Goal: Information Seeking & Learning: Learn about a topic

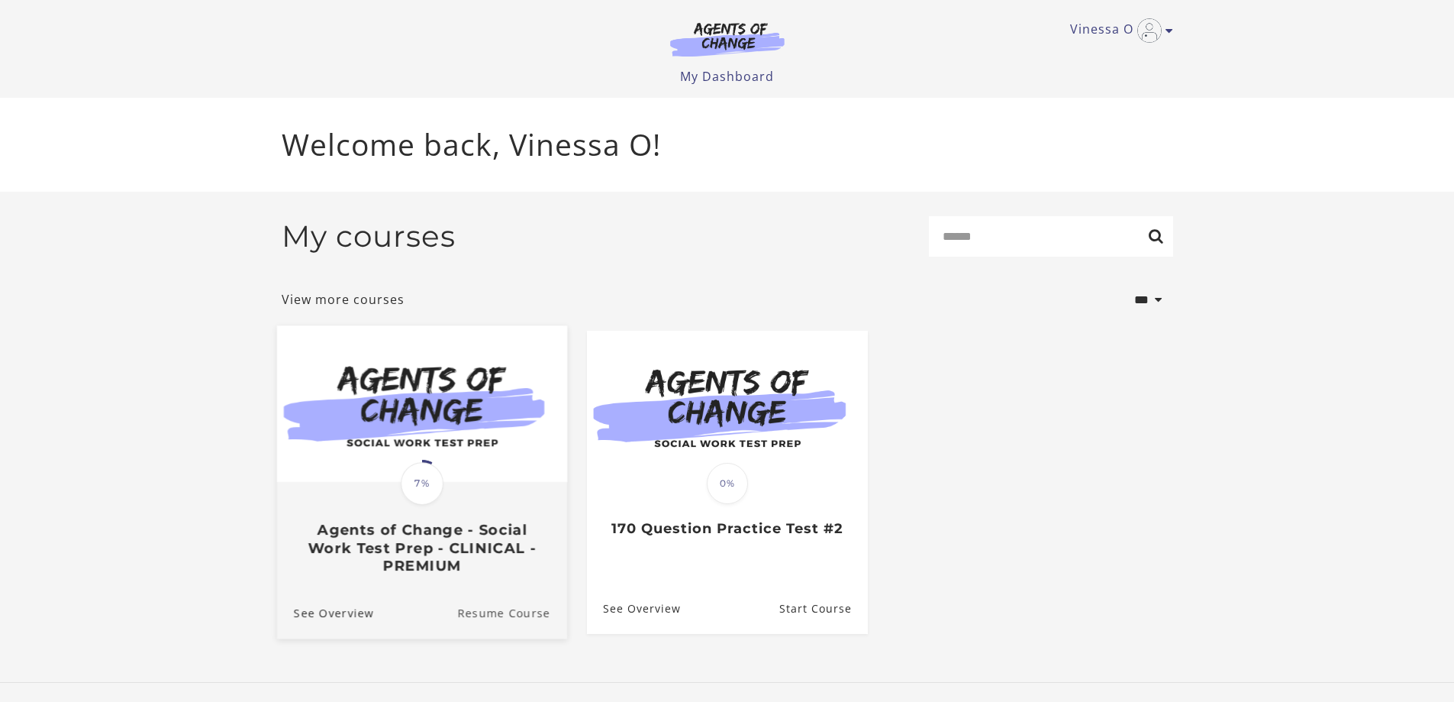
click at [489, 626] on link "Resume Course" at bounding box center [512, 611] width 110 height 51
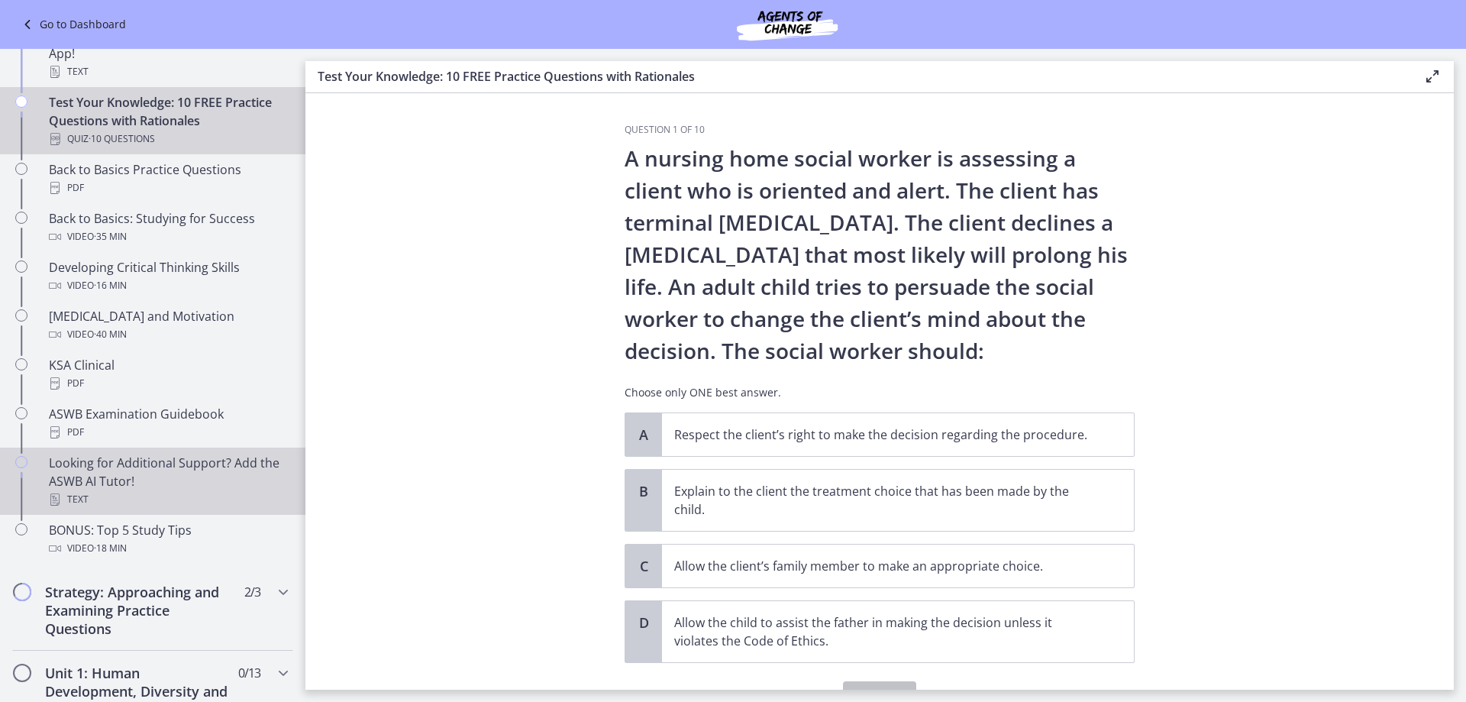
scroll to position [382, 0]
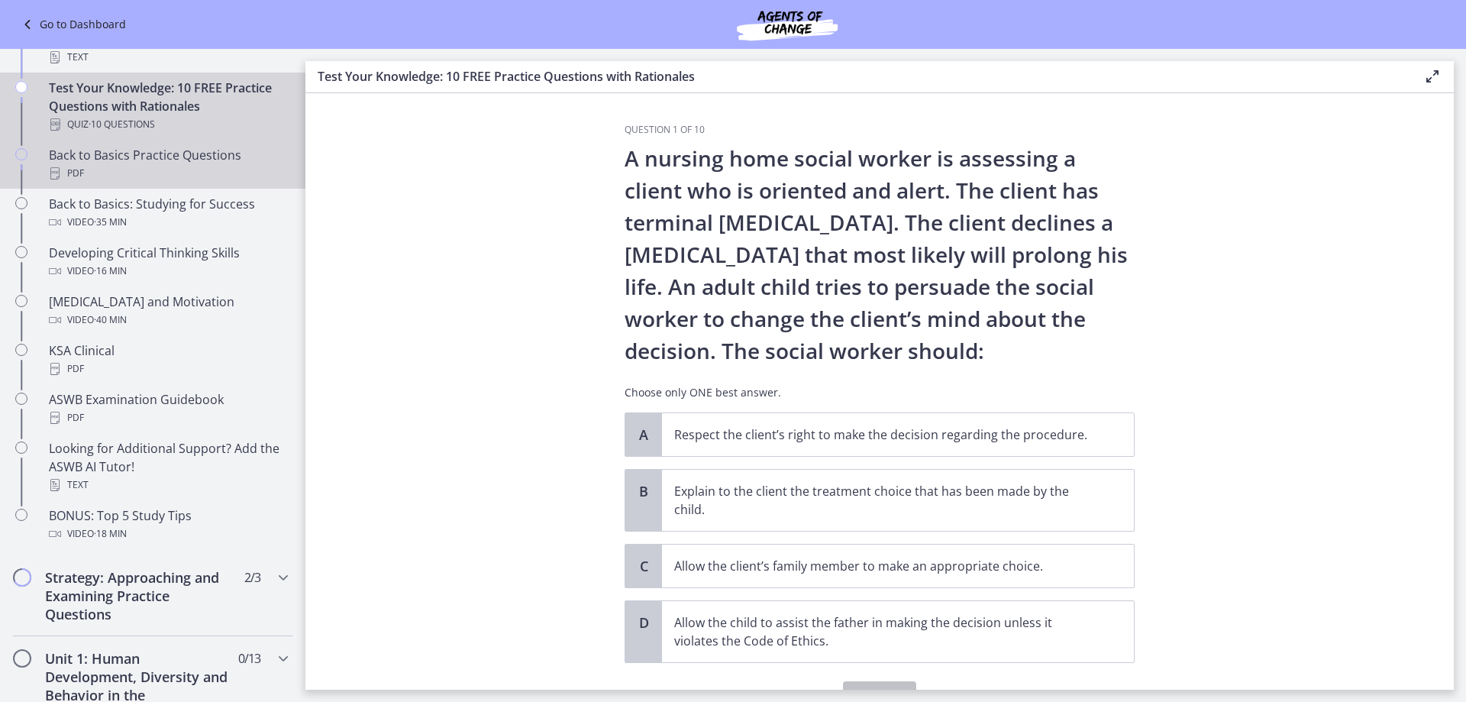
click at [177, 169] on div "PDF" at bounding box center [168, 173] width 238 height 18
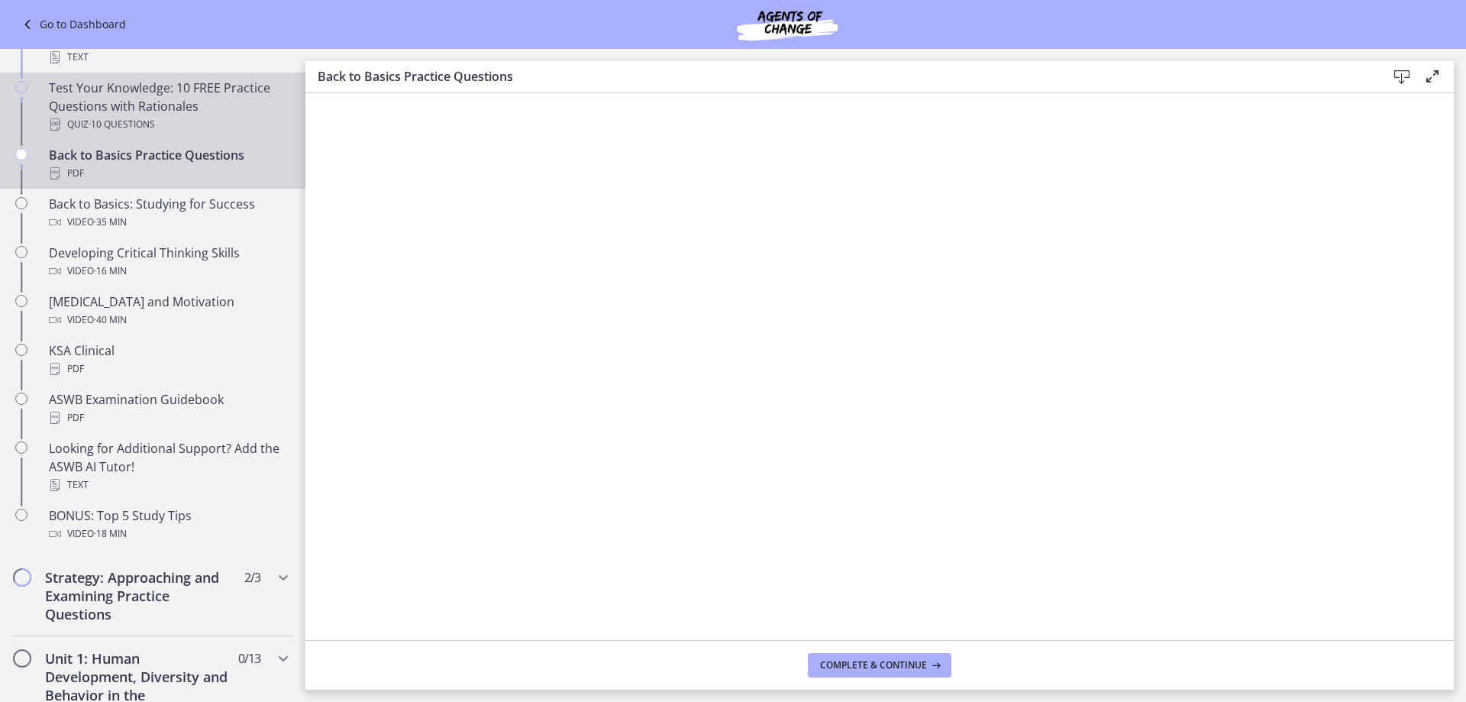
click at [140, 107] on div "Test Your Knowledge: 10 FREE Practice Questions with Rationales Quiz · 10 Quest…" at bounding box center [168, 106] width 238 height 55
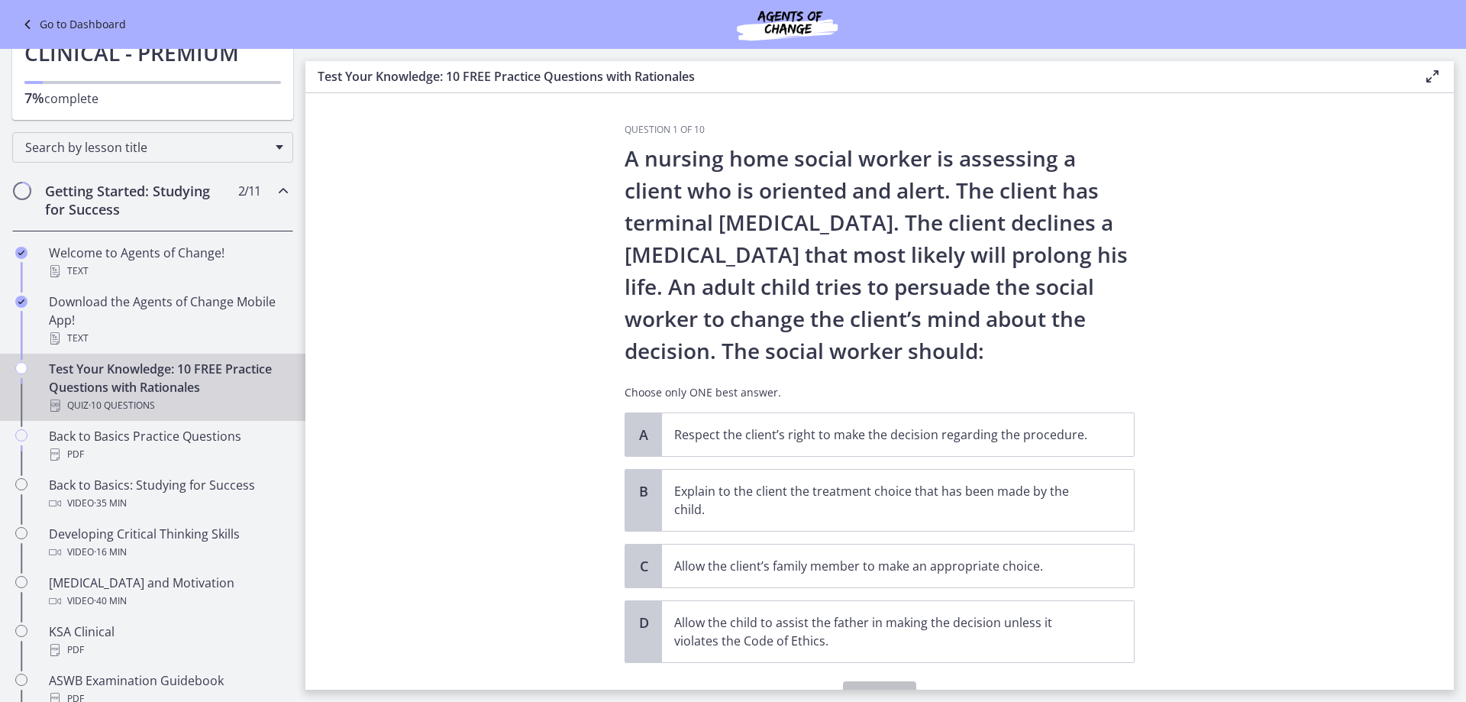
scroll to position [76, 0]
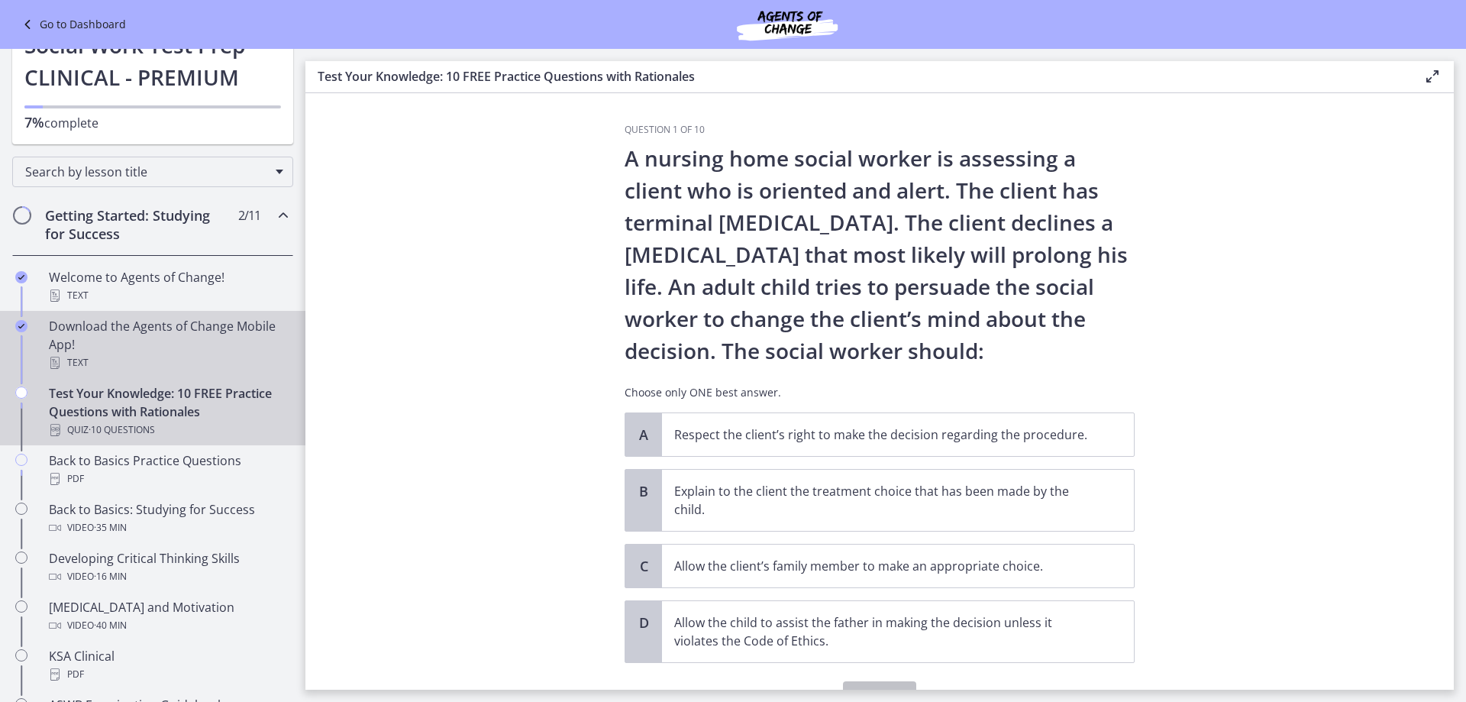
click at [116, 332] on div "Download the Agents of Change Mobile App! Text" at bounding box center [168, 344] width 238 height 55
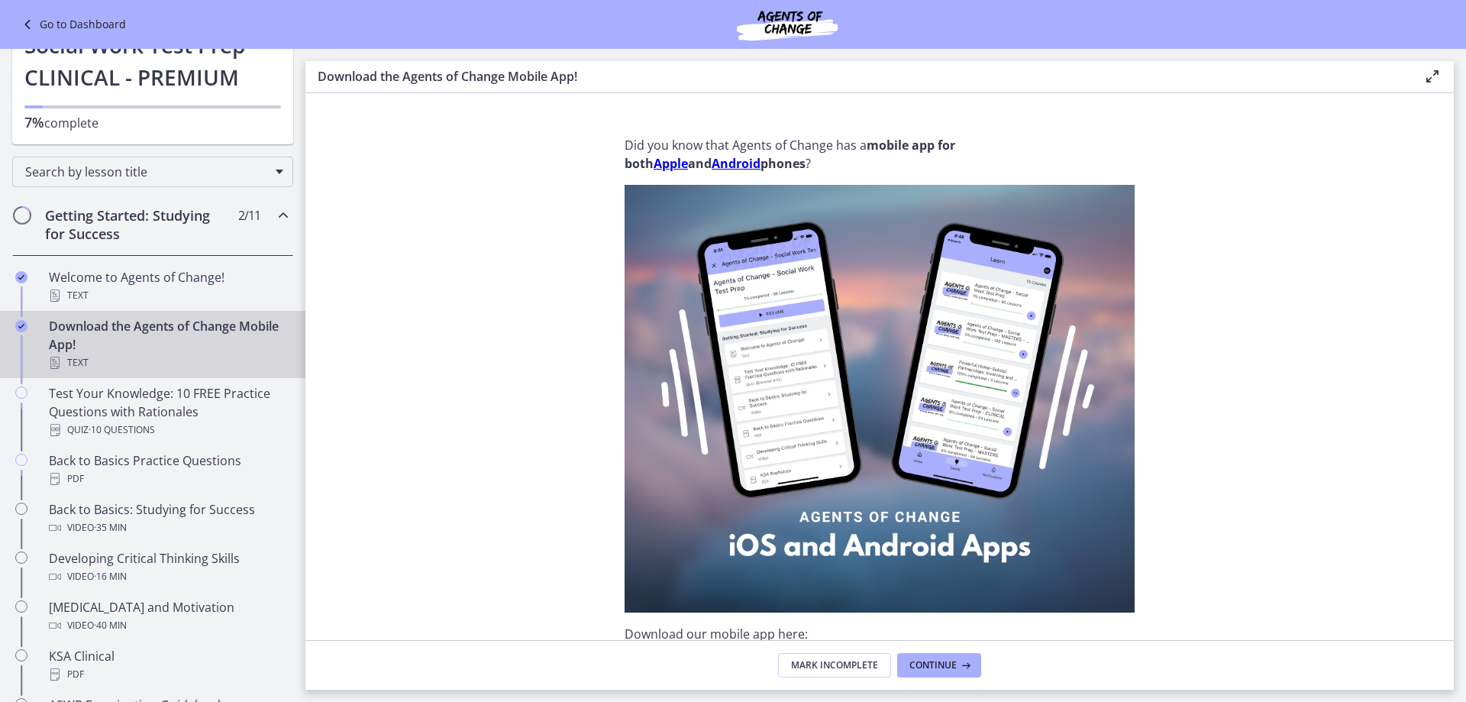
click at [274, 217] on icon "Chapters" at bounding box center [283, 215] width 18 height 18
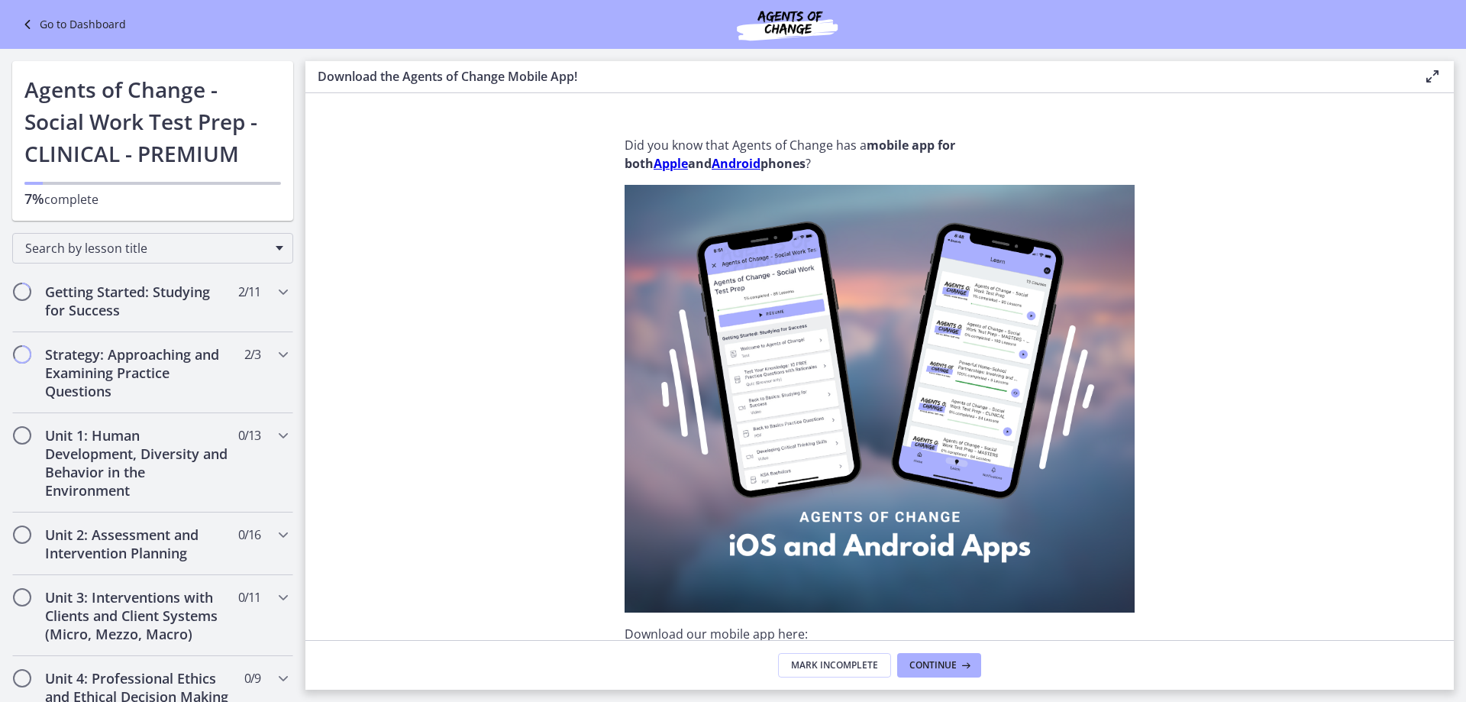
click at [193, 166] on h1 "Agents of Change - Social Work Test Prep - CLINICAL - PREMIUM" at bounding box center [152, 121] width 257 height 96
click at [128, 121] on h1 "Agents of Change - Social Work Test Prep - CLINICAL - PREMIUM" at bounding box center [152, 121] width 257 height 96
click at [46, 13] on div "Go to Dashboard" at bounding box center [733, 24] width 1466 height 49
click at [47, 15] on div "Go to Dashboard" at bounding box center [733, 24] width 1466 height 49
click at [49, 19] on link "Go to Dashboard" at bounding box center [72, 24] width 108 height 18
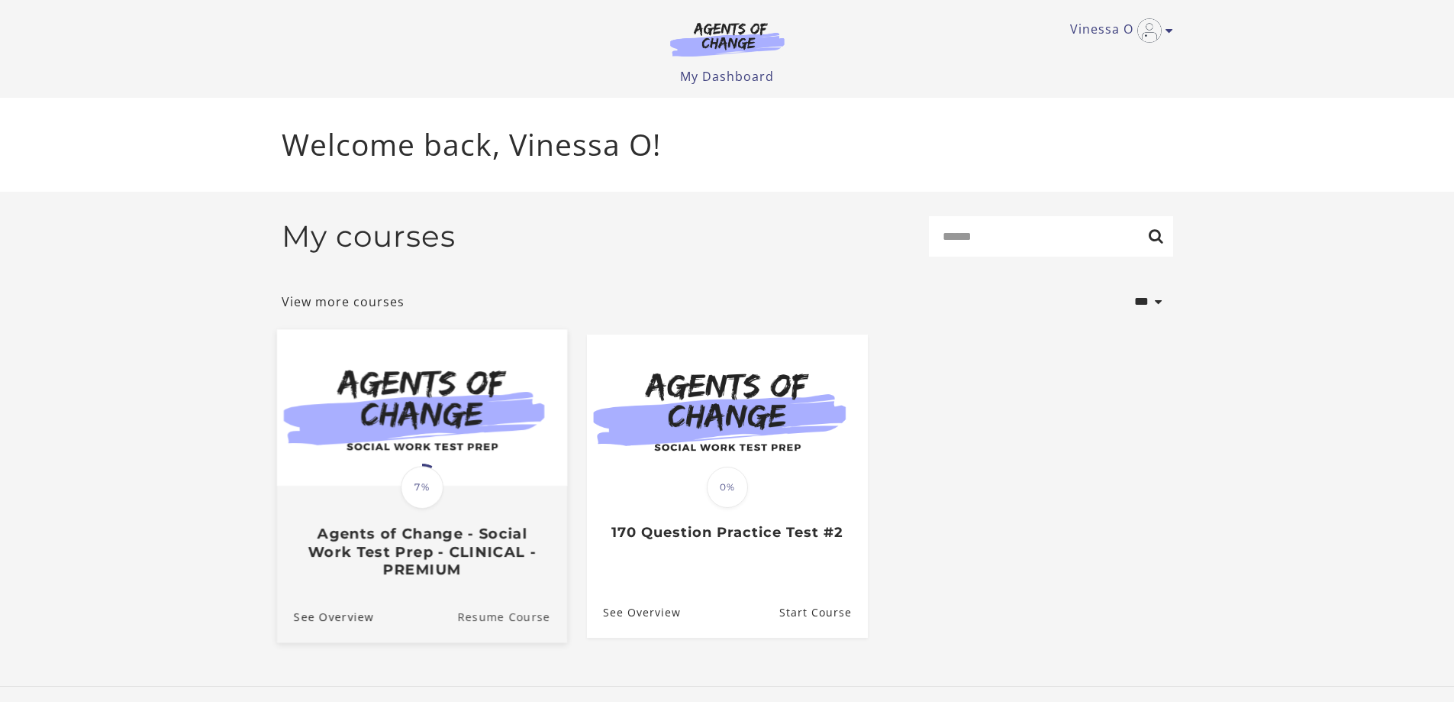
click at [495, 621] on link "Resume Course" at bounding box center [512, 615] width 110 height 51
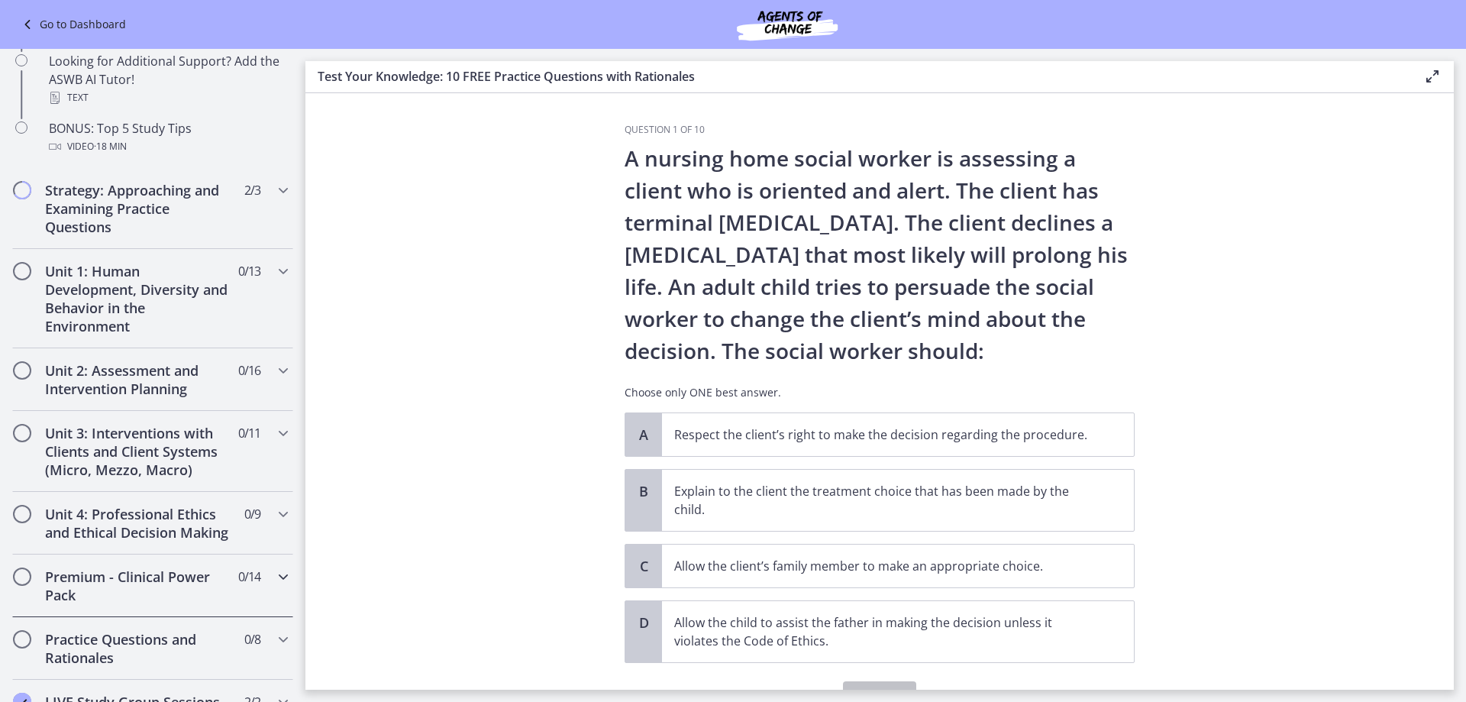
scroll to position [840, 0]
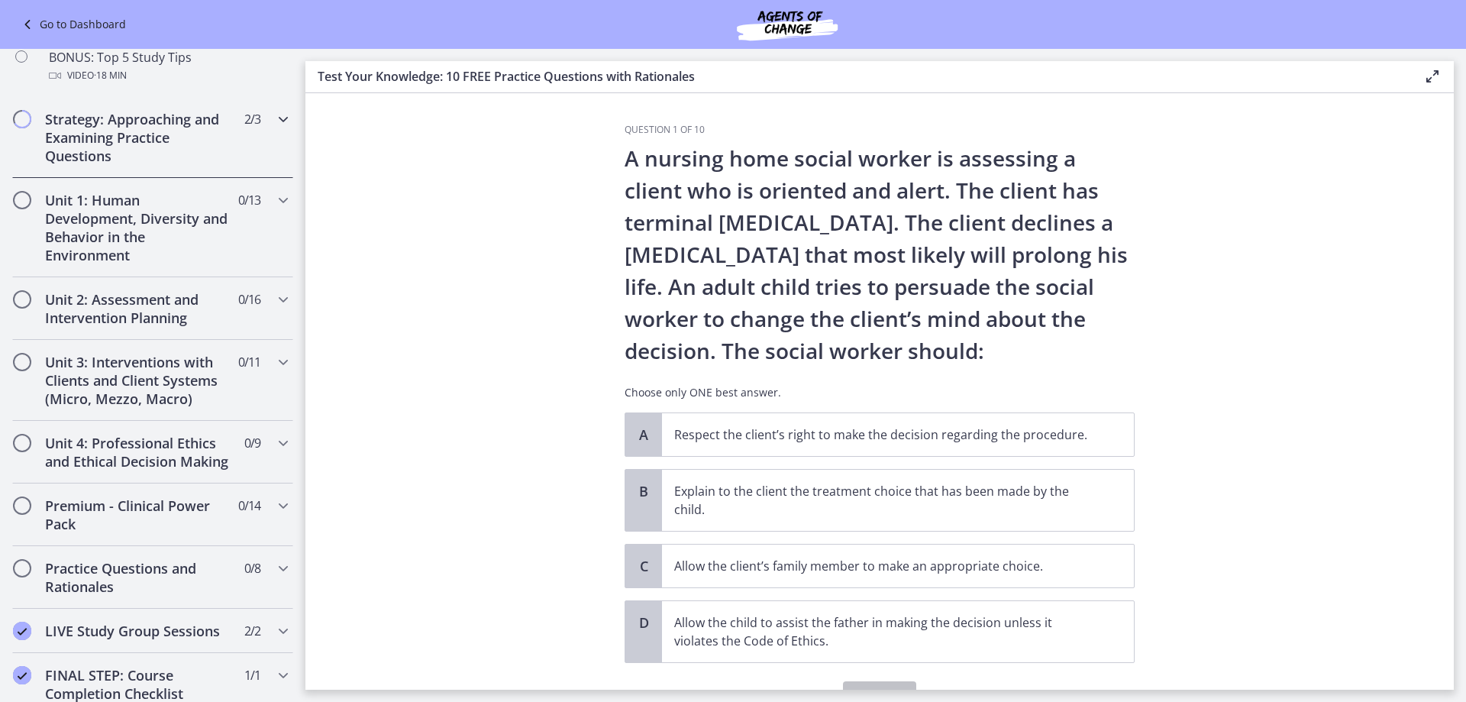
click at [274, 117] on icon "Chapters" at bounding box center [283, 119] width 18 height 18
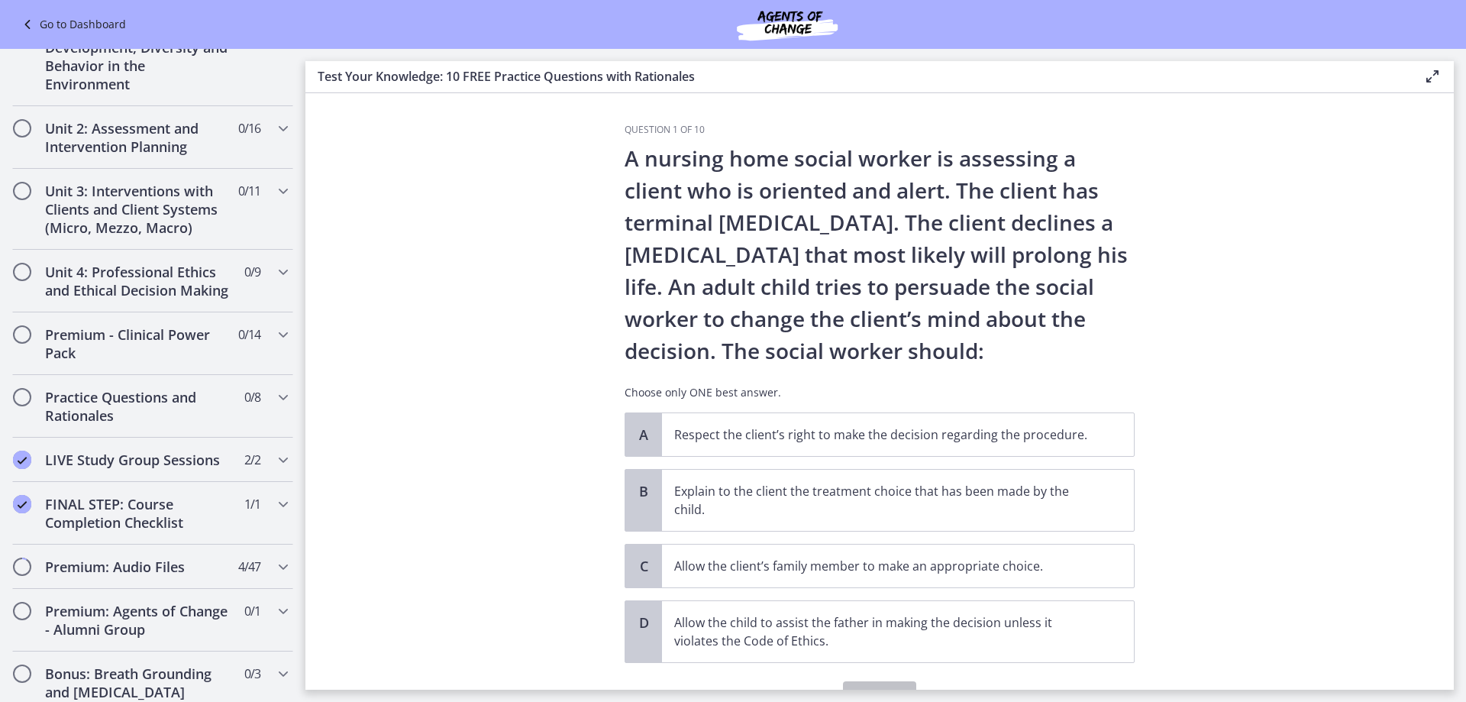
scroll to position [776, 0]
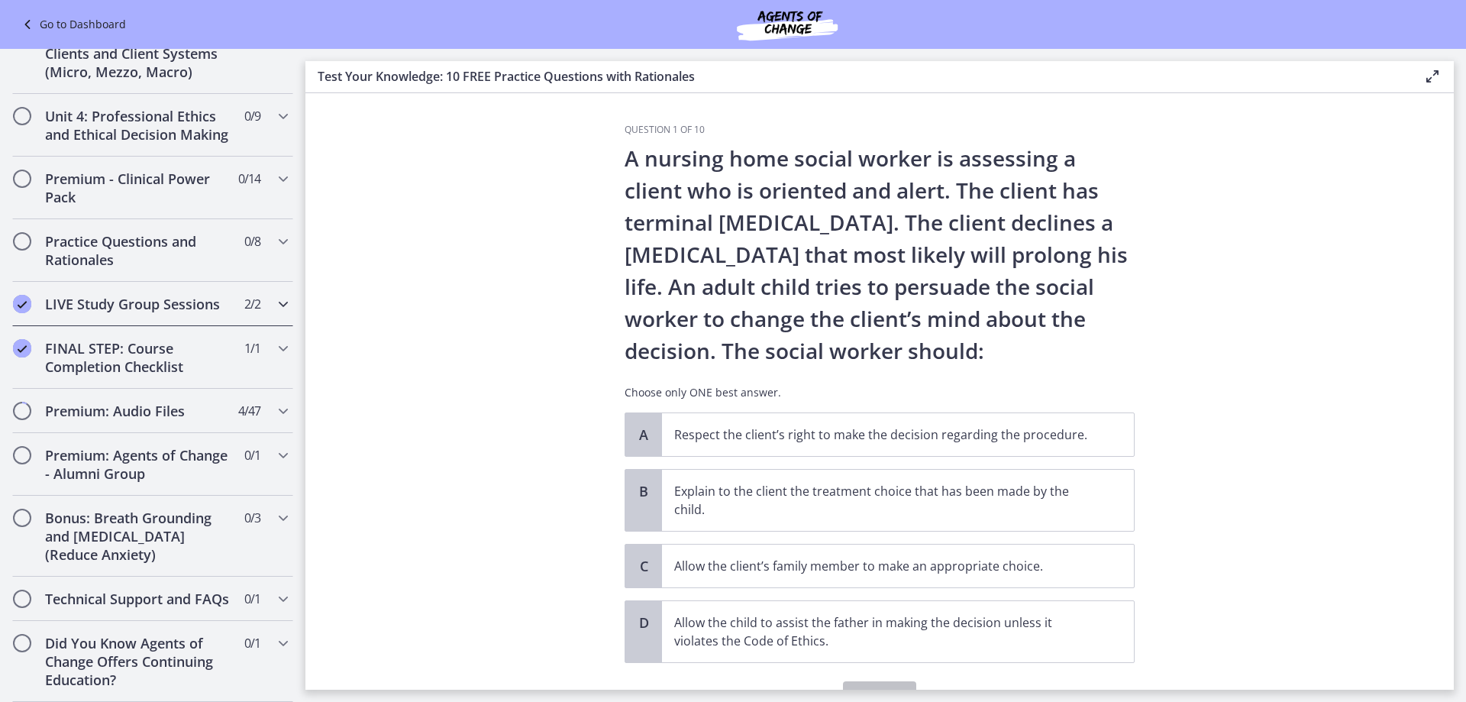
click at [274, 295] on icon "Chapters" at bounding box center [283, 304] width 18 height 18
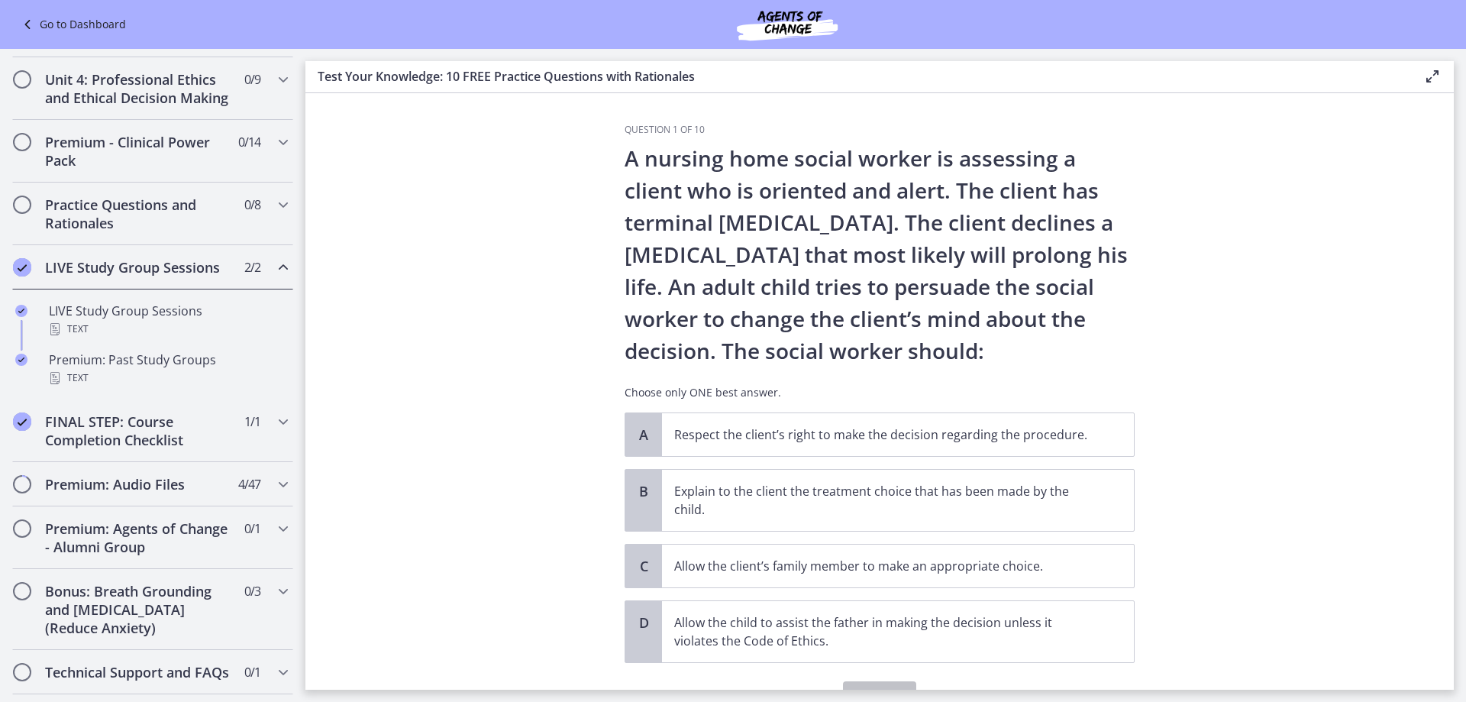
click at [274, 276] on icon "Chapters" at bounding box center [283, 267] width 18 height 18
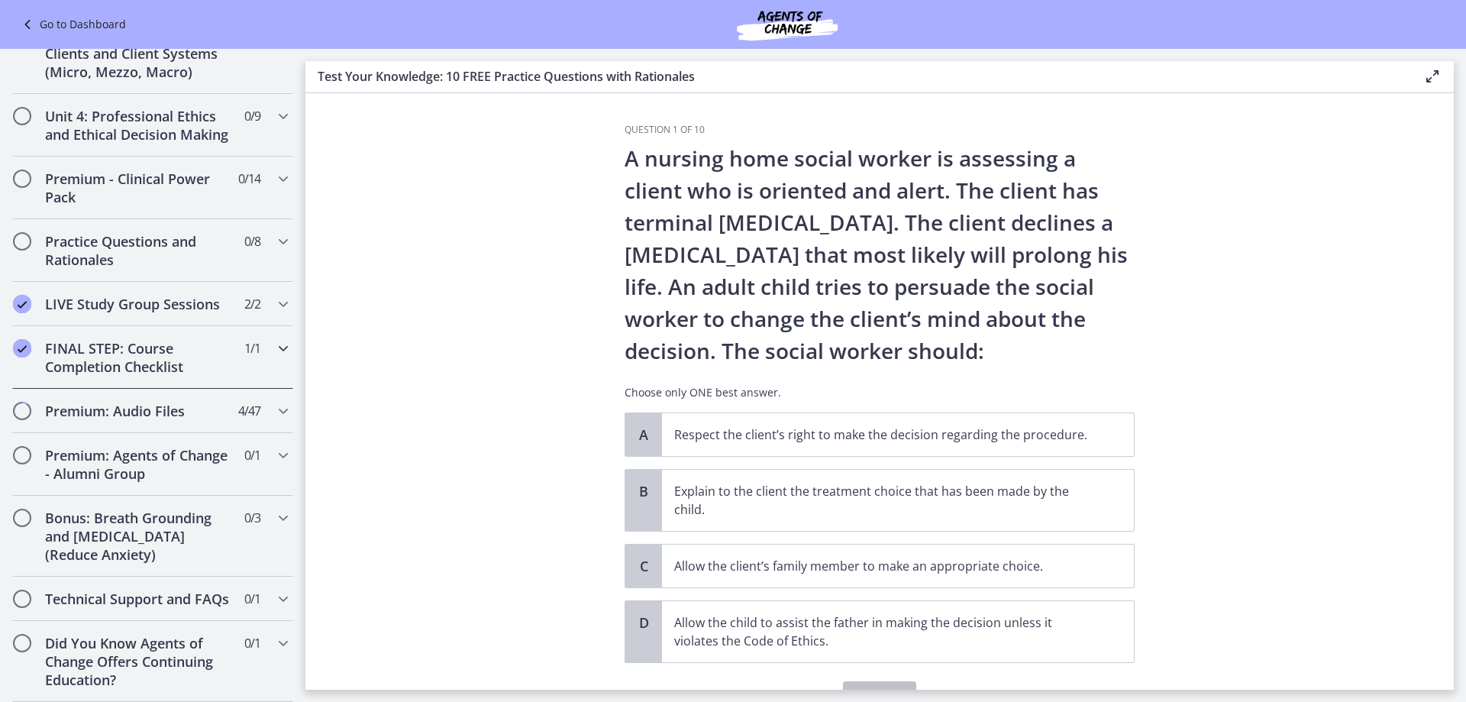
click at [274, 339] on icon "Chapters" at bounding box center [283, 348] width 18 height 18
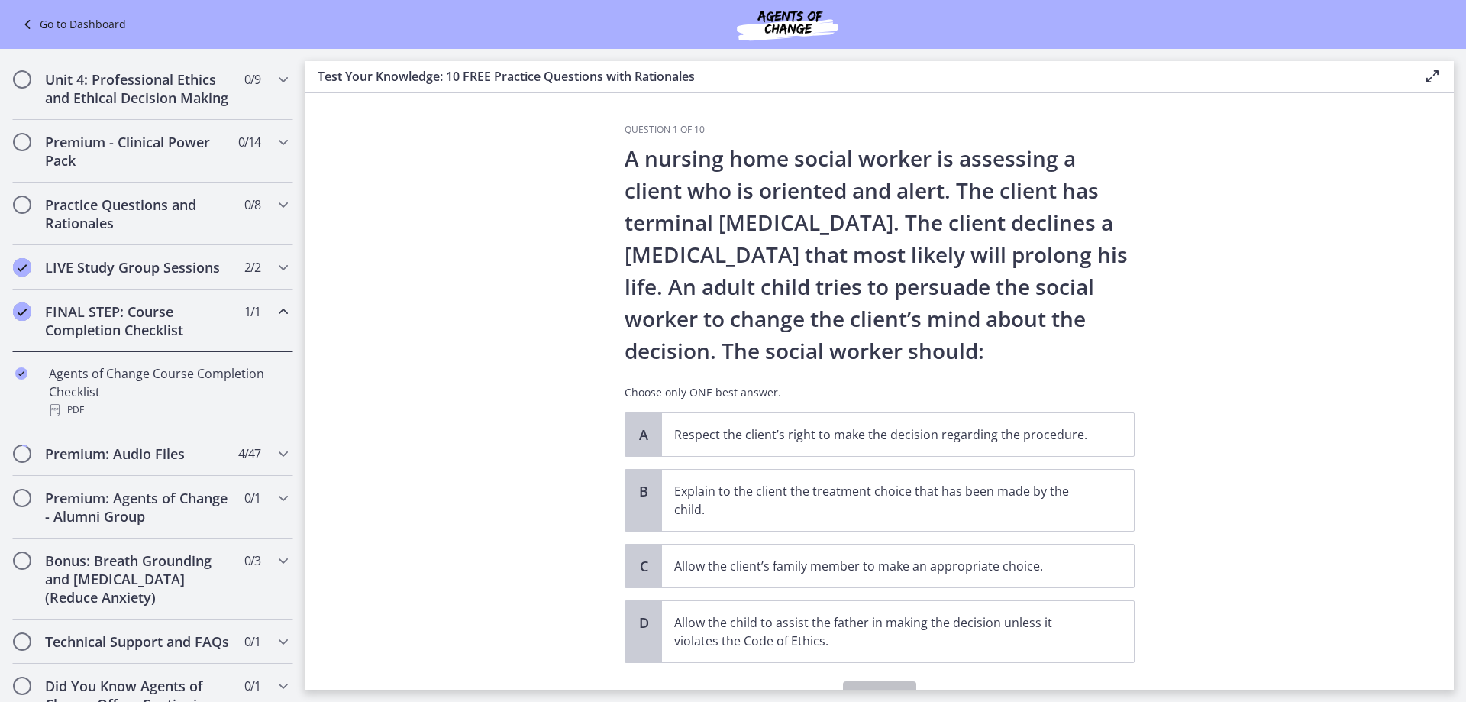
click at [274, 321] on icon "Chapters" at bounding box center [283, 311] width 18 height 18
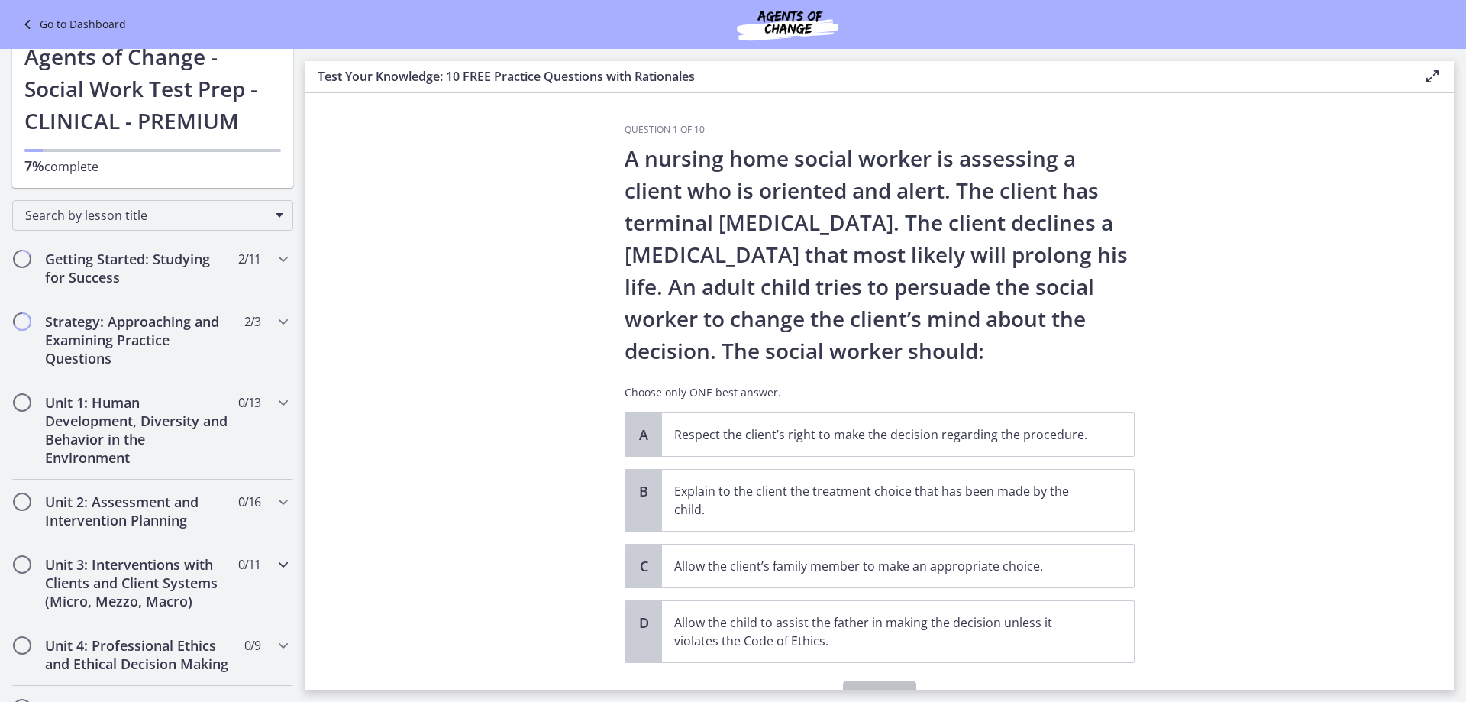
scroll to position [0, 0]
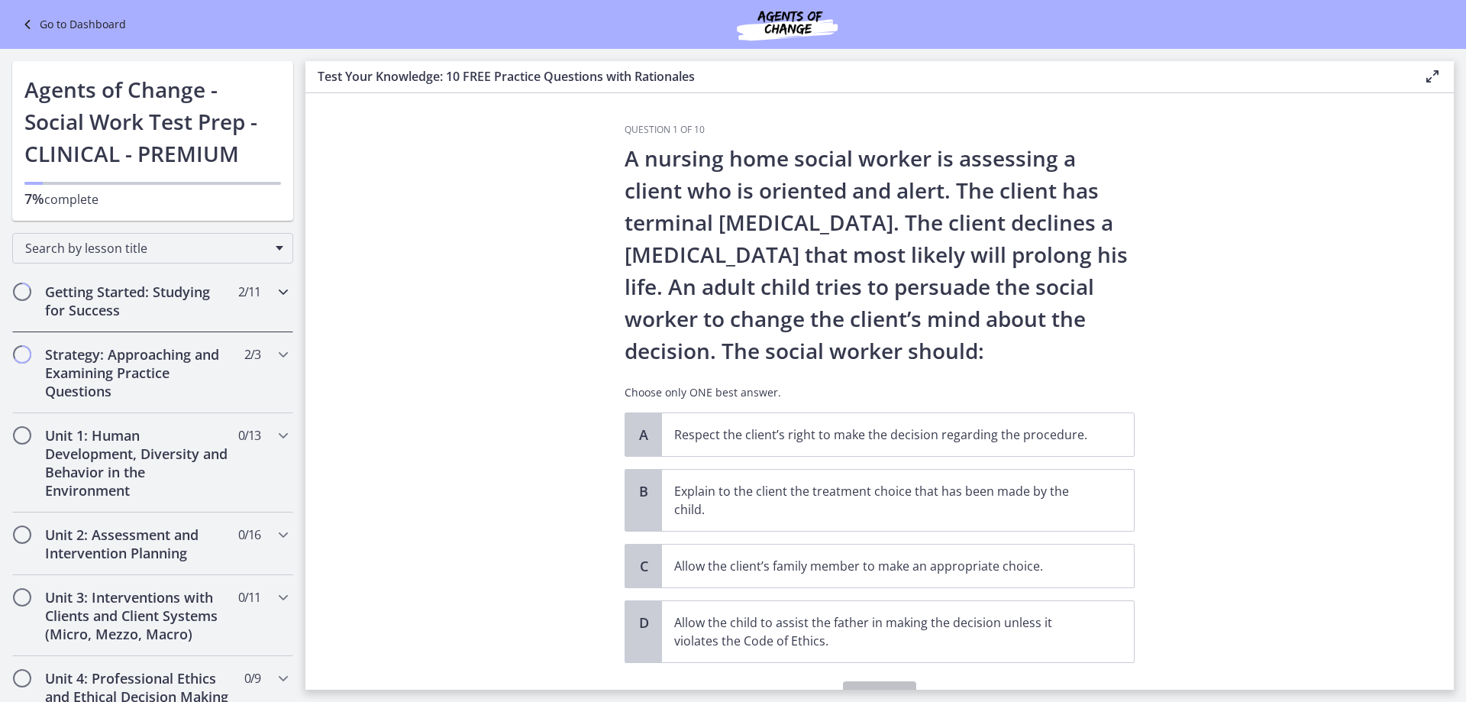
click at [274, 292] on icon "Chapters" at bounding box center [283, 291] width 18 height 18
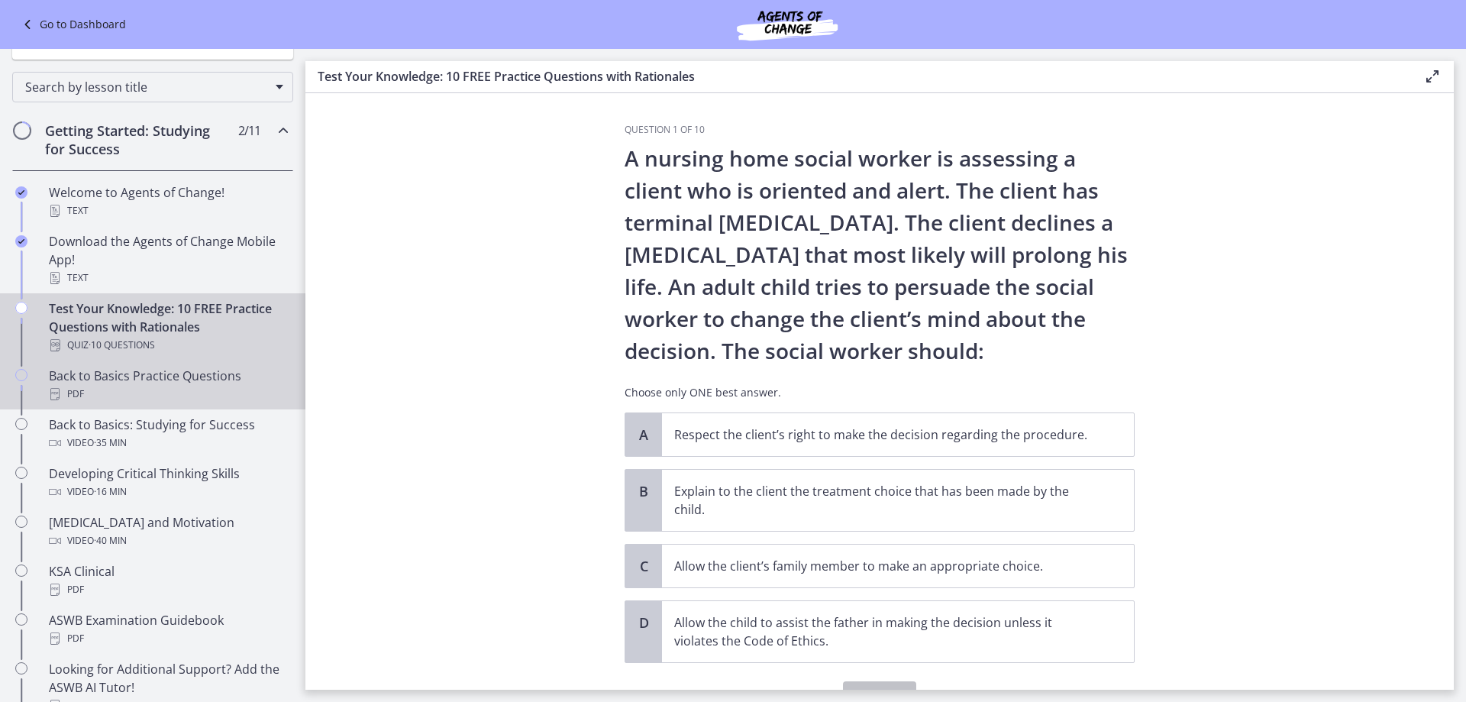
scroll to position [305, 0]
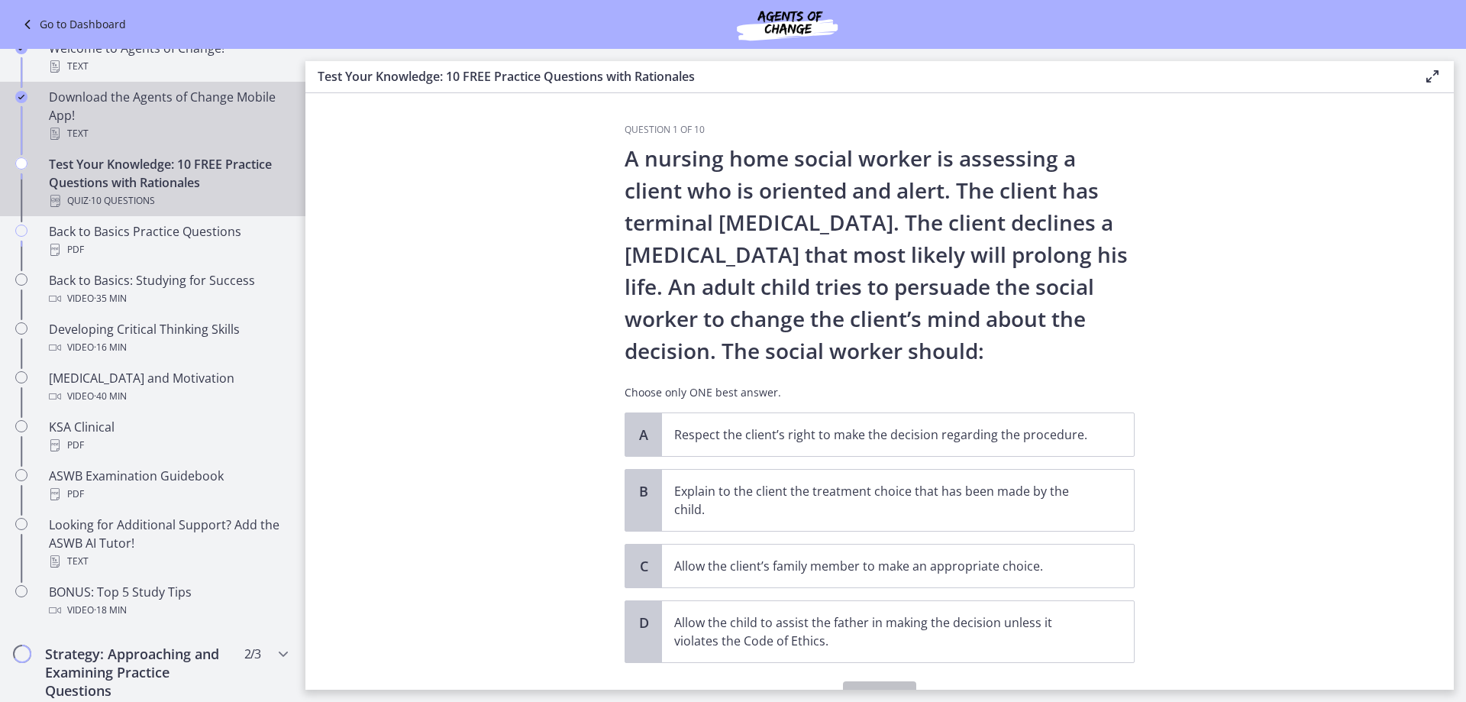
click at [195, 118] on div "Download the Agents of Change Mobile App! Text" at bounding box center [168, 115] width 238 height 55
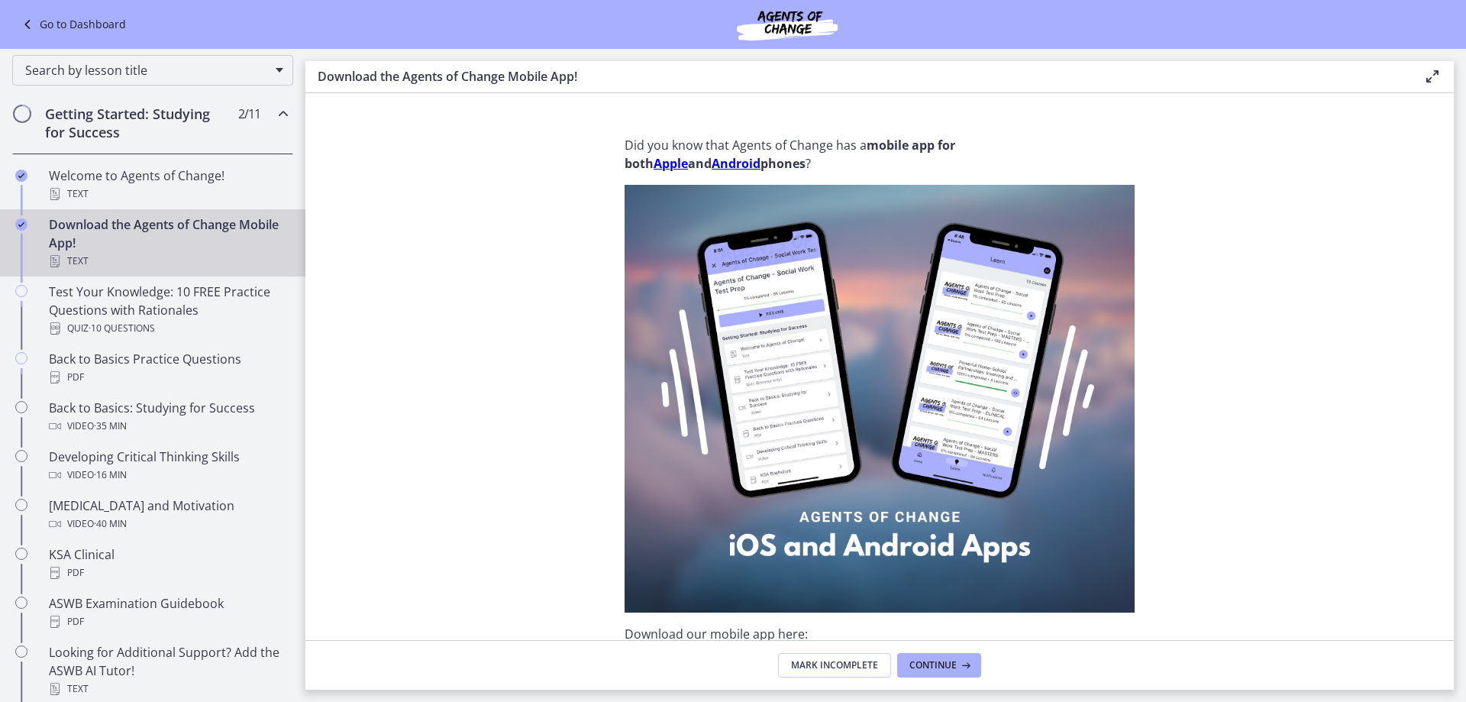
scroll to position [153, 0]
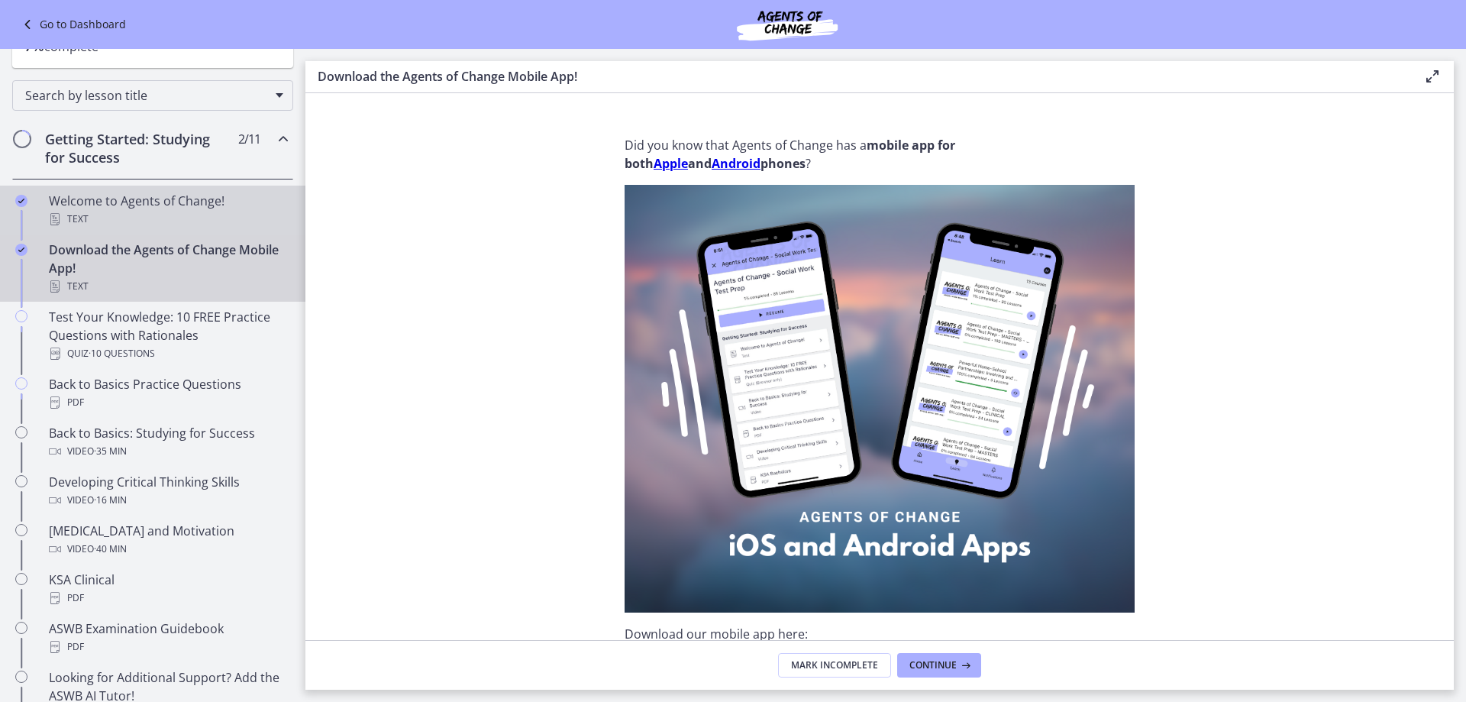
click at [189, 221] on div "Text" at bounding box center [168, 219] width 238 height 18
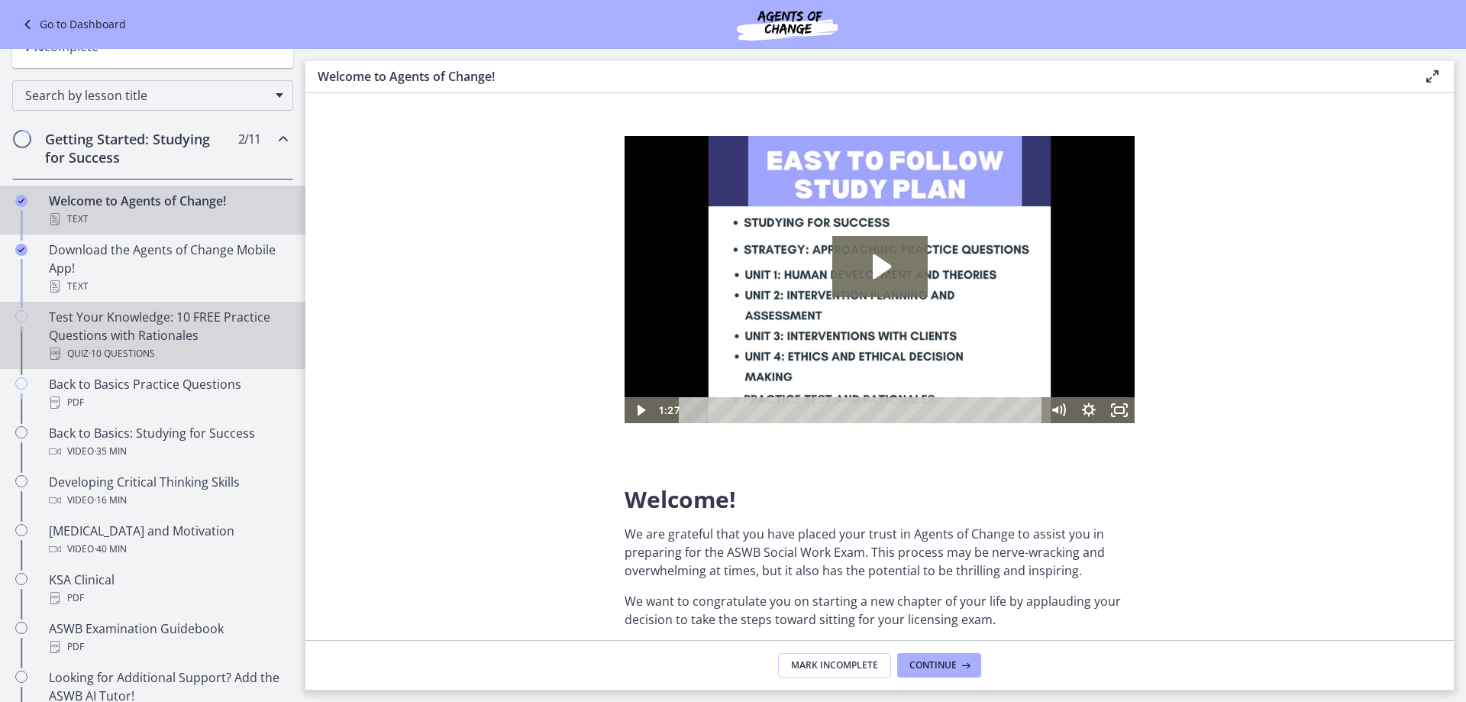
click at [193, 335] on div "Test Your Knowledge: 10 FREE Practice Questions with Rationales Quiz · 10 Quest…" at bounding box center [168, 335] width 238 height 55
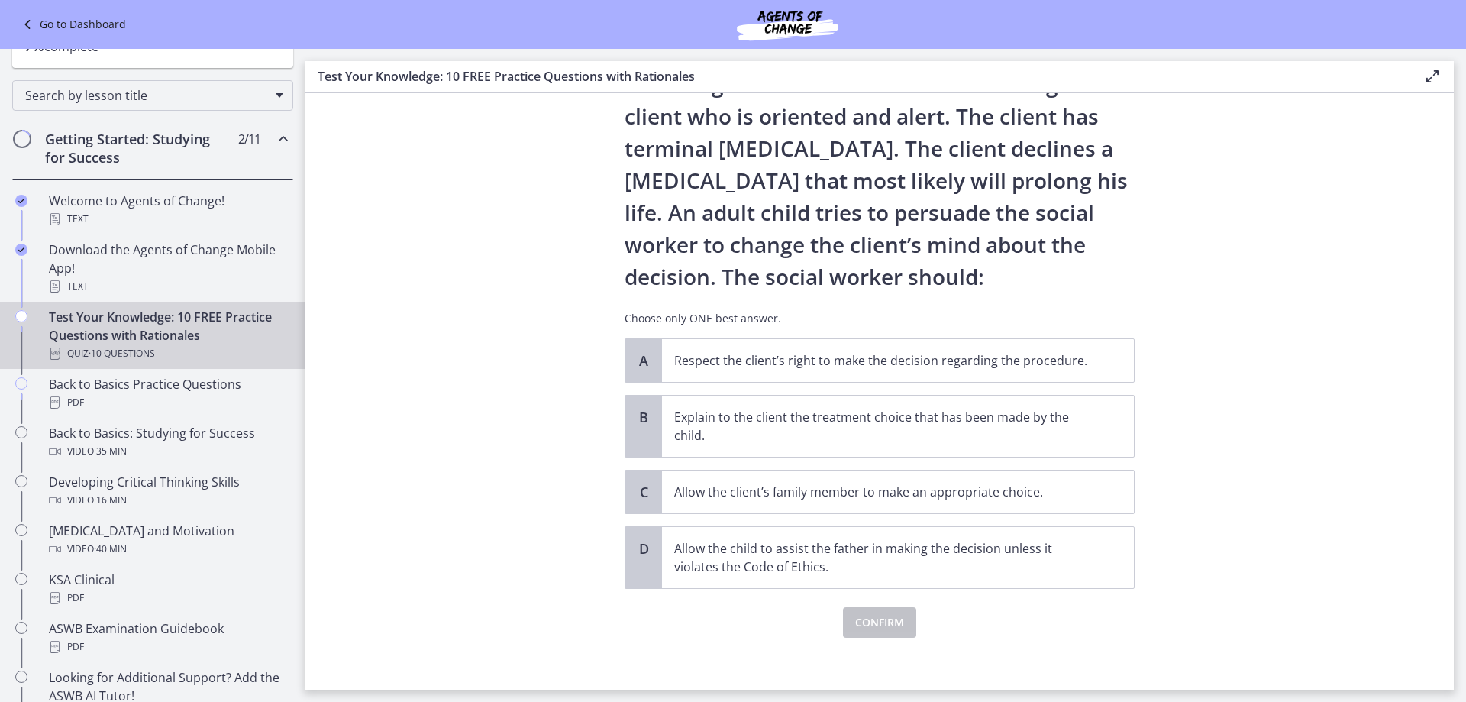
scroll to position [76, 0]
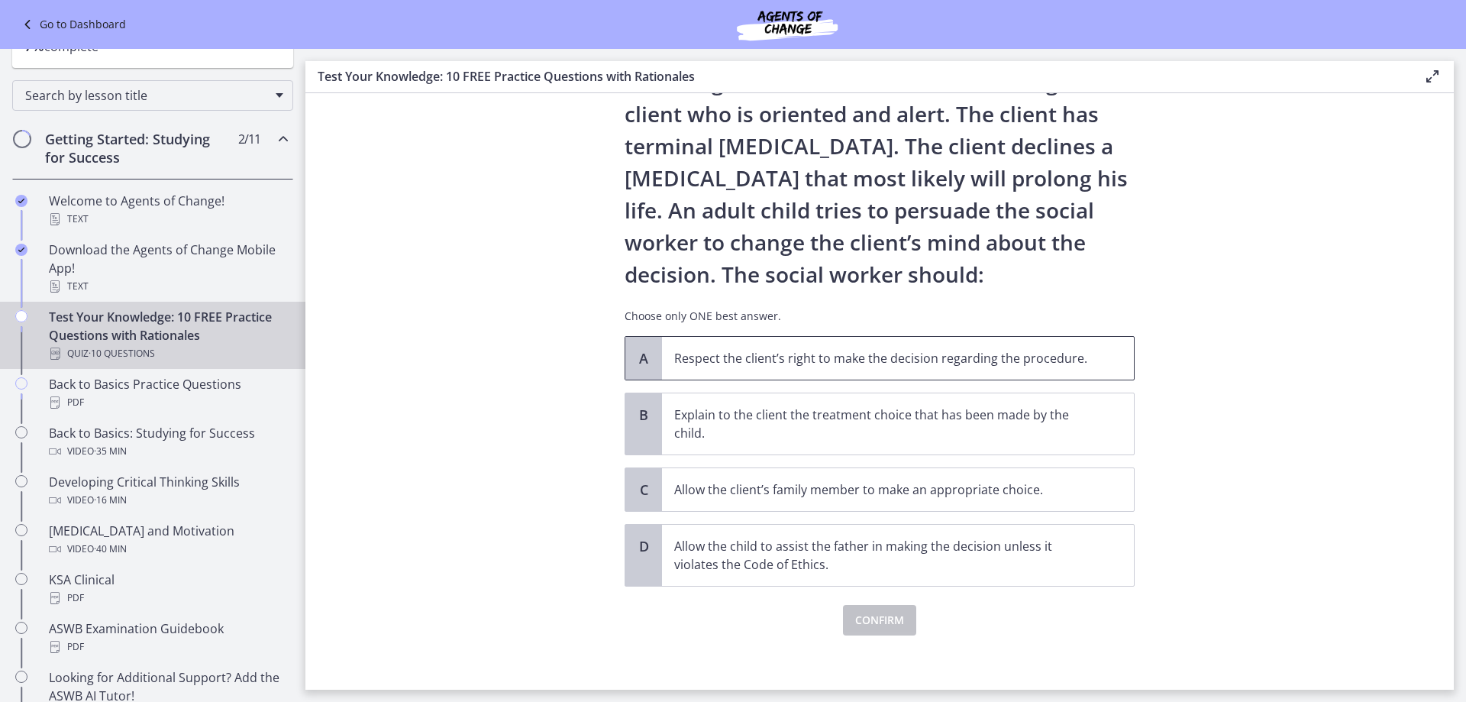
click at [815, 360] on p "Respect the client’s right to make the decision regarding the procedure." at bounding box center [882, 358] width 417 height 18
click at [883, 622] on span "Confirm" at bounding box center [879, 620] width 49 height 18
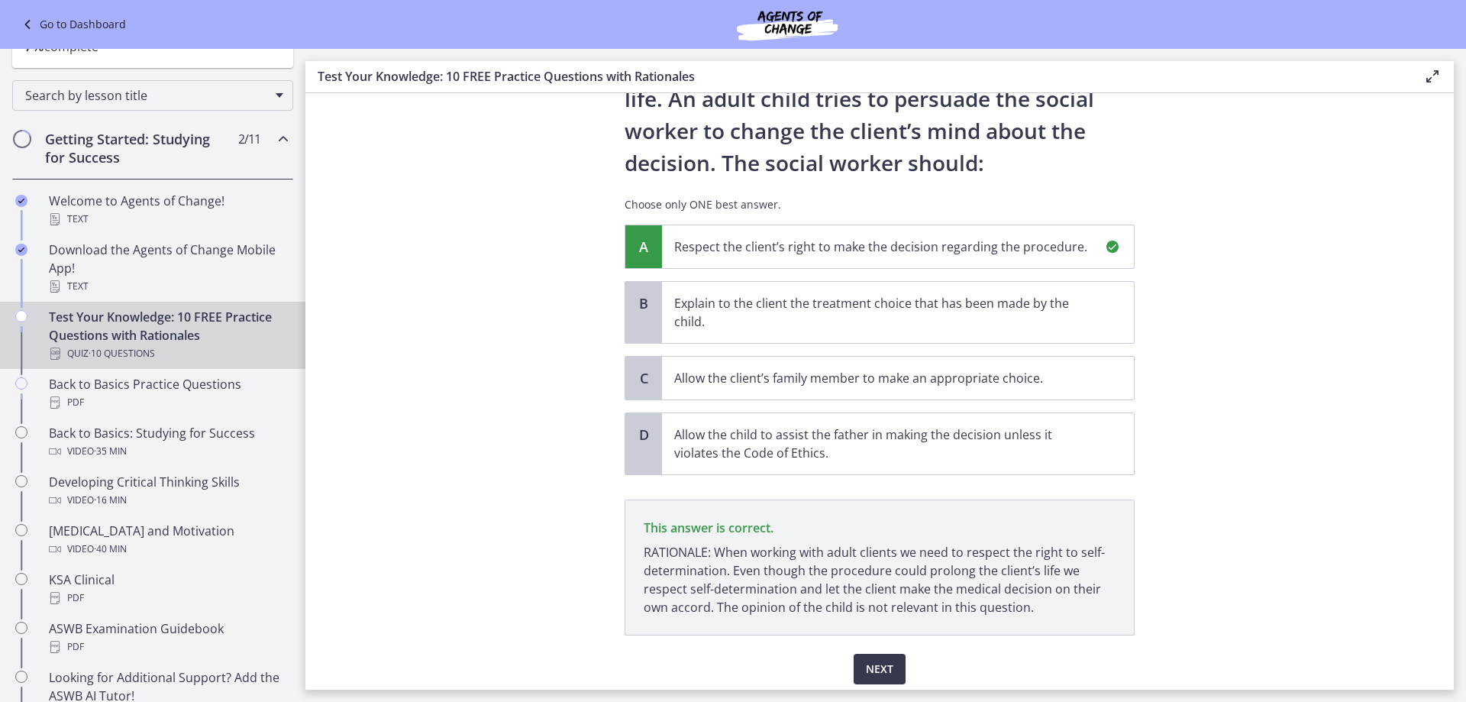
scroll to position [244, 0]
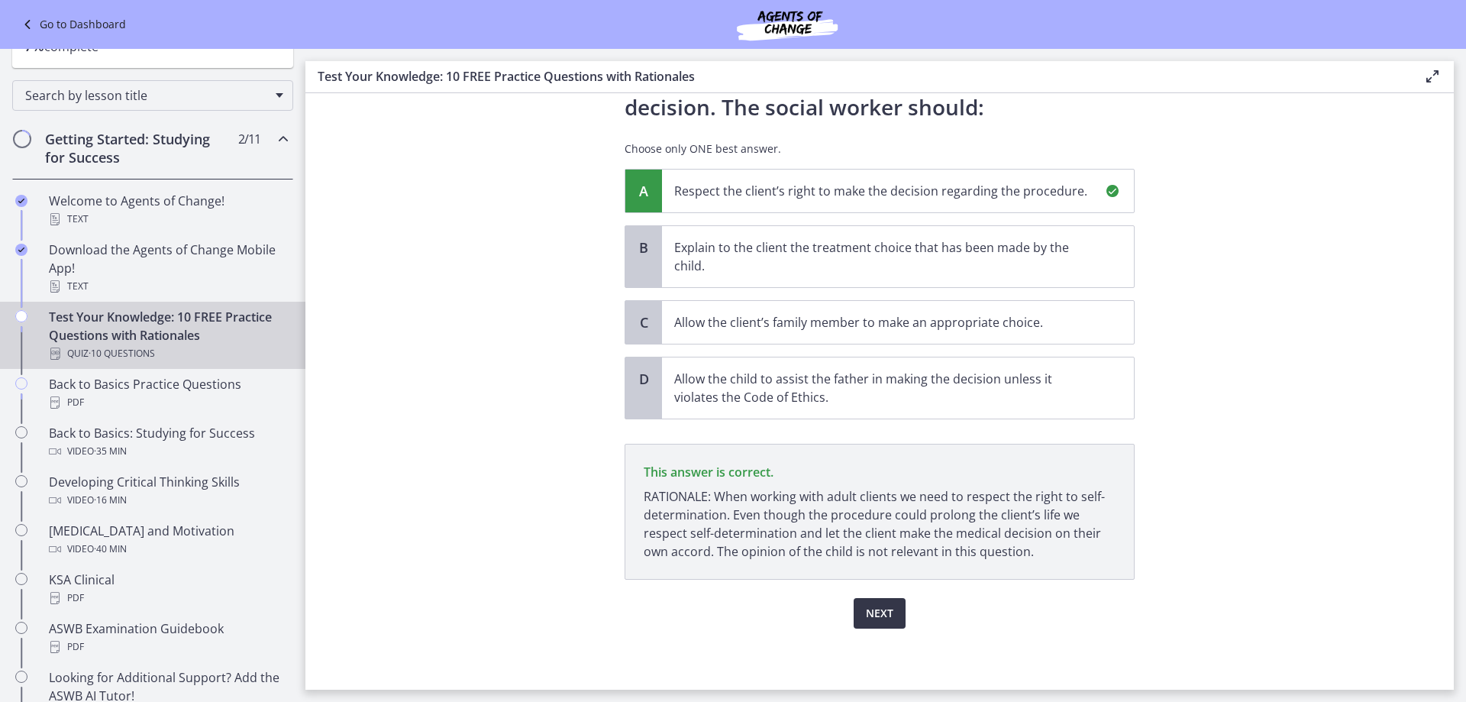
click at [891, 605] on button "Next" at bounding box center [880, 613] width 52 height 31
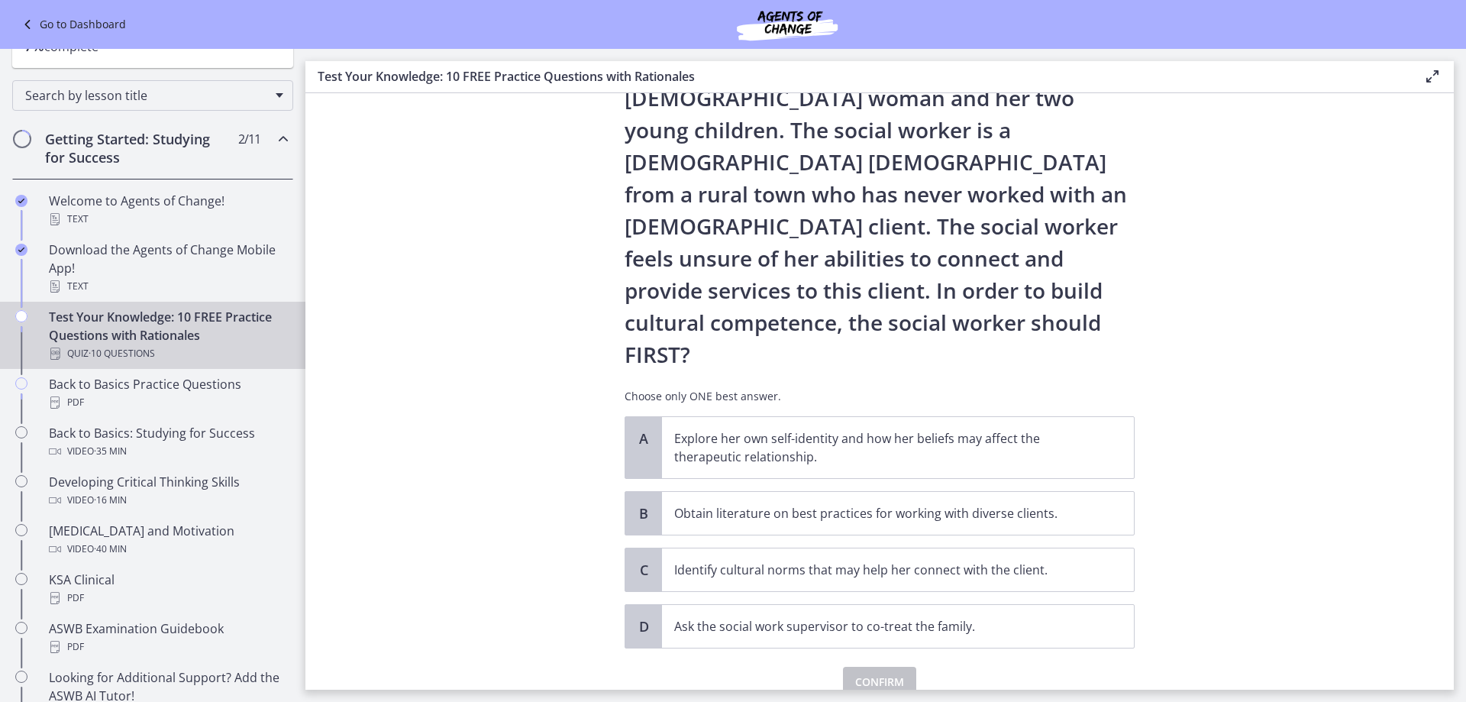
scroll to position [129, 0]
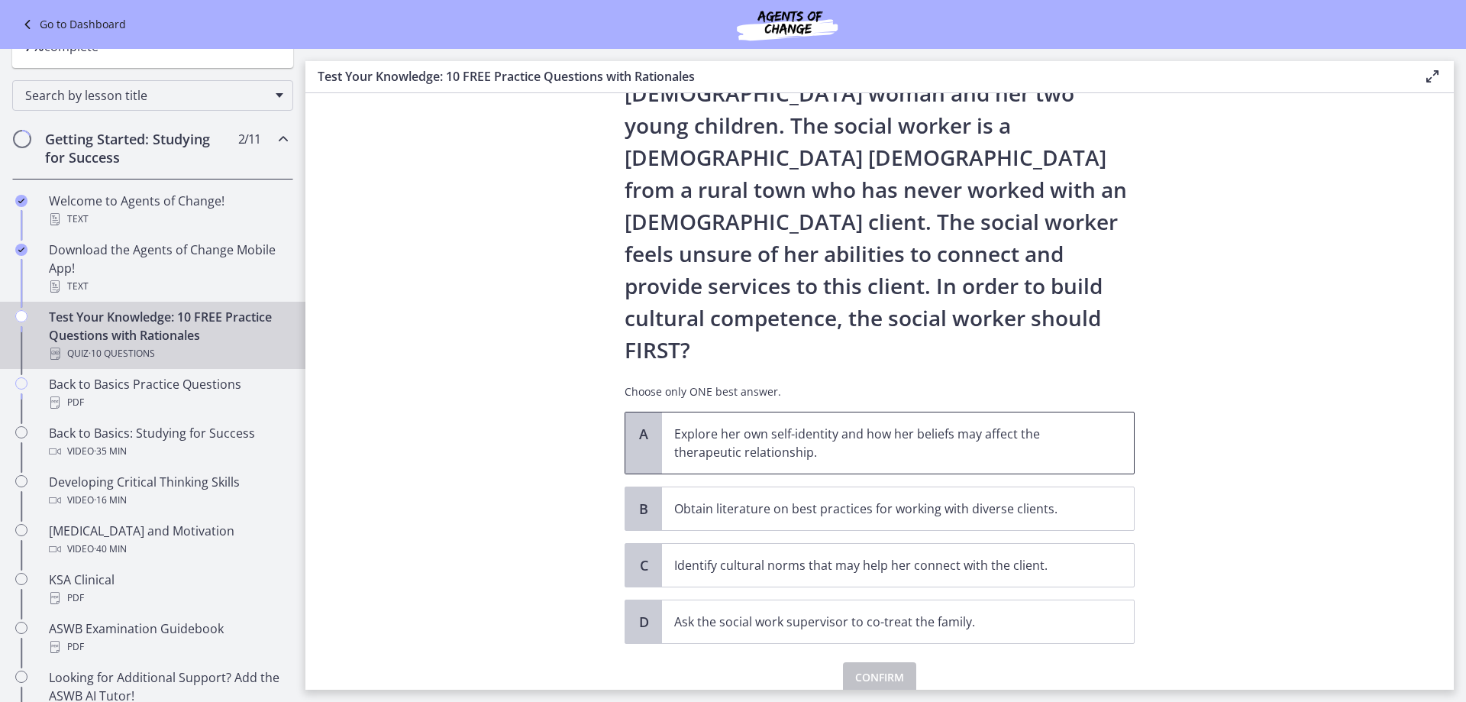
click at [908, 425] on p "Explore her own self-identity and how her beliefs may affect the therapeutic re…" at bounding box center [882, 443] width 417 height 37
click at [866, 662] on button "Confirm" at bounding box center [879, 677] width 73 height 31
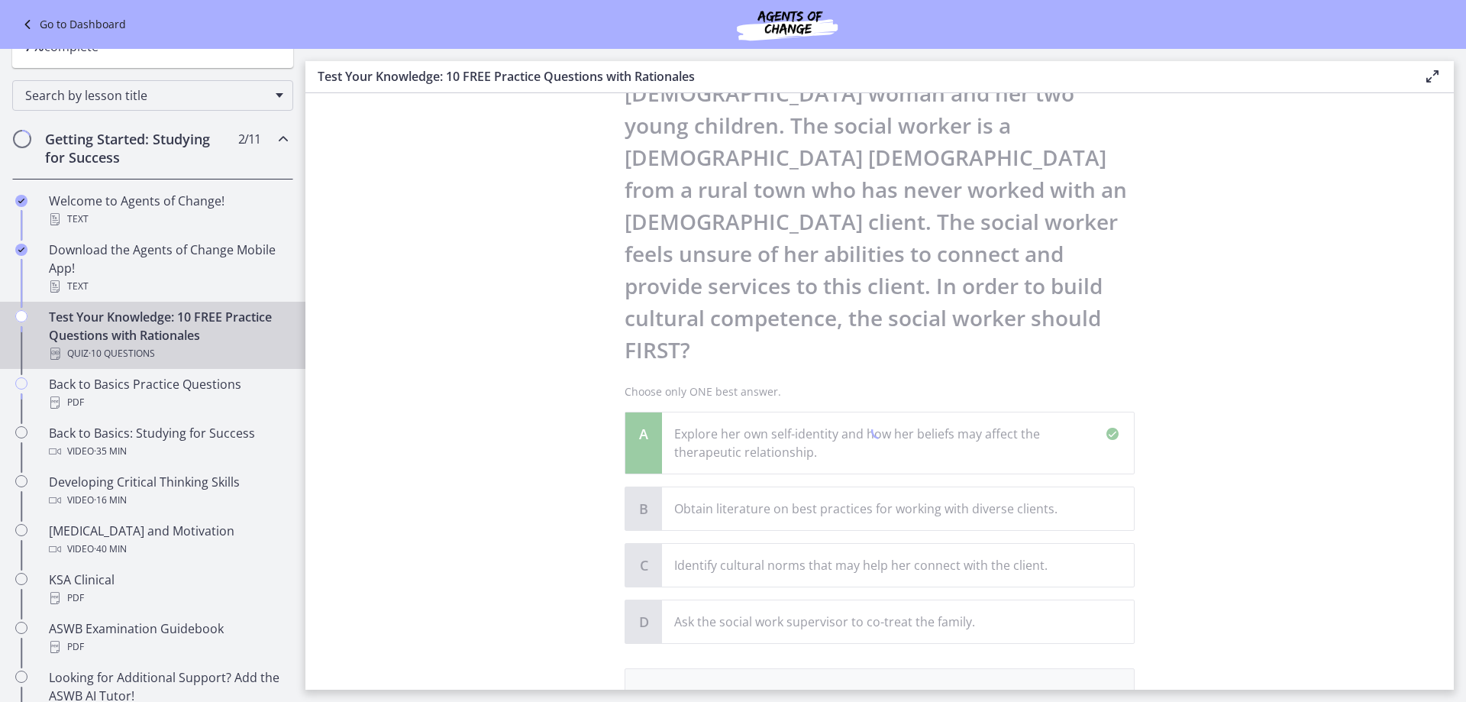
scroll to position [308, 0]
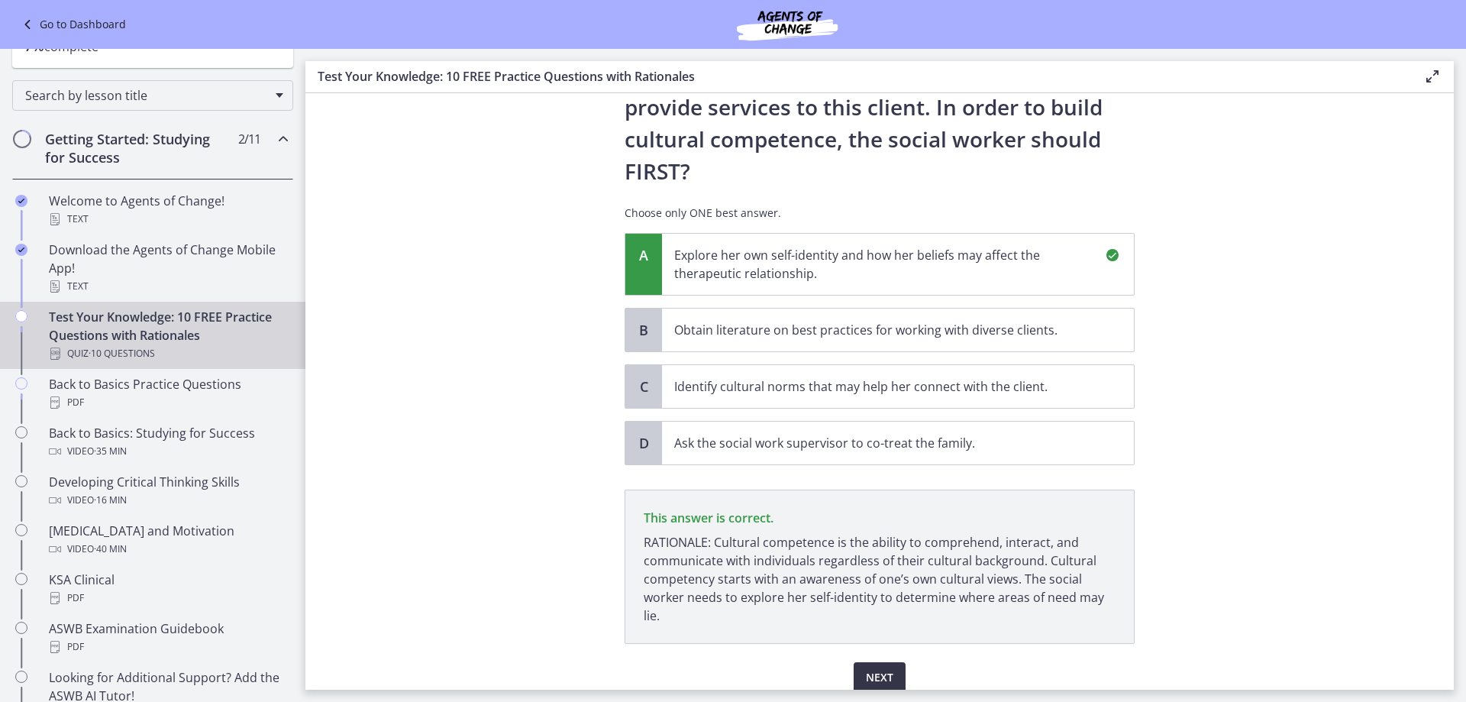
click at [870, 668] on span "Next" at bounding box center [879, 677] width 27 height 18
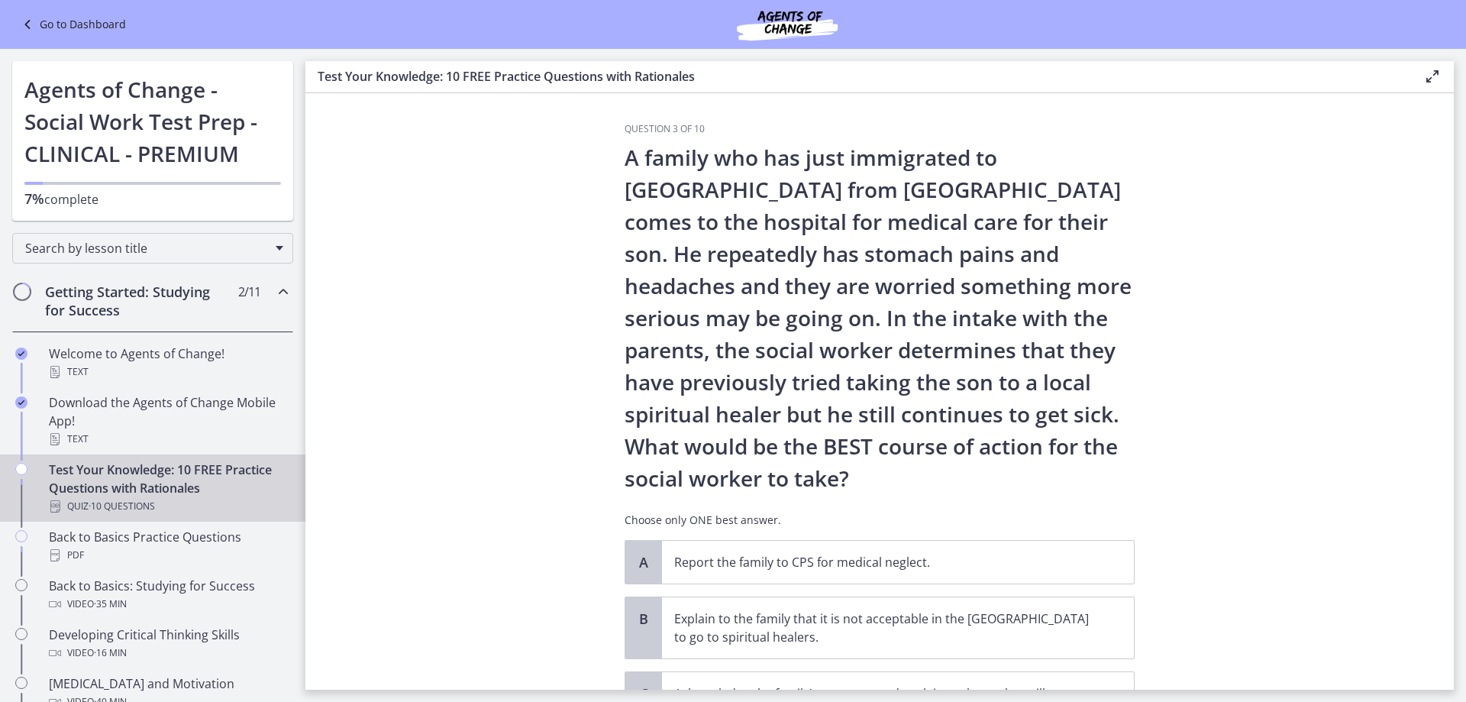
scroll to position [0, 0]
click at [692, 570] on p "Report the family to CPS for medical neglect." at bounding box center [882, 563] width 417 height 18
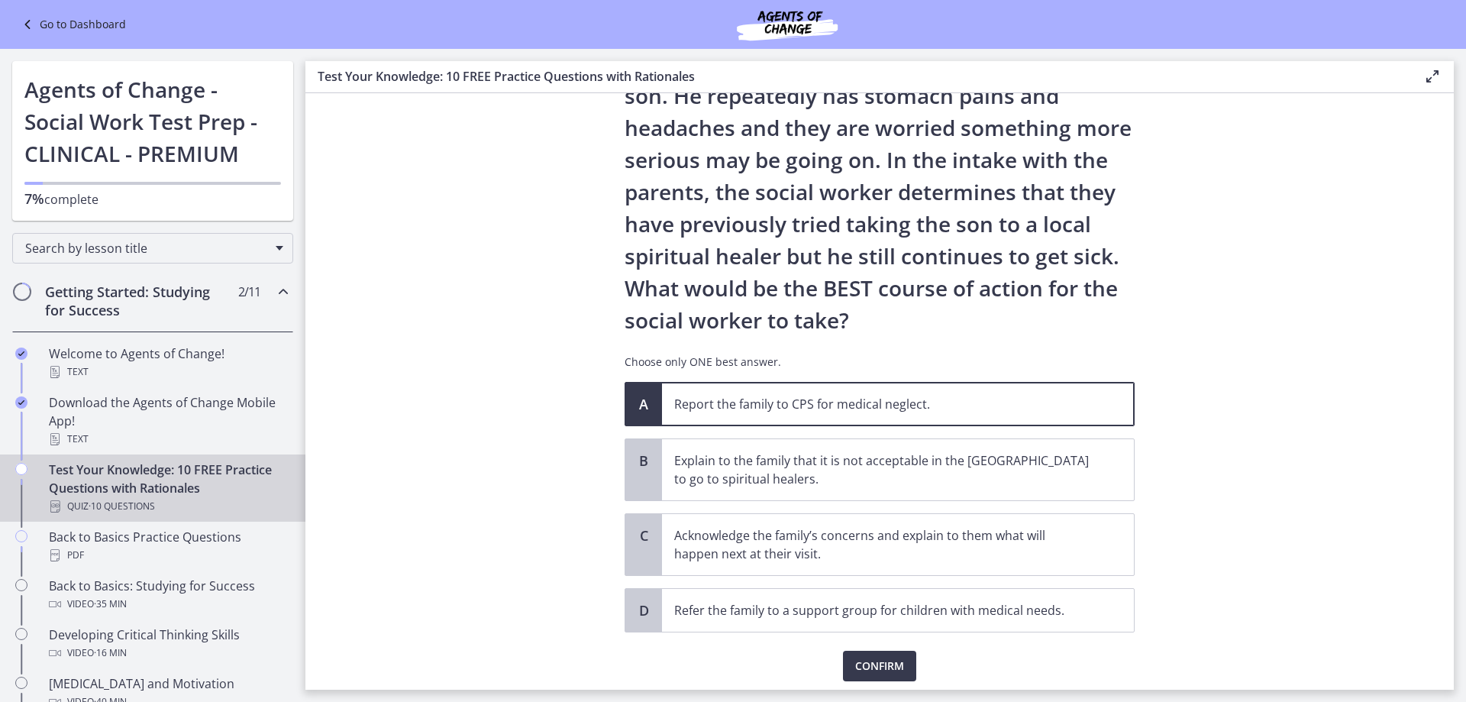
scroll to position [211, 0]
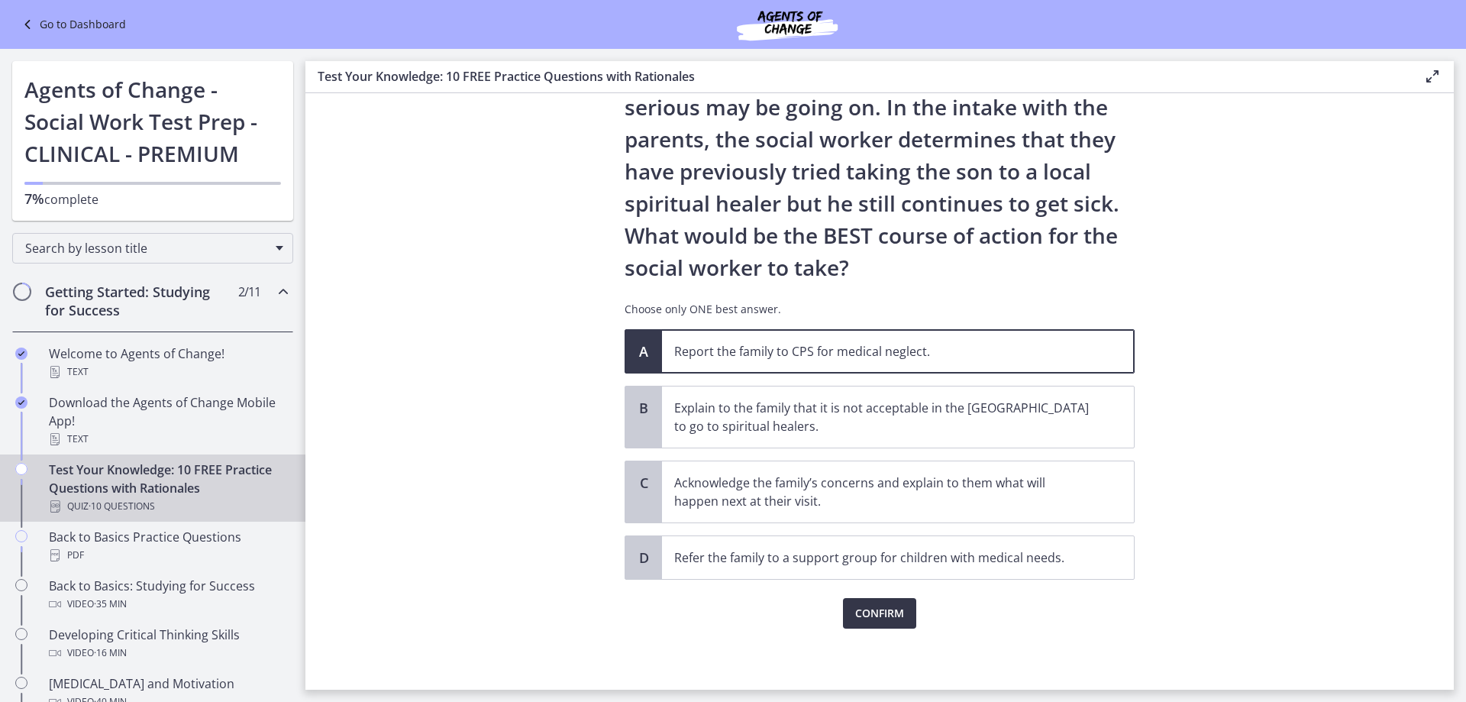
click at [877, 615] on span "Confirm" at bounding box center [879, 613] width 49 height 18
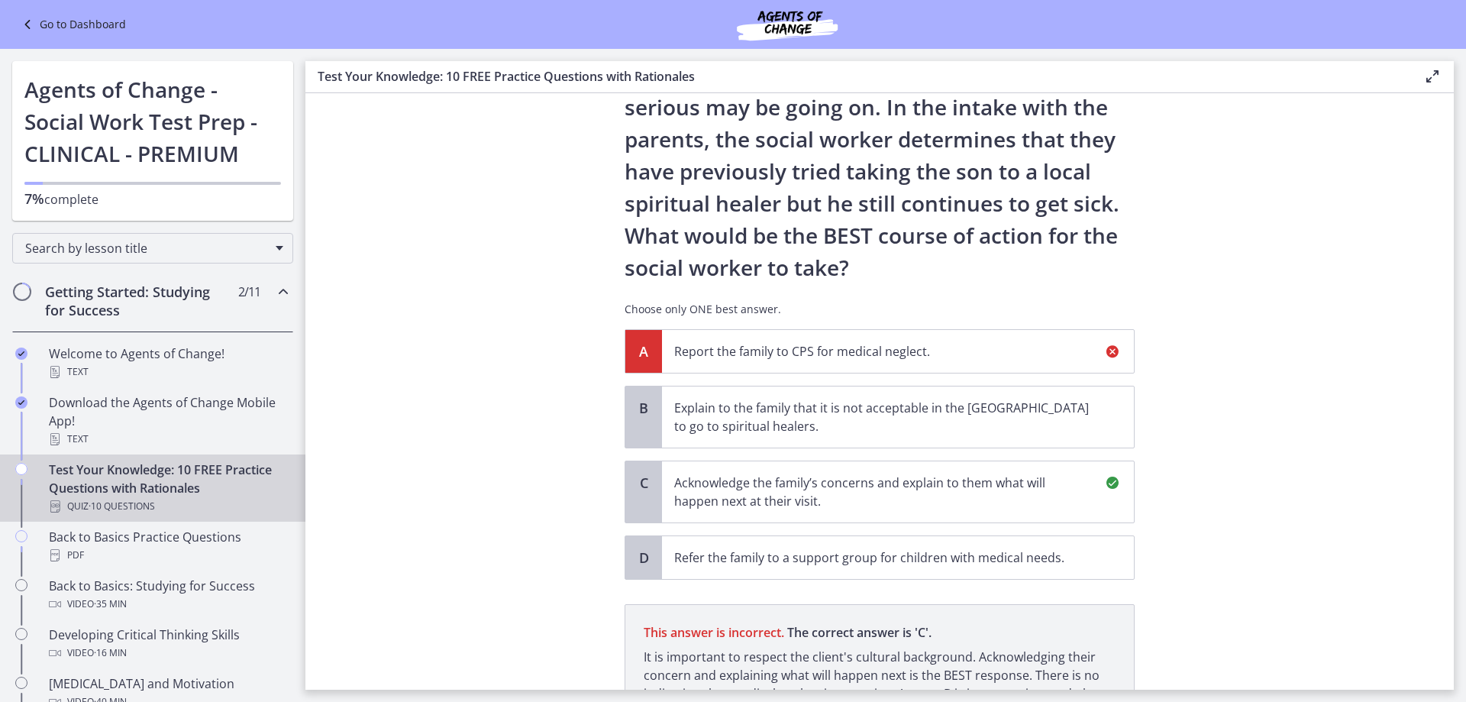
scroll to position [390, 0]
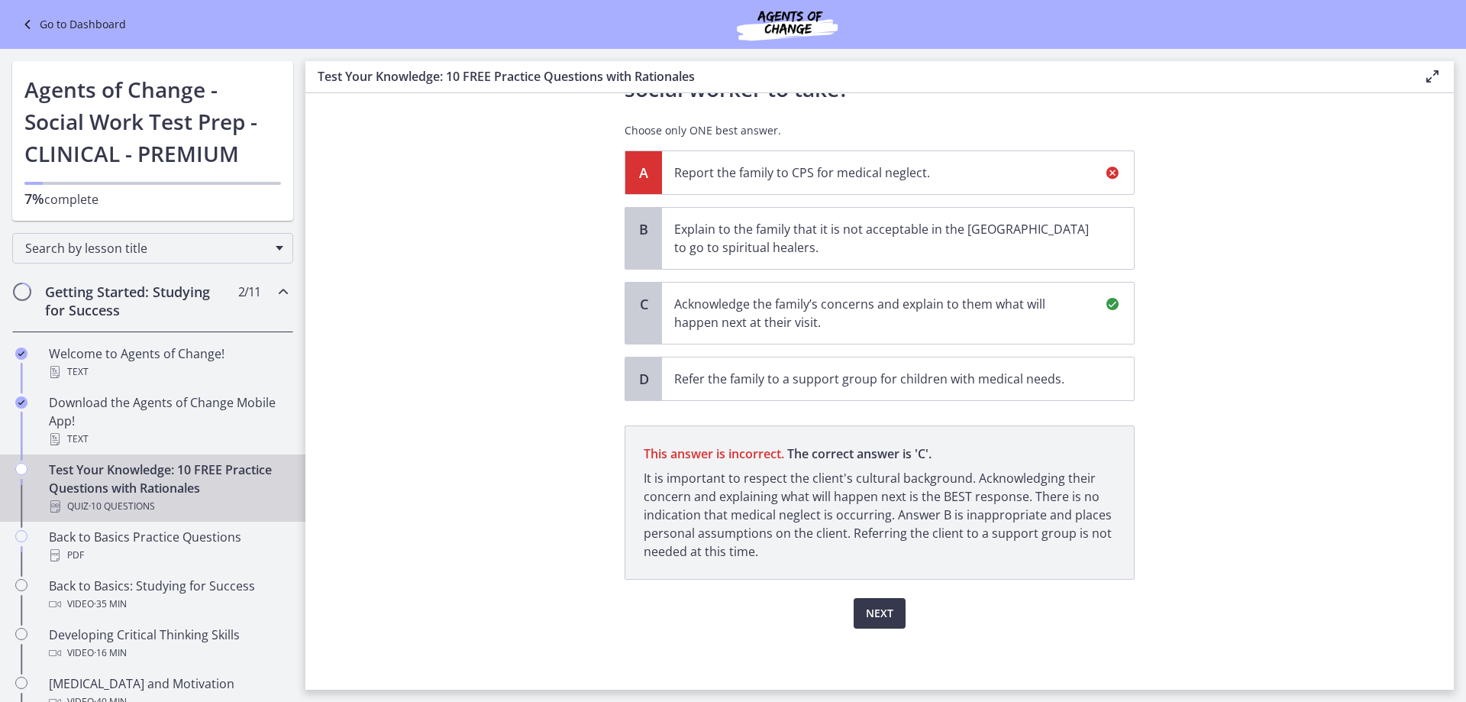
click at [986, 303] on p "Acknowledge the family’s concerns and explain to them what will happen next at …" at bounding box center [882, 313] width 417 height 37
click at [867, 611] on span "Next" at bounding box center [879, 613] width 27 height 18
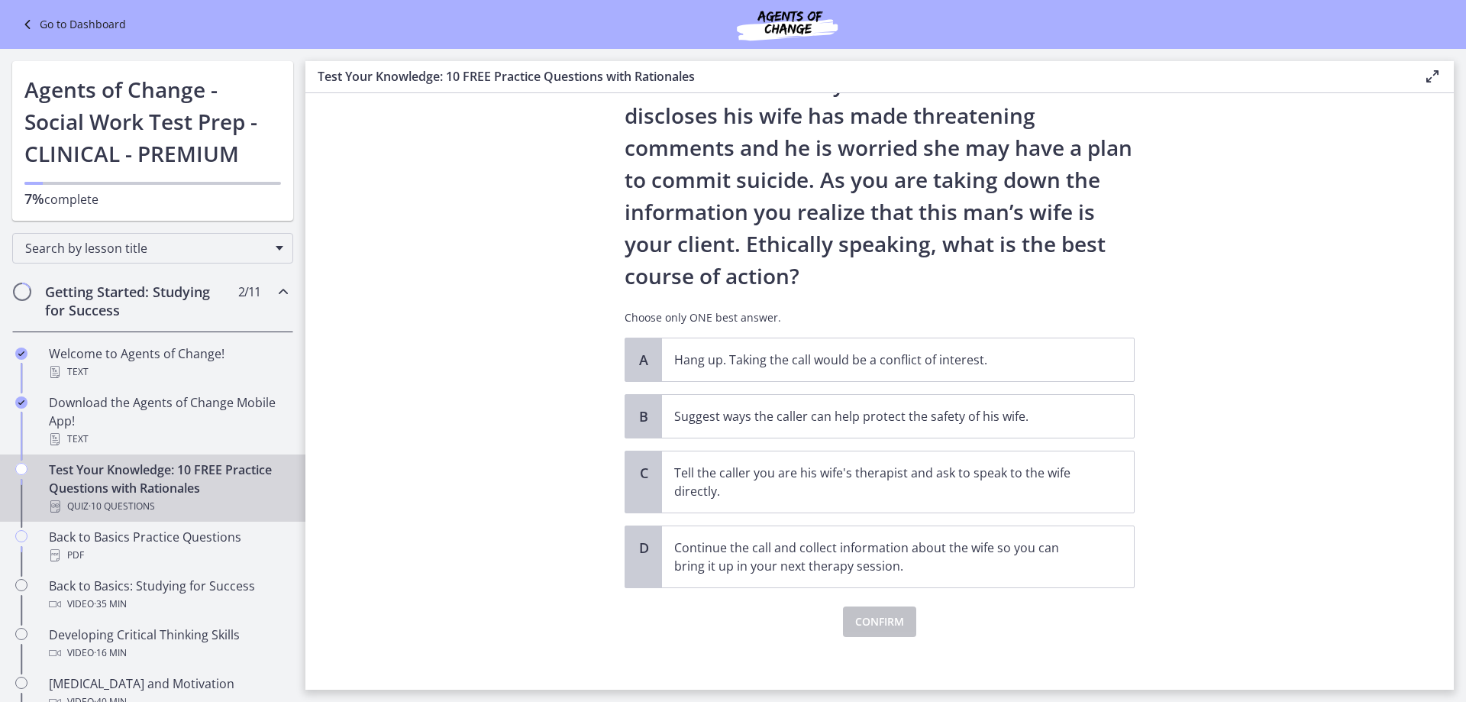
scroll to position [115, 0]
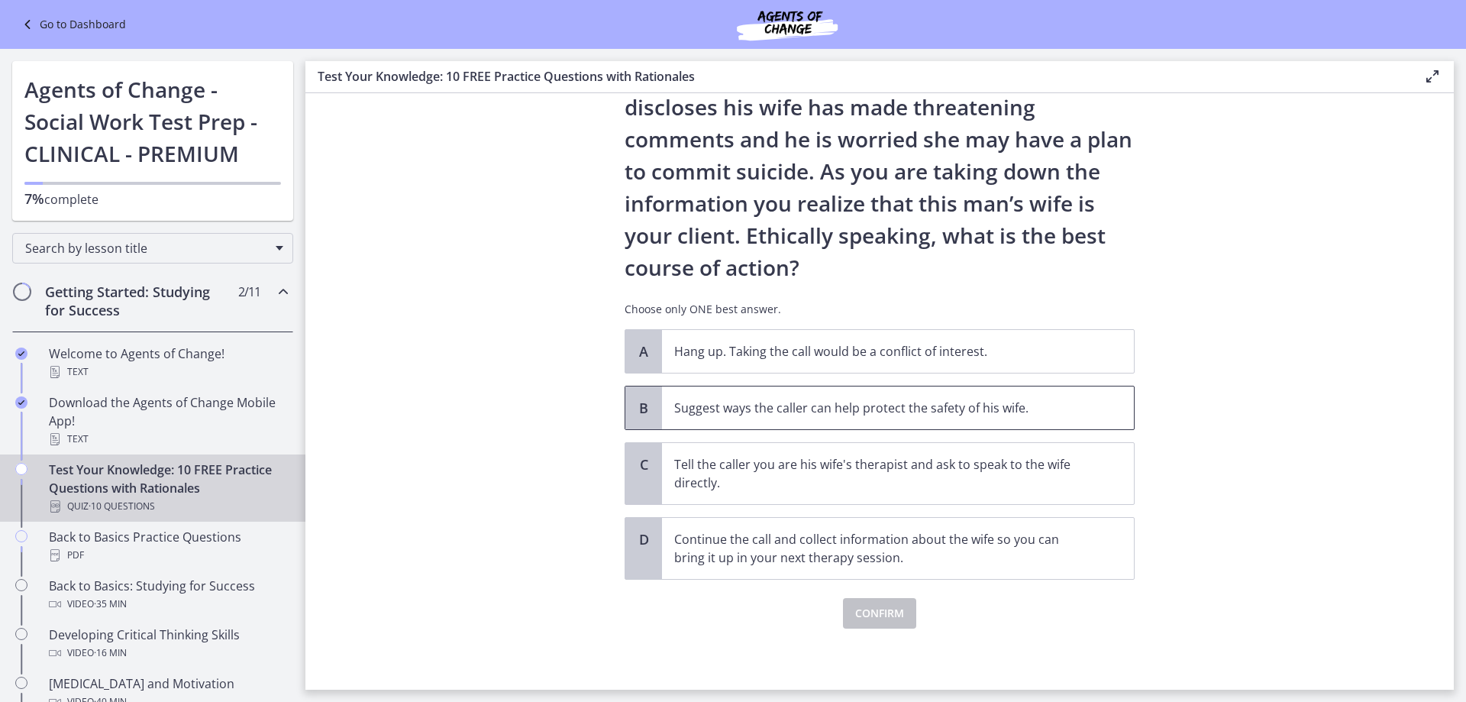
click at [887, 416] on p "Suggest ways the caller can help protect the safety of his wife." at bounding box center [882, 408] width 417 height 18
click at [893, 606] on span "Confirm" at bounding box center [879, 613] width 49 height 18
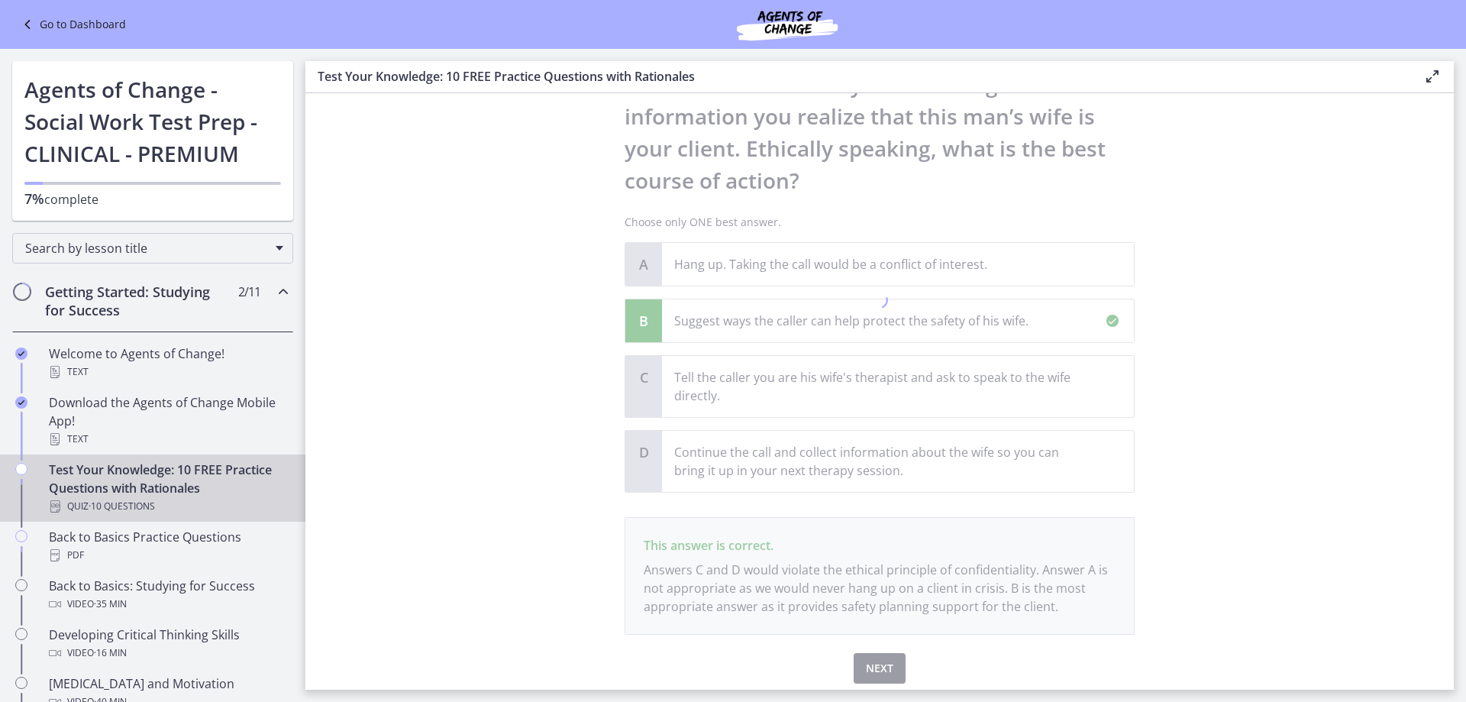
scroll to position [257, 0]
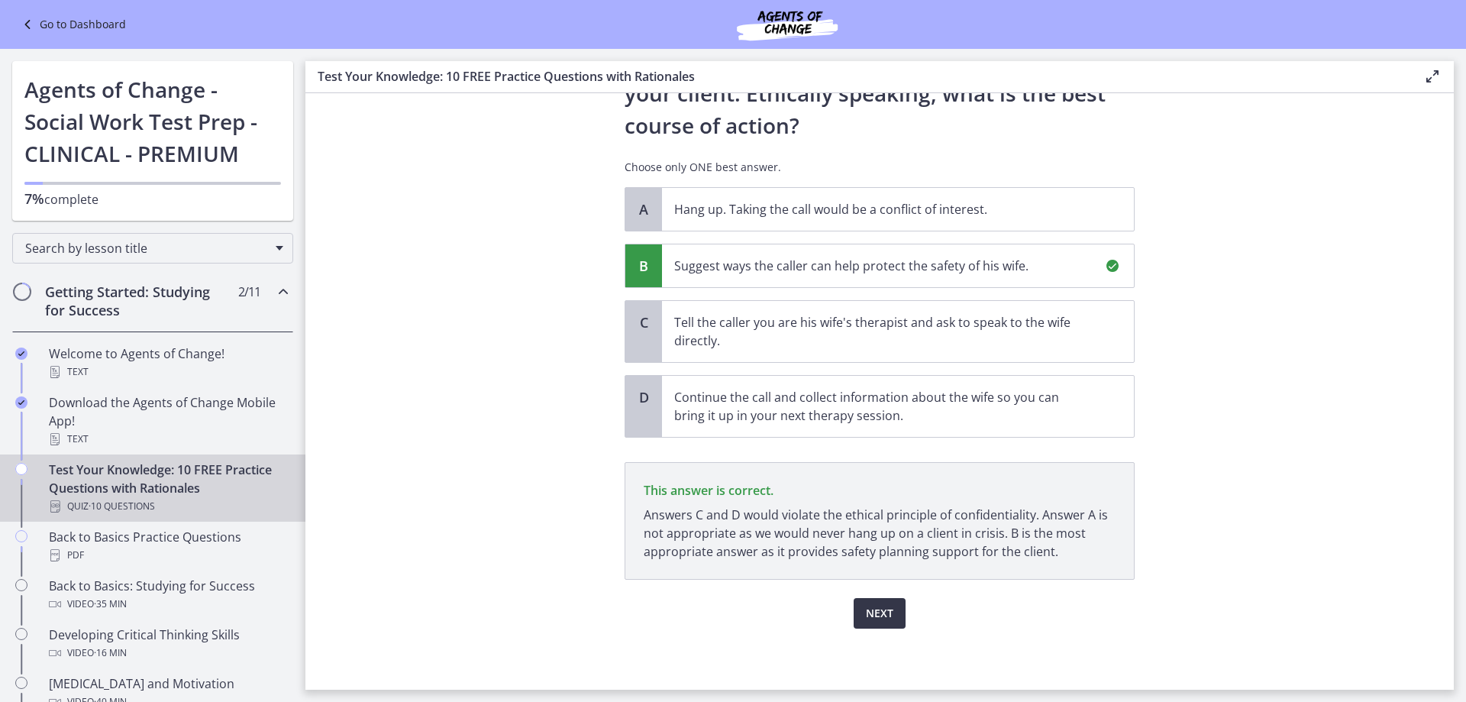
click at [873, 621] on span "Next" at bounding box center [879, 613] width 27 height 18
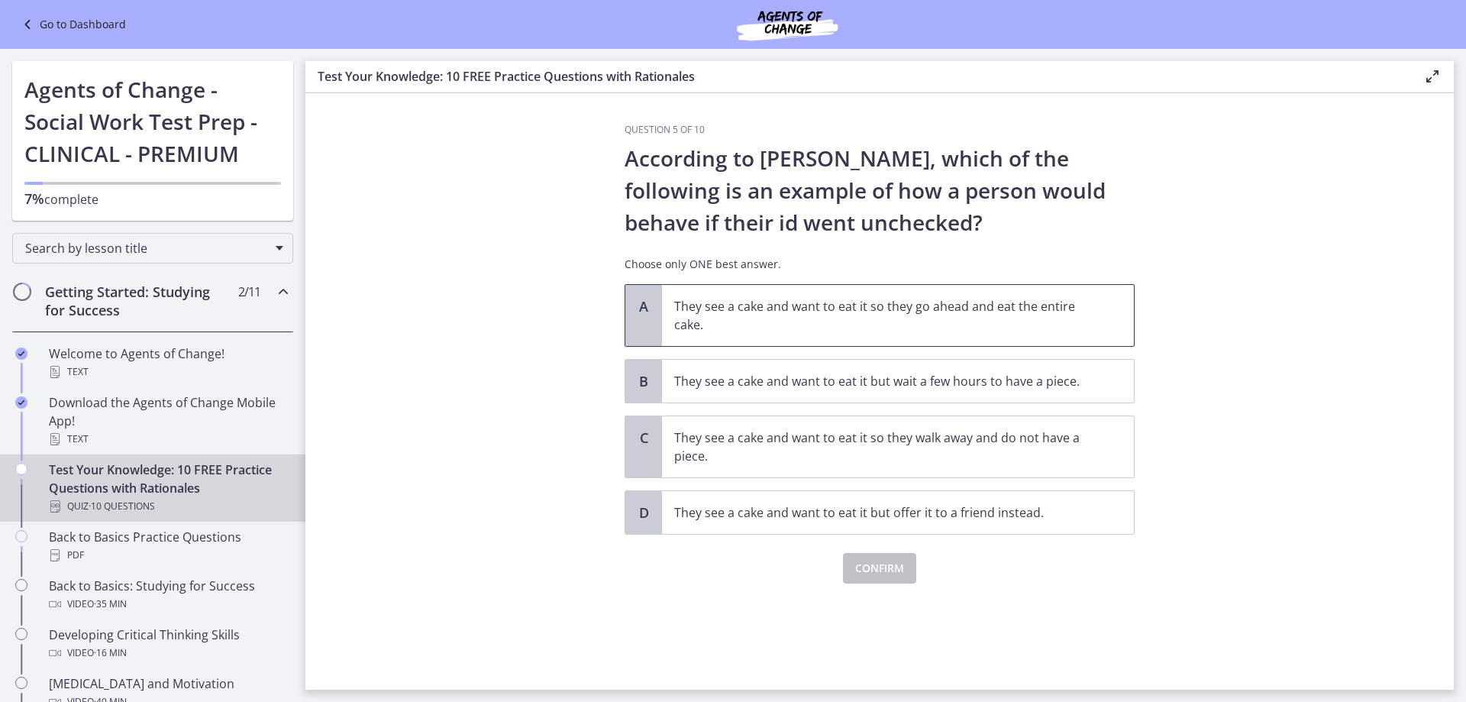
click at [809, 309] on p "They see a cake and want to eat it so they go ahead and eat the entire cake." at bounding box center [882, 315] width 417 height 37
click at [879, 565] on span "Confirm" at bounding box center [879, 568] width 49 height 18
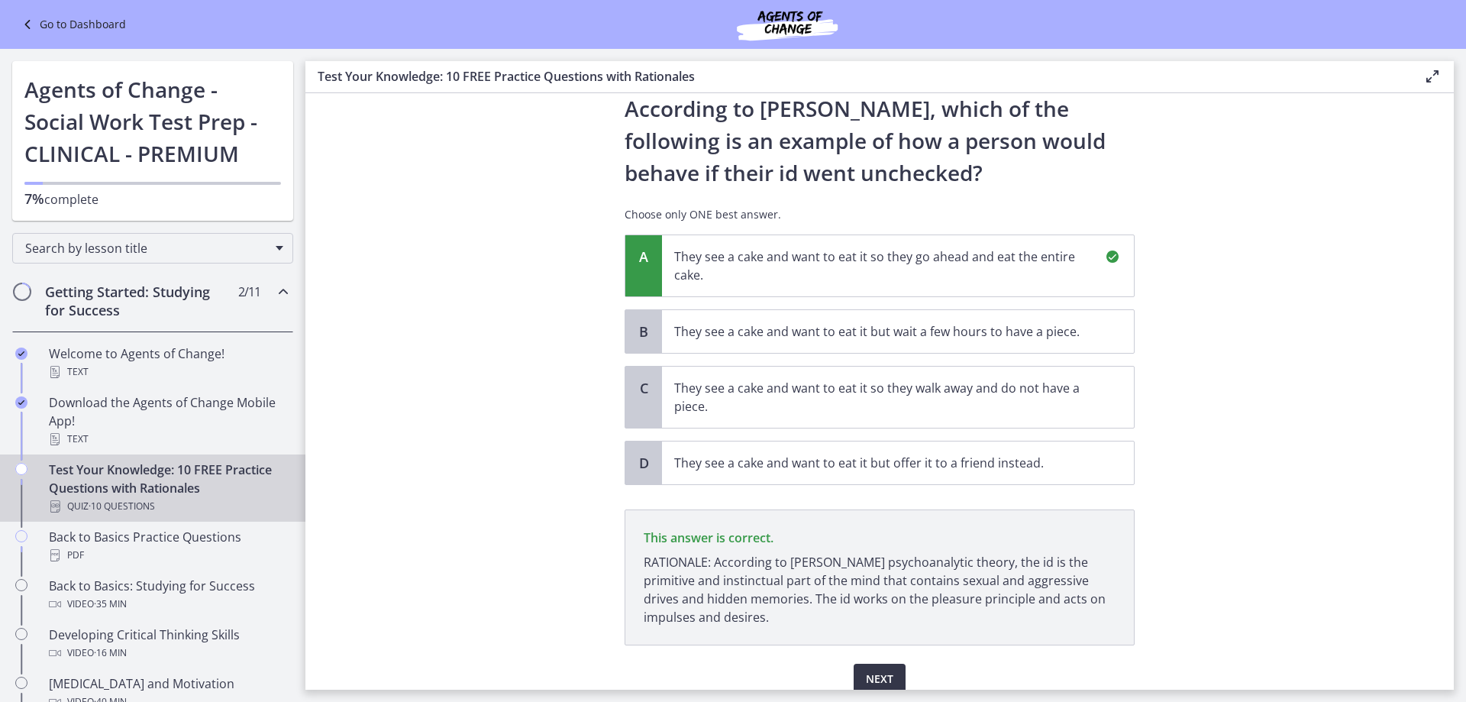
scroll to position [115, 0]
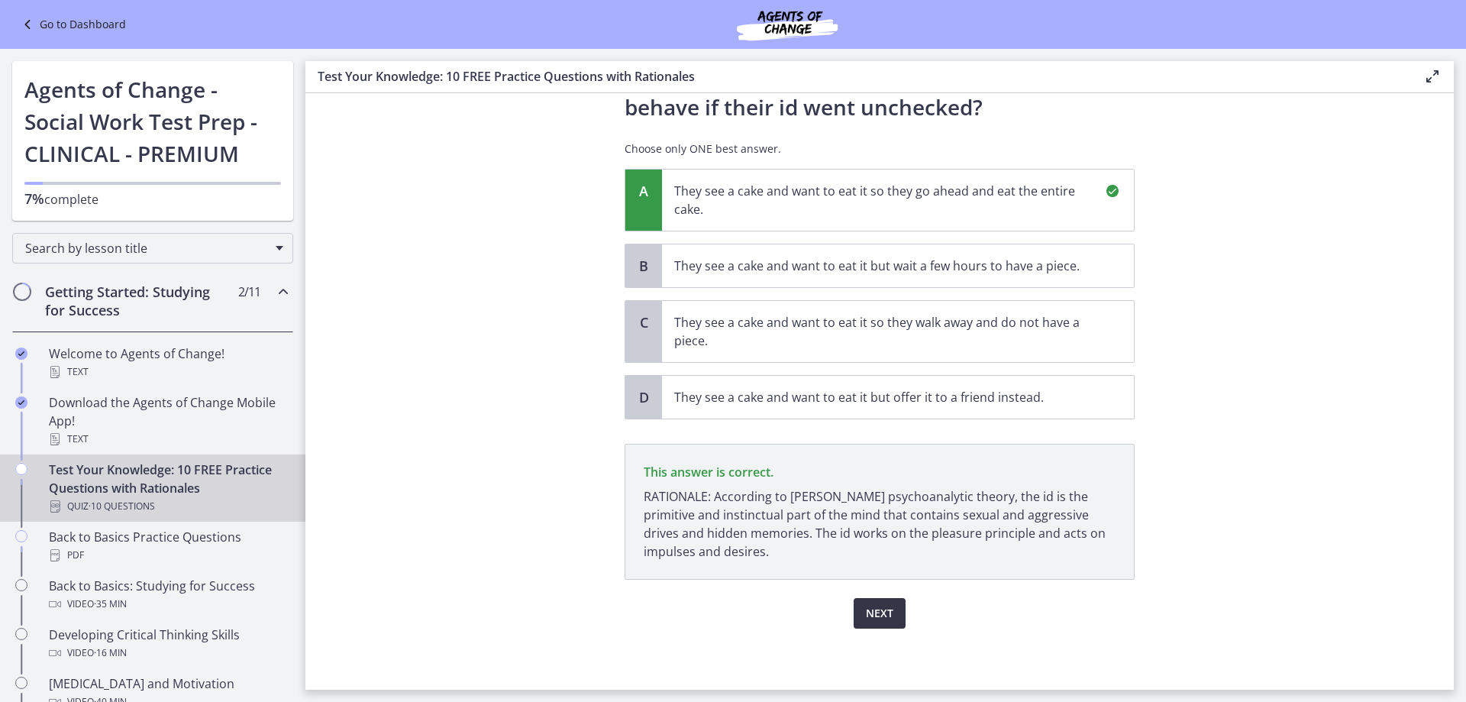
click at [873, 612] on span "Next" at bounding box center [879, 613] width 27 height 18
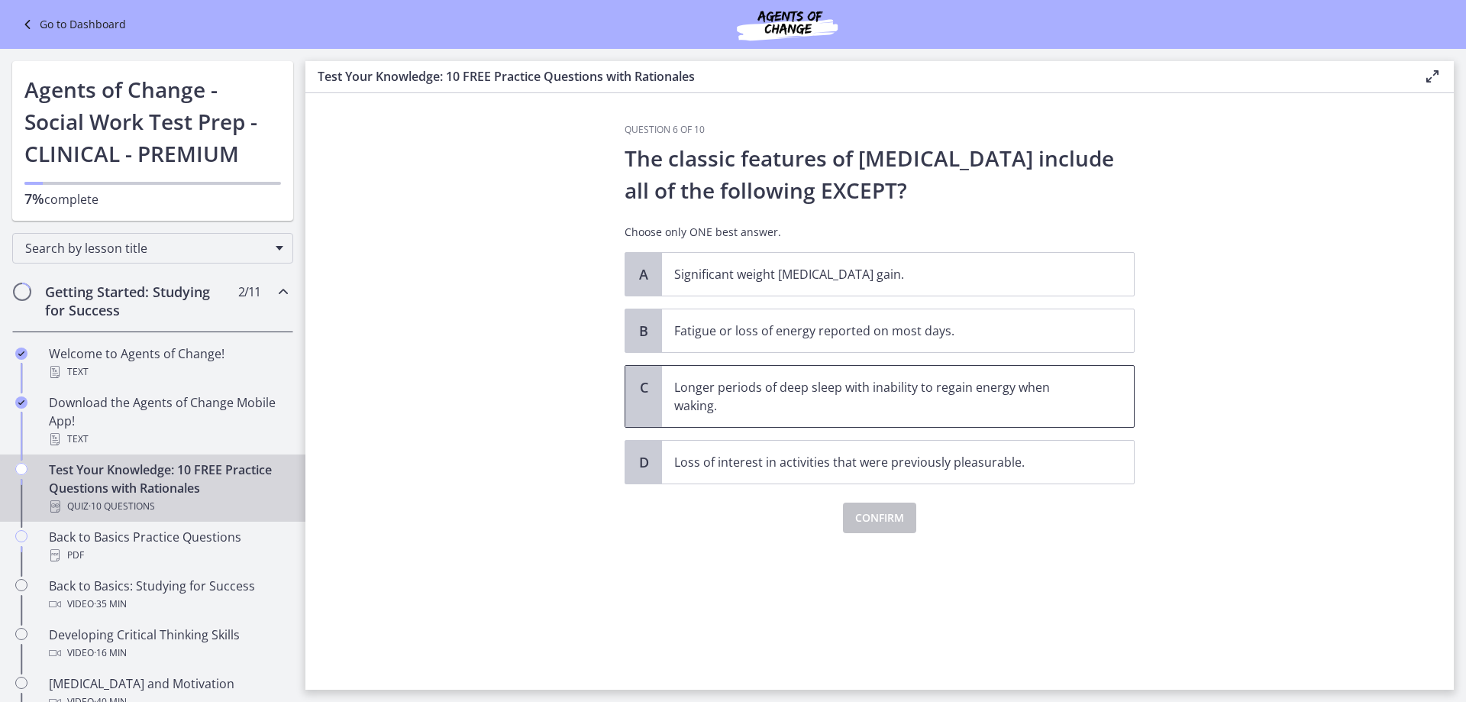
click at [807, 398] on p "Longer periods of deep sleep with inability to regain energy when waking." at bounding box center [882, 396] width 417 height 37
click at [882, 525] on span "Confirm" at bounding box center [879, 517] width 49 height 18
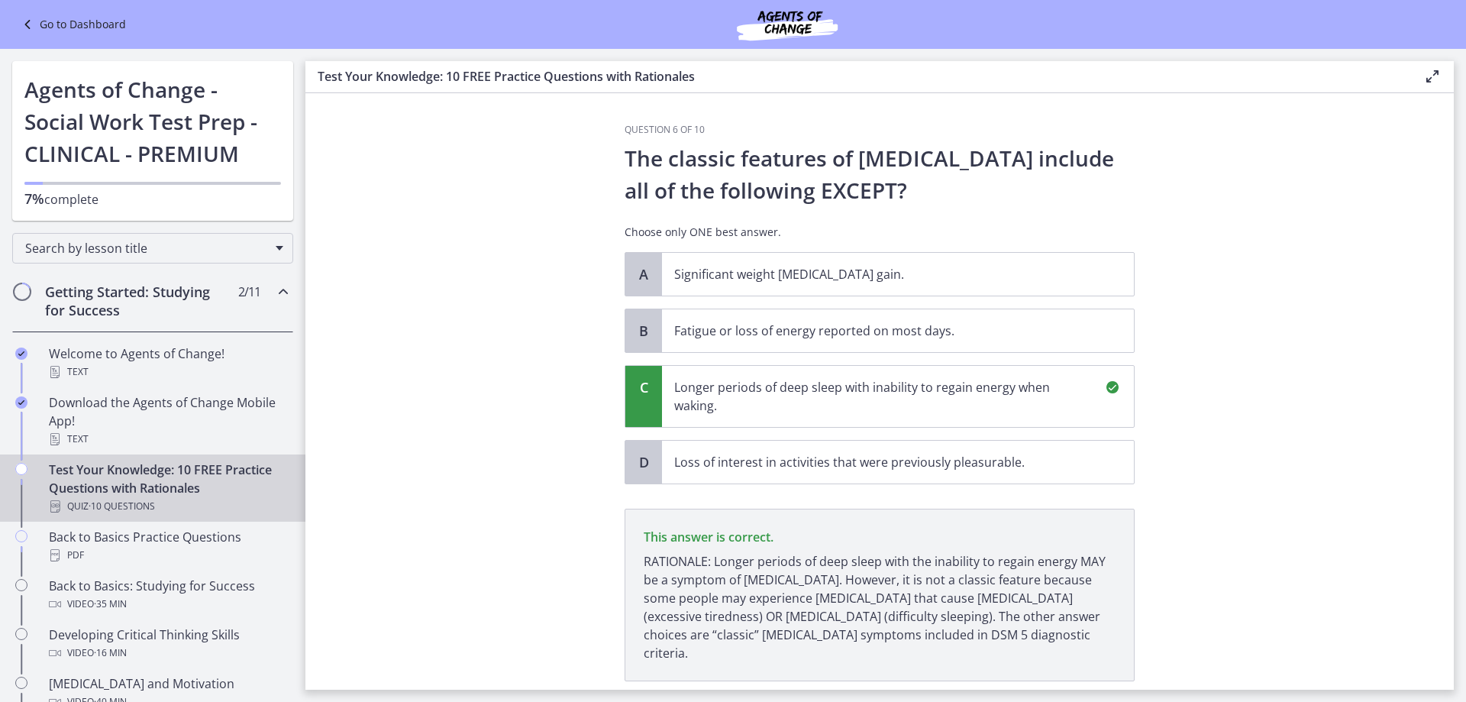
scroll to position [83, 0]
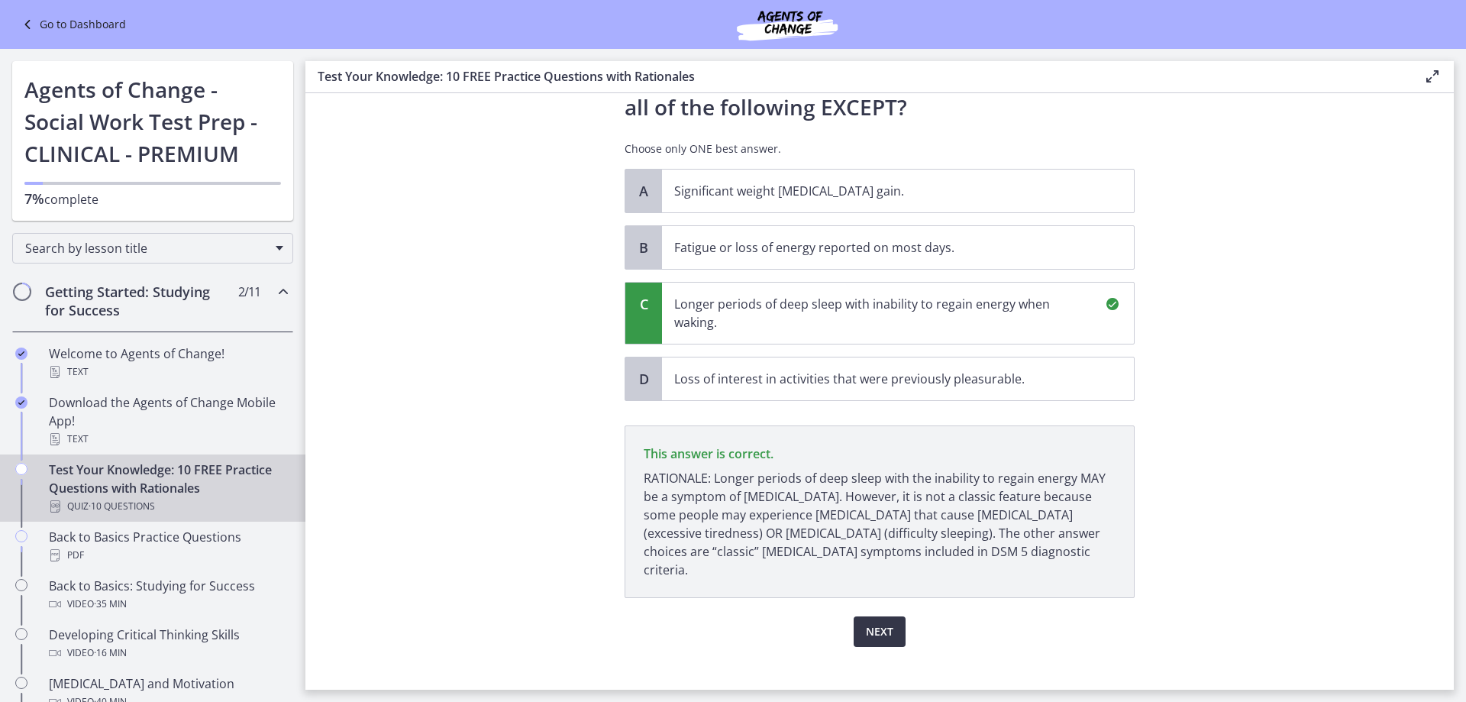
click at [895, 616] on button "Next" at bounding box center [880, 631] width 52 height 31
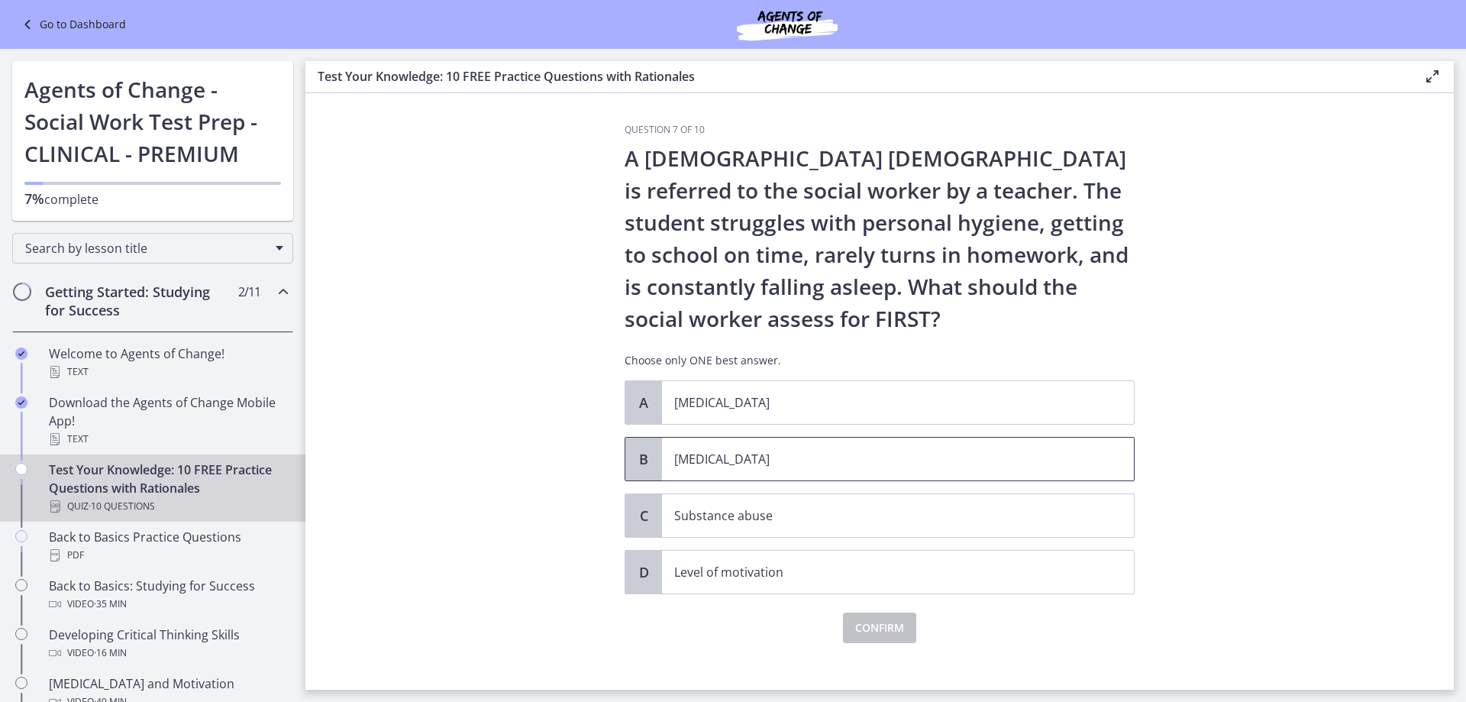
click at [707, 461] on p "Child neglect" at bounding box center [882, 459] width 417 height 18
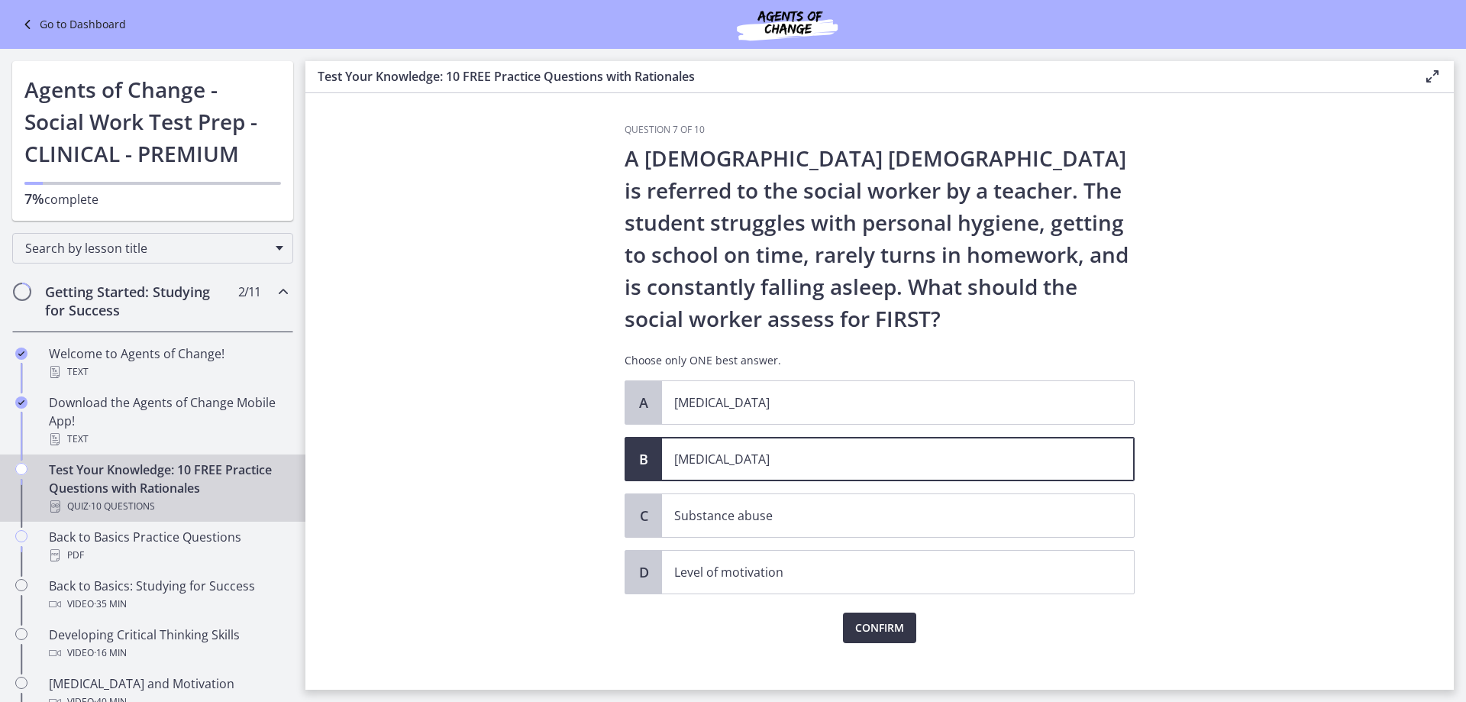
click at [864, 631] on span "Confirm" at bounding box center [879, 627] width 49 height 18
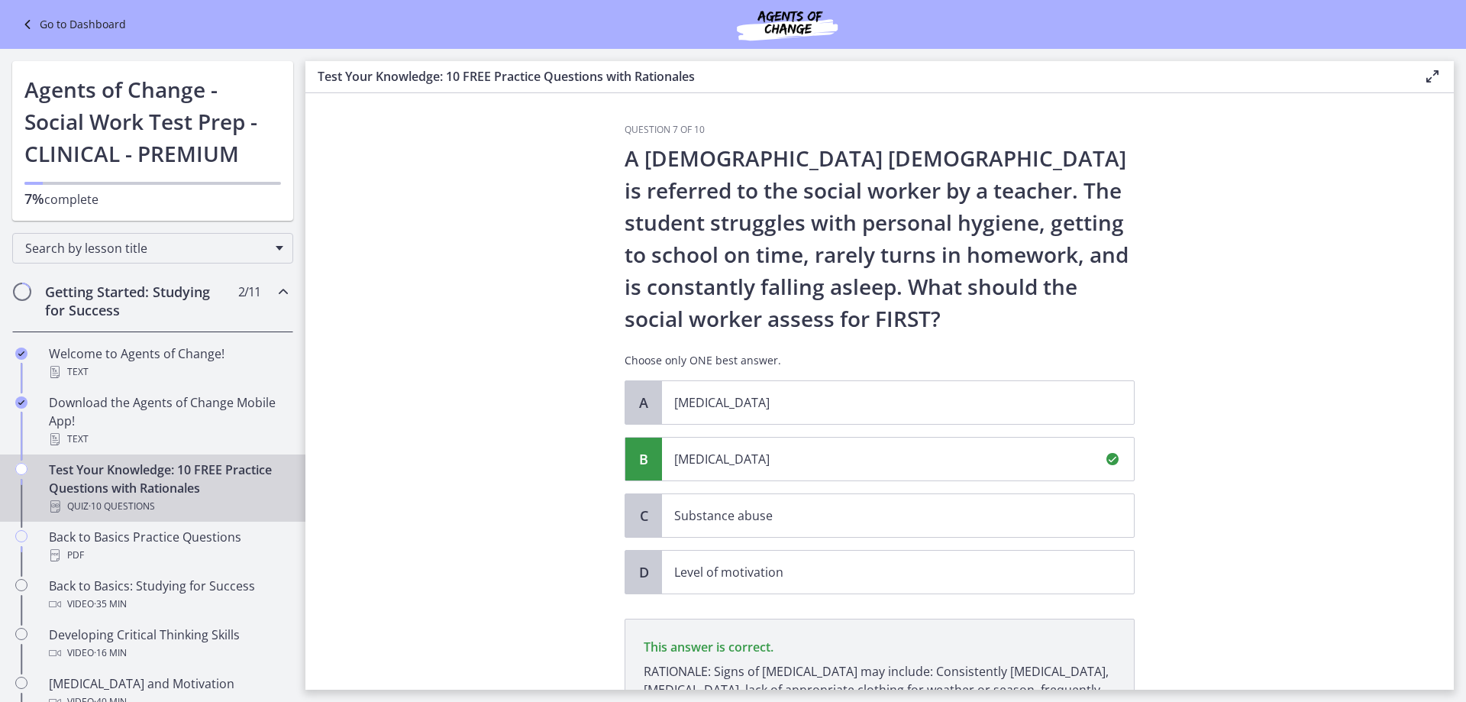
scroll to position [193, 0]
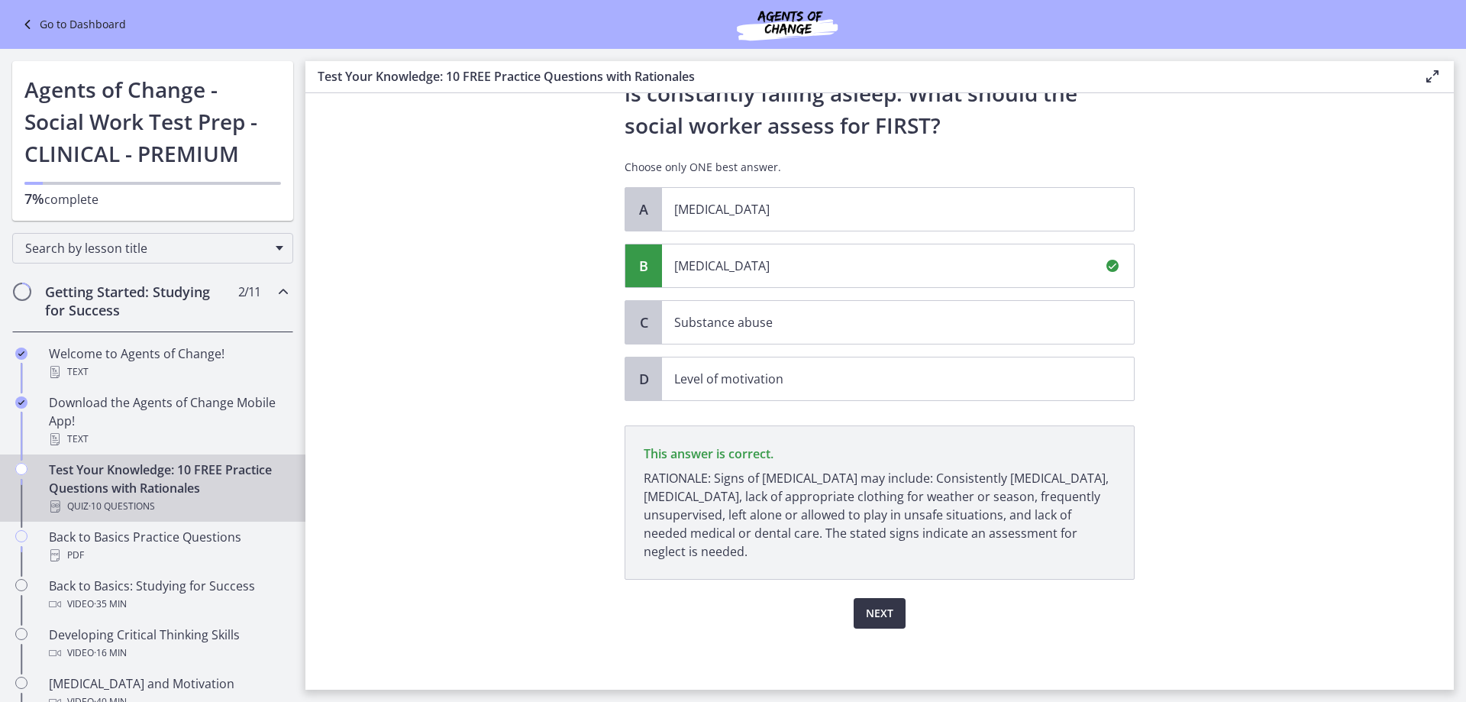
click at [887, 608] on span "Next" at bounding box center [879, 613] width 27 height 18
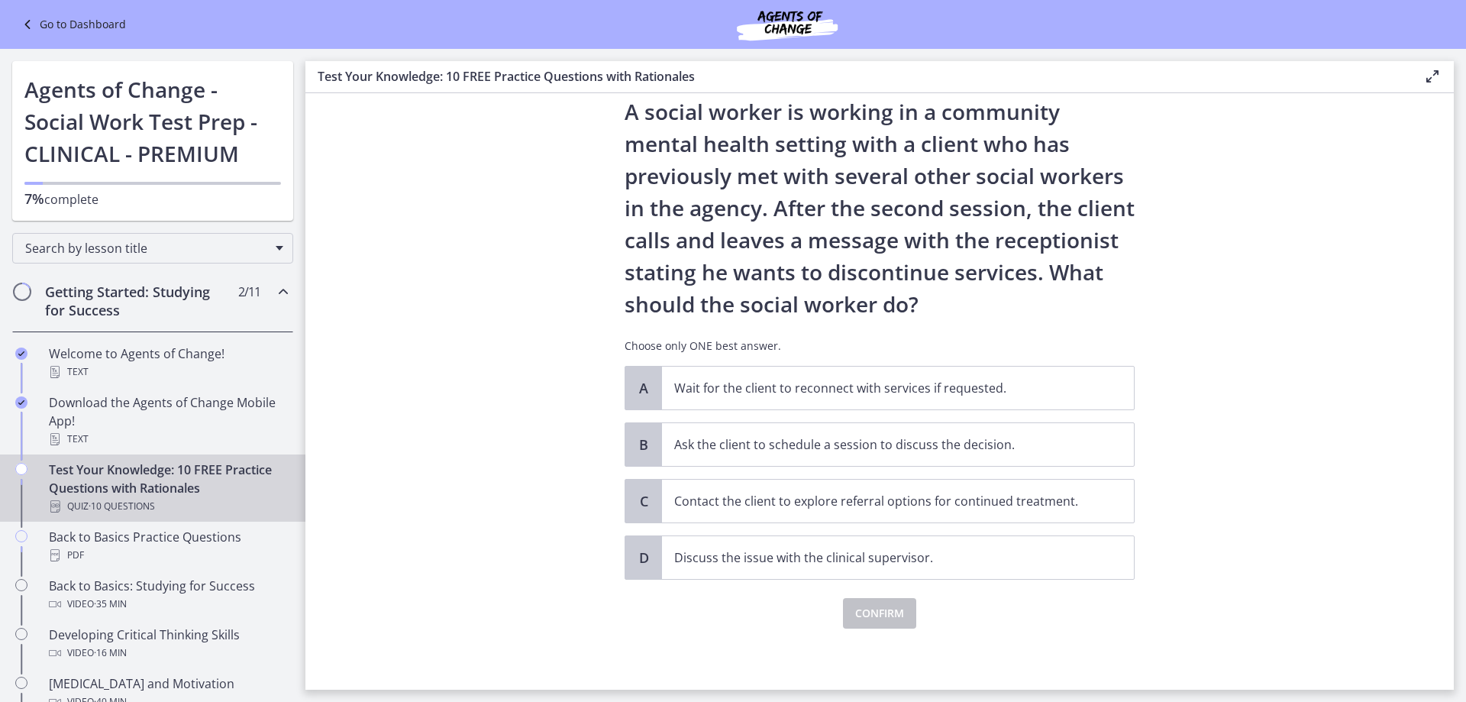
scroll to position [0, 0]
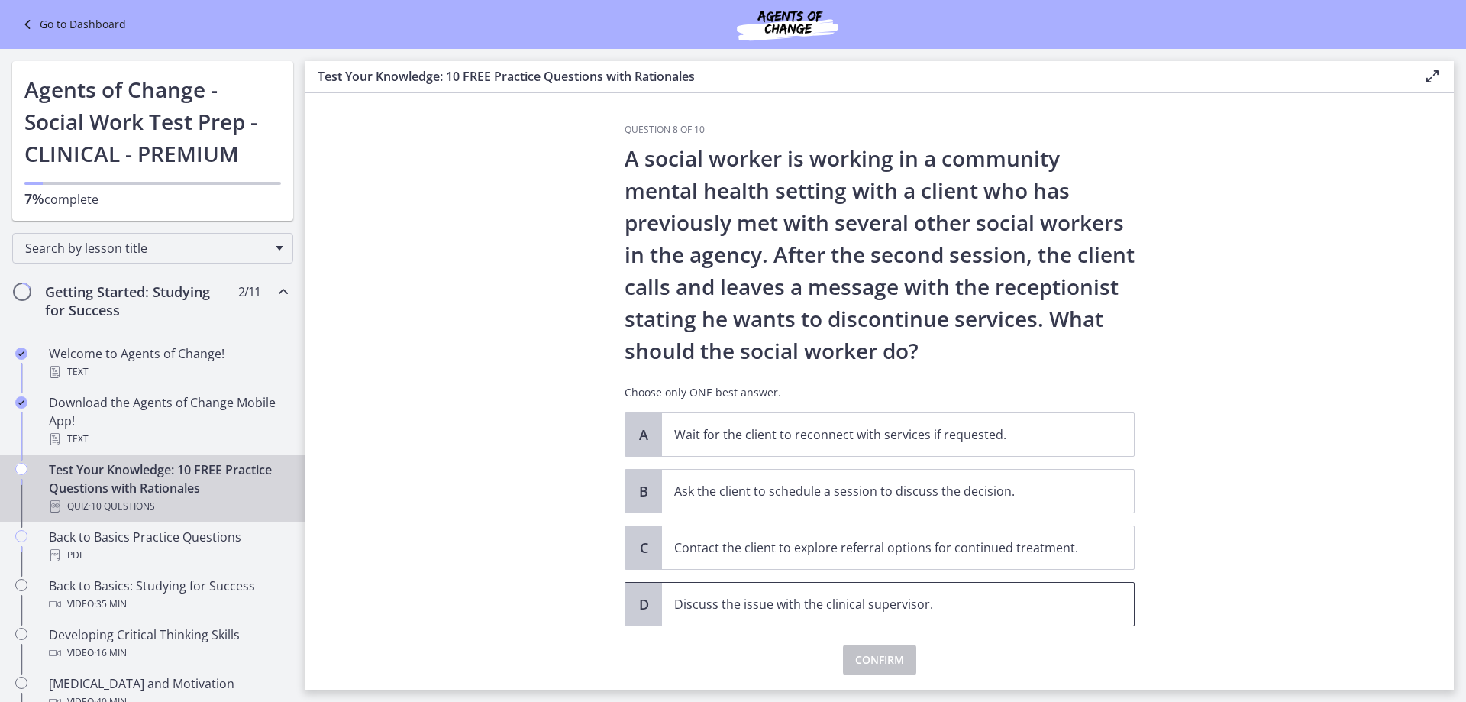
click at [1027, 608] on p "Discuss the issue with the clinical supervisor." at bounding box center [882, 604] width 417 height 18
click at [855, 659] on span "Confirm" at bounding box center [879, 660] width 49 height 18
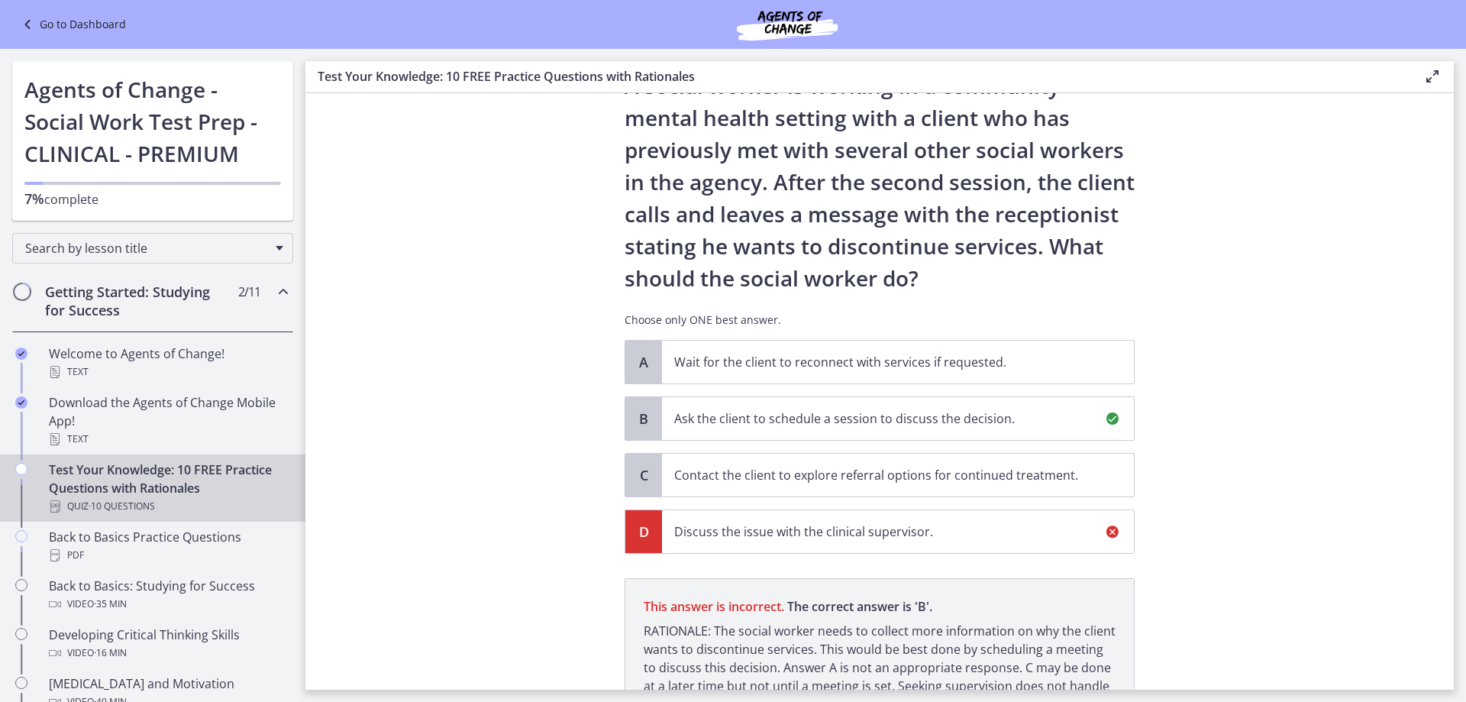
scroll to position [225, 0]
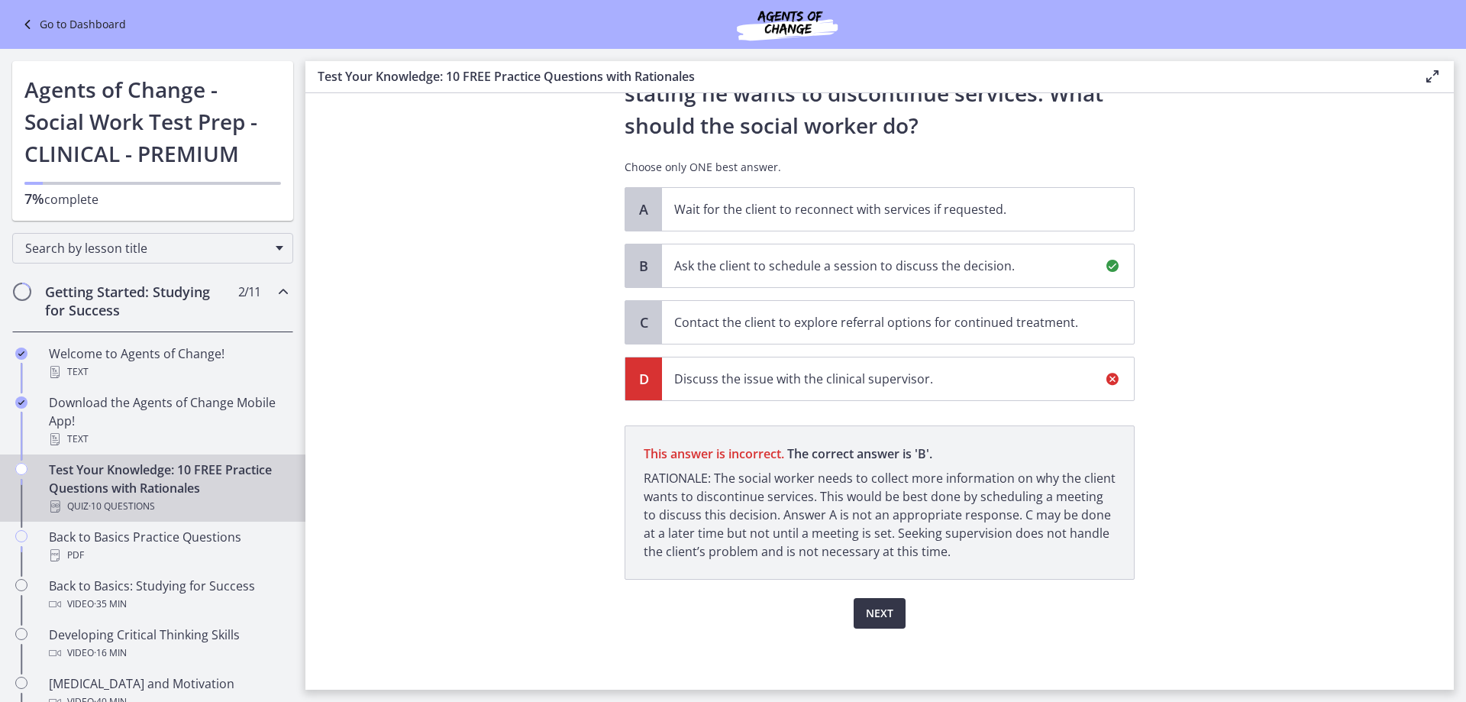
click at [866, 615] on span "Next" at bounding box center [879, 613] width 27 height 18
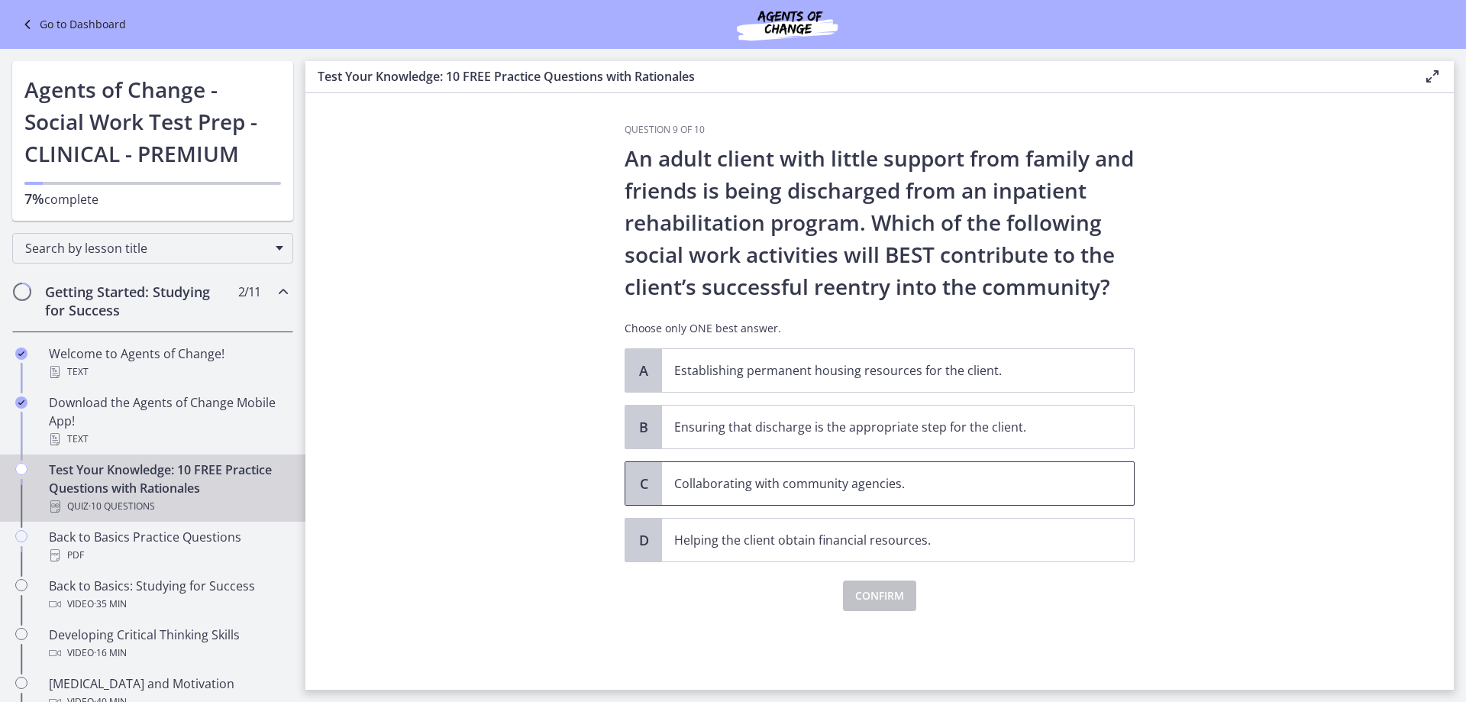
click at [820, 484] on p "Collaborating with community agencies." at bounding box center [882, 483] width 417 height 18
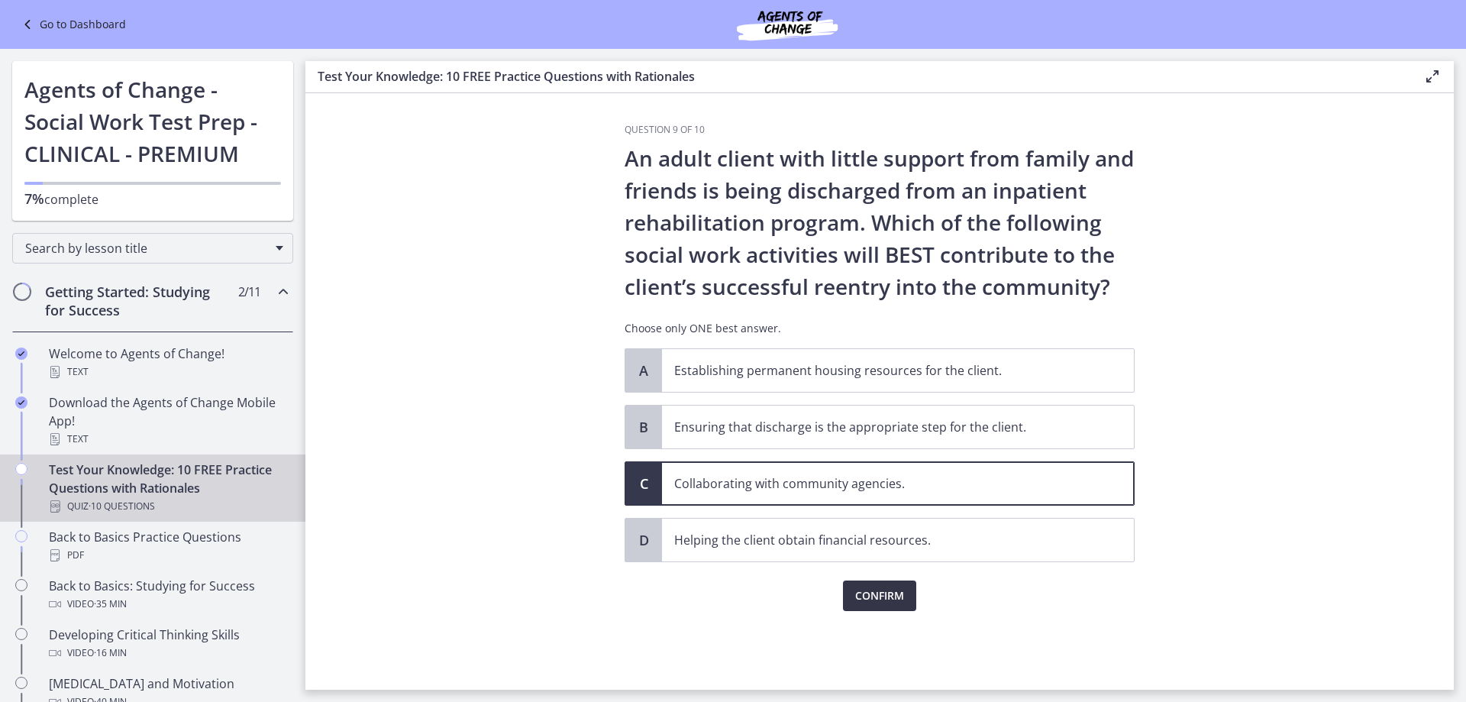
click at [881, 597] on span "Confirm" at bounding box center [879, 595] width 49 height 18
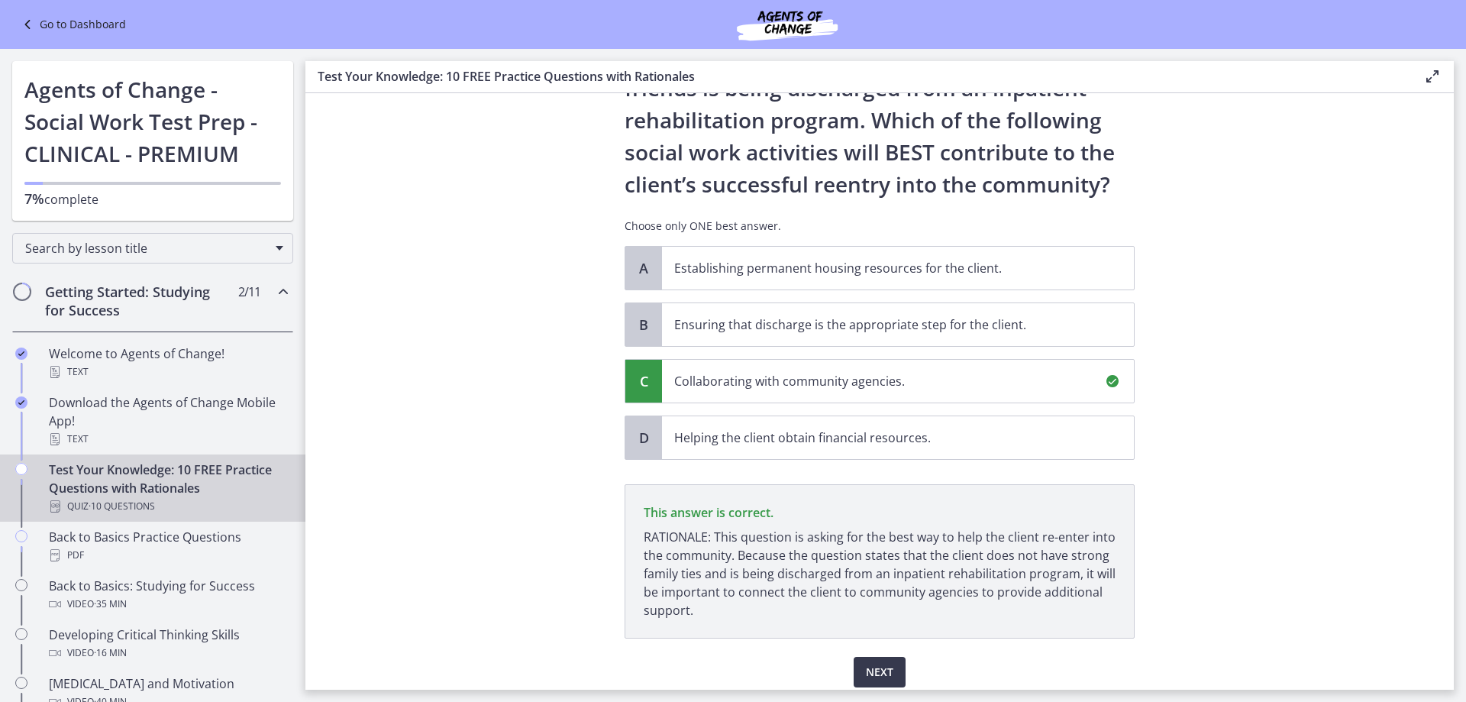
scroll to position [161, 0]
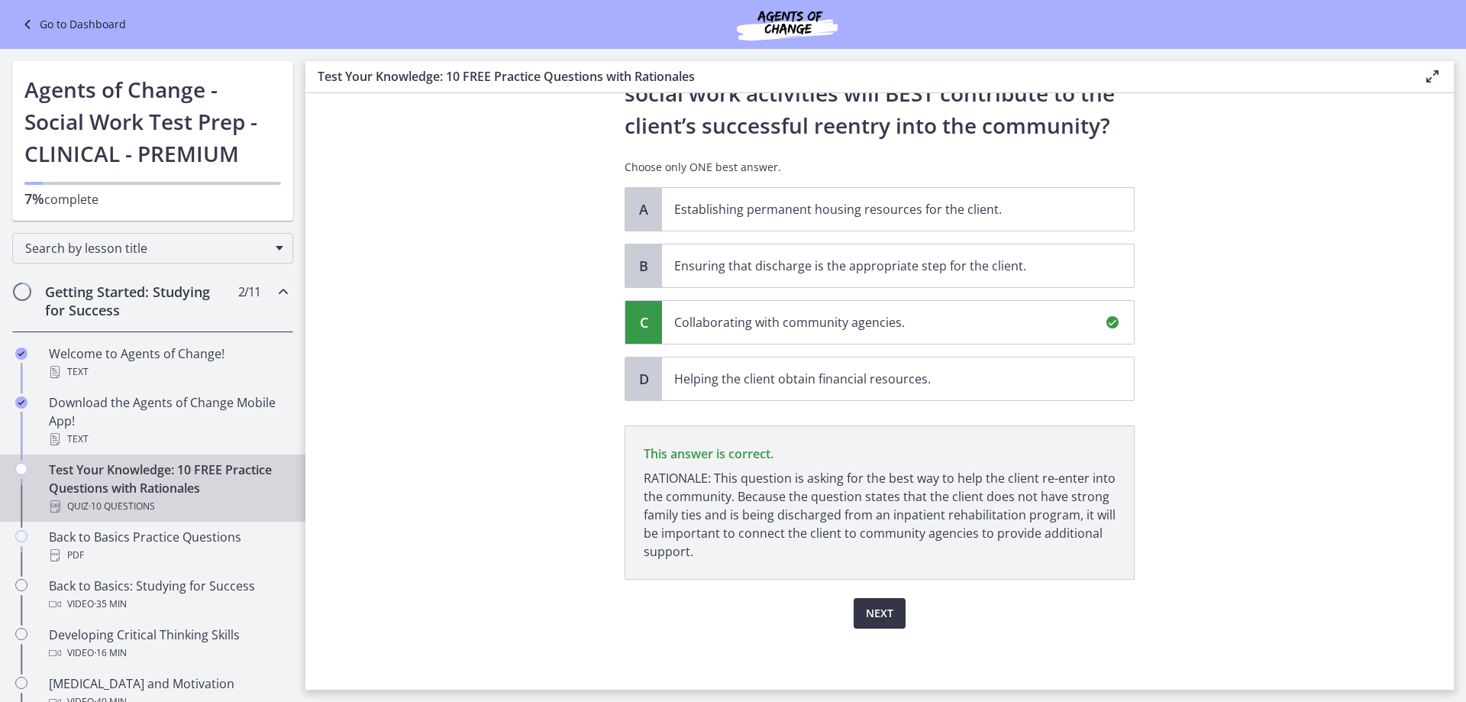
click at [871, 614] on span "Next" at bounding box center [879, 613] width 27 height 18
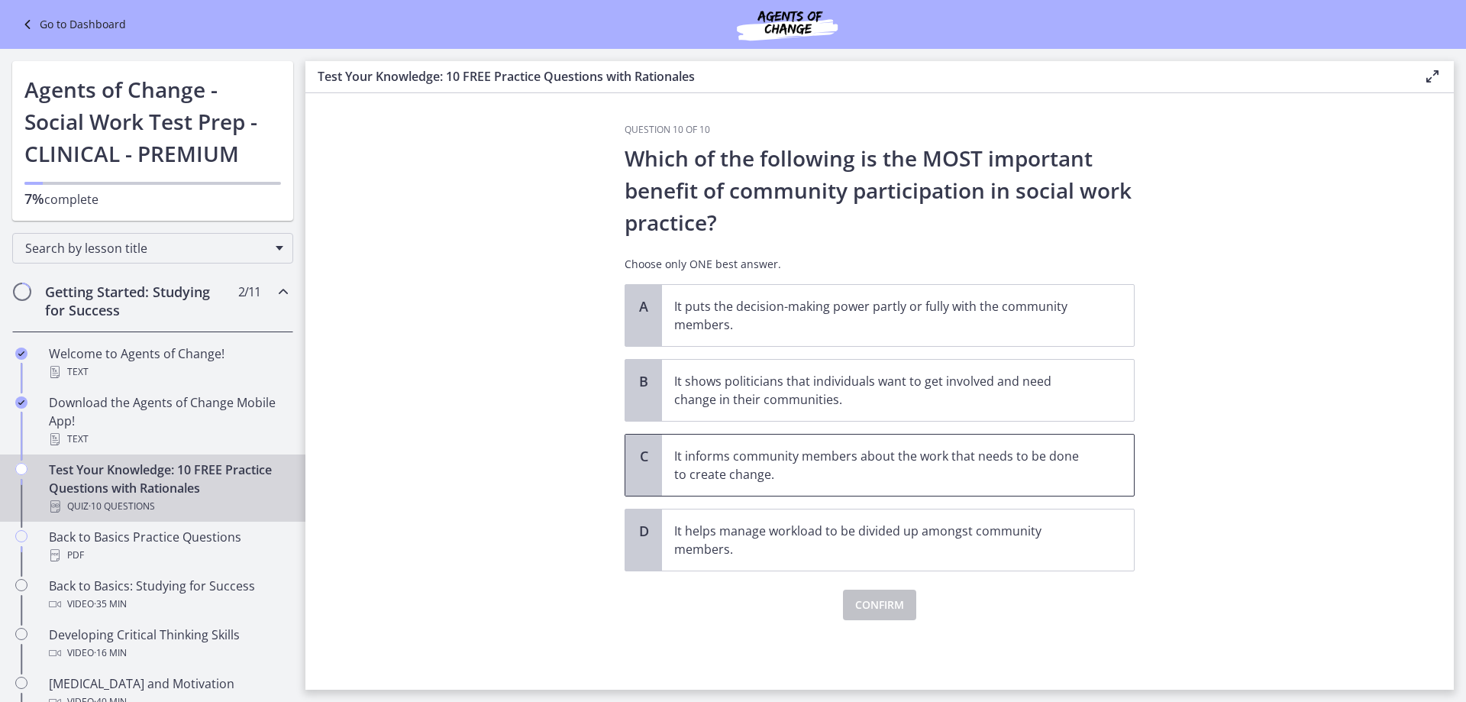
click at [793, 472] on p "It informs community members about the work that needs to be done to create cha…" at bounding box center [882, 465] width 417 height 37
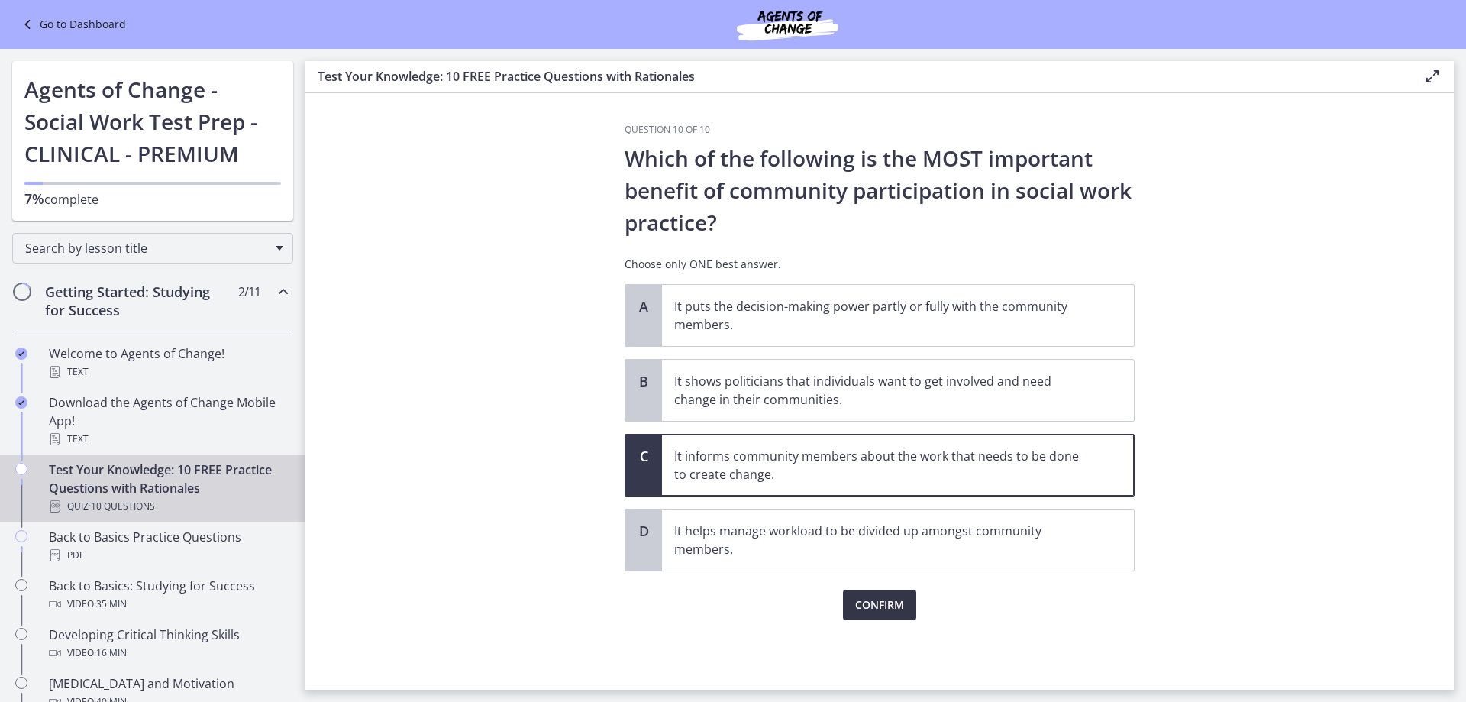
click at [889, 613] on button "Confirm" at bounding box center [879, 604] width 73 height 31
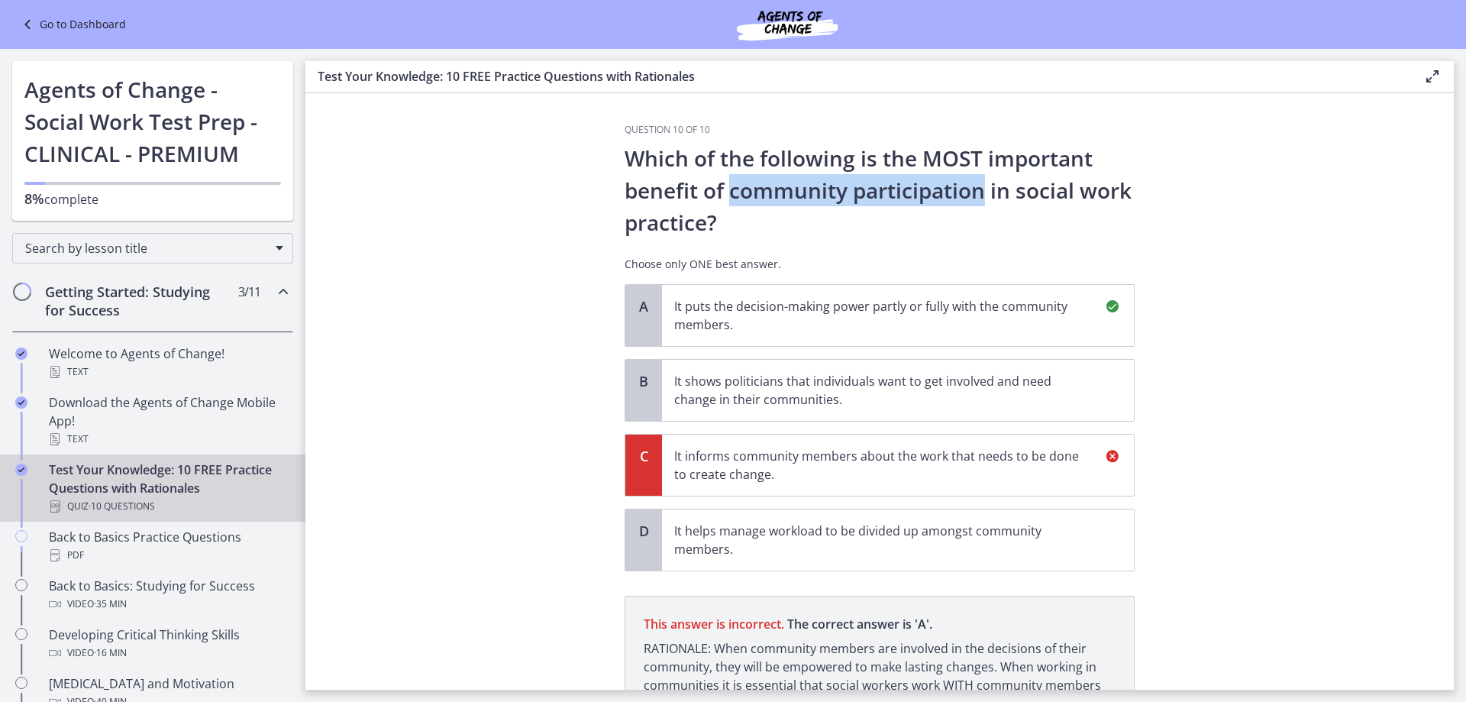
drag, startPoint x: 723, startPoint y: 192, endPoint x: 978, endPoint y: 197, distance: 255.1
click at [978, 197] on p "Which of the following is the MOST important benefit of community participation…" at bounding box center [880, 190] width 510 height 96
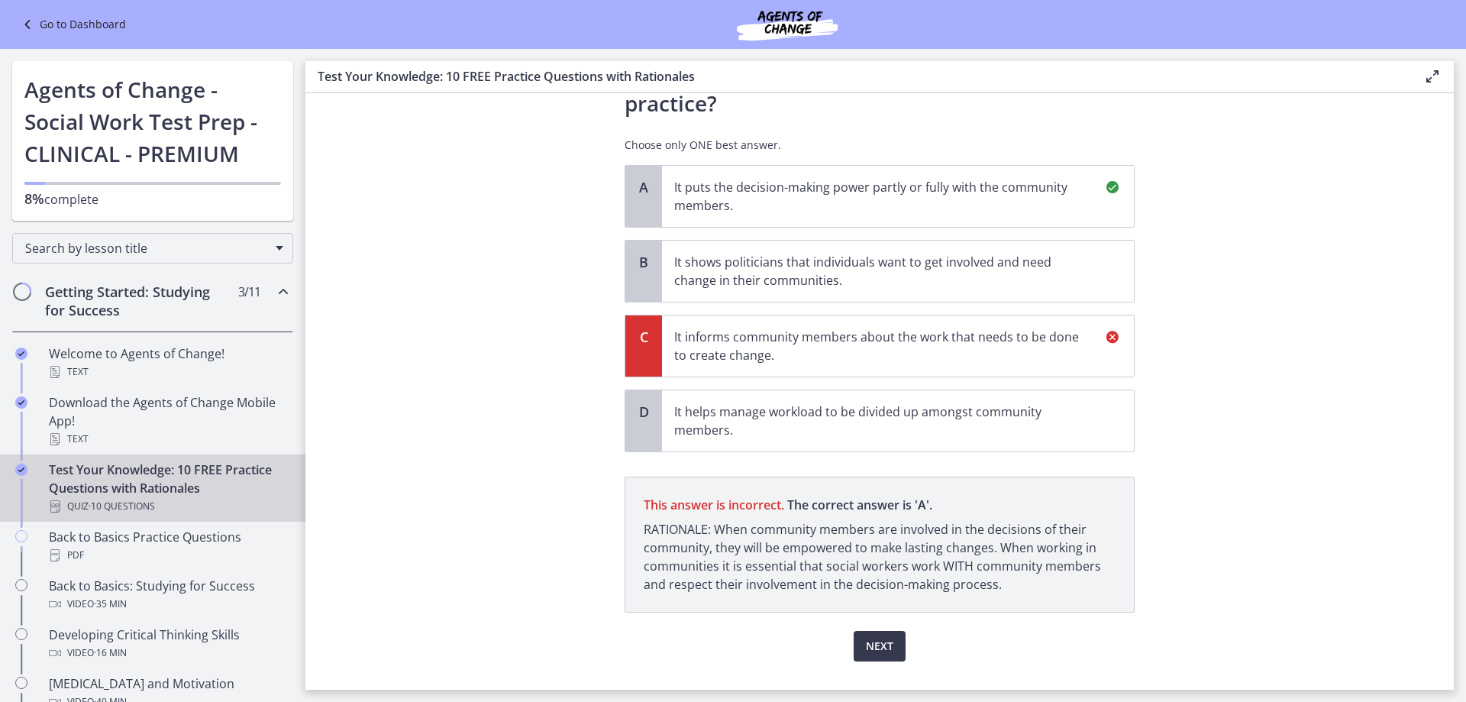
scroll to position [152, 0]
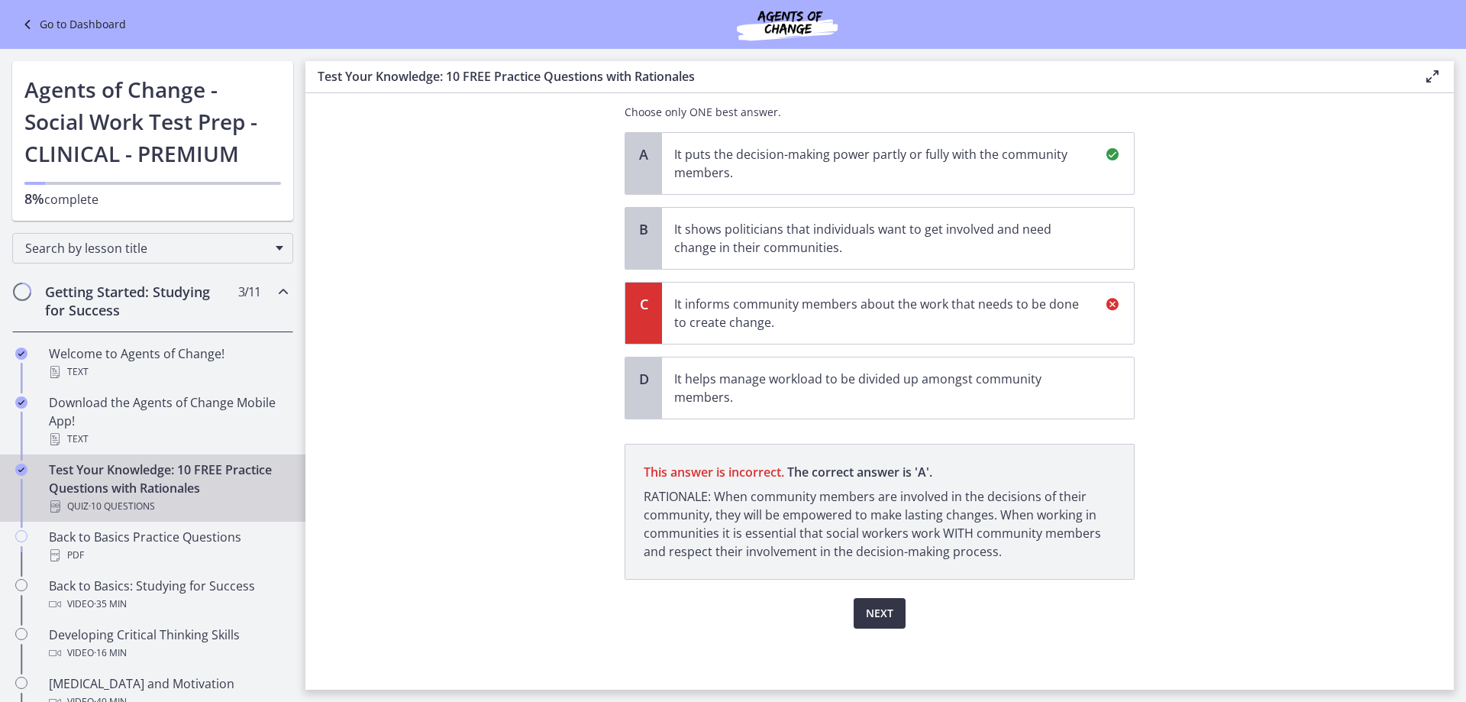
click at [866, 615] on span "Next" at bounding box center [879, 613] width 27 height 18
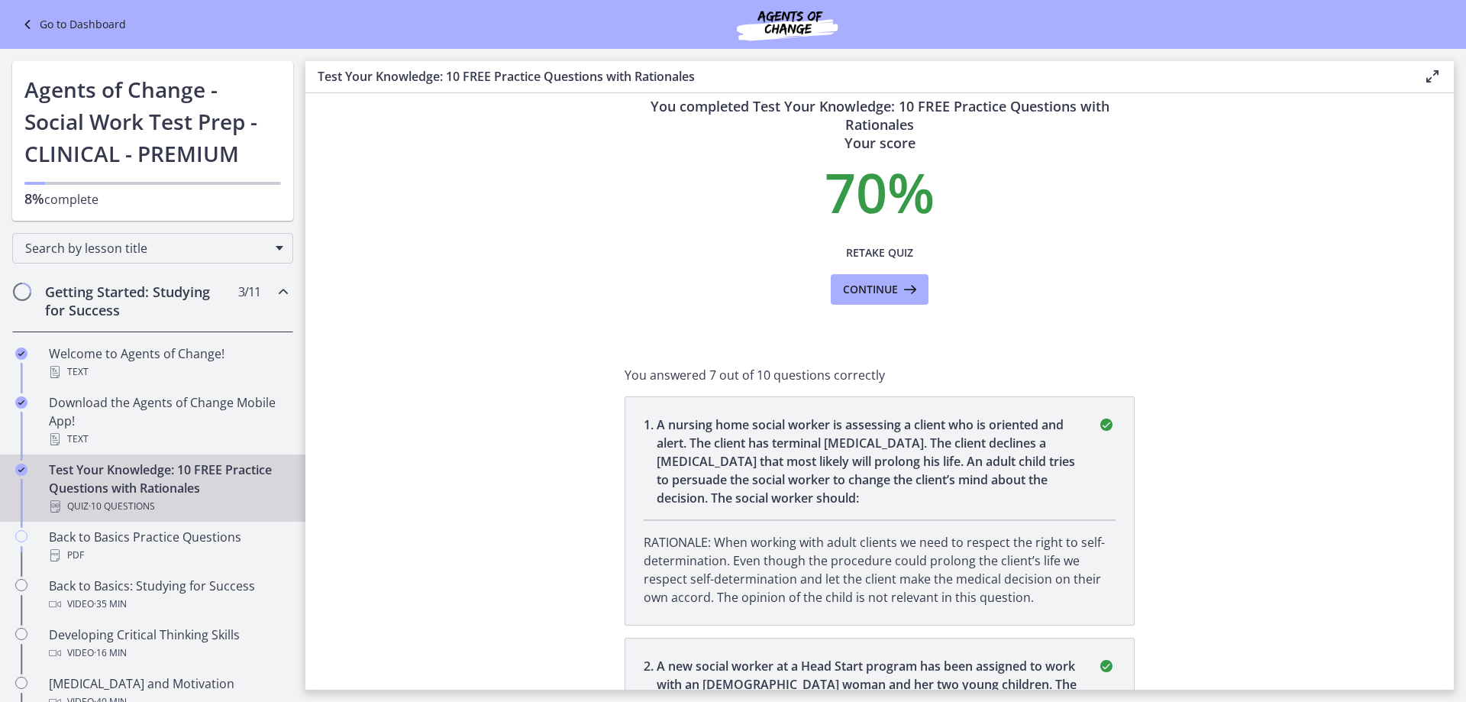
scroll to position [0, 0]
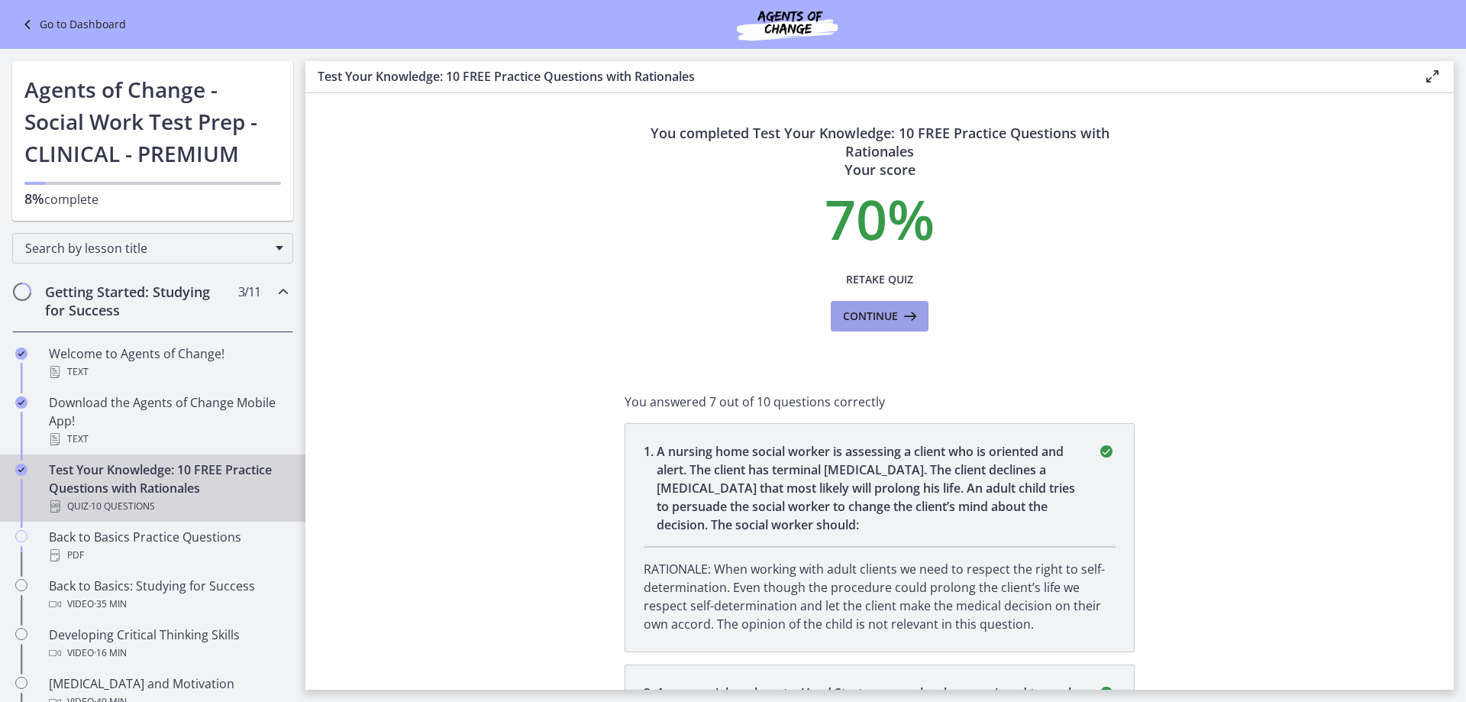
click at [877, 324] on span "Continue" at bounding box center [870, 316] width 55 height 18
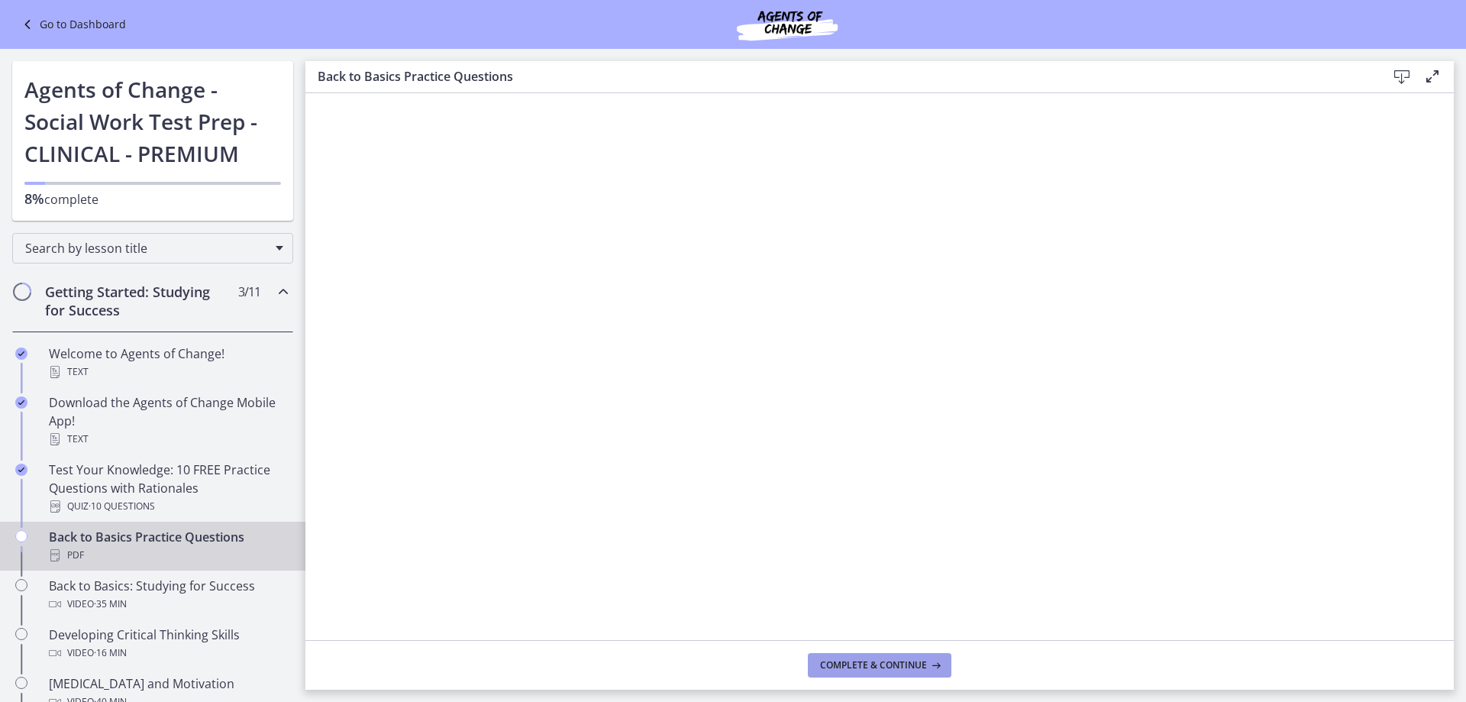
click at [907, 665] on span "Complete & continue" at bounding box center [873, 665] width 107 height 12
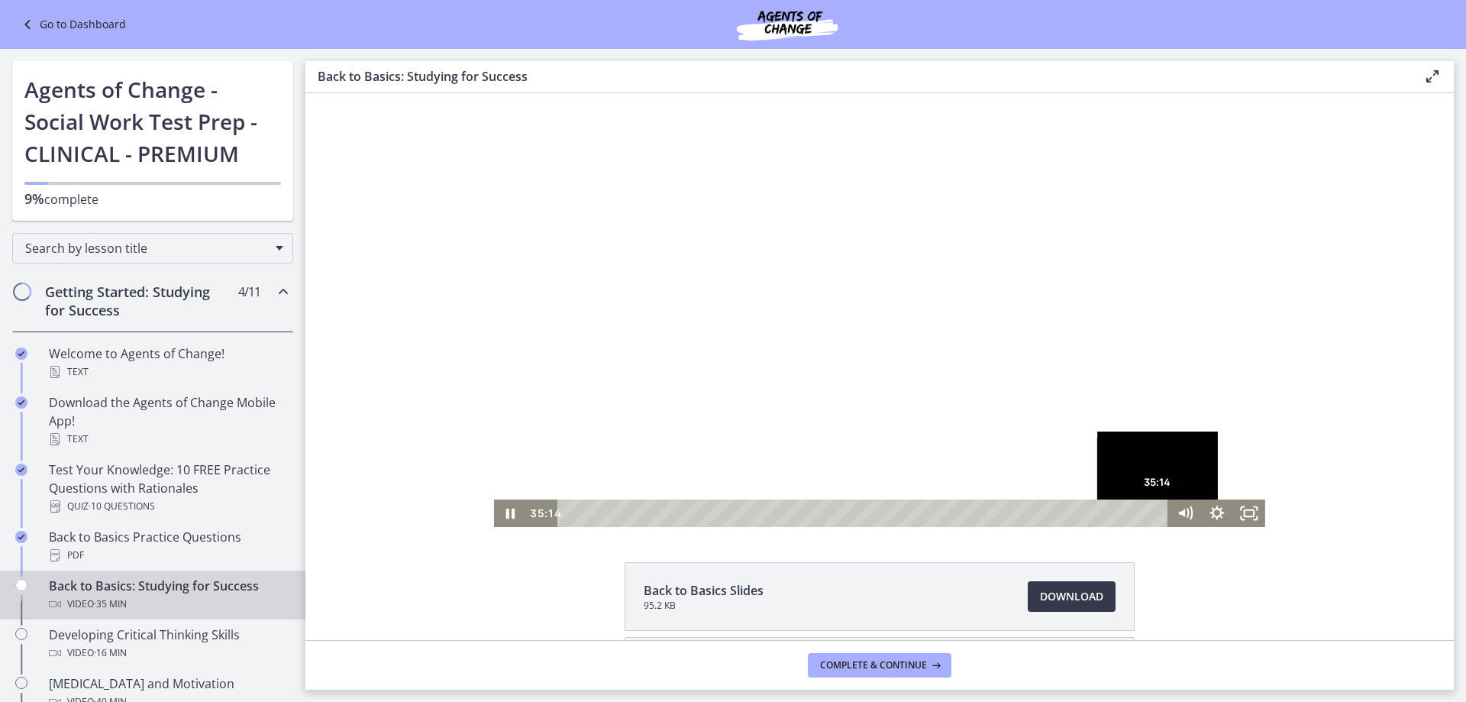
click at [1153, 512] on div "35:14" at bounding box center [865, 512] width 592 height 27
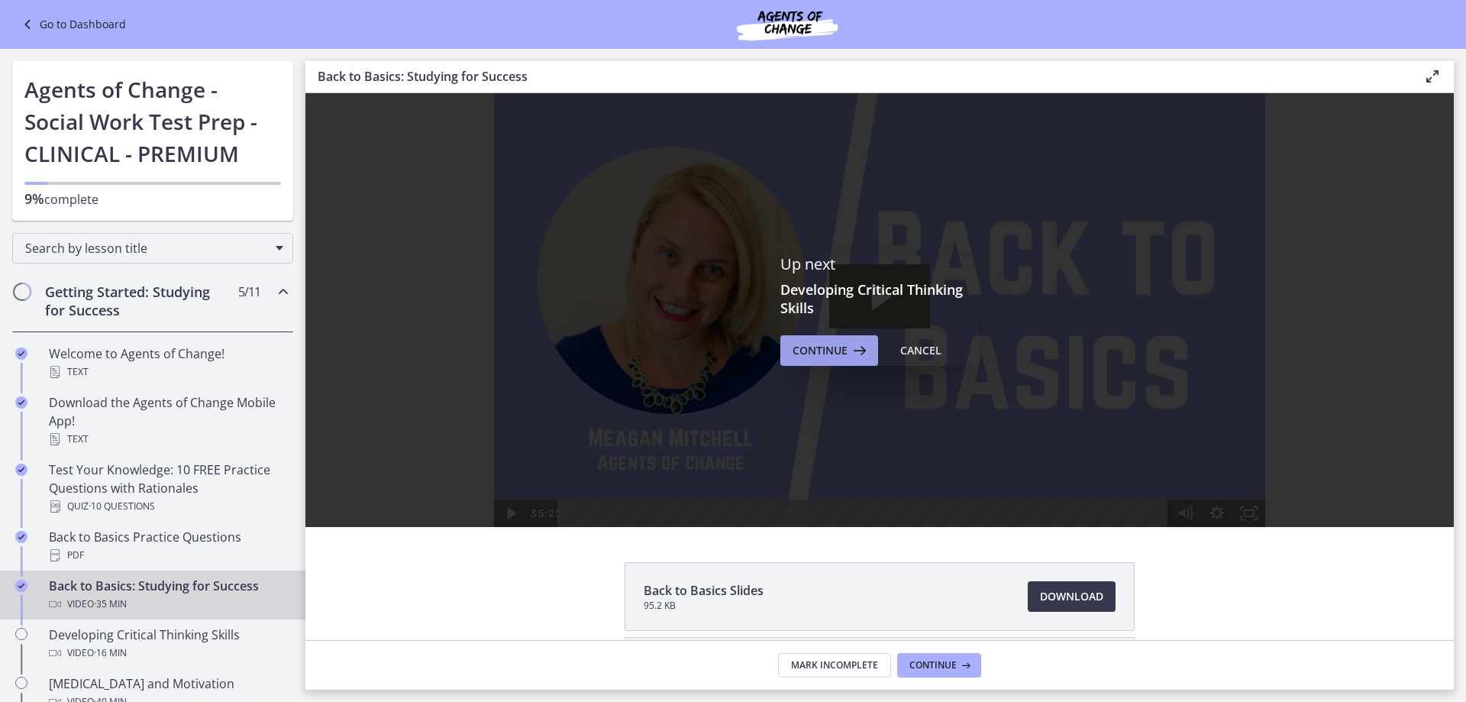
click at [854, 353] on icon at bounding box center [857, 350] width 21 height 18
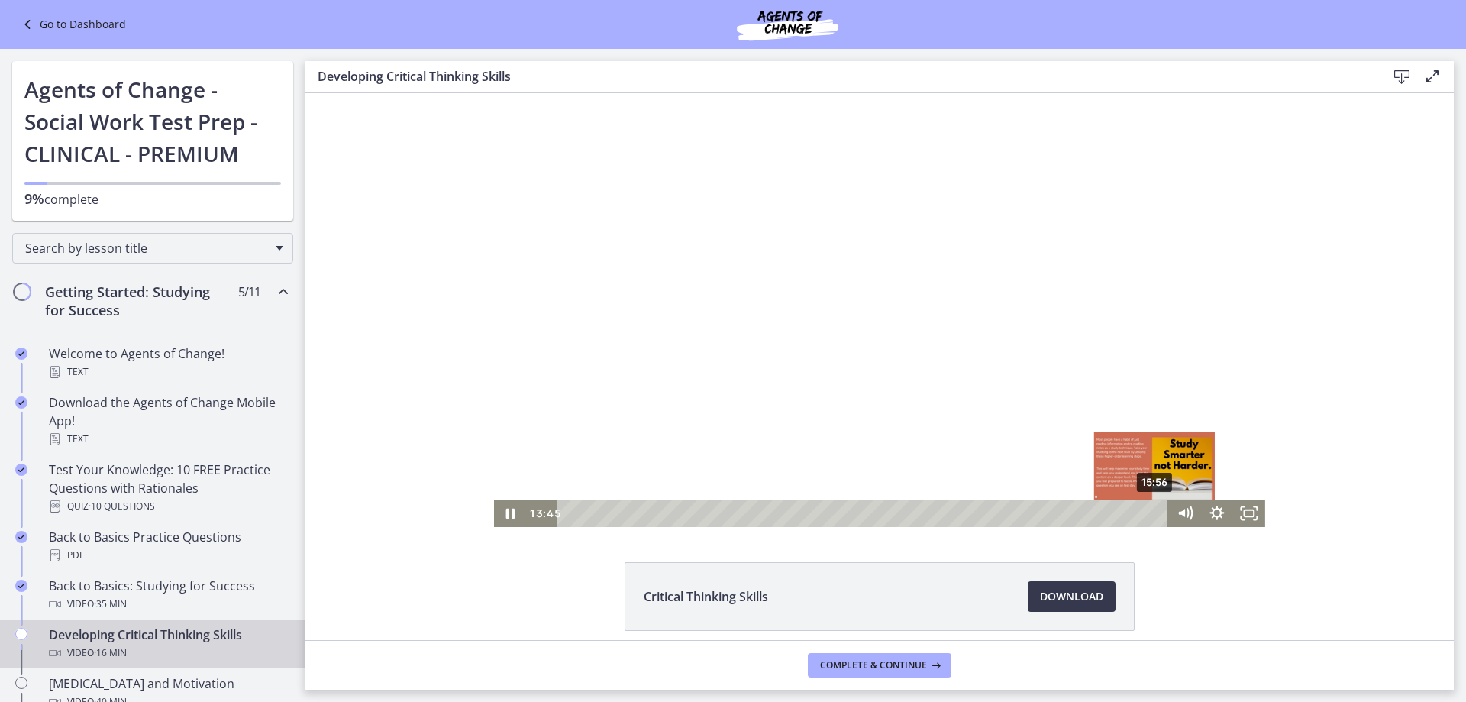
click at [1150, 509] on div "15:56" at bounding box center [865, 512] width 592 height 27
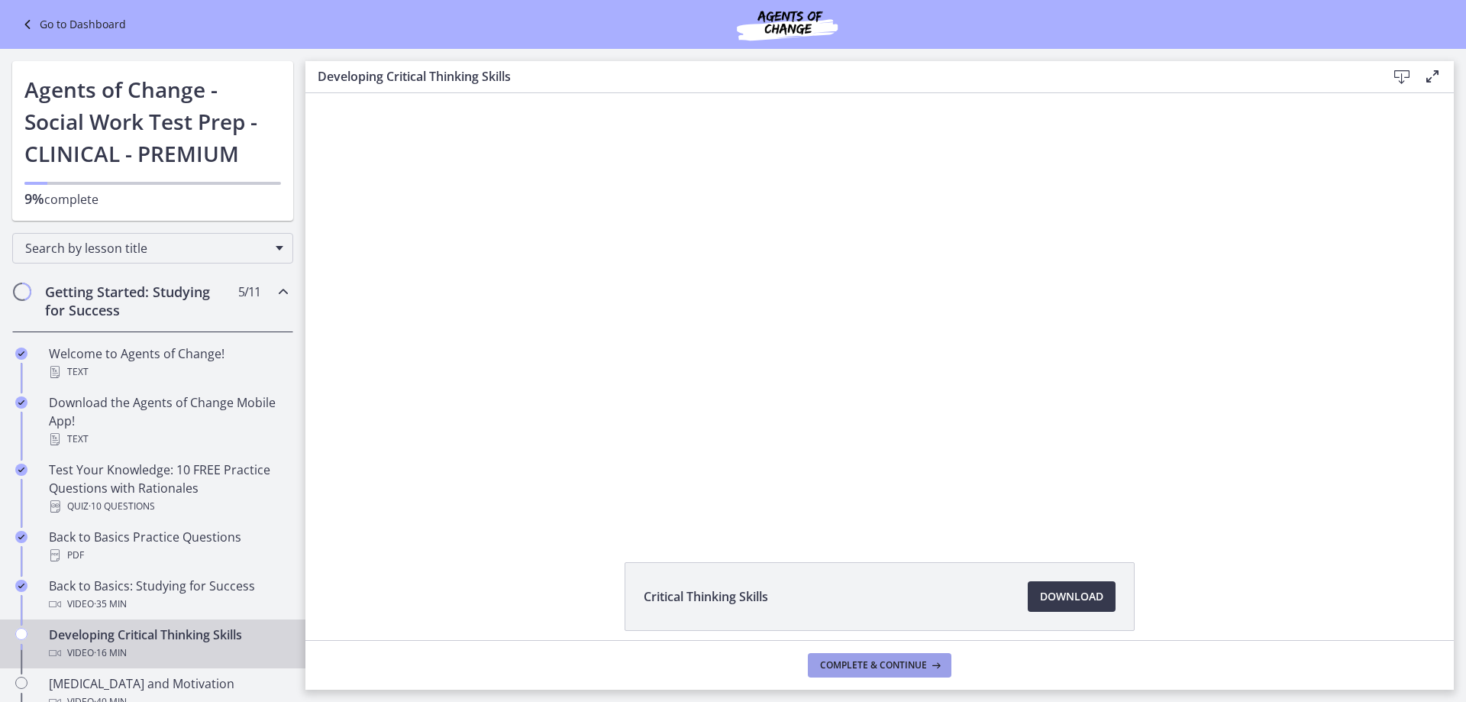
click at [887, 657] on button "Complete & continue" at bounding box center [880, 665] width 144 height 24
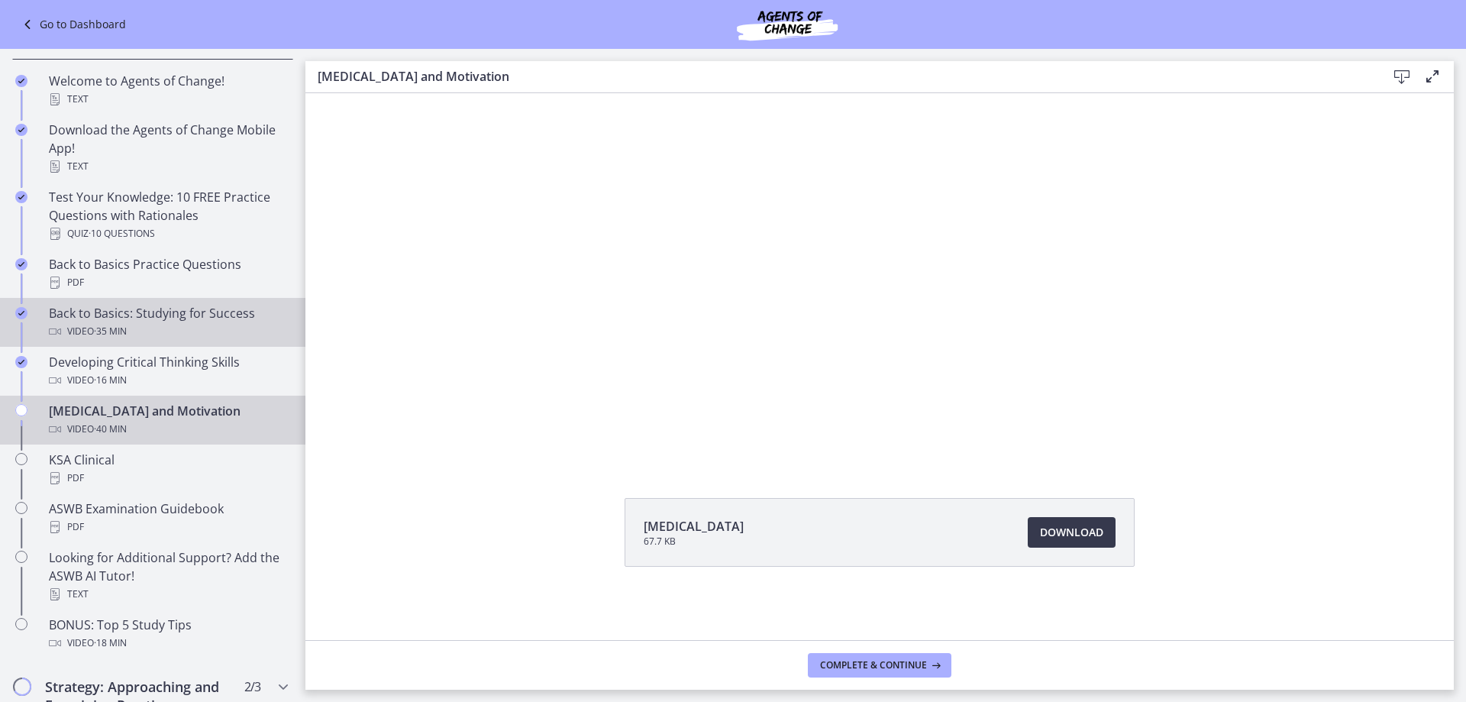
scroll to position [305, 0]
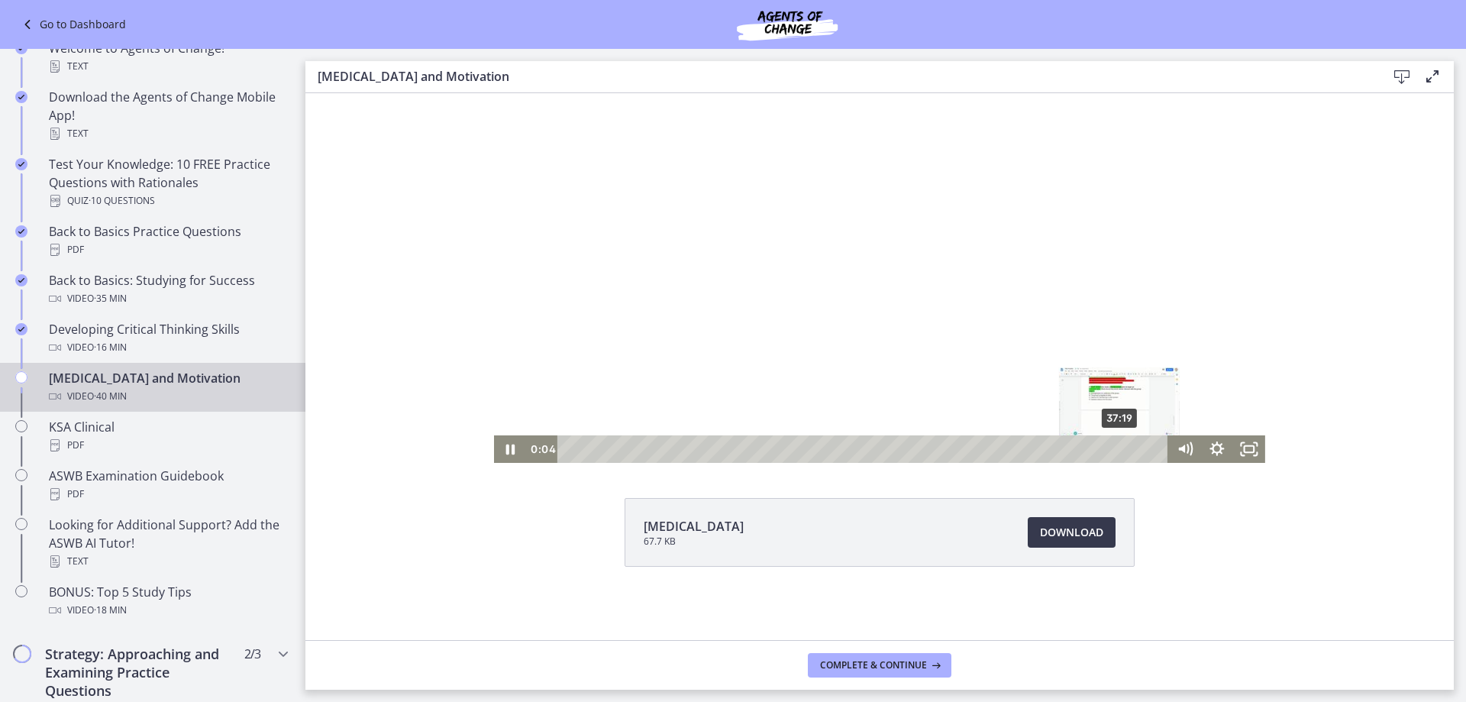
click at [1115, 444] on div "37:19" at bounding box center [865, 448] width 592 height 27
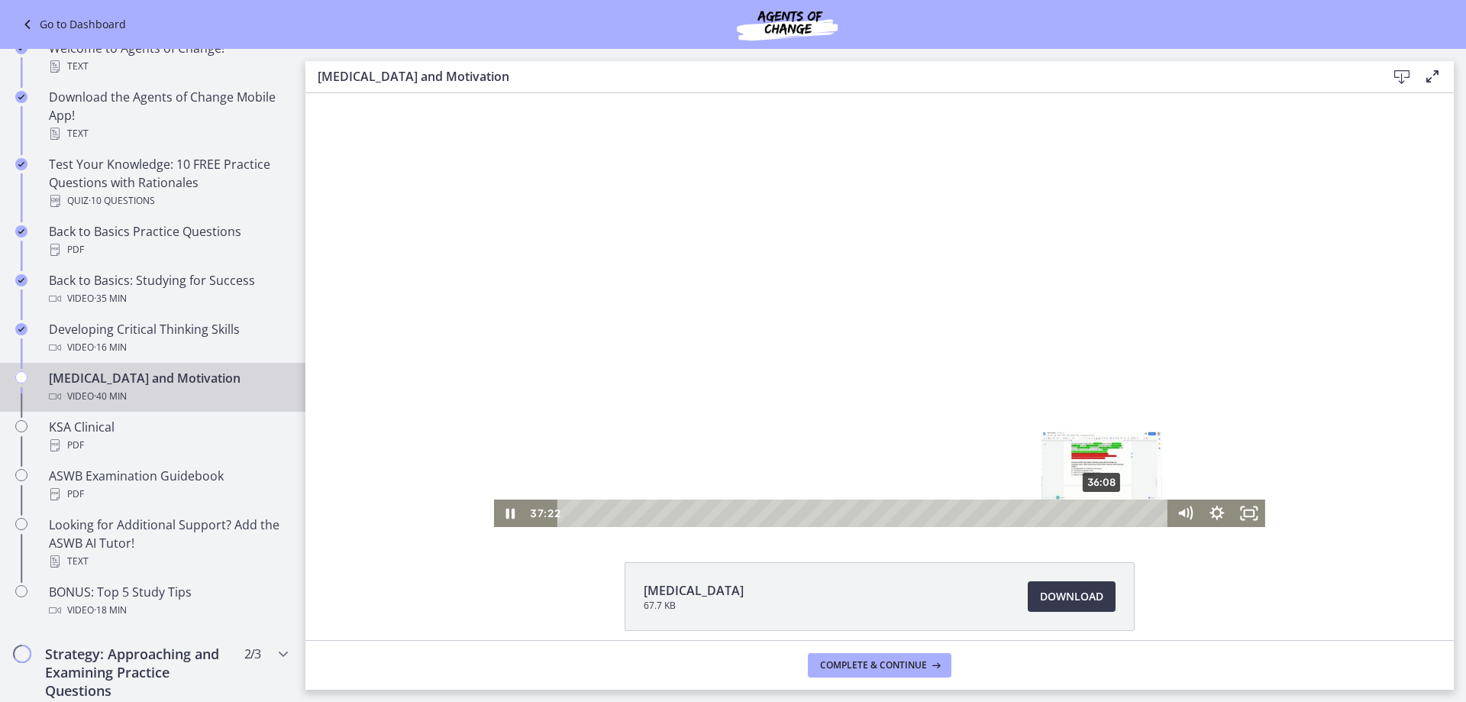
click at [1097, 510] on div "36:08" at bounding box center [865, 512] width 592 height 27
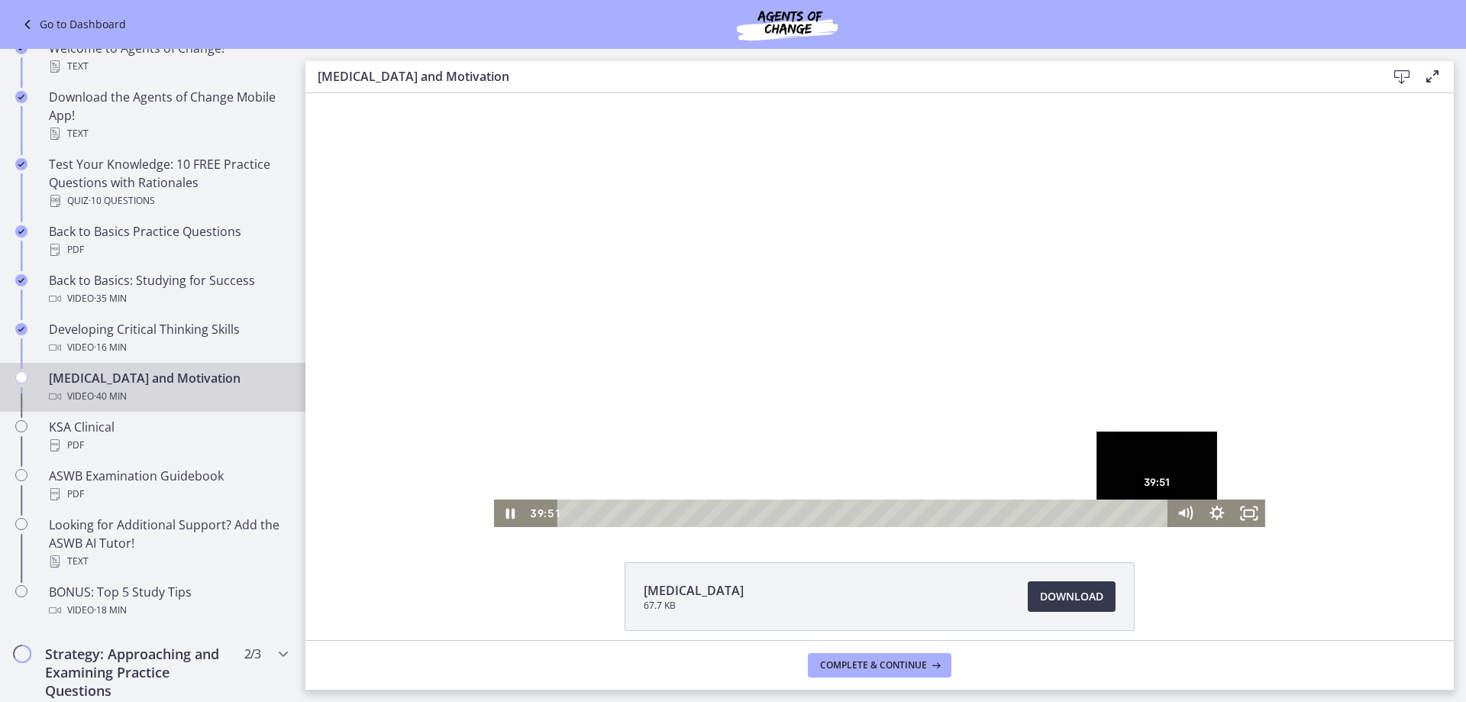
click at [1152, 510] on div "39:51" at bounding box center [865, 512] width 592 height 27
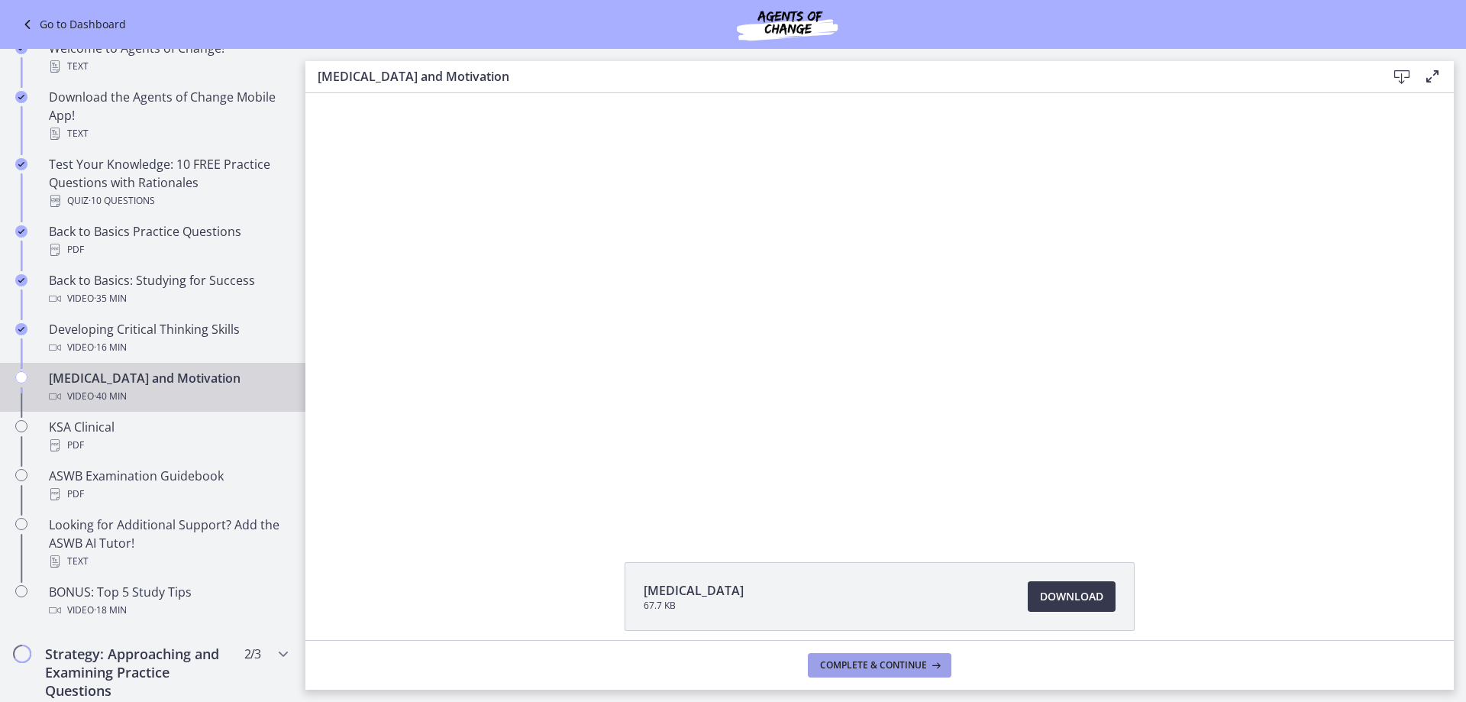
click at [886, 660] on span "Complete & continue" at bounding box center [873, 665] width 107 height 12
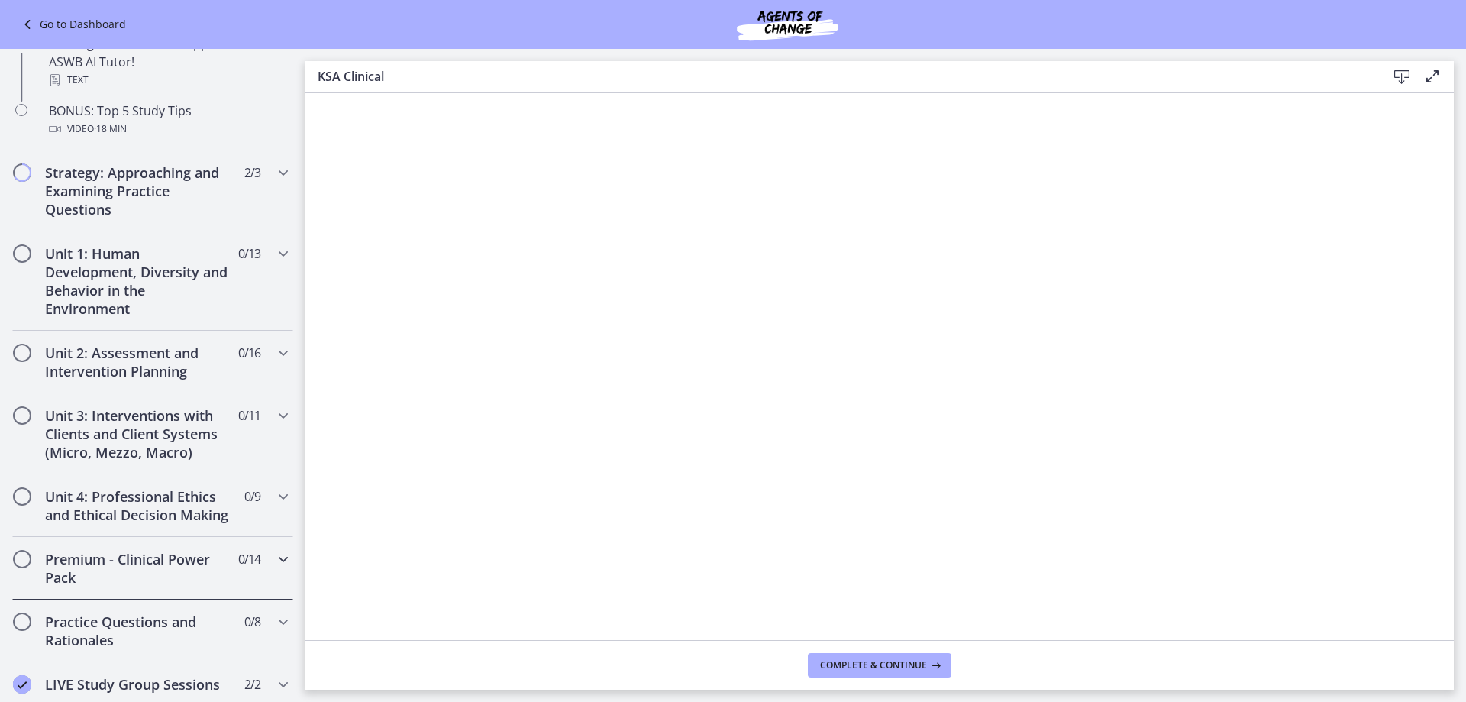
scroll to position [592, 0]
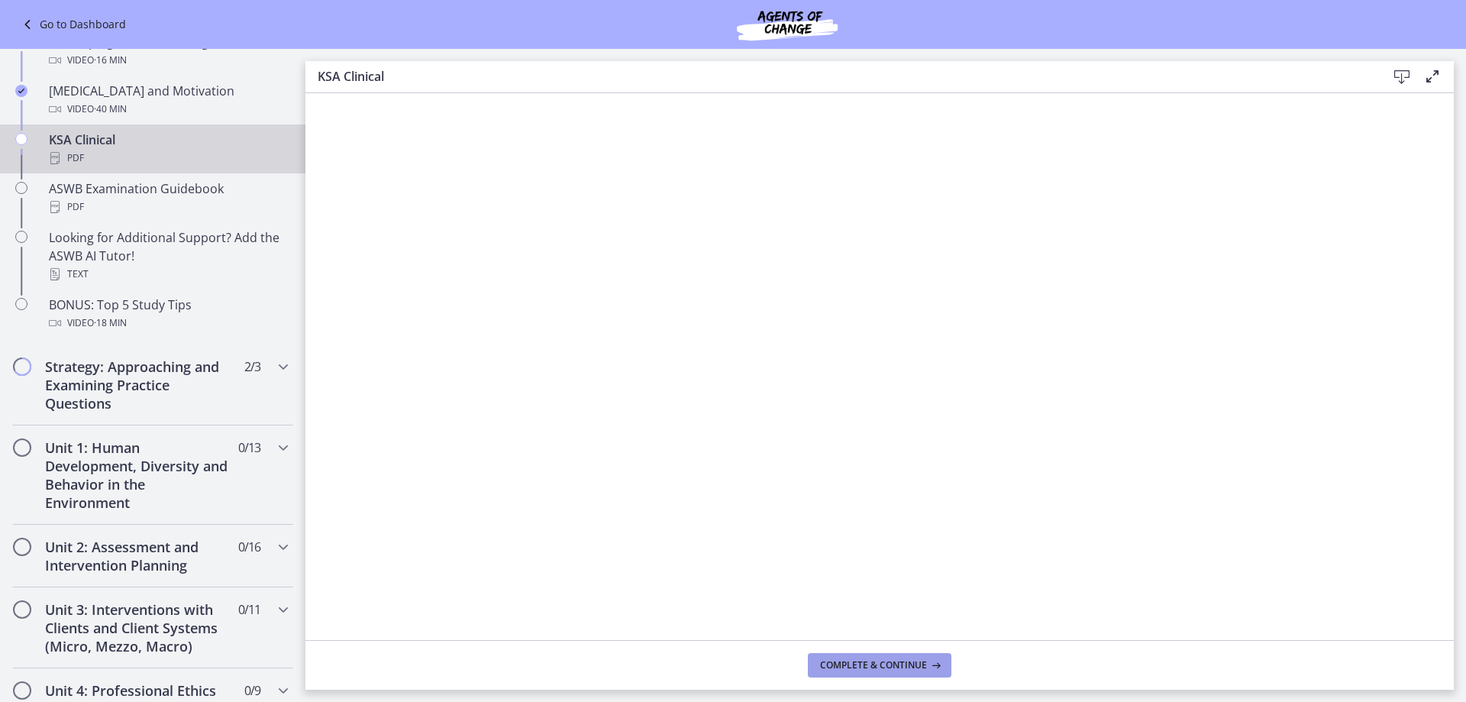
click at [922, 666] on span "Complete & continue" at bounding box center [873, 665] width 107 height 12
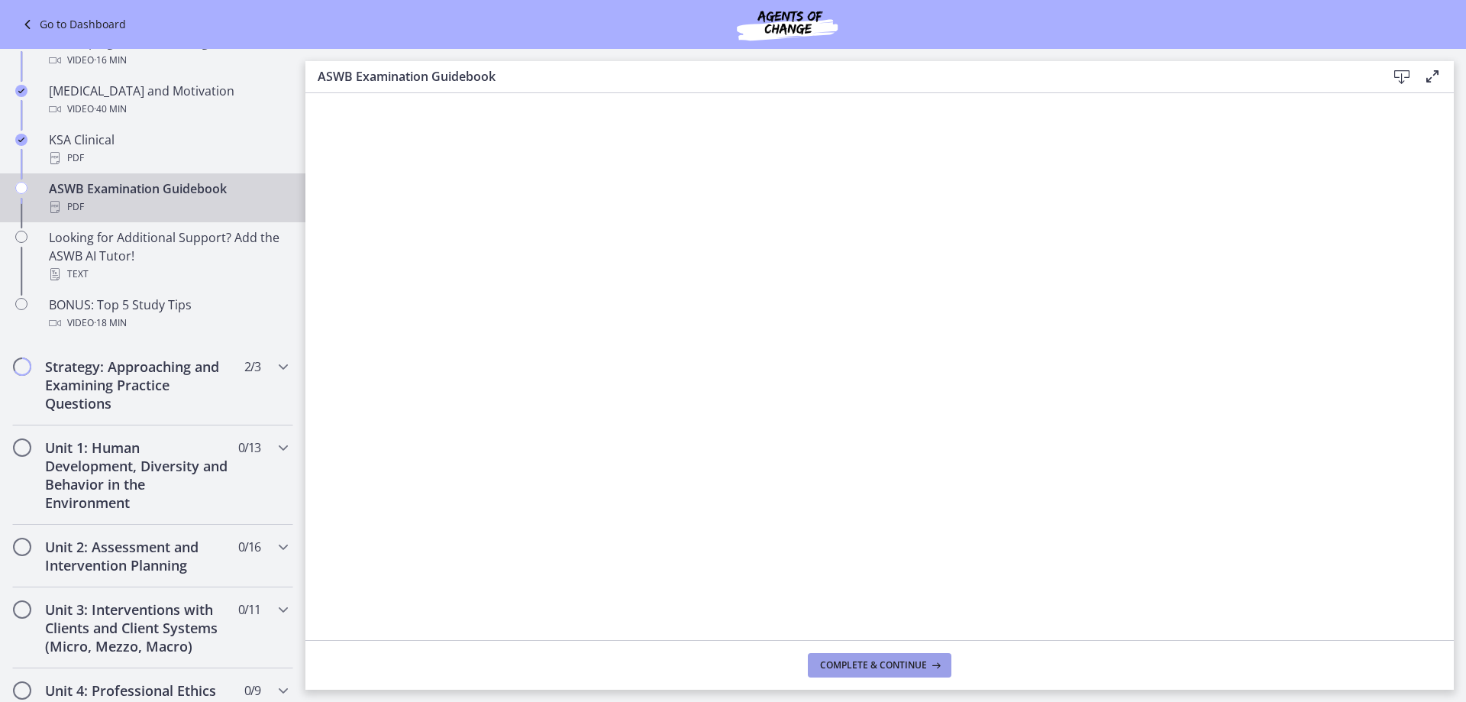
click at [870, 659] on span "Complete & continue" at bounding box center [873, 665] width 107 height 12
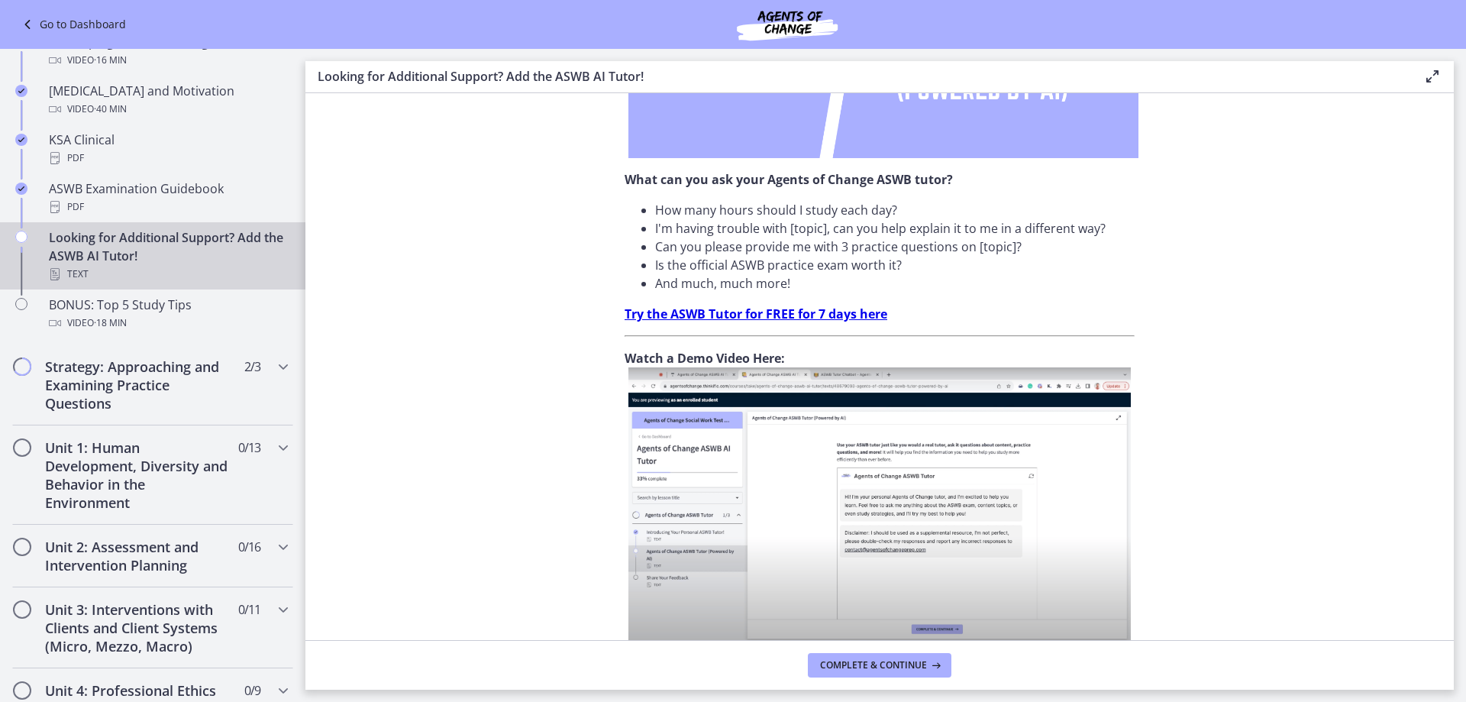
scroll to position [485, 0]
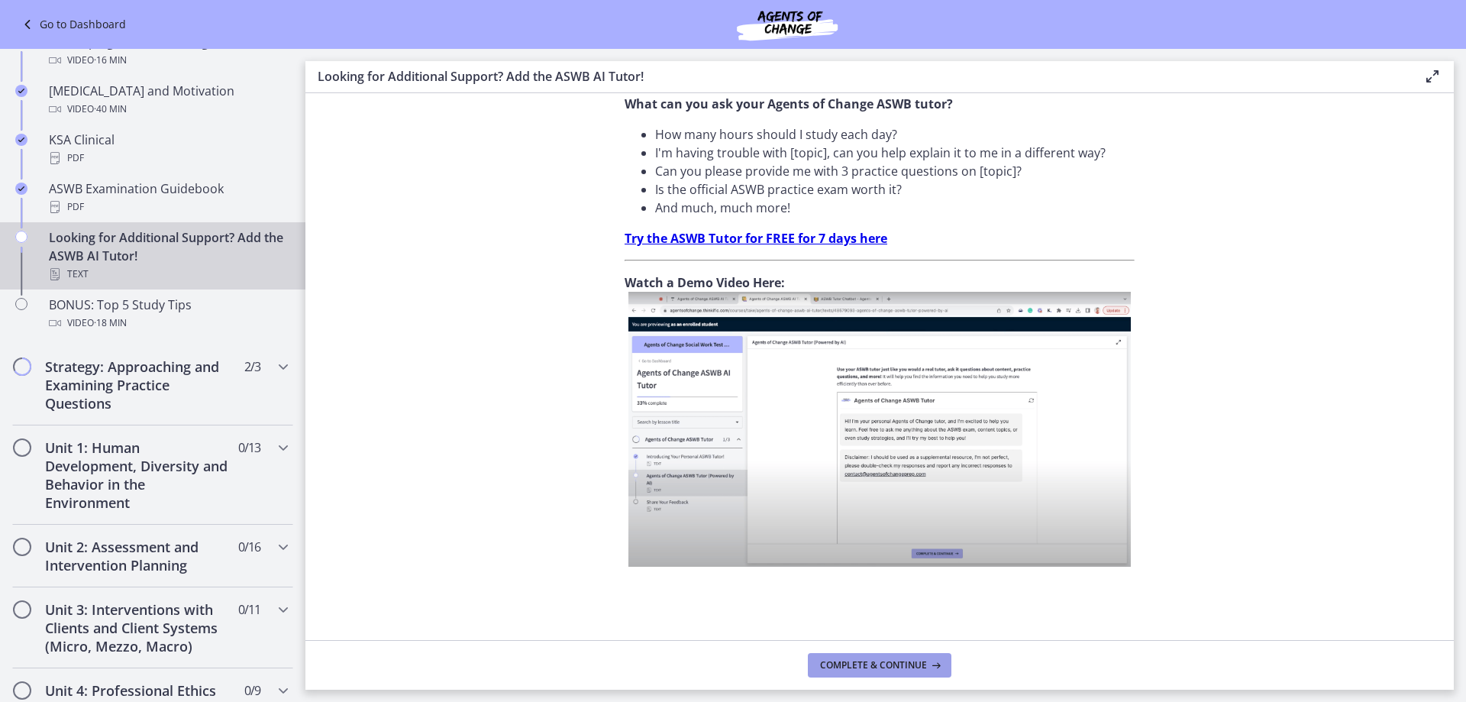
click at [890, 667] on span "Complete & continue" at bounding box center [873, 665] width 107 height 12
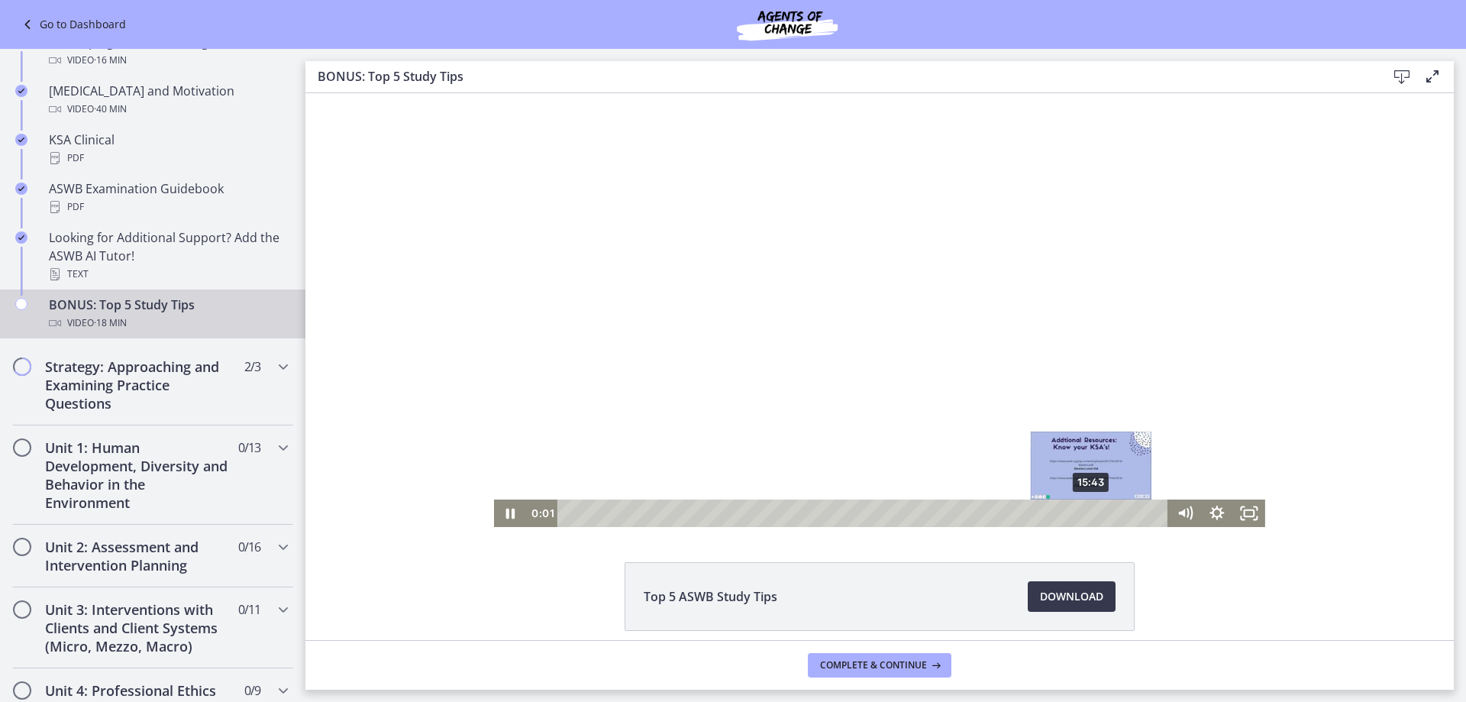
click at [1086, 512] on div "15:43" at bounding box center [865, 512] width 592 height 27
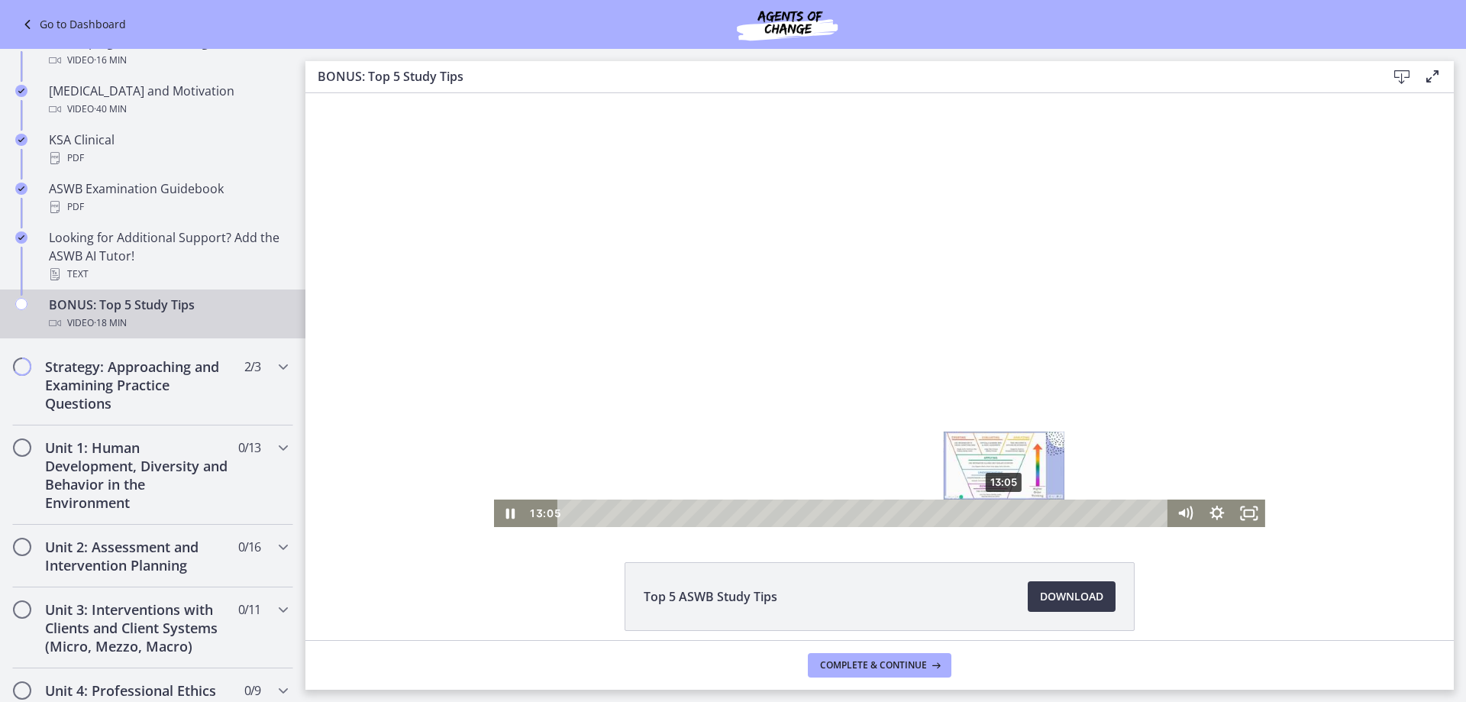
click at [999, 512] on div "13:05" at bounding box center [865, 512] width 592 height 27
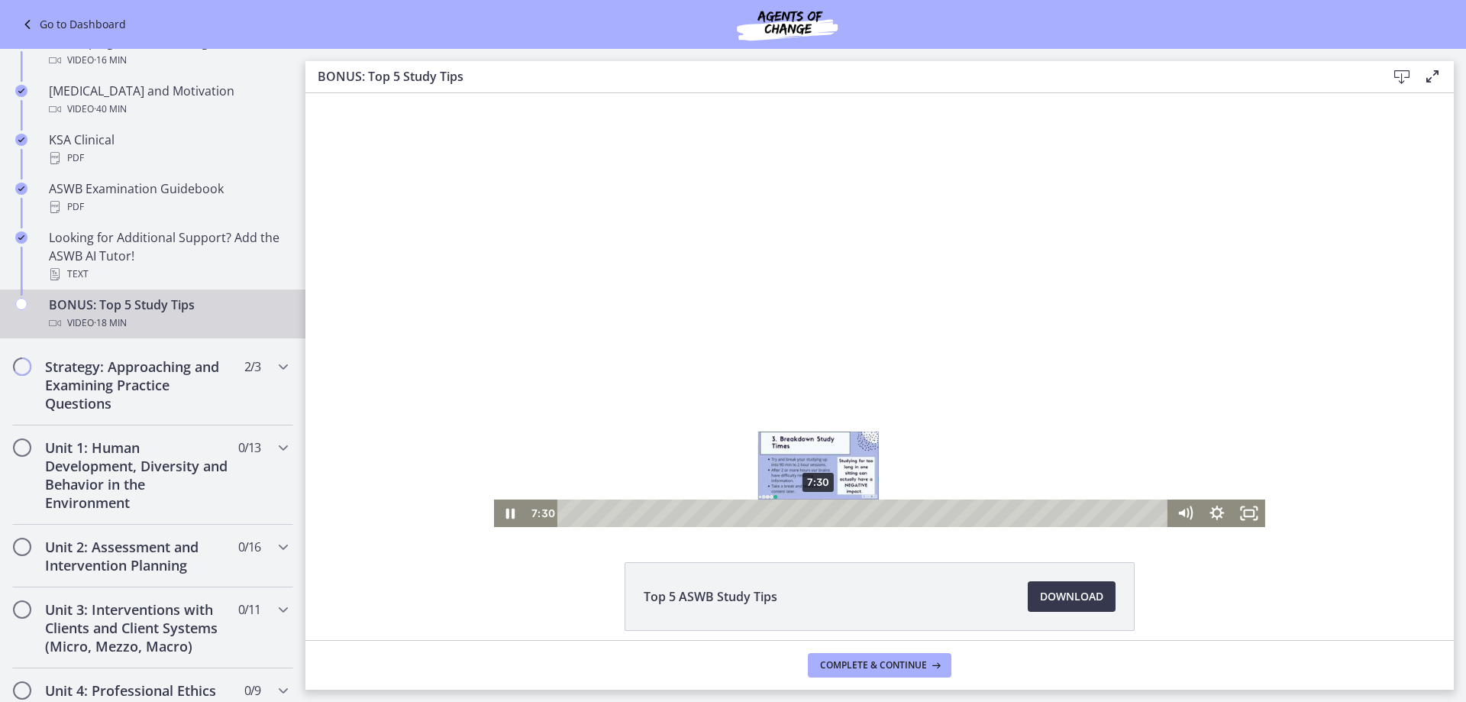
click at [813, 509] on div "7:30" at bounding box center [865, 512] width 592 height 27
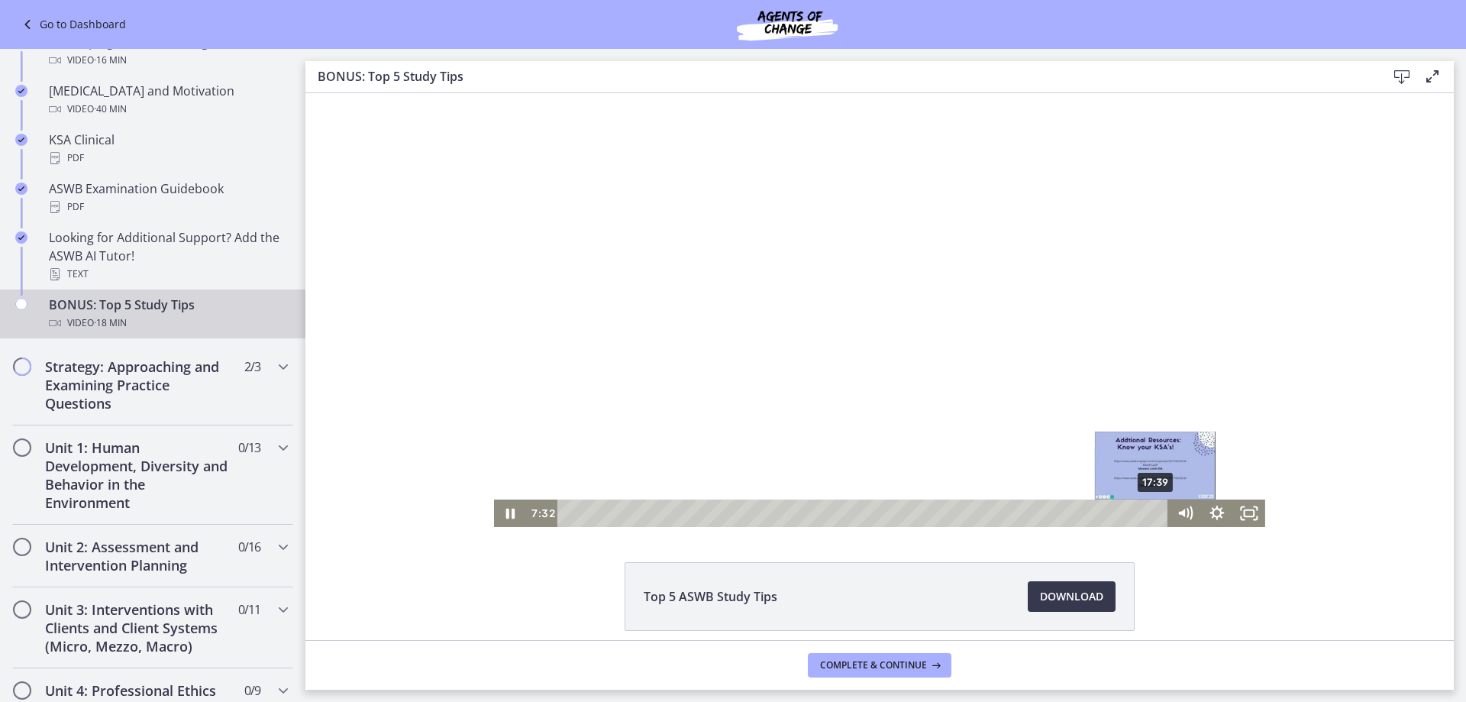
click at [1151, 512] on div "17:39" at bounding box center [865, 512] width 592 height 27
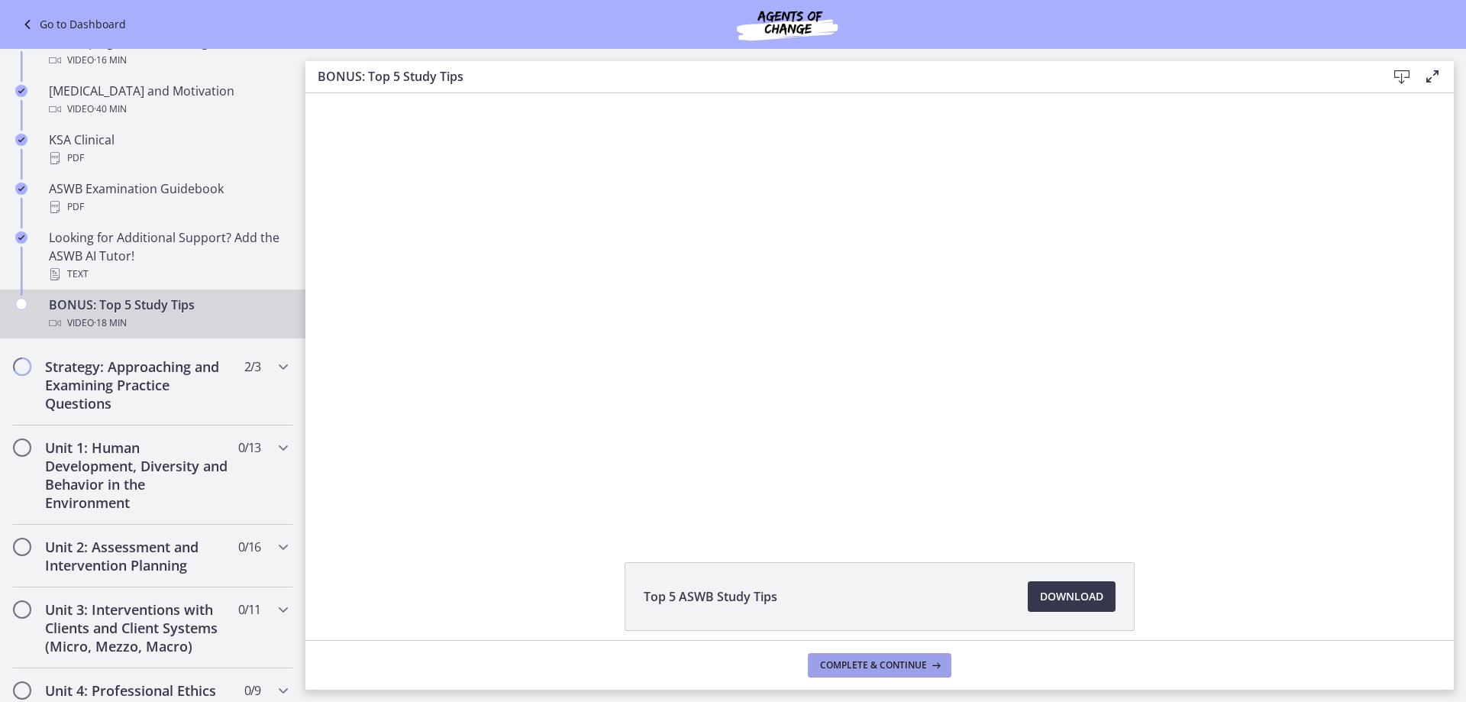
click at [896, 662] on span "Complete & continue" at bounding box center [873, 665] width 107 height 12
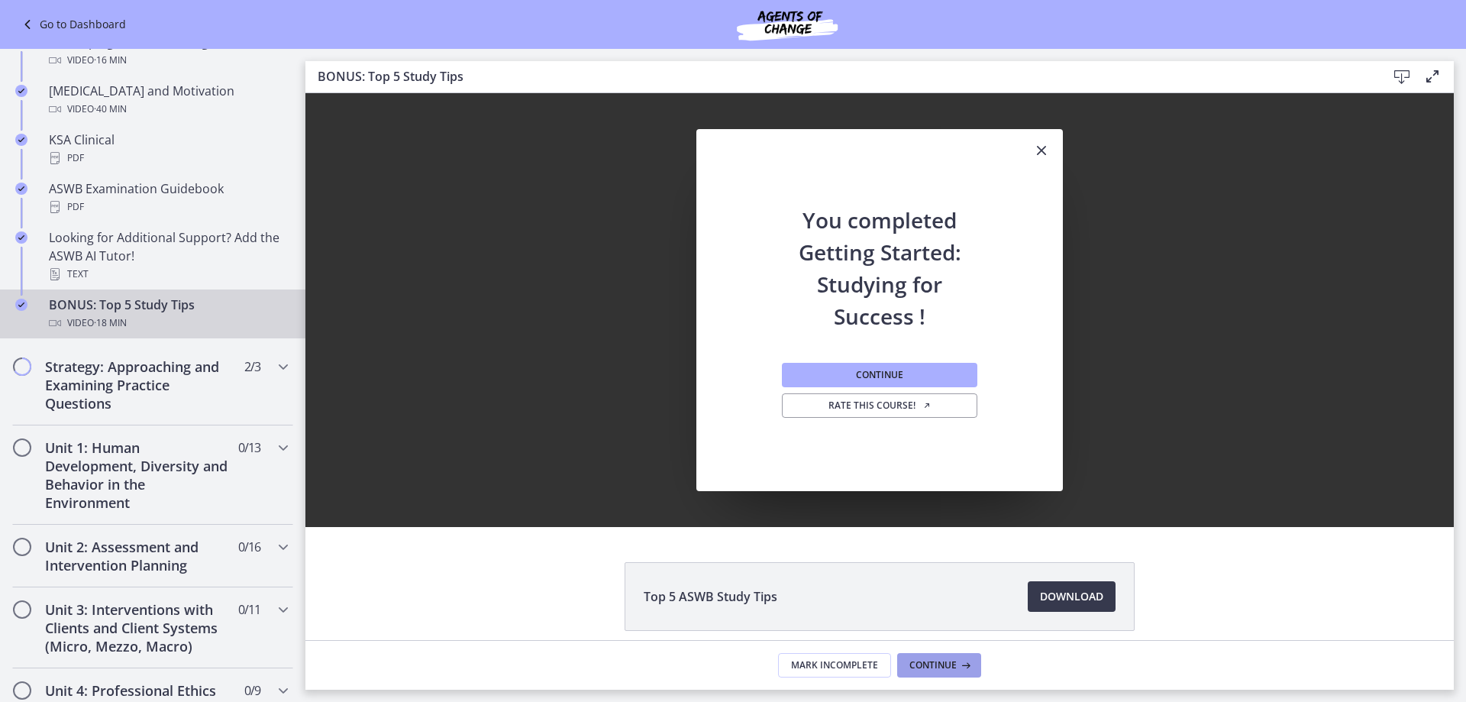
click at [938, 657] on button "Continue" at bounding box center [939, 665] width 84 height 24
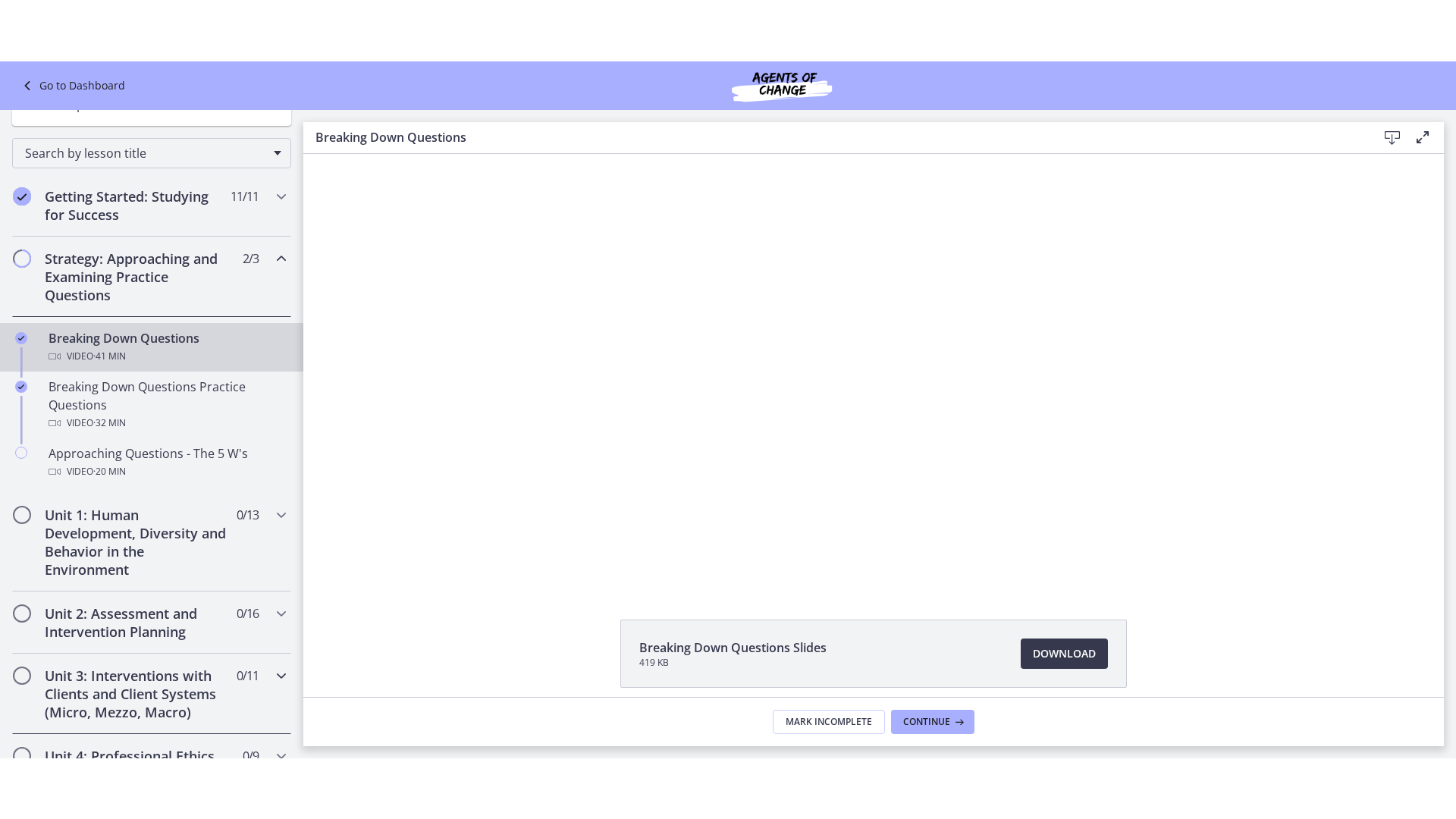
scroll to position [113, 0]
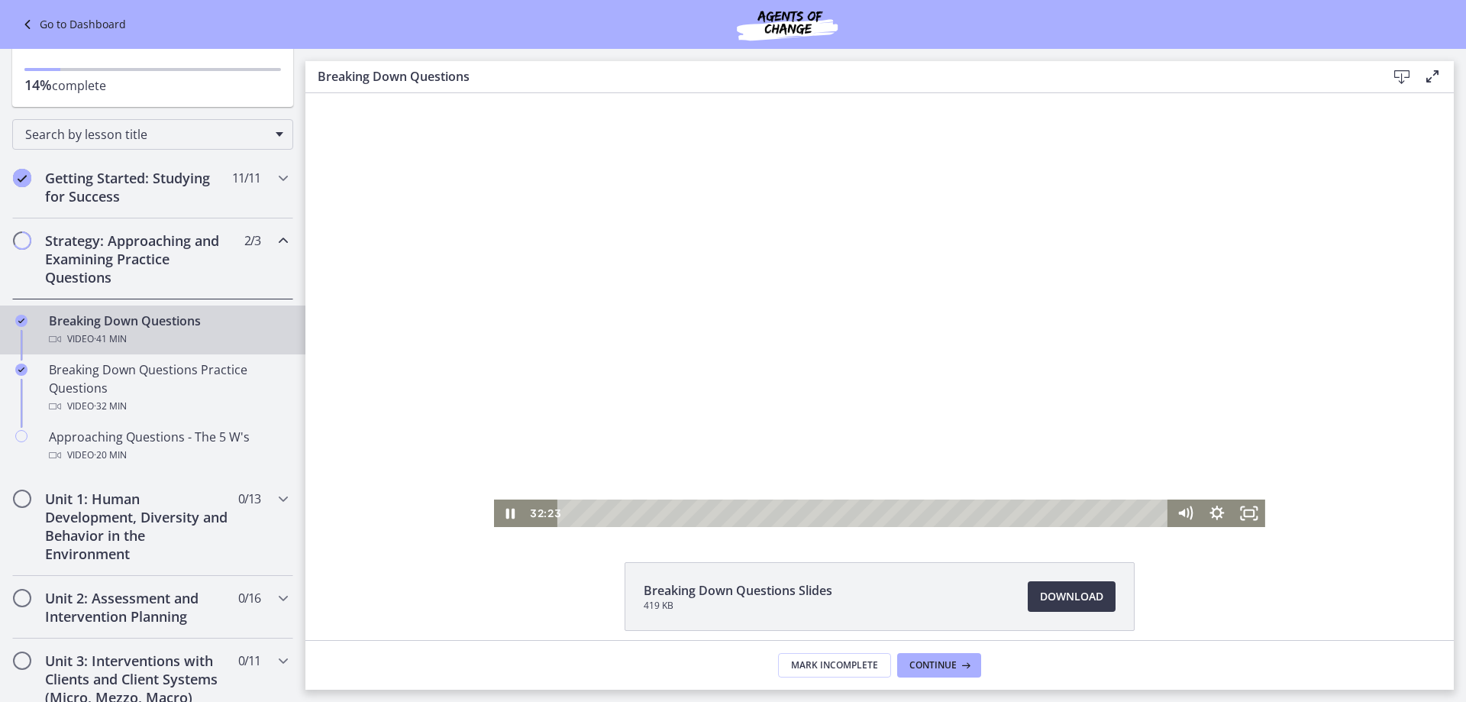
drag, startPoint x: 342, startPoint y: 389, endPoint x: 1114, endPoint y: 454, distance: 774.6
click at [1114, 454] on div at bounding box center [879, 310] width 771 height 434
click at [858, 514] on div "20:27" at bounding box center [865, 512] width 592 height 27
click at [1248, 515] on rect "Fullscreen" at bounding box center [1250, 513] width 10 height 6
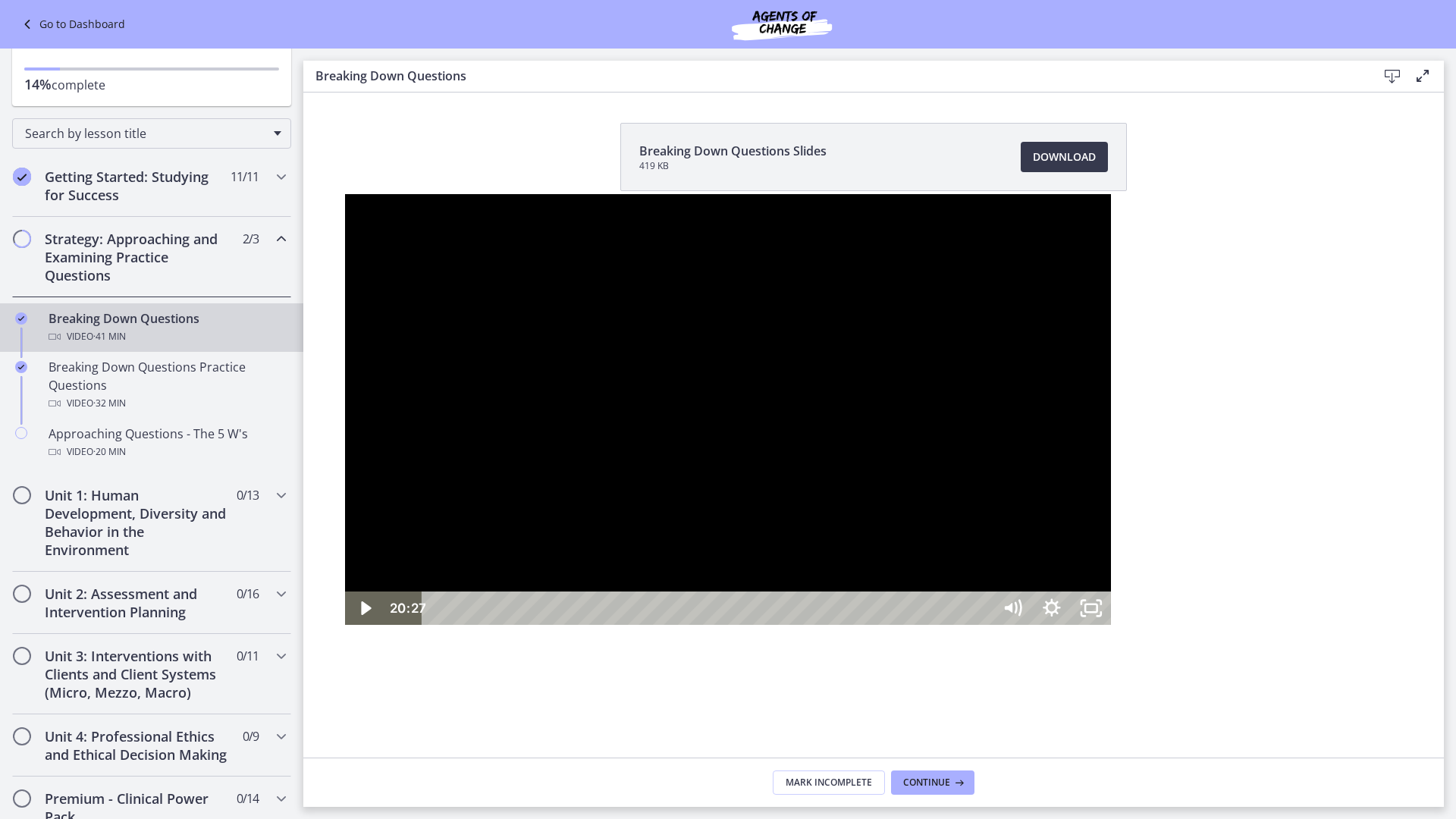
click at [563, 620] on div at bounding box center [727, 409] width 766 height 431
click at [877, 624] on div "26:02" at bounding box center [710, 609] width 546 height 34
click at [939, 624] on div "28:04" at bounding box center [710, 609] width 546 height 34
click at [962, 624] on div "28:53" at bounding box center [710, 609] width 546 height 34
click at [983, 624] on div "31:59" at bounding box center [710, 609] width 546 height 34
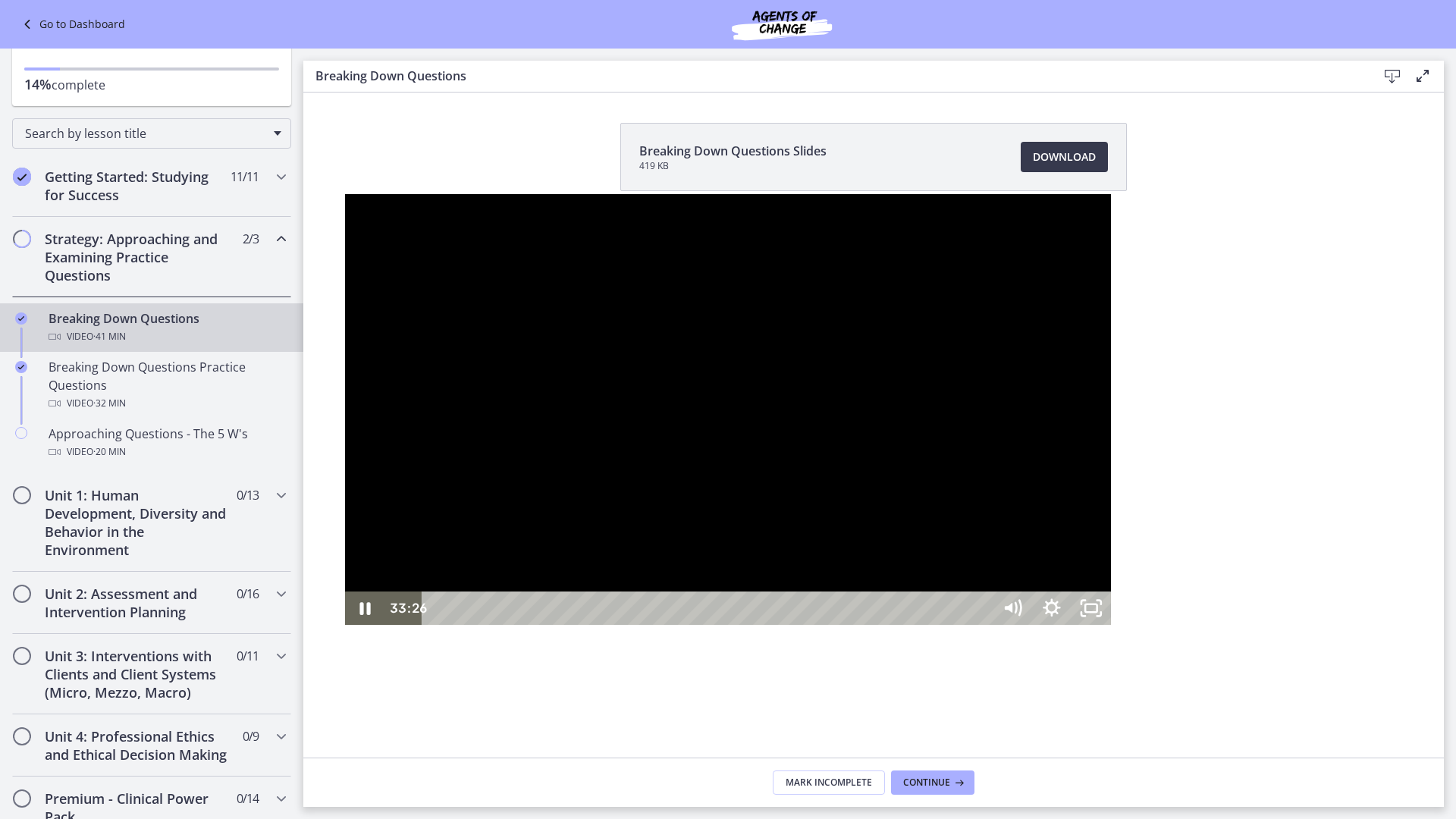
click at [983, 624] on div "33:26" at bounding box center [710, 609] width 546 height 34
click at [983, 624] on div "31:59" at bounding box center [710, 609] width 546 height 34
click at [983, 624] on div "31:03" at bounding box center [710, 609] width 546 height 34
click at [983, 624] on div "30:10" at bounding box center [710, 609] width 546 height 34
click at [982, 624] on div "29:32" at bounding box center [710, 609] width 546 height 34
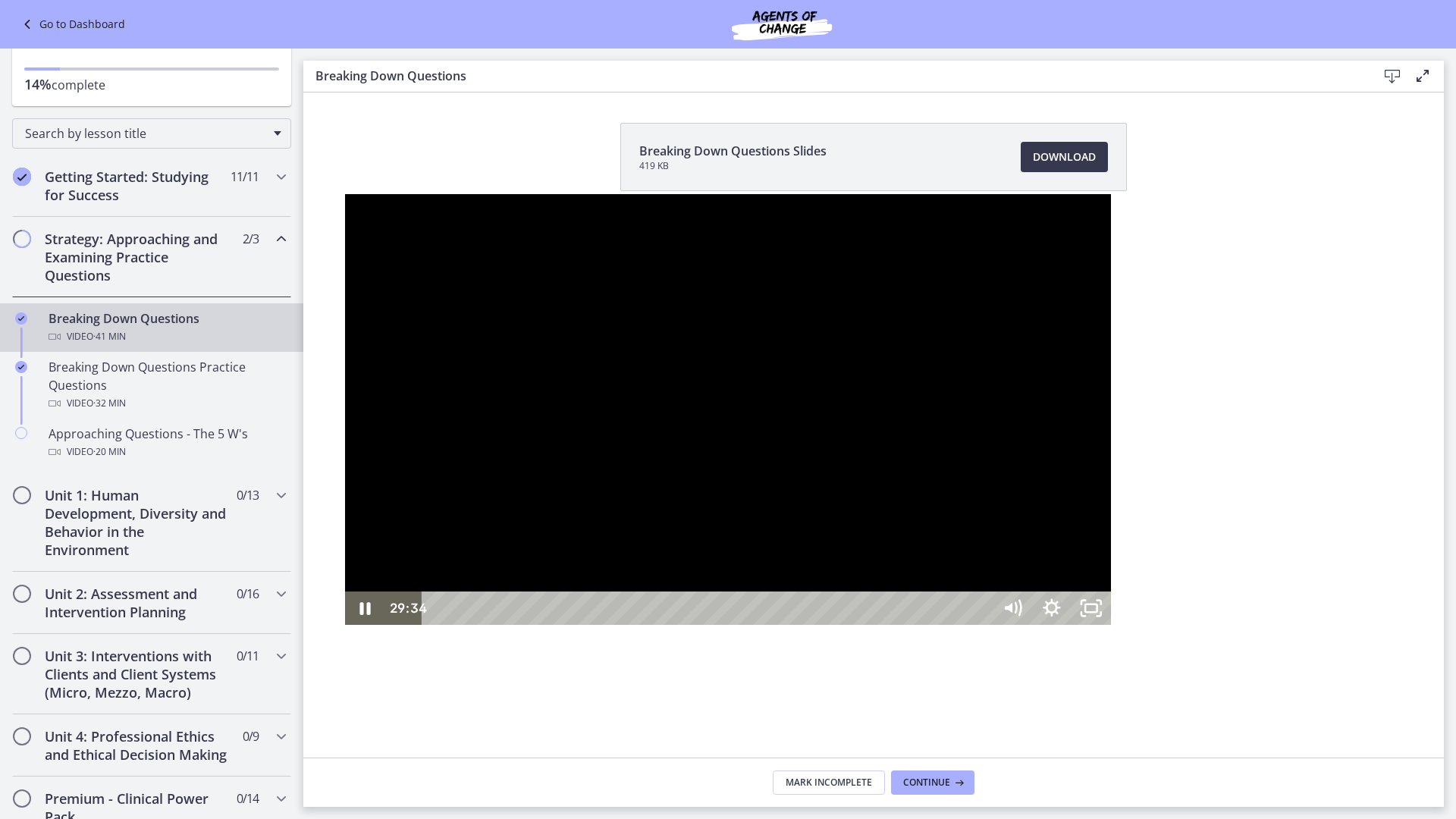
click at [983, 624] on div "29:49" at bounding box center [710, 609] width 546 height 34
click at [983, 624] on div "30:08" at bounding box center [710, 609] width 546 height 34
click at [361, 614] on icon "Pause" at bounding box center [365, 608] width 11 height 13
click at [357, 479] on div at bounding box center [727, 409] width 766 height 431
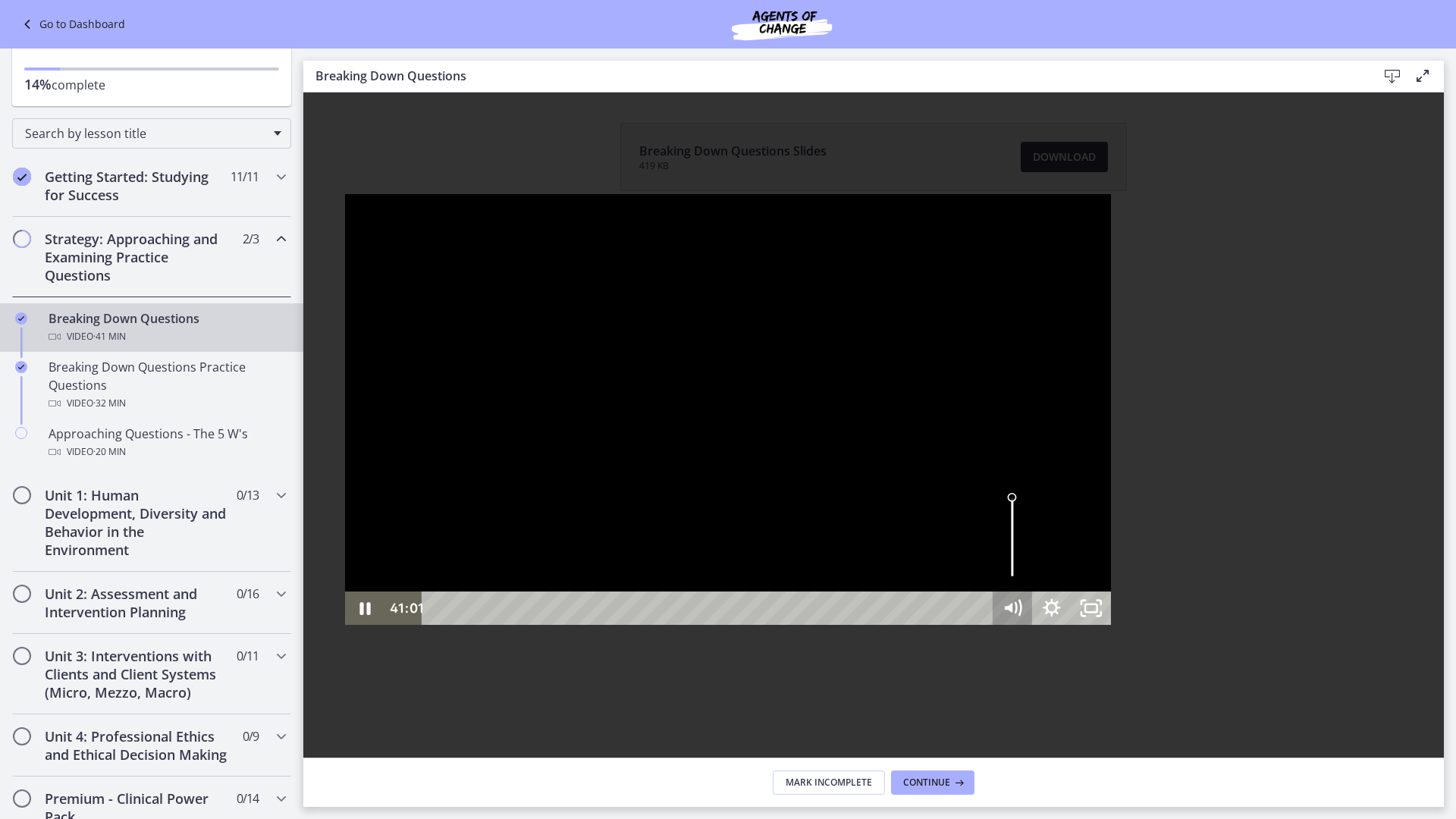
drag, startPoint x: 1322, startPoint y: 796, endPoint x: 1345, endPoint y: 800, distance: 23.3
click at [1111, 624] on div "41:01 41:01" at bounding box center [727, 609] width 766 height 34
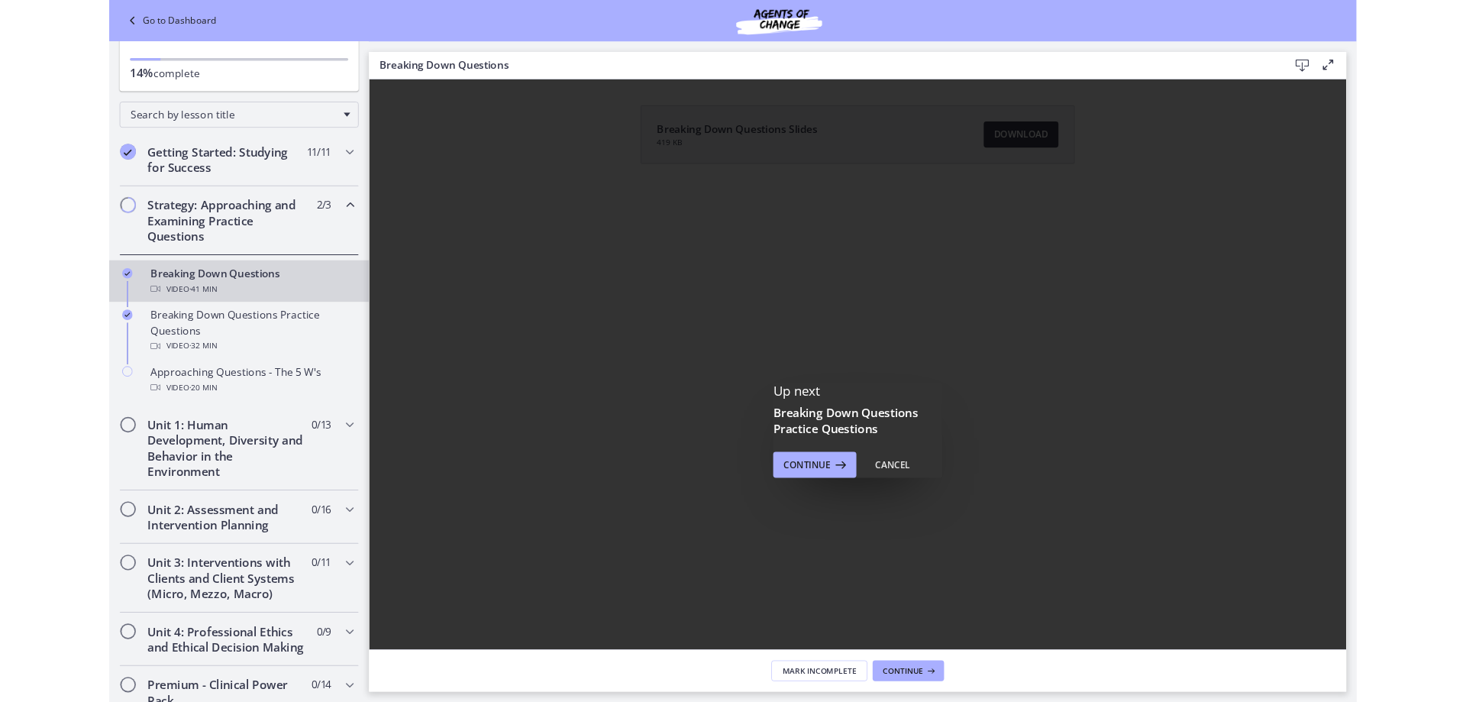
scroll to position [0, 0]
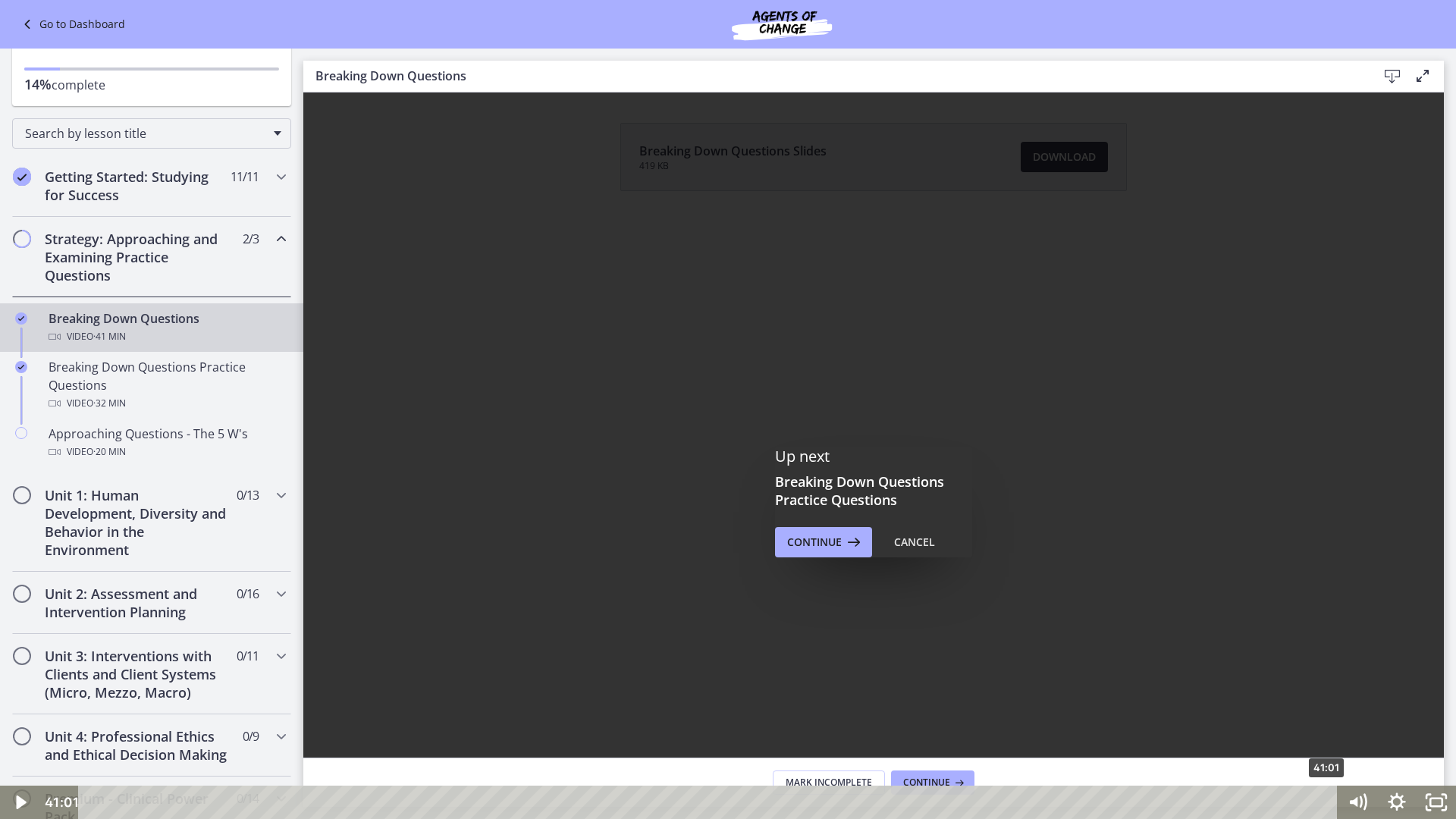
click at [1328, 696] on div "41:01" at bounding box center [710, 802] width 1236 height 34
click at [1433, 696] on icon "Fullscreen" at bounding box center [1436, 802] width 40 height 34
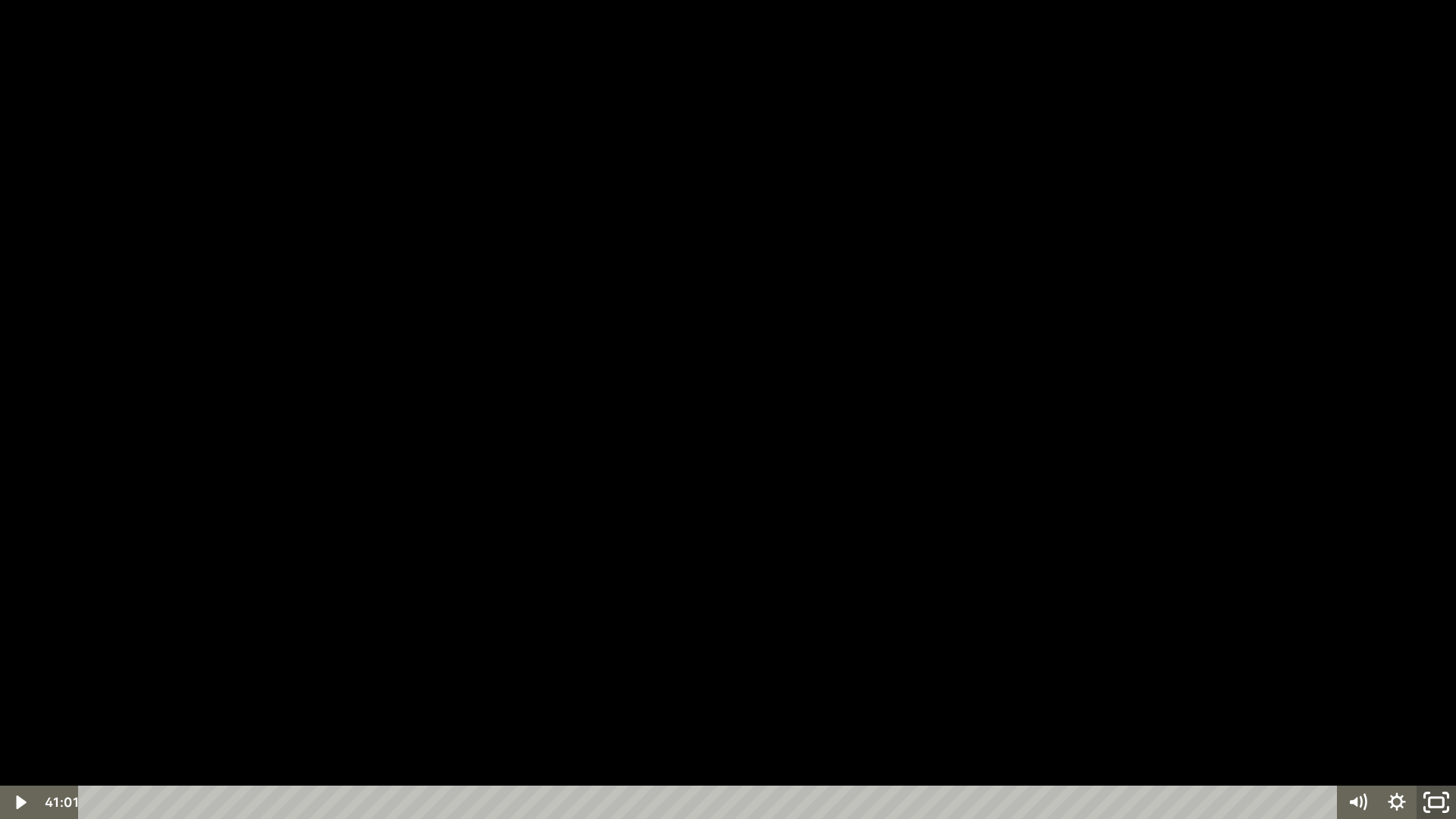
click at [1442, 696] on icon "Unfullscreen" at bounding box center [1435, 802] width 47 height 40
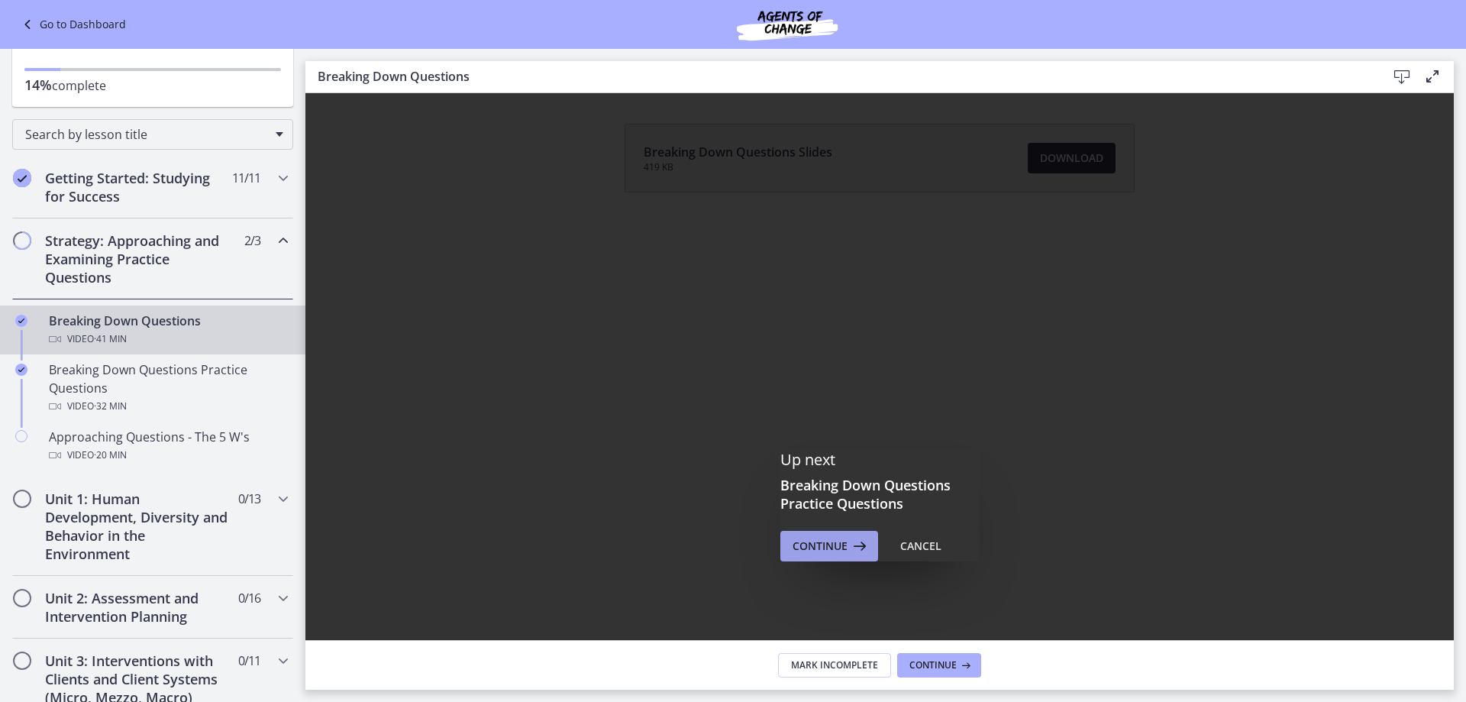
click at [838, 550] on span "Continue" at bounding box center [820, 546] width 55 height 18
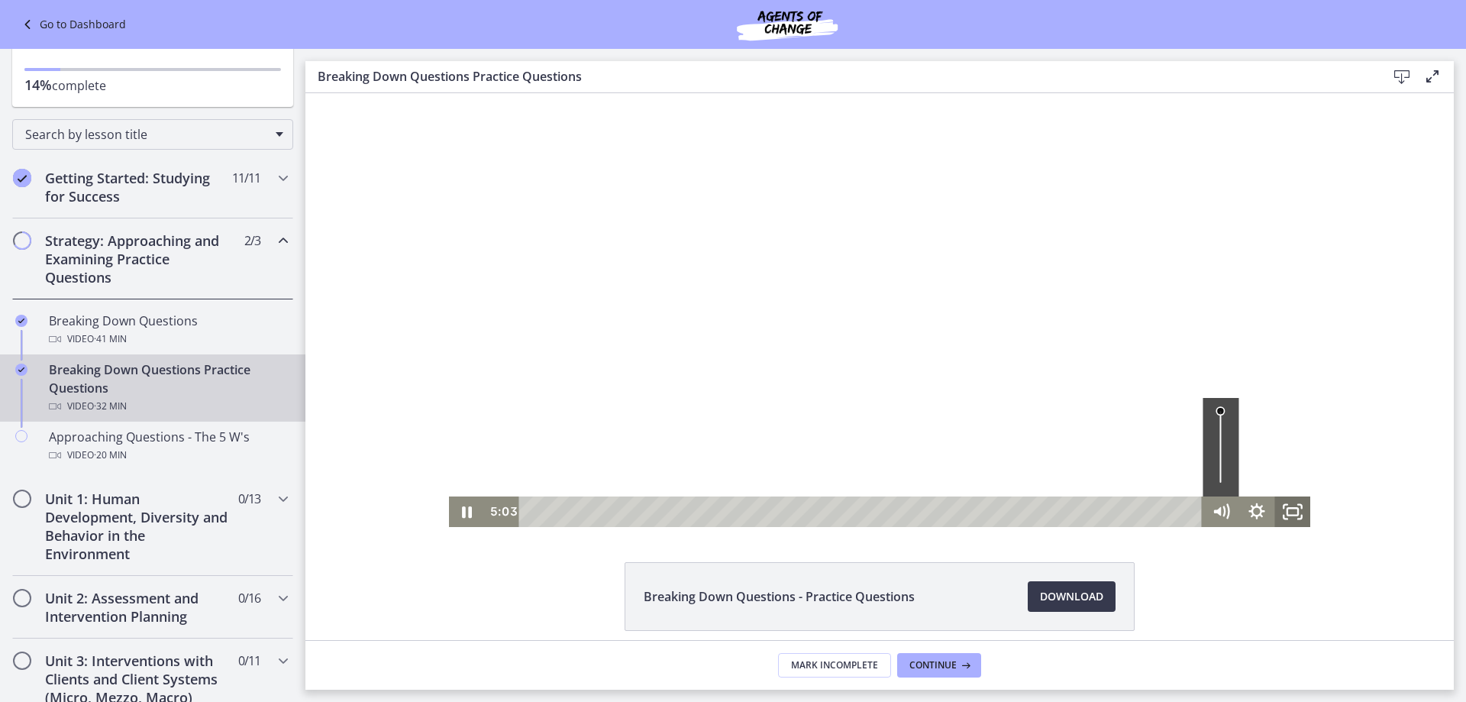
click at [1290, 517] on icon "Fullscreen" at bounding box center [1292, 511] width 36 height 31
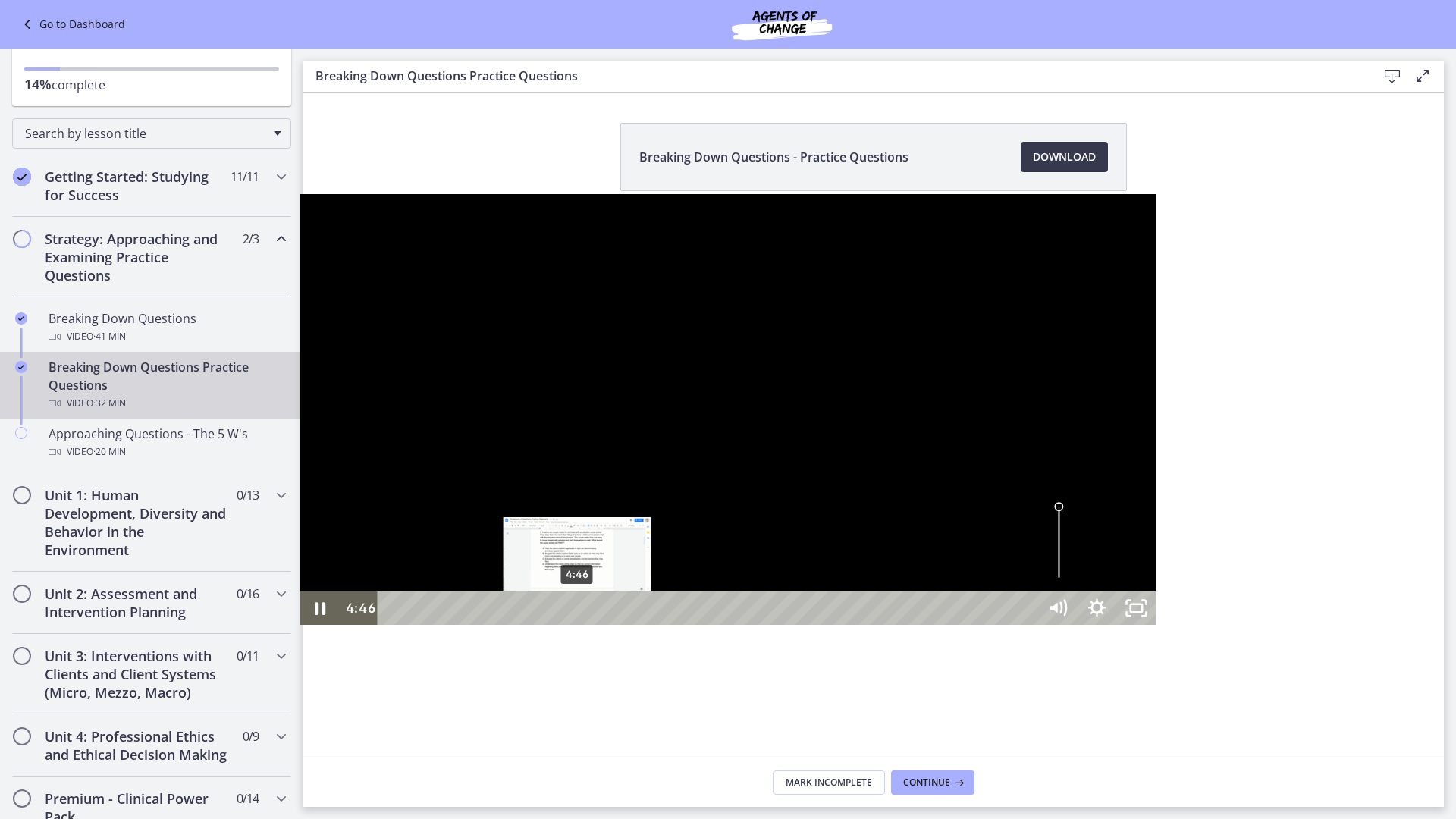
click at [392, 624] on div "4:46" at bounding box center [710, 609] width 637 height 34
click at [392, 624] on div "4:10" at bounding box center [710, 609] width 637 height 34
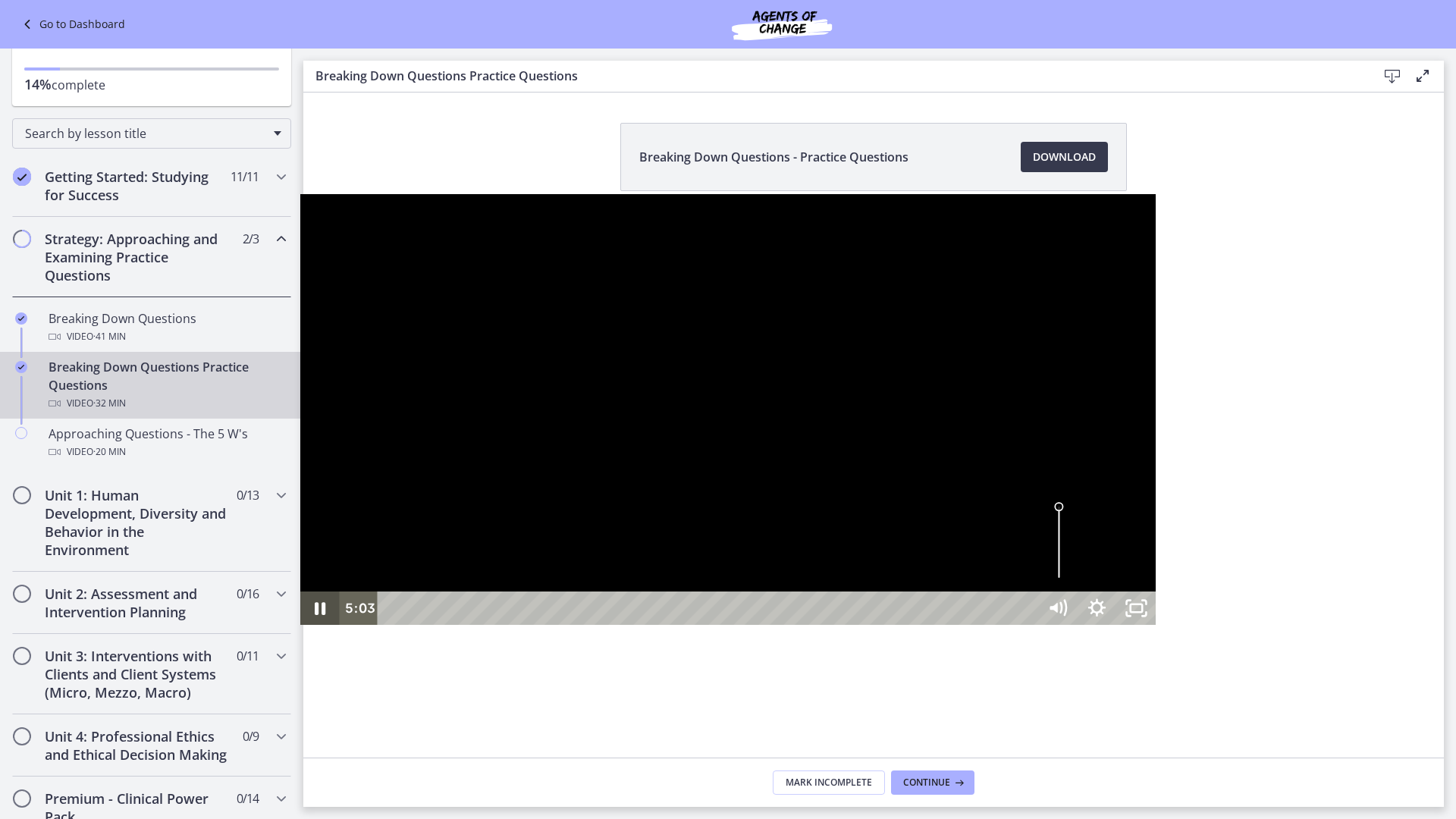
click at [315, 614] on icon "Pause" at bounding box center [320, 608] width 11 height 13
click at [428, 575] on div at bounding box center [728, 409] width 856 height 431
click at [296, 628] on icon "Pause" at bounding box center [319, 608] width 47 height 40
click at [316, 614] on icon "Play Video" at bounding box center [321, 608] width 10 height 14
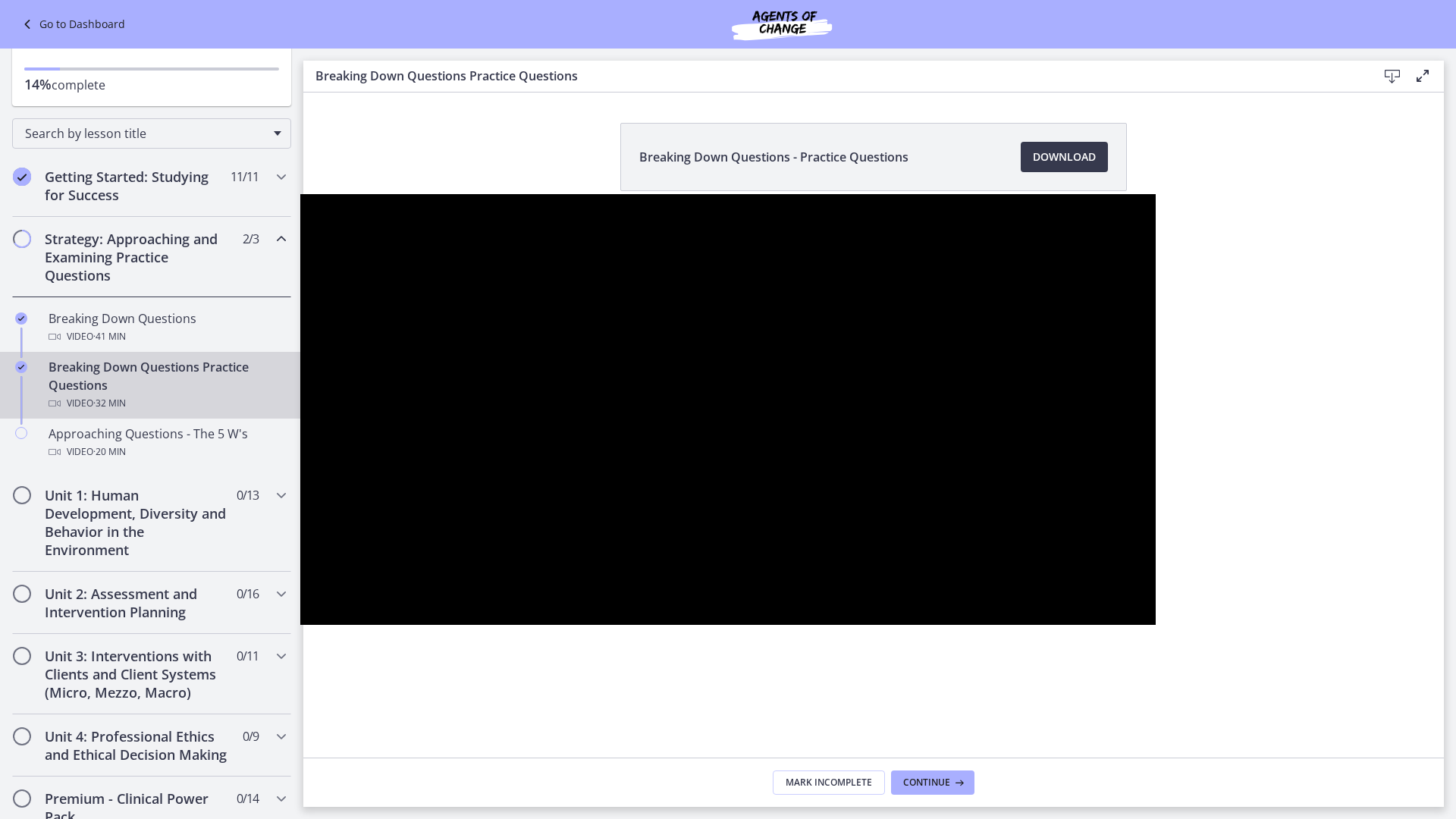
drag, startPoint x: 1445, startPoint y: 534, endPoint x: 168, endPoint y: 739, distance: 1293.3
click at [300, 624] on div at bounding box center [728, 409] width 856 height 431
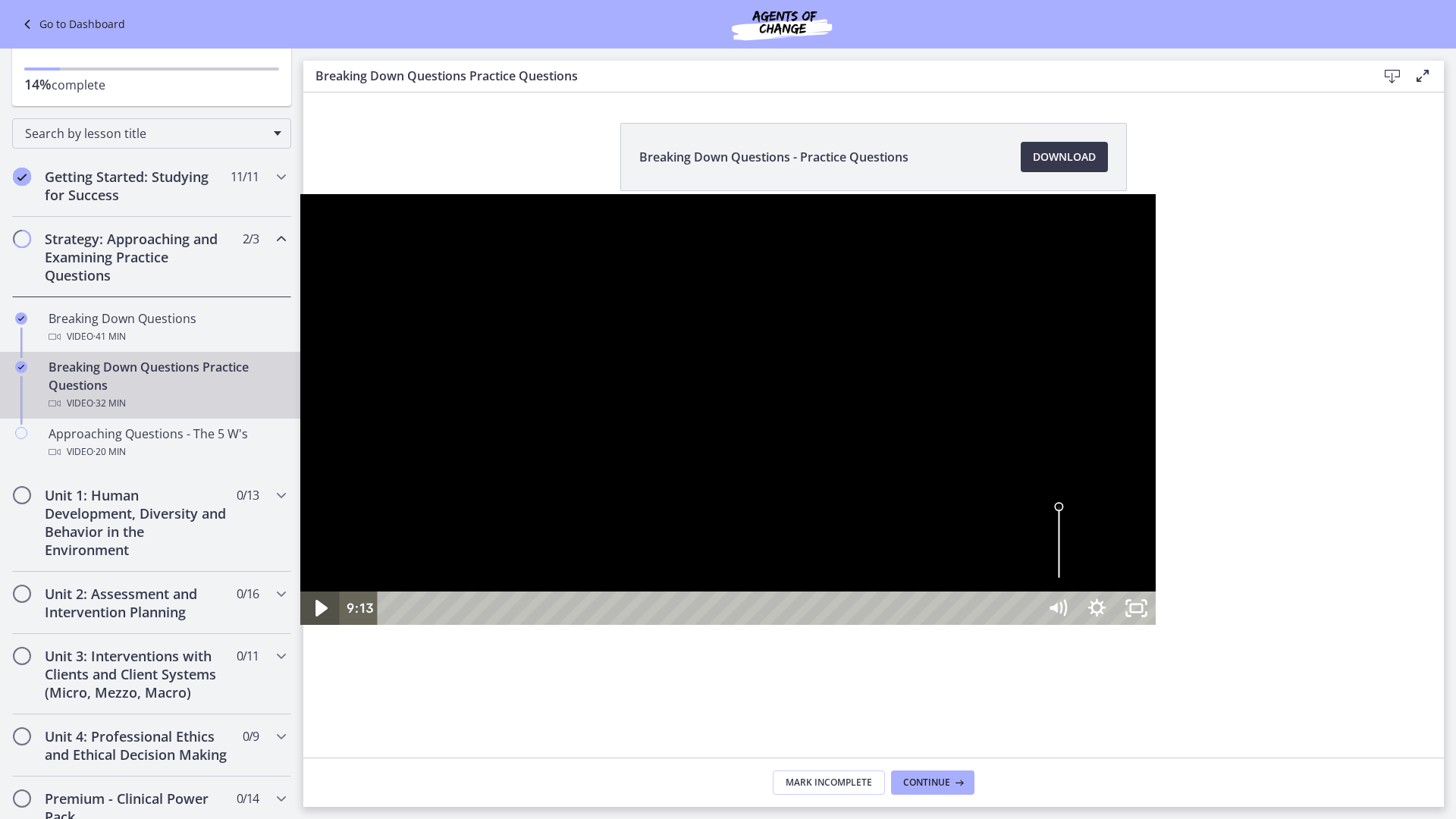
click at [316, 616] on icon "Play Video" at bounding box center [322, 608] width 12 height 17
click at [1116, 624] on icon "Show settings menu" at bounding box center [1096, 609] width 40 height 34
click at [1146, 558] on span "1x" at bounding box center [1121, 541] width 50 height 34
click at [1156, 459] on label "1.25x" at bounding box center [1095, 441] width 118 height 35
click at [1146, 558] on span "1.25x" at bounding box center [1121, 541] width 50 height 34
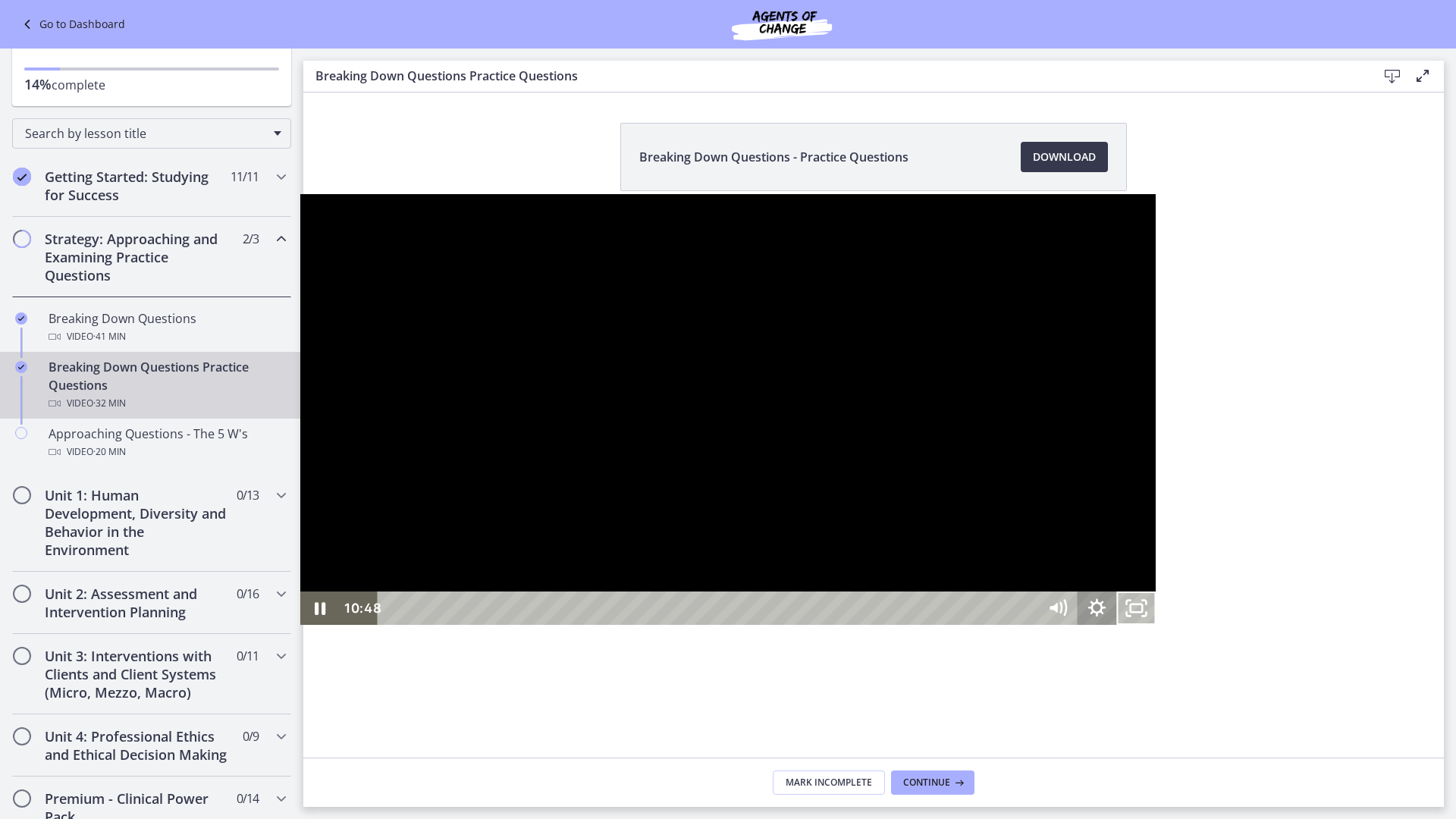
click at [1105, 616] on icon "Show settings menu" at bounding box center [1097, 608] width 18 height 18
click at [1156, 425] on label "1x" at bounding box center [1095, 407] width 118 height 35
click at [315, 614] on icon "Pause" at bounding box center [320, 608] width 11 height 13
click at [300, 624] on div at bounding box center [728, 409] width 856 height 431
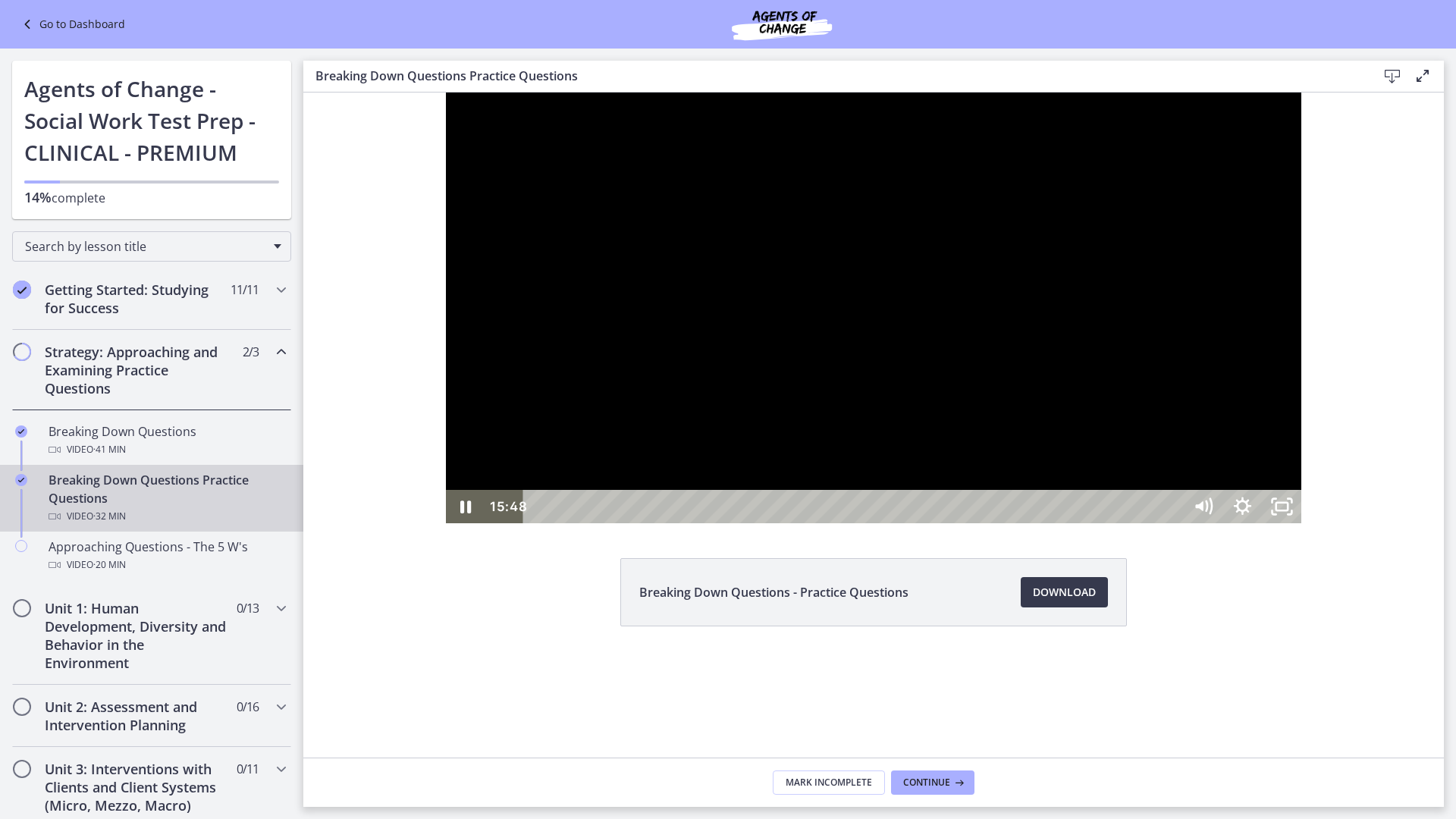
scroll to position [113, 0]
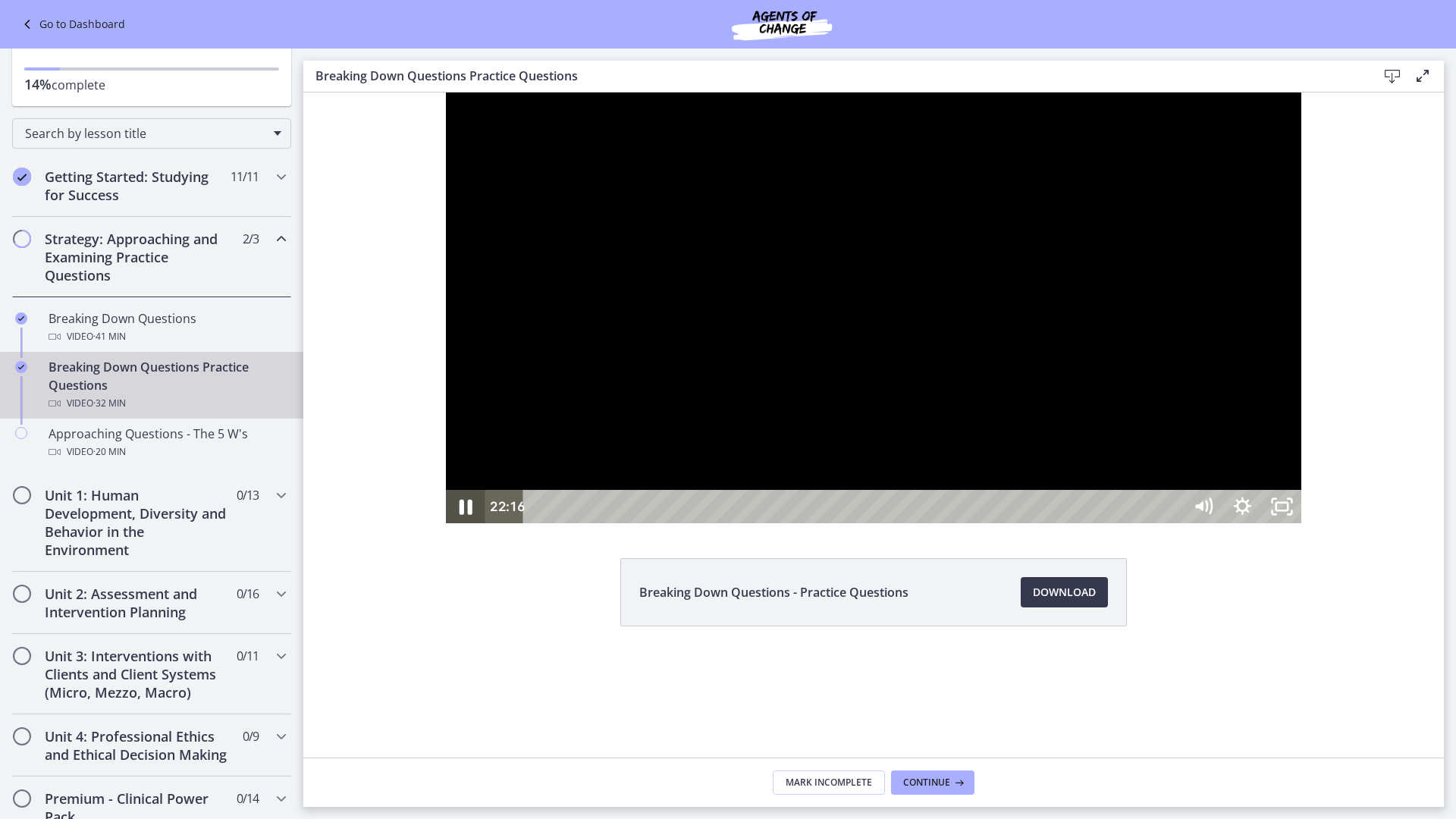
click at [441, 527] on icon "Pause" at bounding box center [464, 506] width 47 height 40
click at [587, 523] on div at bounding box center [874, 308] width 856 height 431
click at [1174, 523] on div "27:18" at bounding box center [855, 506] width 637 height 34
click at [1174, 523] on div "28:00" at bounding box center [855, 506] width 637 height 34
click at [1174, 523] on div "28:21" at bounding box center [855, 506] width 637 height 34
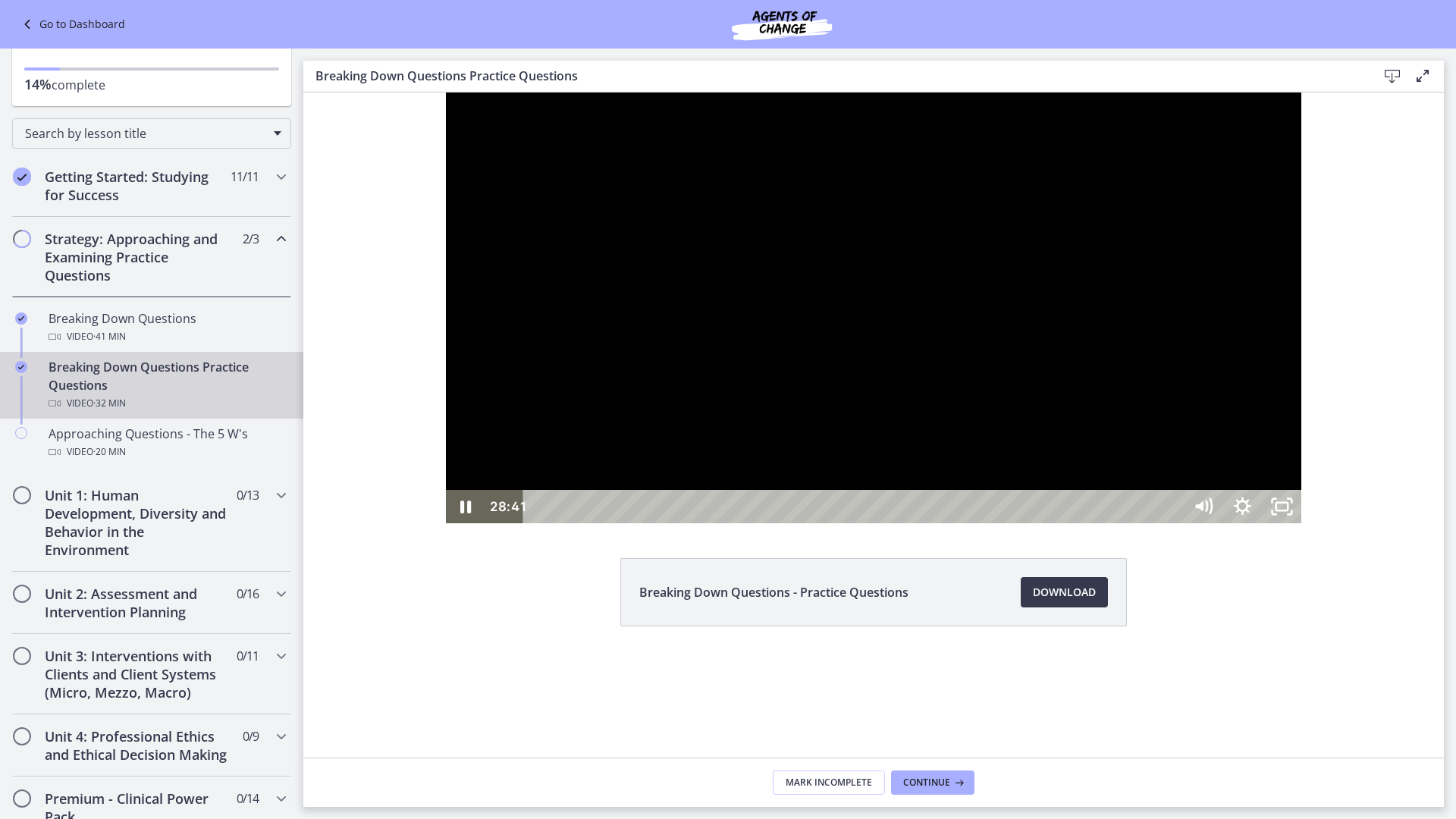
click at [1174, 523] on div "28:41" at bounding box center [855, 506] width 637 height 34
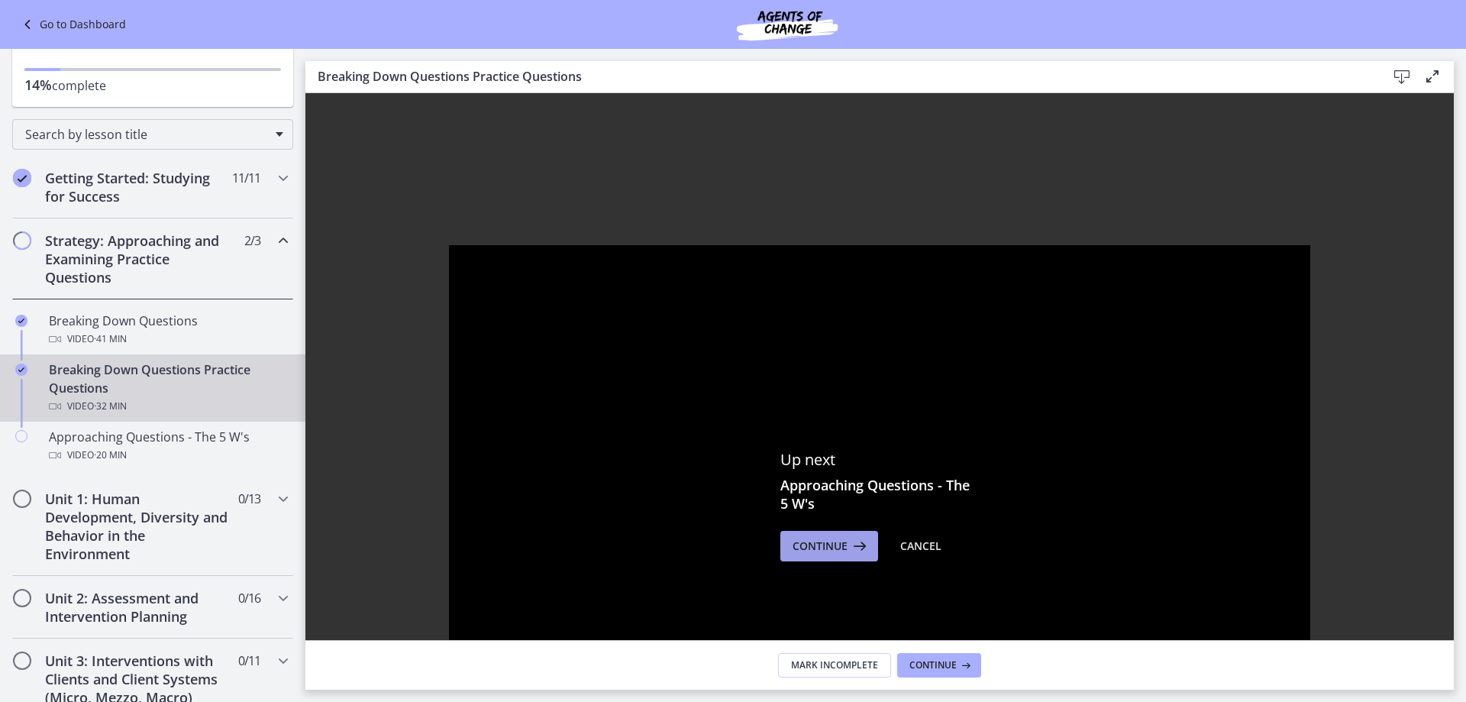
click at [847, 544] on icon at bounding box center [857, 546] width 21 height 18
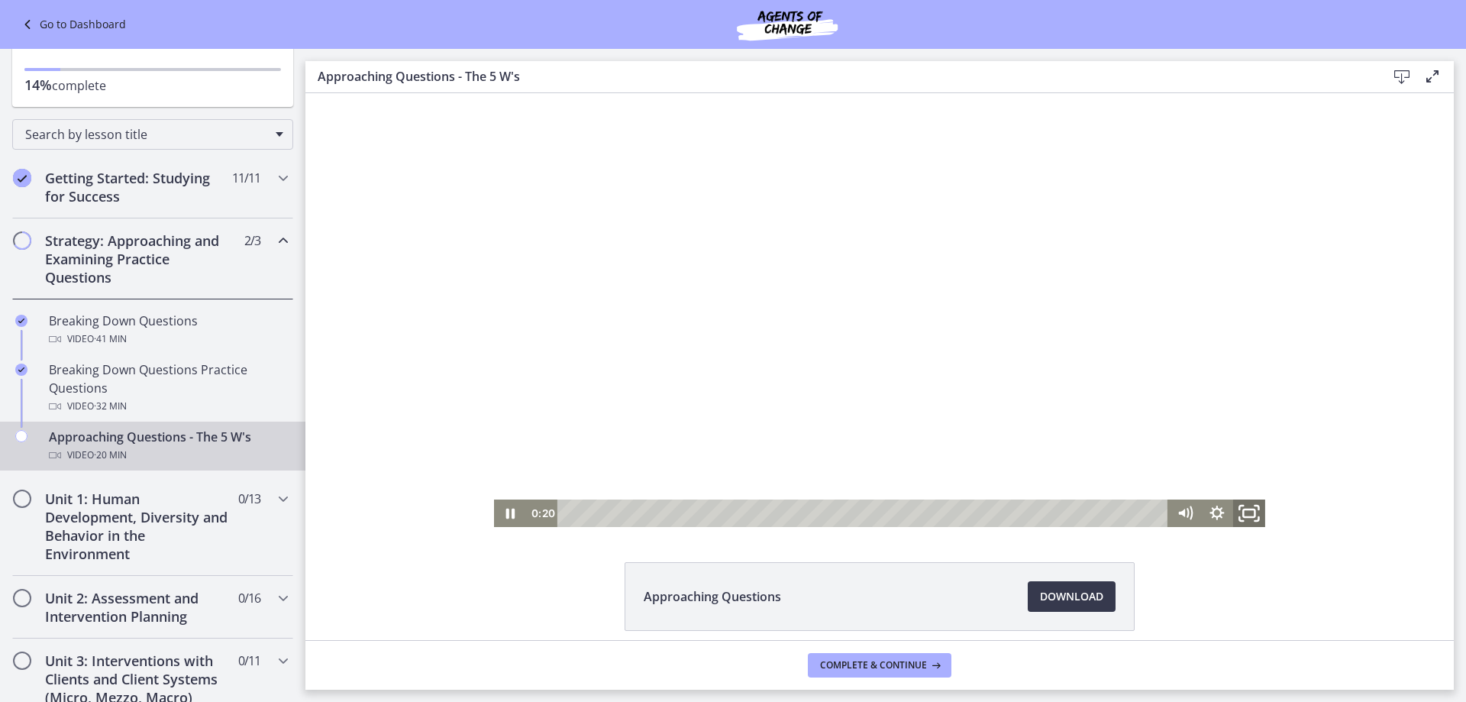
drag, startPoint x: 1244, startPoint y: 515, endPoint x: 1550, endPoint y: 701, distance: 358.0
click at [1245, 515] on icon "Fullscreen" at bounding box center [1249, 512] width 38 height 33
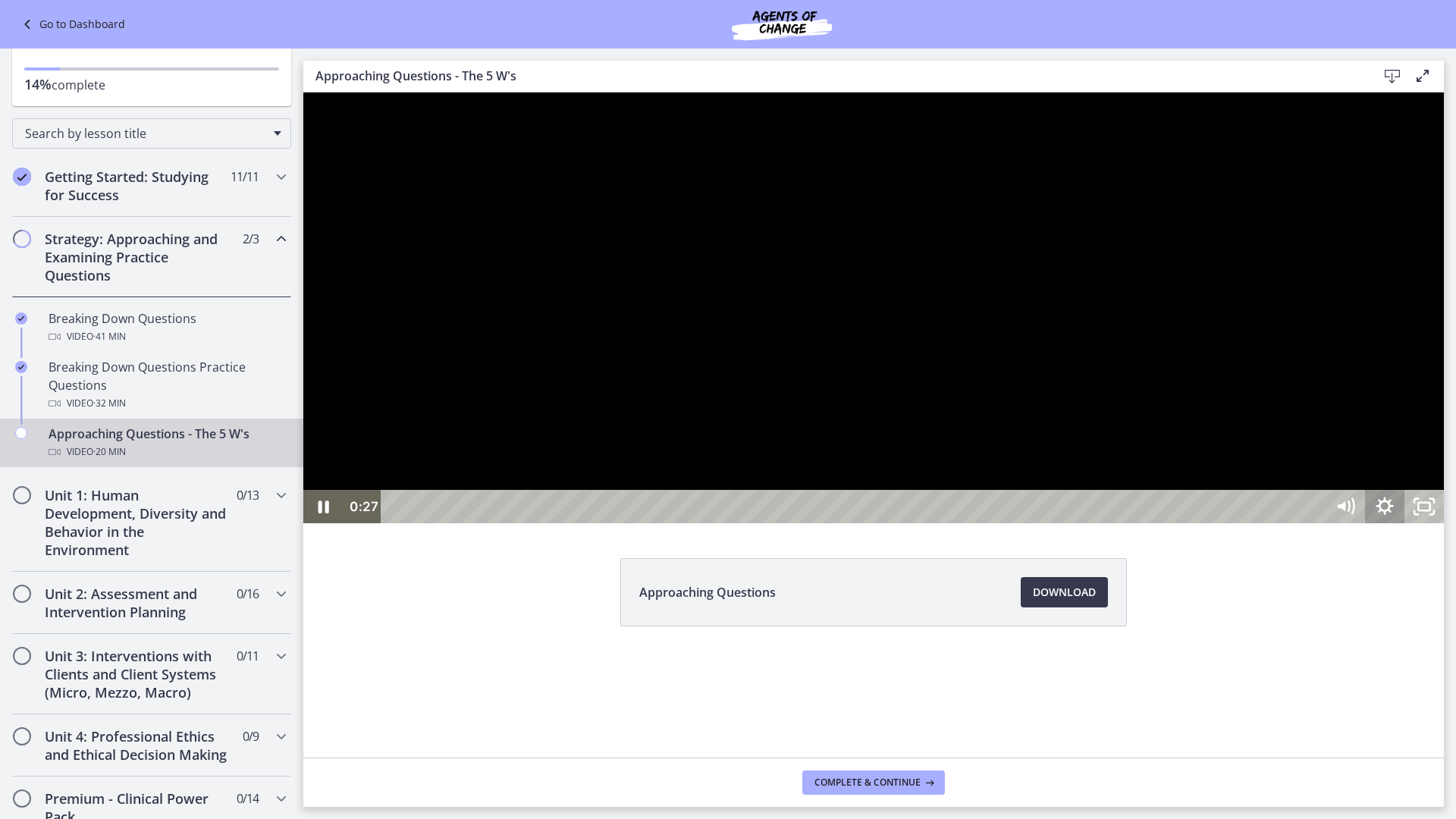
click at [1404, 523] on icon "Show settings menu" at bounding box center [1384, 506] width 40 height 34
click at [1434, 457] on span "1x" at bounding box center [1409, 440] width 50 height 34
click at [1444, 357] on label "1.25x" at bounding box center [1384, 339] width 118 height 35
click at [1434, 457] on span "1.25x" at bounding box center [1409, 440] width 50 height 34
click at [1404, 523] on icon "Show settings menu" at bounding box center [1384, 506] width 40 height 34
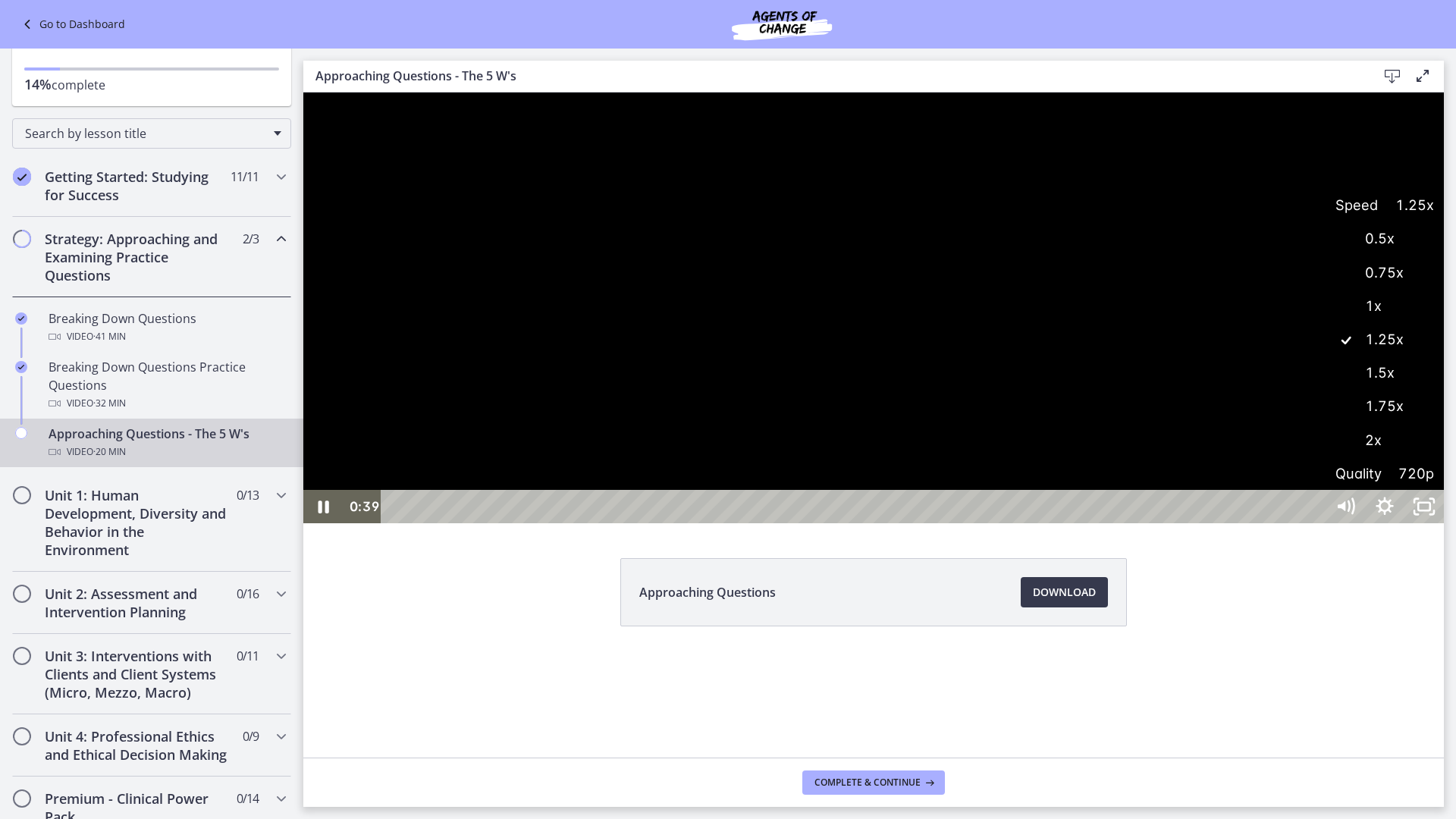
click at [1444, 324] on label "1x" at bounding box center [1384, 306] width 118 height 35
click at [1404, 523] on icon "Show settings menu" at bounding box center [1384, 506] width 40 height 34
click at [1434, 457] on span "1x" at bounding box center [1409, 440] width 50 height 34
click at [1444, 357] on label "1.25x" at bounding box center [1384, 339] width 118 height 35
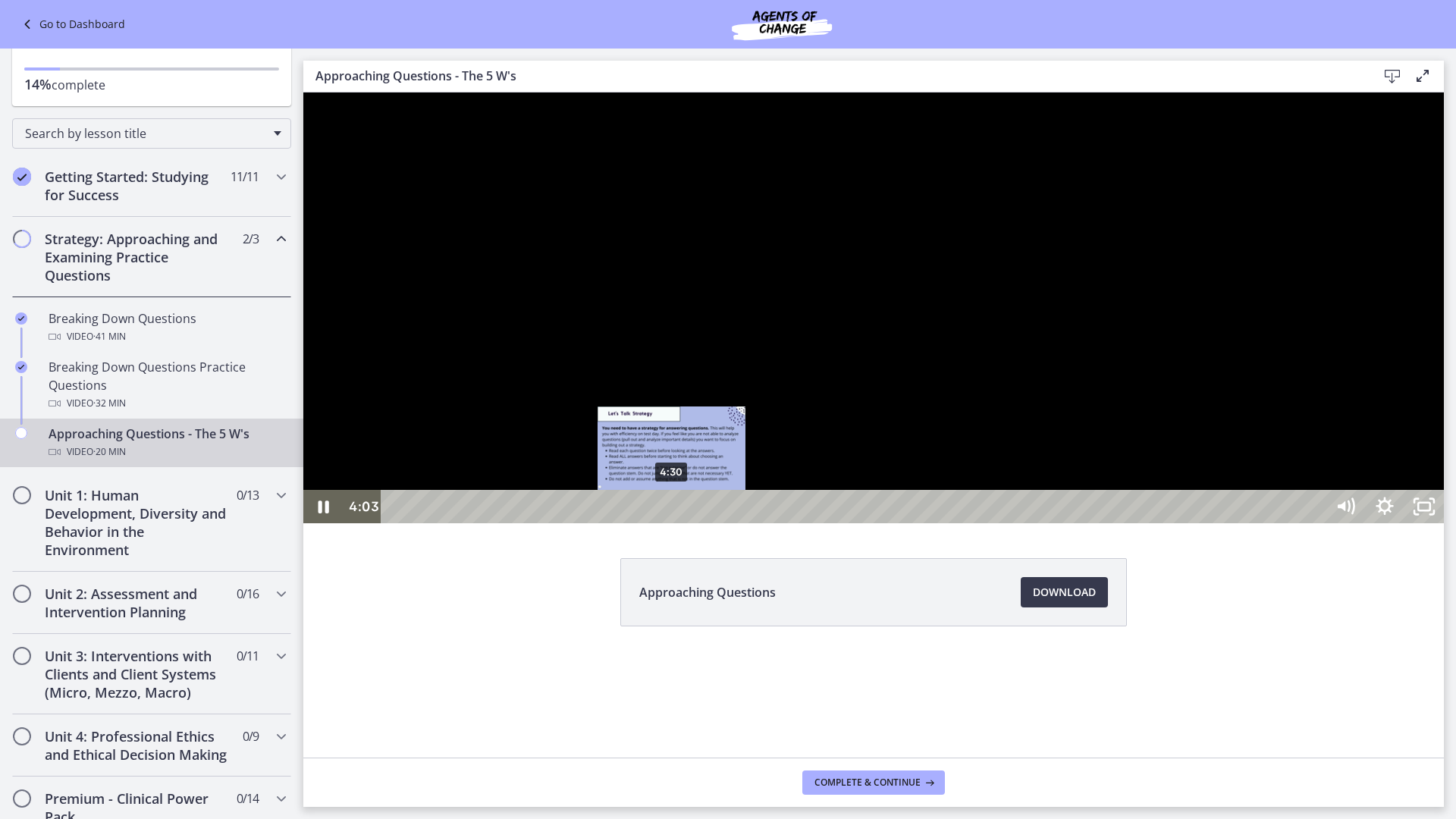
click at [671, 523] on div "4:30" at bounding box center [856, 506] width 920 height 34
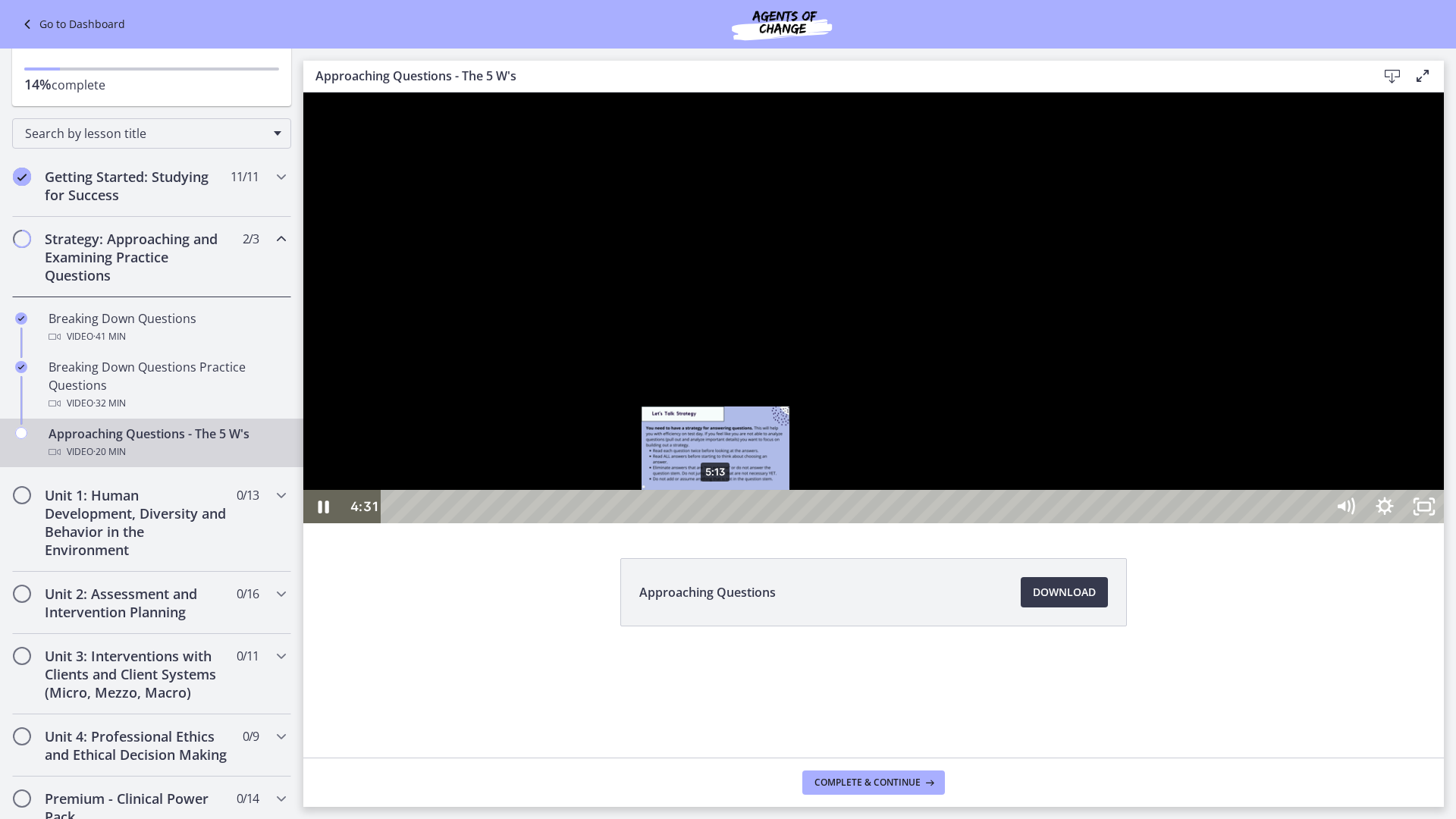
click at [716, 523] on div "5:13" at bounding box center [856, 506] width 920 height 34
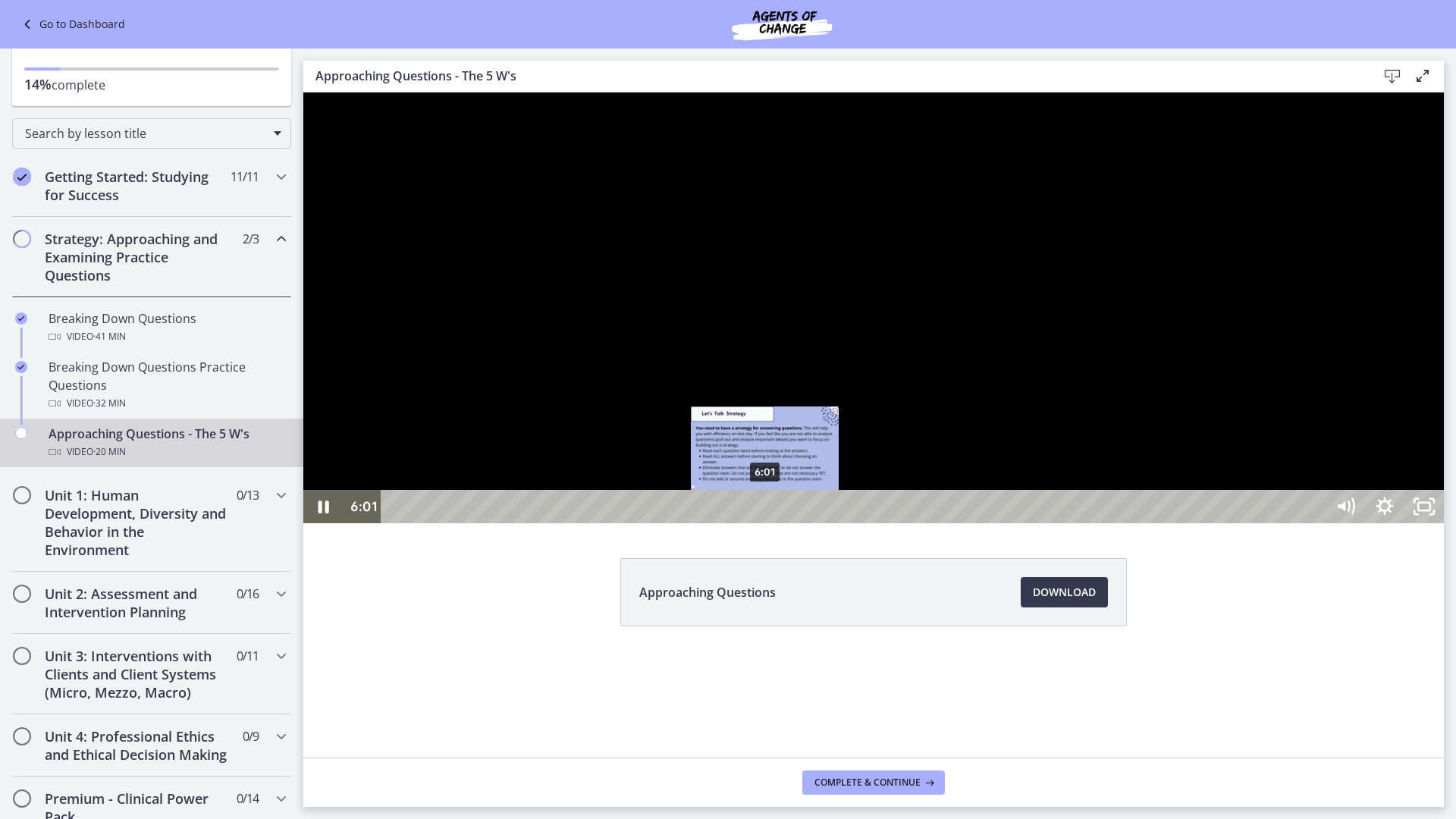
click at [765, 523] on div "6:01" at bounding box center [856, 506] width 920 height 34
click at [784, 523] on div "6:19" at bounding box center [856, 506] width 920 height 34
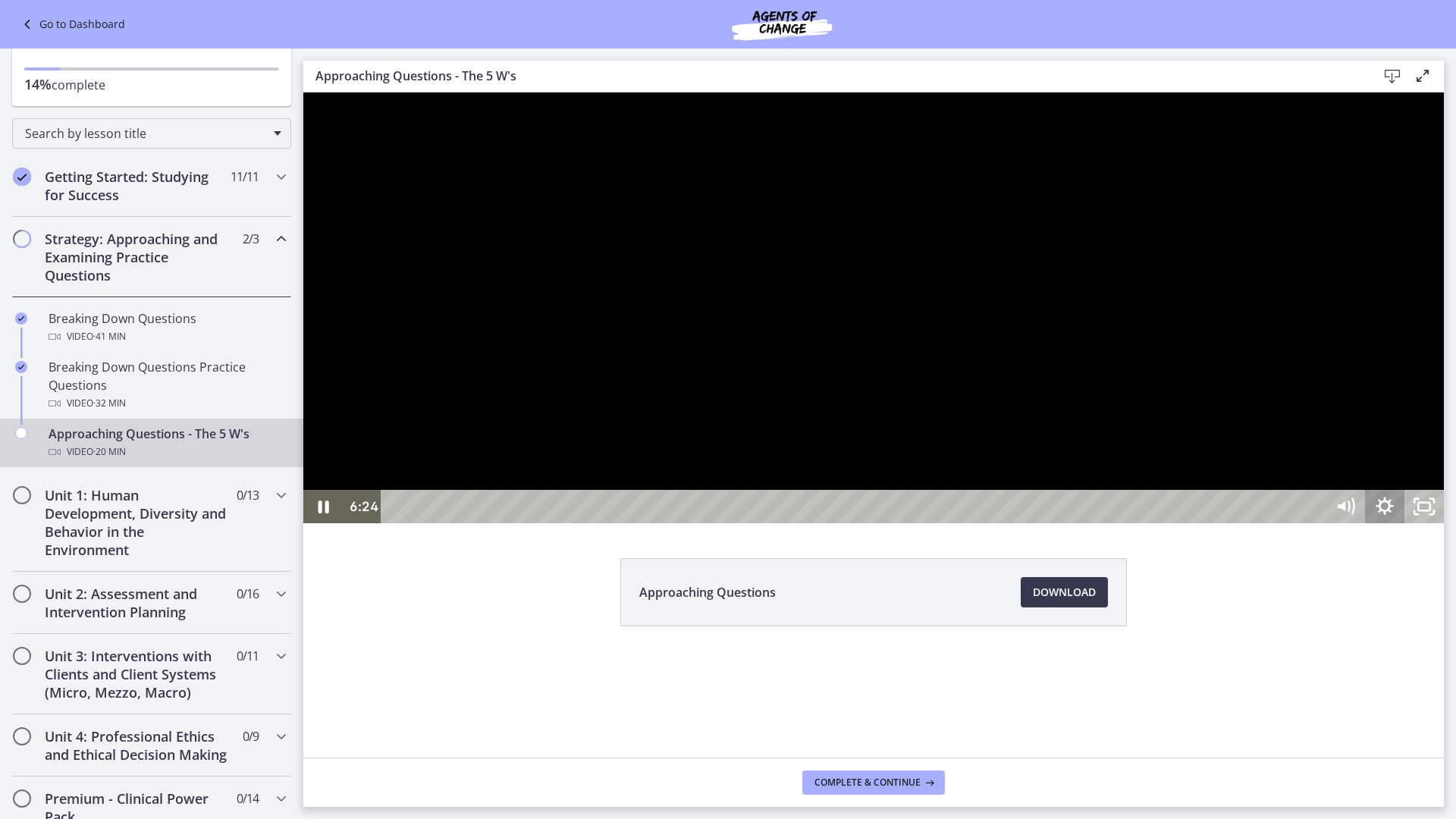
click at [1404, 523] on icon "Show settings menu" at bounding box center [1384, 506] width 40 height 34
click at [1434, 457] on span "1.25x" at bounding box center [1409, 440] width 50 height 34
click at [1444, 324] on label "1x" at bounding box center [1384, 306] width 118 height 35
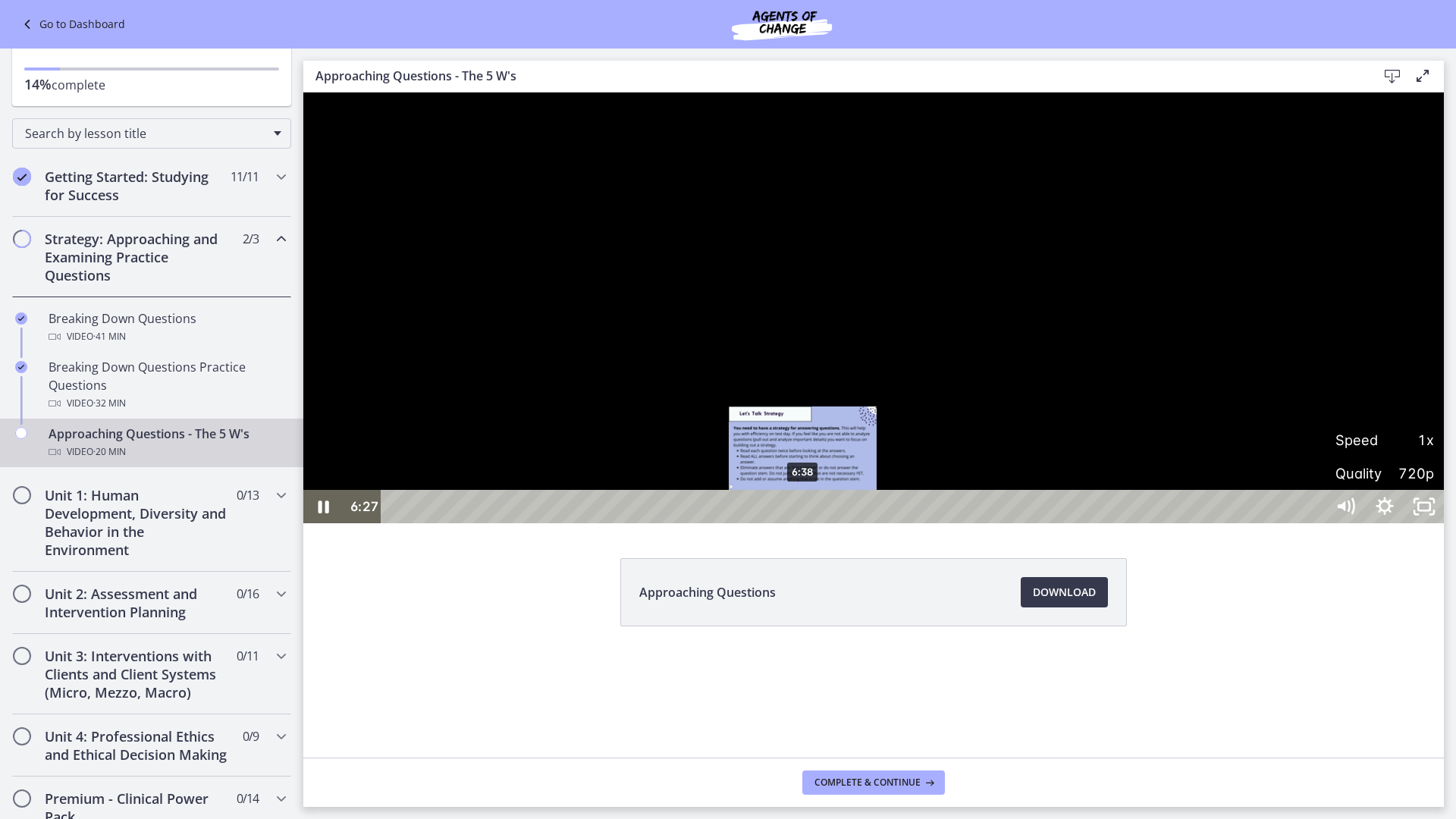
click at [803, 523] on div "6:38" at bounding box center [856, 506] width 920 height 34
click at [813, 523] on div "6:49" at bounding box center [856, 506] width 920 height 34
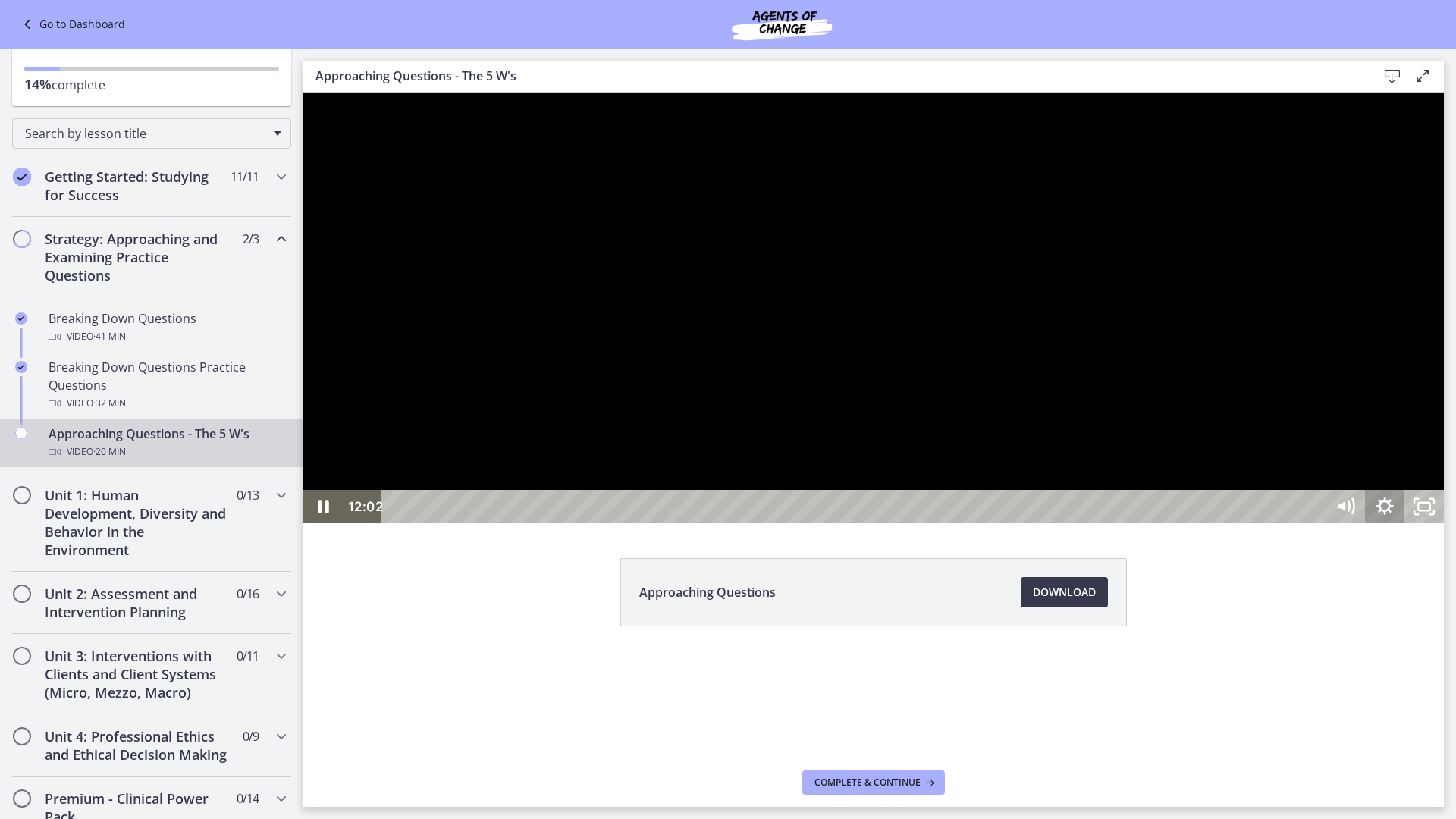
click at [1404, 523] on icon "Show settings menu" at bounding box center [1384, 506] width 40 height 34
click at [1434, 457] on span "1x" at bounding box center [1409, 440] width 50 height 34
click at [1444, 357] on label "1.25x" at bounding box center [1384, 339] width 118 height 35
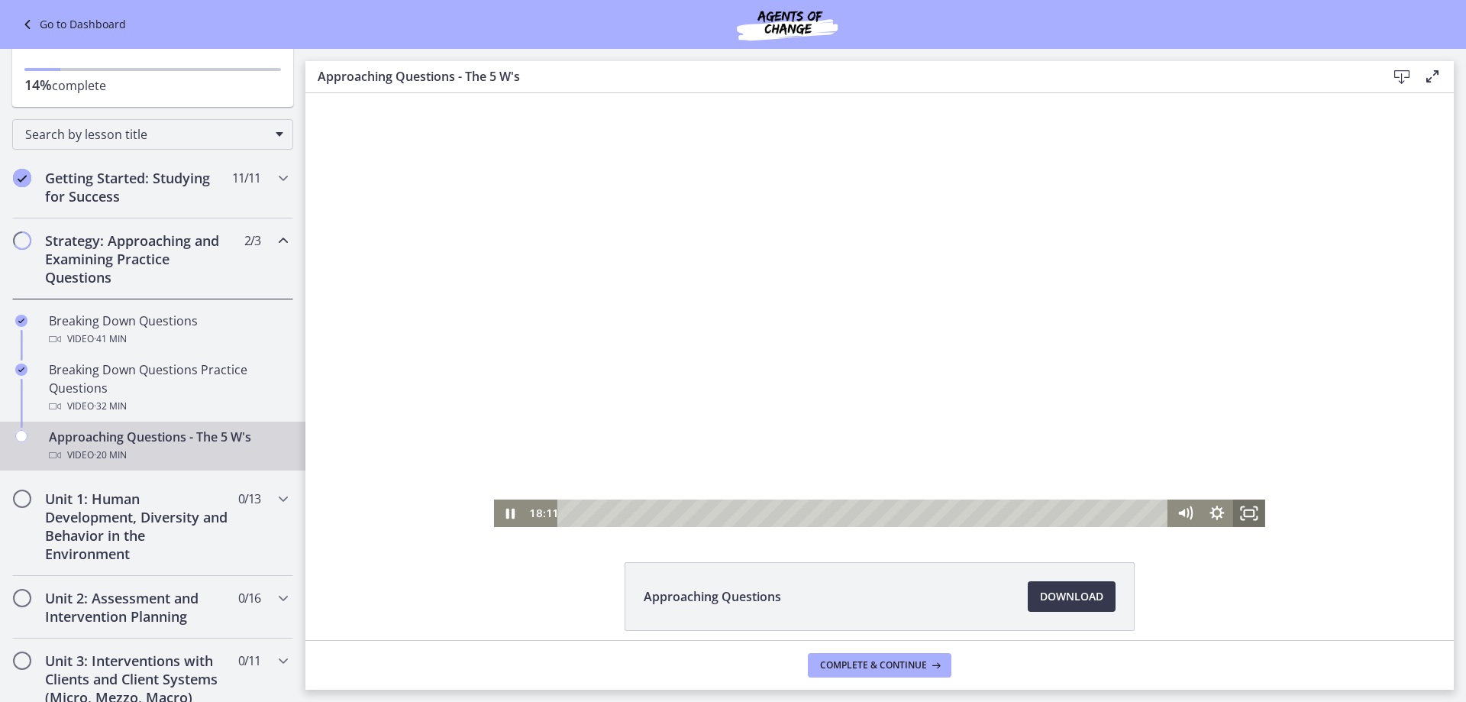
drag, startPoint x: 1246, startPoint y: 508, endPoint x: 1551, endPoint y: 694, distance: 357.7
click at [1246, 508] on icon "Fullscreen" at bounding box center [1249, 512] width 32 height 27
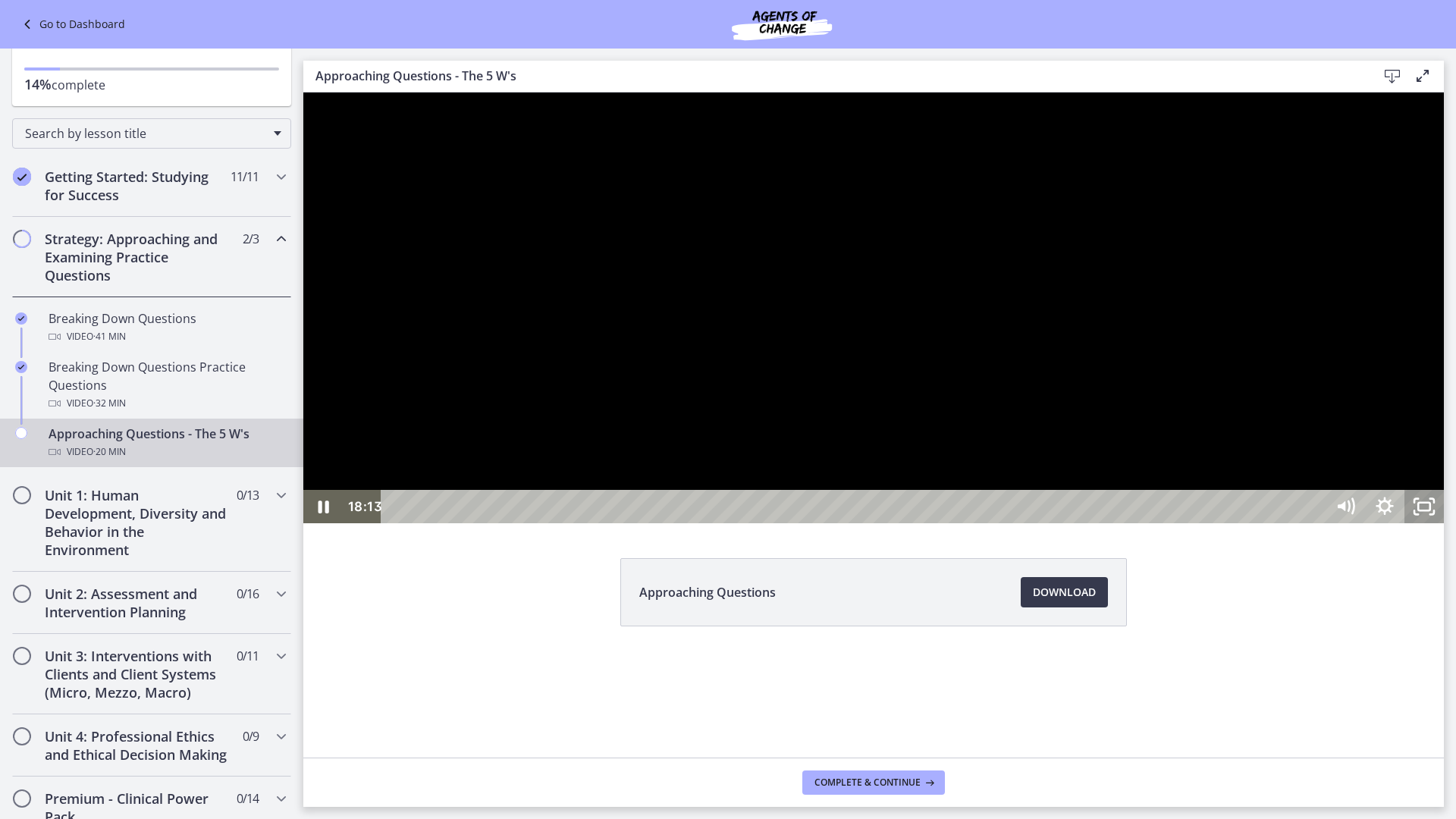
click at [1444, 523] on icon "Unfullscreen" at bounding box center [1424, 506] width 40 height 34
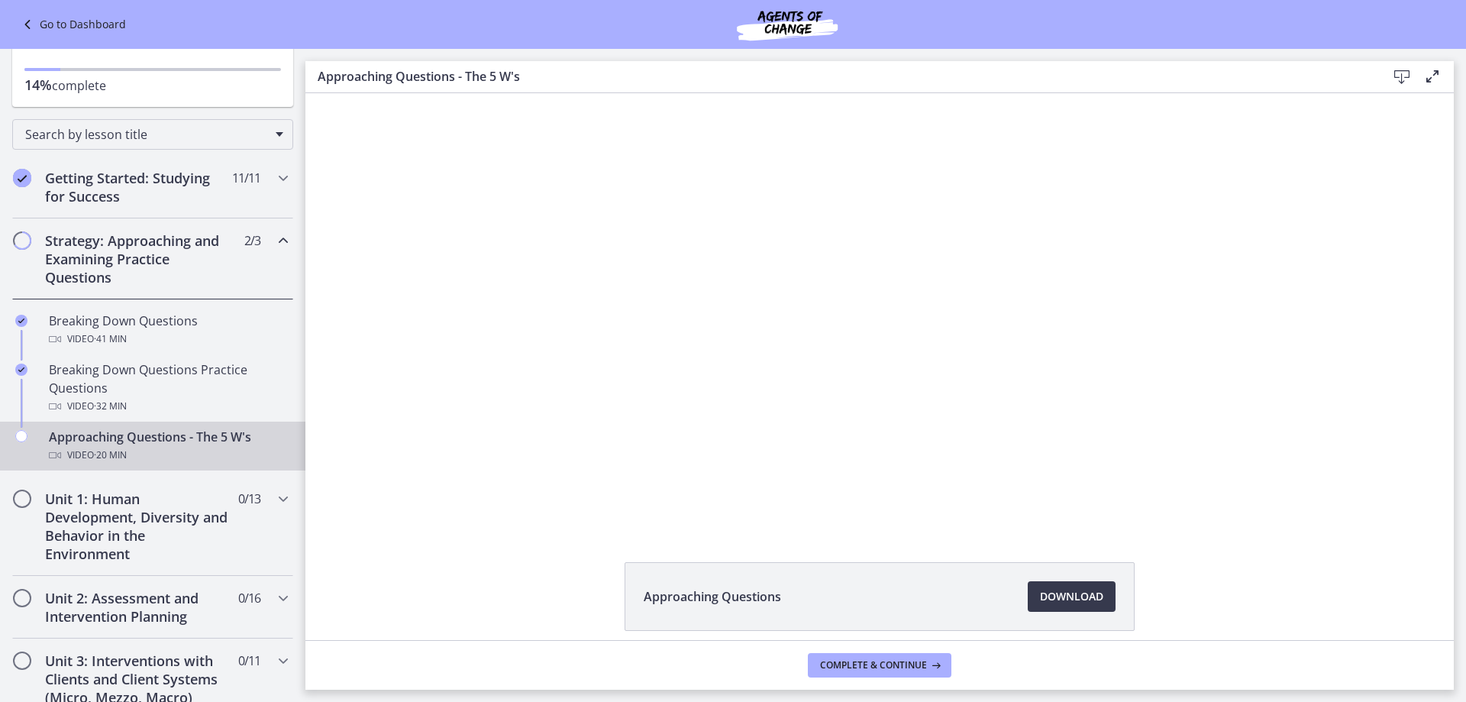
drag, startPoint x: 1445, startPoint y: 0, endPoint x: 462, endPoint y: 564, distance: 1133.1
click at [462, 564] on div "Approaching Questions Download Opens in a new window" at bounding box center [879, 633] width 1148 height 142
click at [275, 499] on icon "Chapters" at bounding box center [283, 498] width 18 height 18
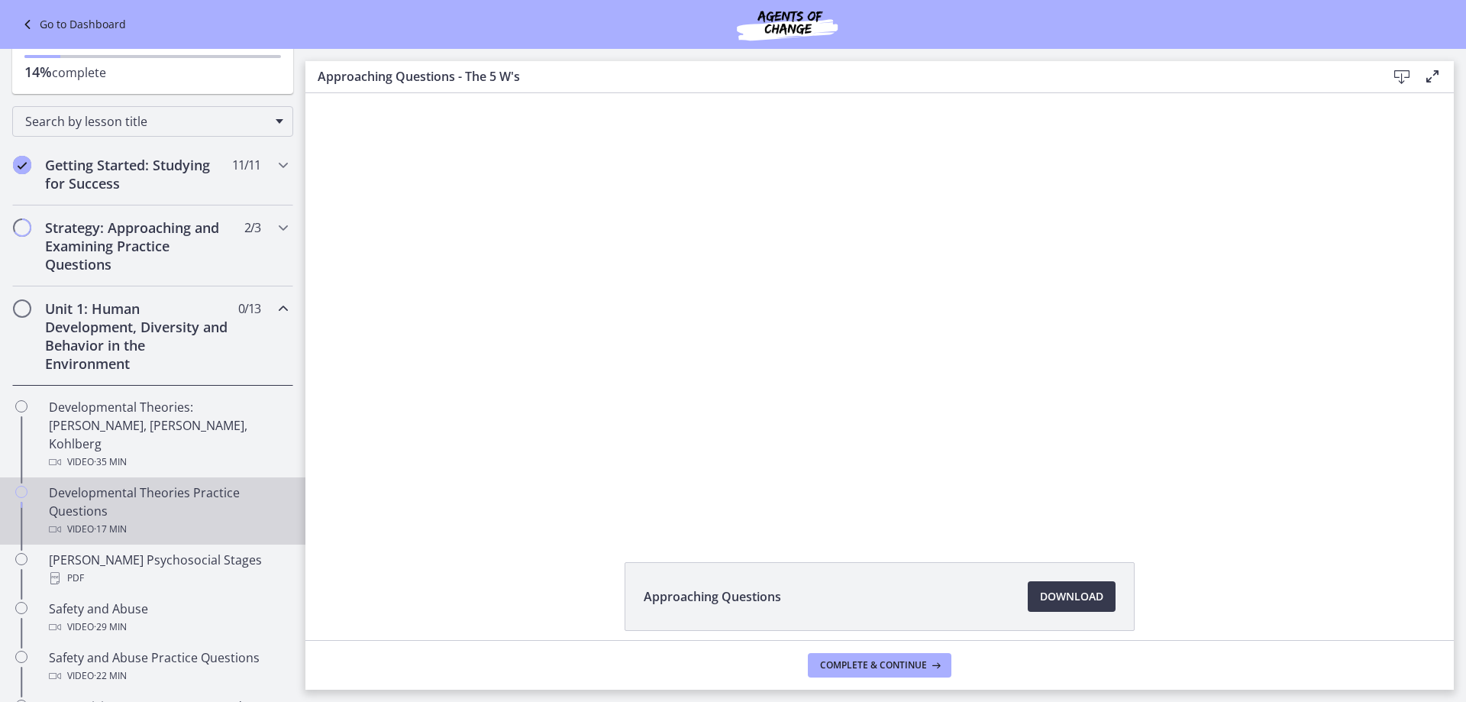
scroll to position [114, 0]
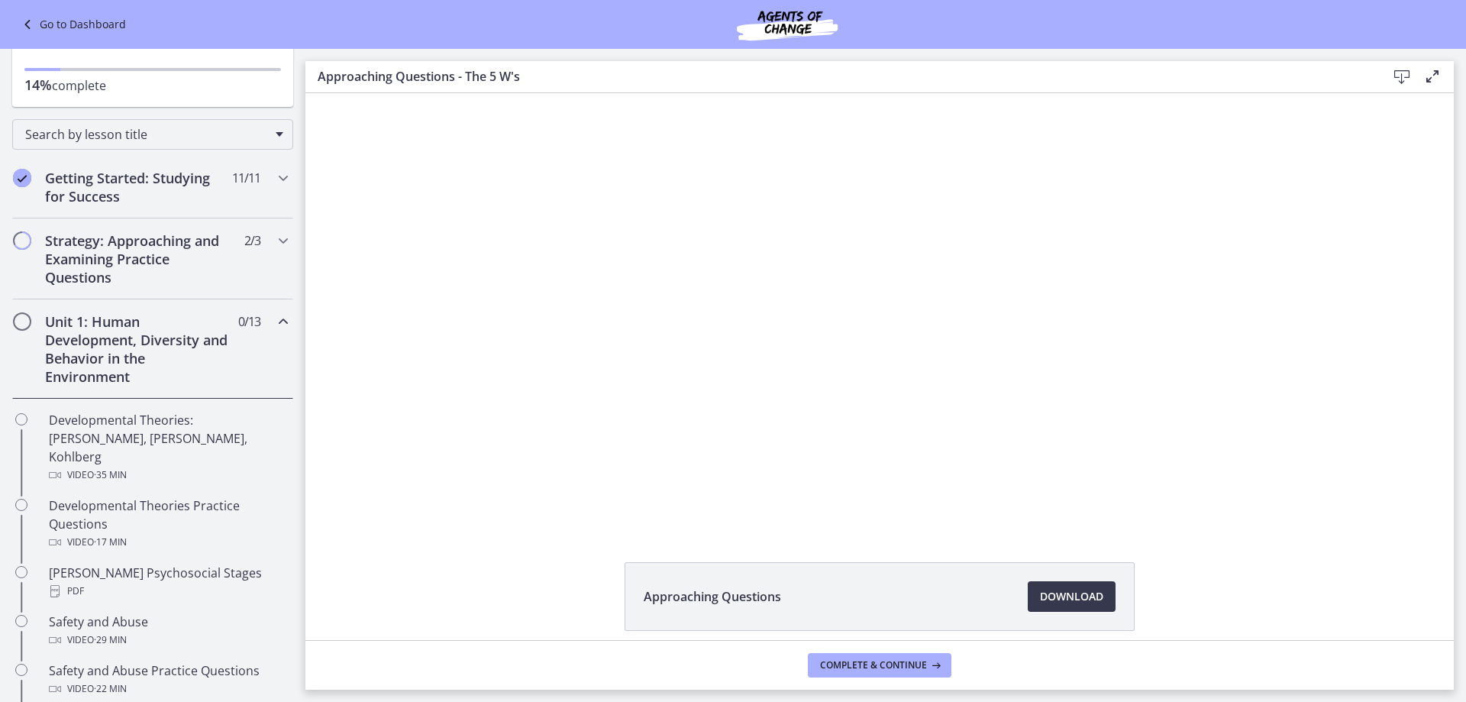
click at [276, 322] on icon "Chapters" at bounding box center [283, 321] width 18 height 18
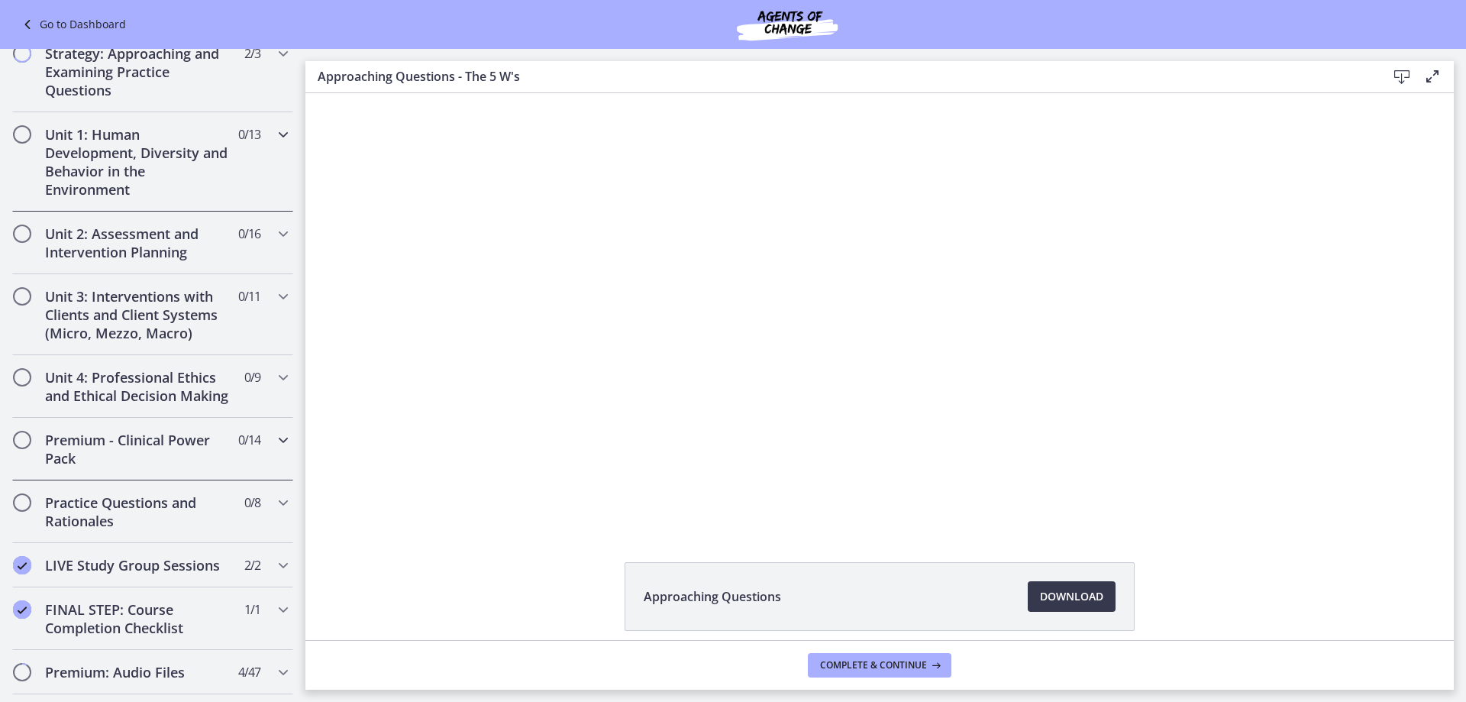
scroll to position [343, 0]
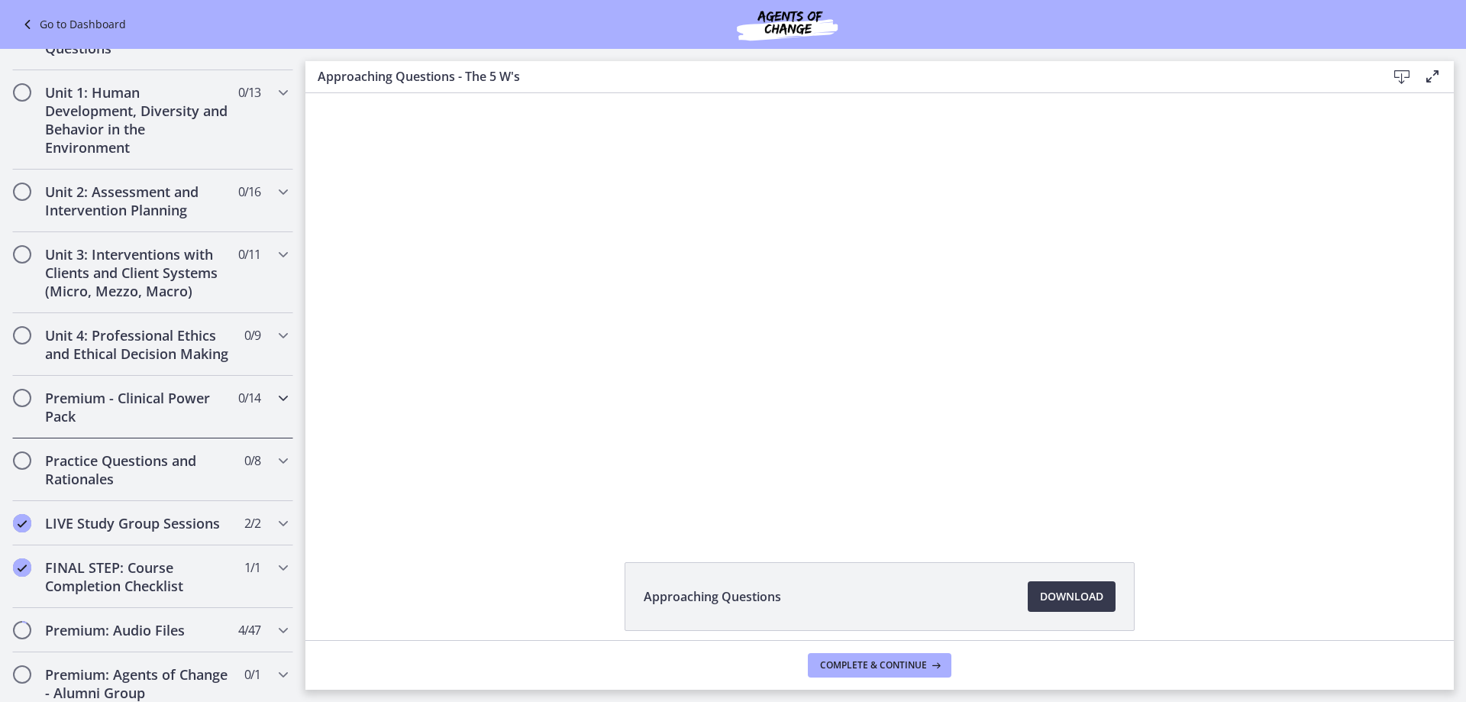
click at [274, 407] on icon "Chapters" at bounding box center [283, 398] width 18 height 18
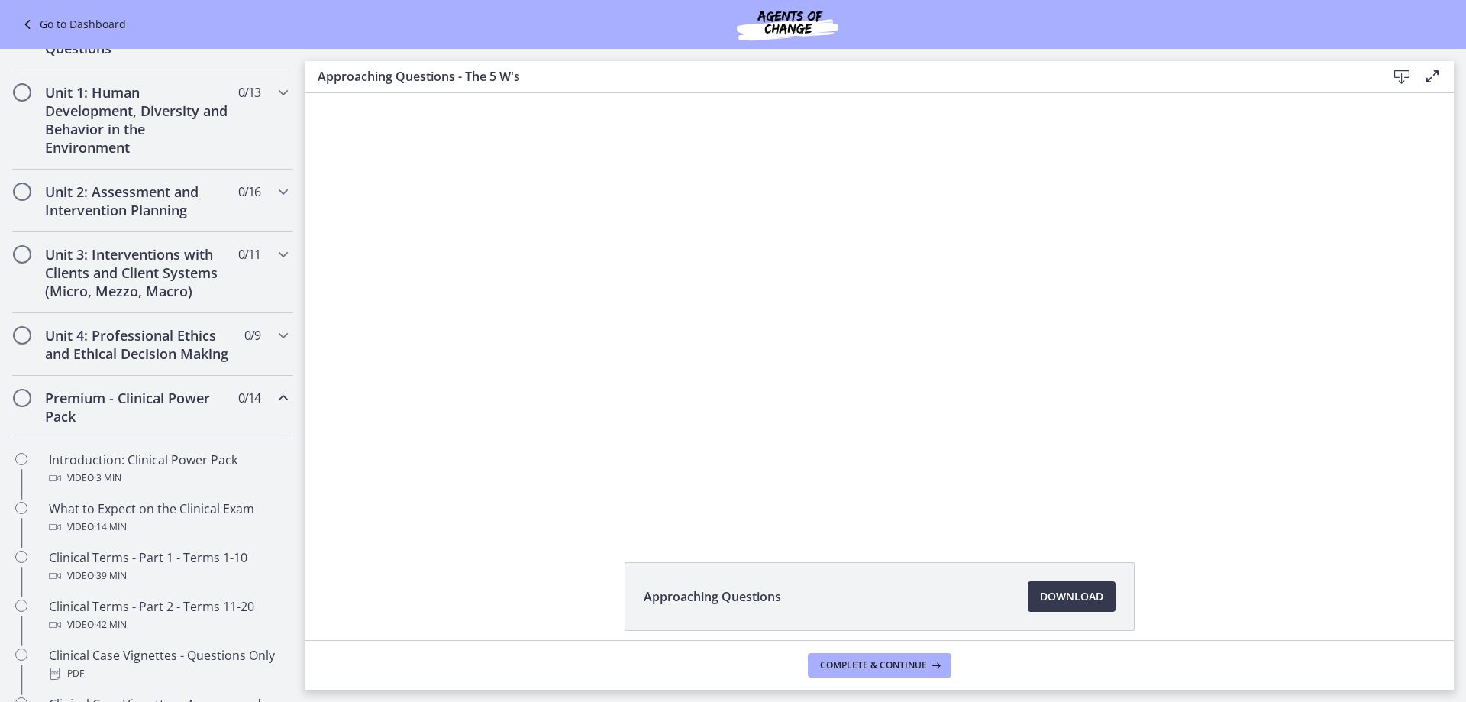
click at [274, 407] on icon "Chapters" at bounding box center [283, 398] width 18 height 18
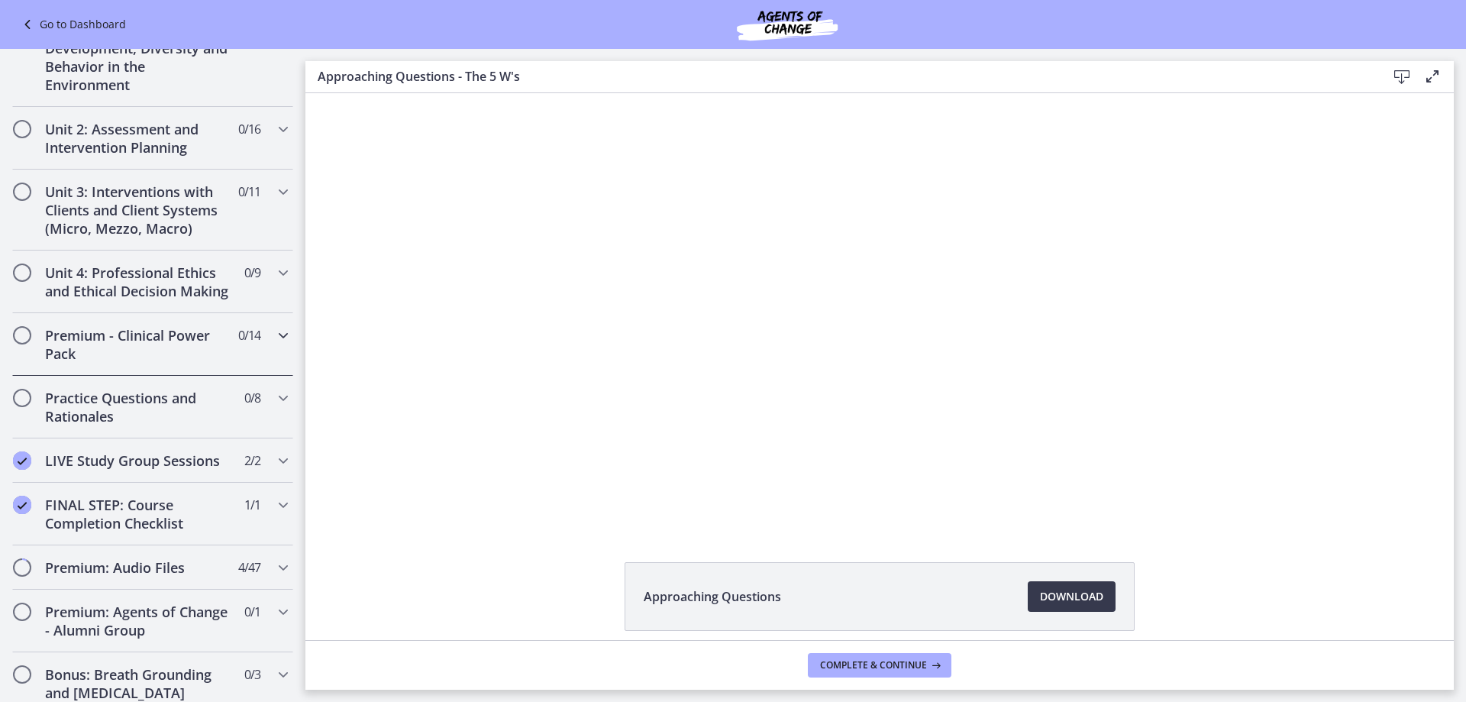
scroll to position [599, 0]
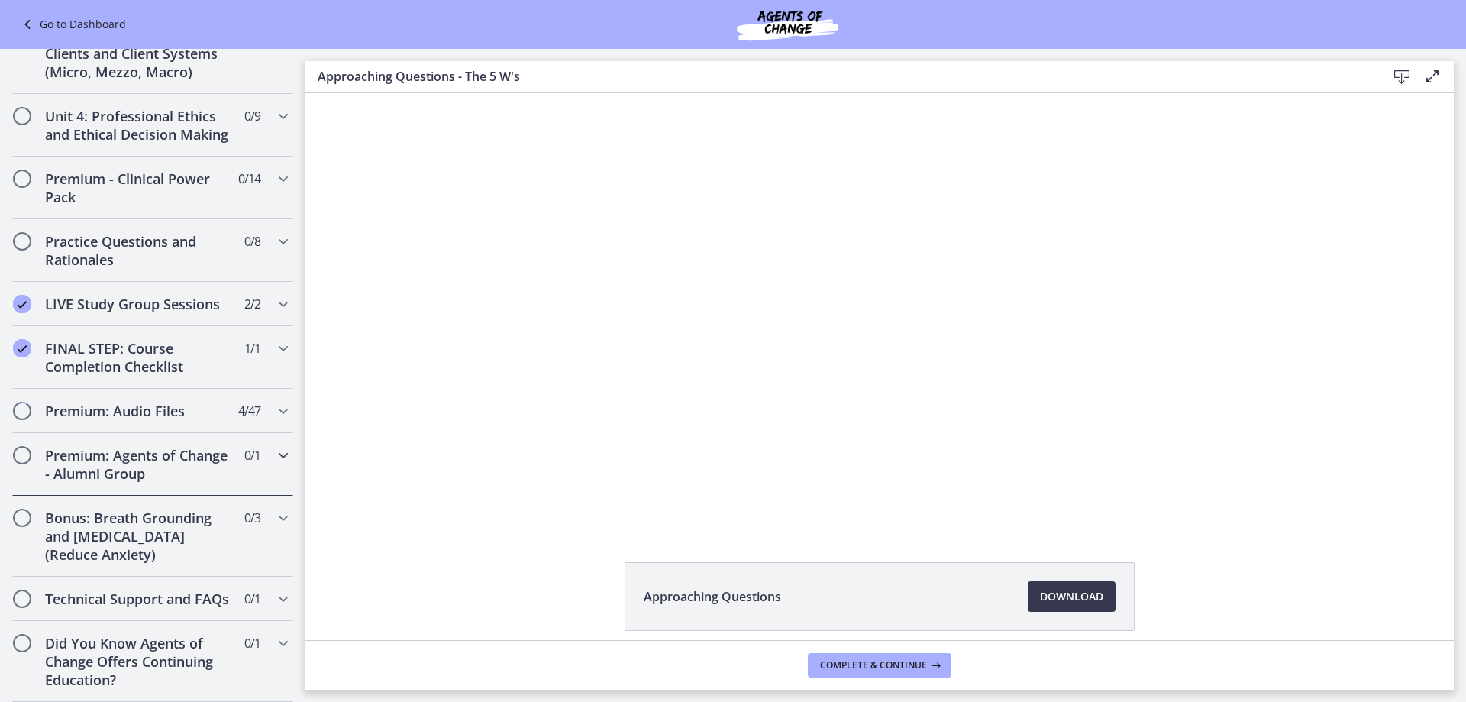
click at [275, 446] on icon "Chapters" at bounding box center [283, 455] width 18 height 18
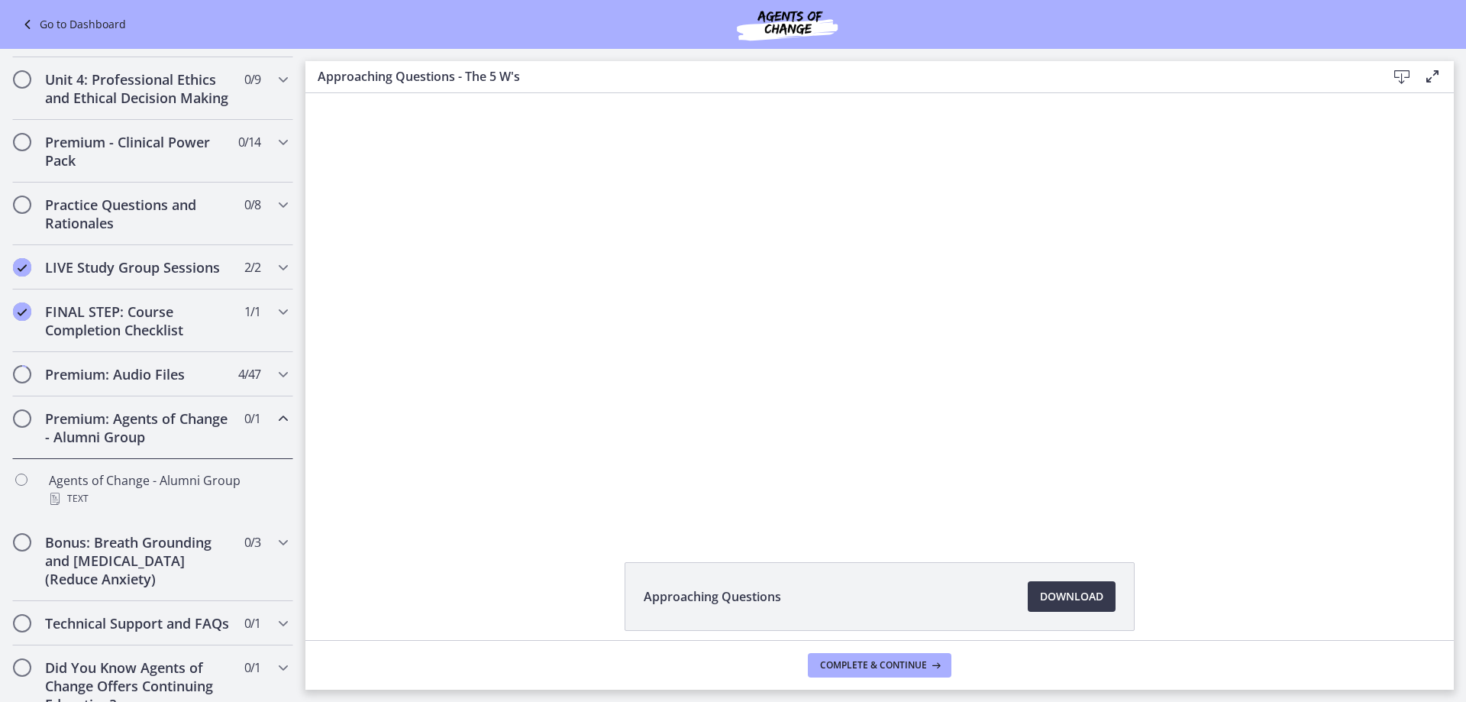
click at [275, 428] on icon "Chapters" at bounding box center [283, 418] width 18 height 18
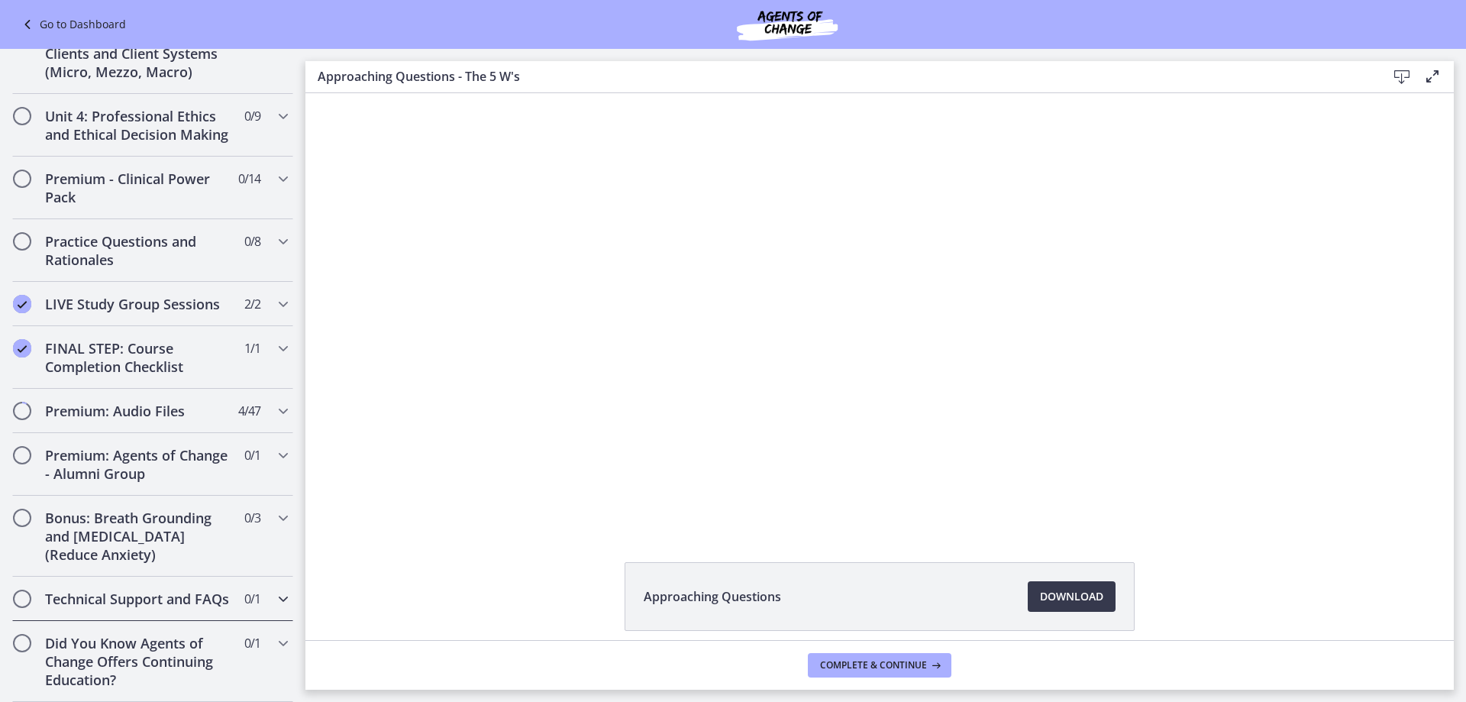
click at [274, 589] on icon "Chapters" at bounding box center [283, 598] width 18 height 18
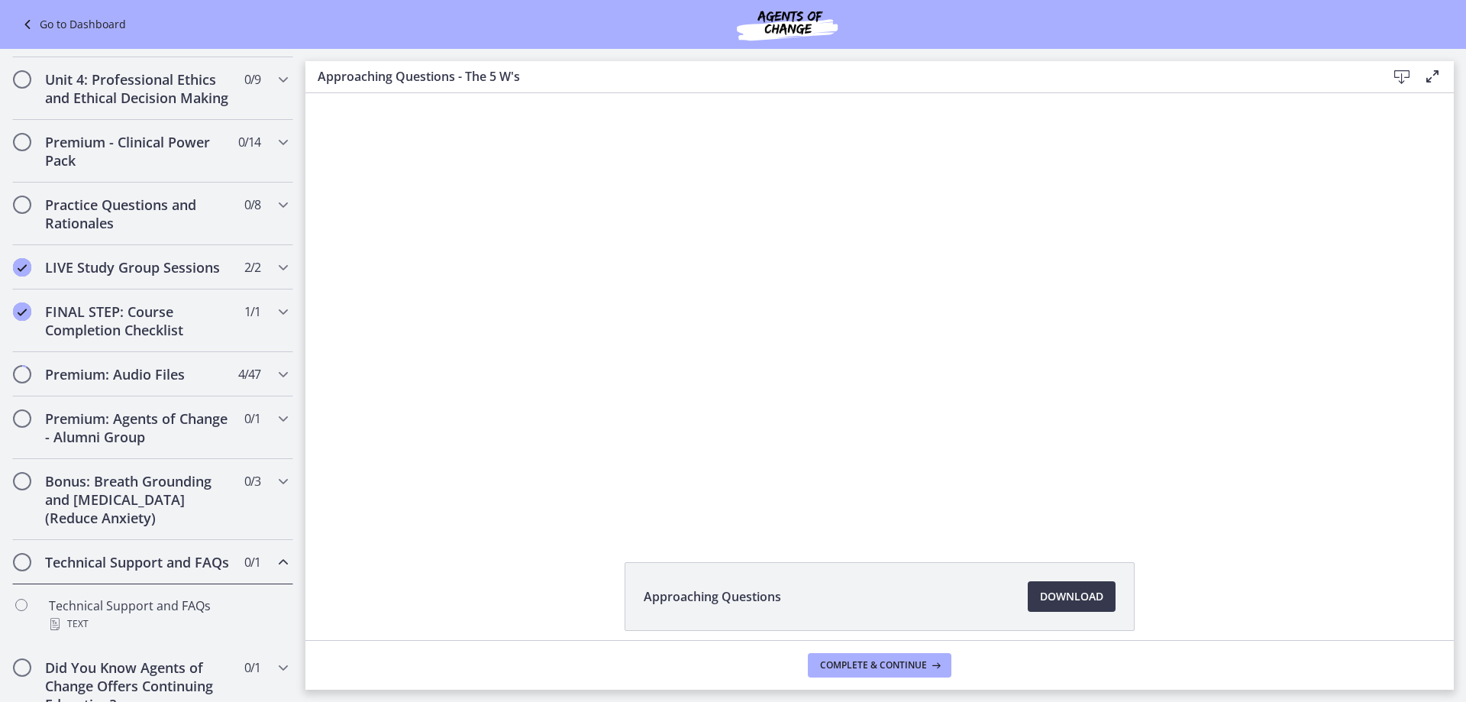
click at [274, 571] on icon "Chapters" at bounding box center [283, 562] width 18 height 18
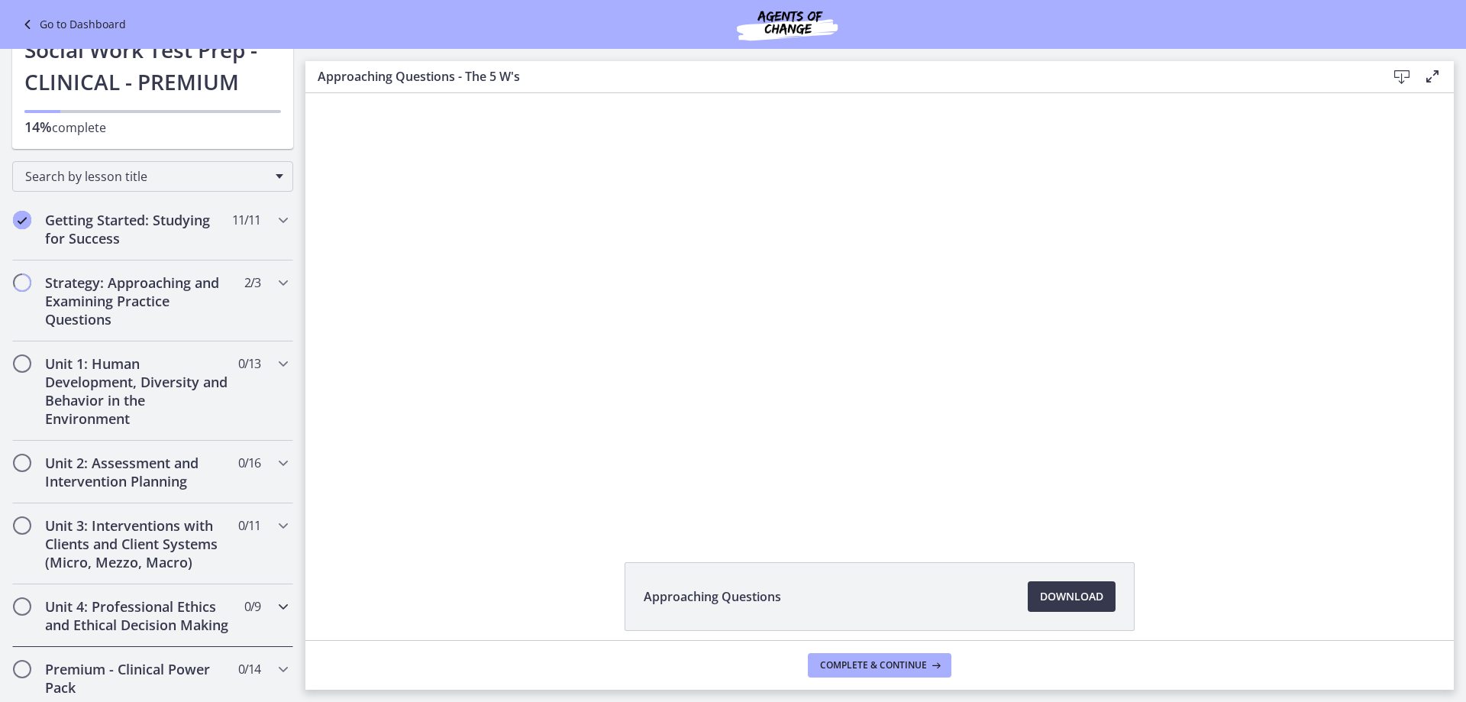
scroll to position [64, 0]
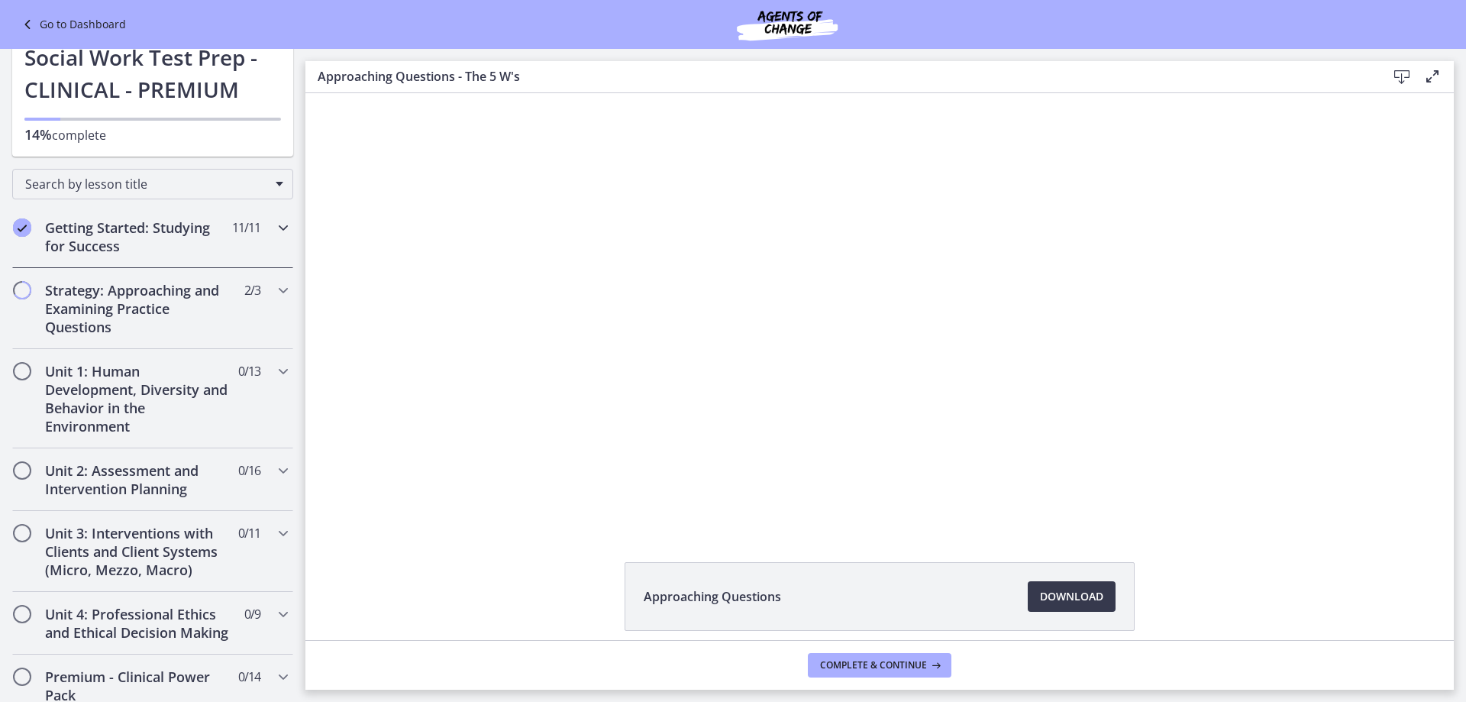
click at [276, 230] on icon "Chapters" at bounding box center [283, 227] width 18 height 18
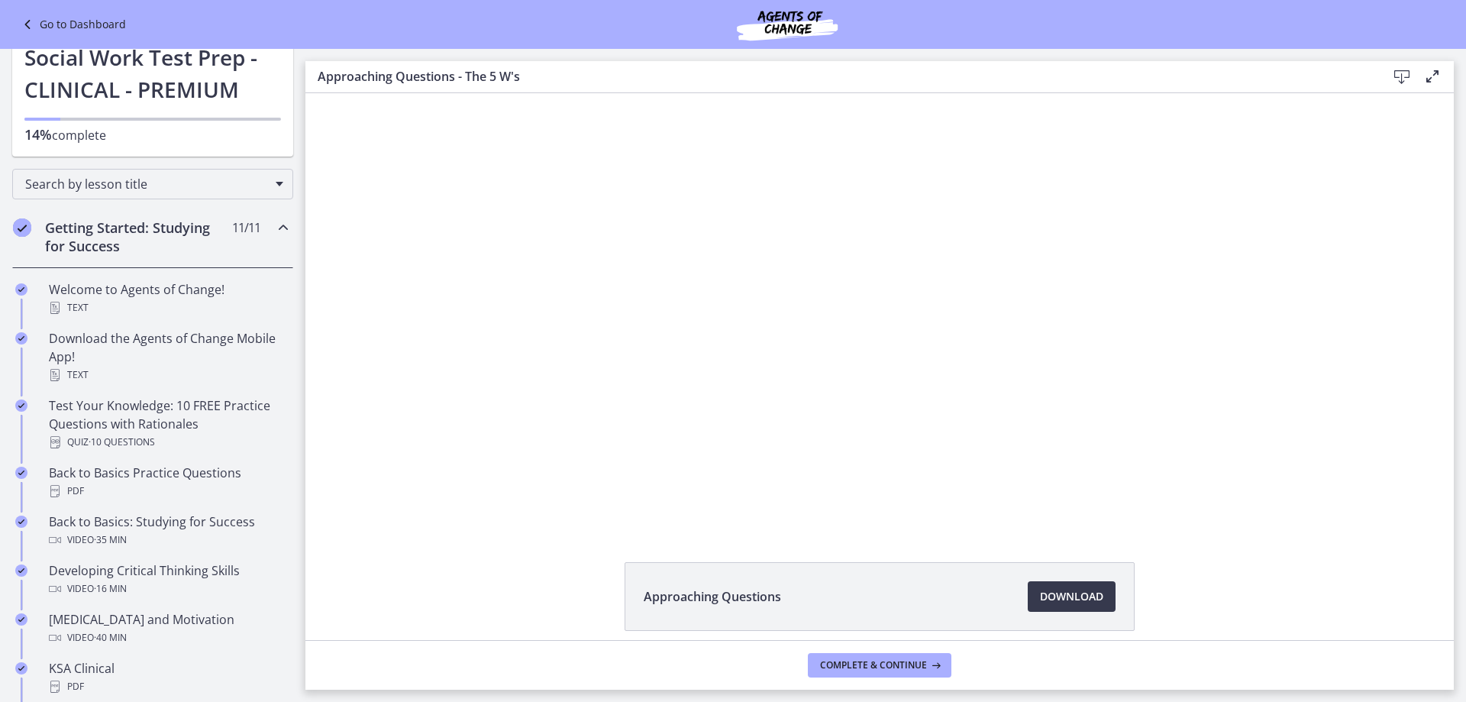
click at [274, 235] on icon "Chapters" at bounding box center [283, 227] width 18 height 18
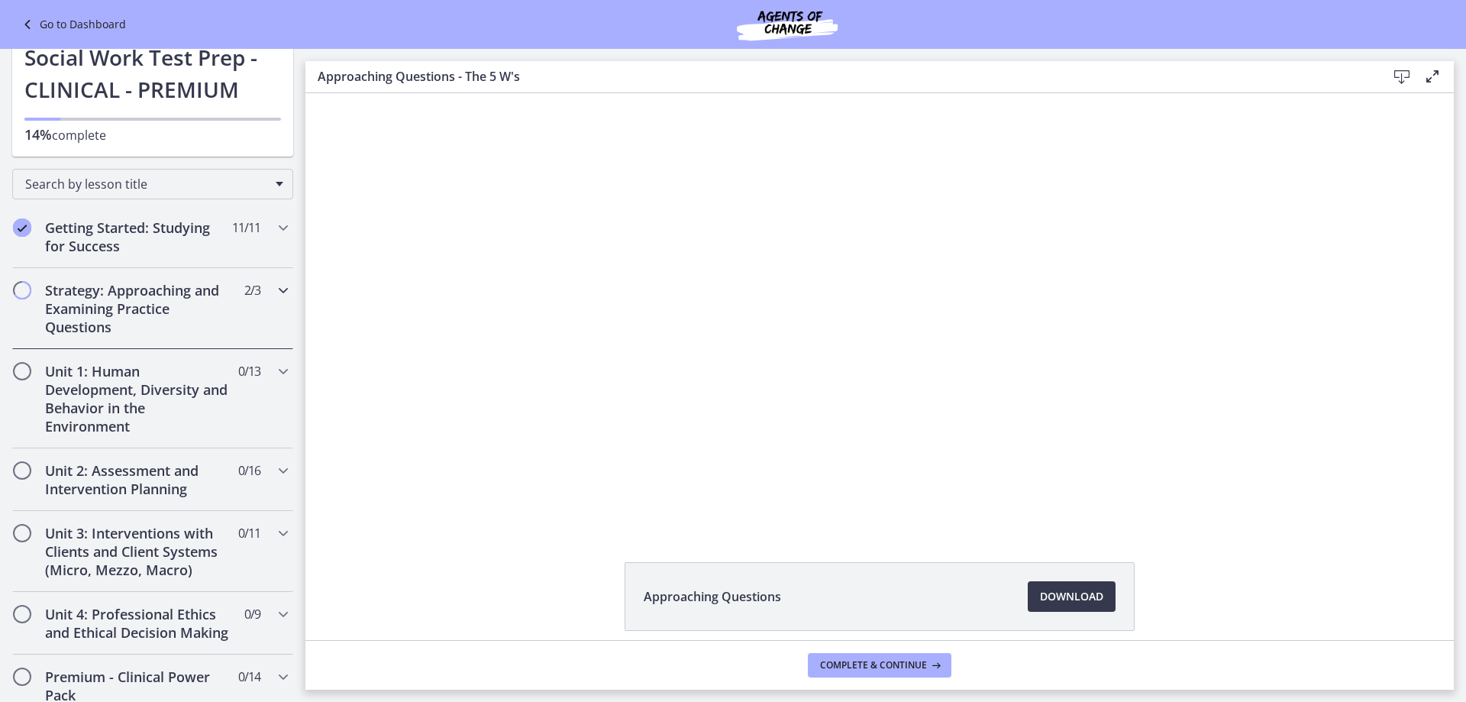
click at [274, 297] on icon "Chapters" at bounding box center [283, 290] width 18 height 18
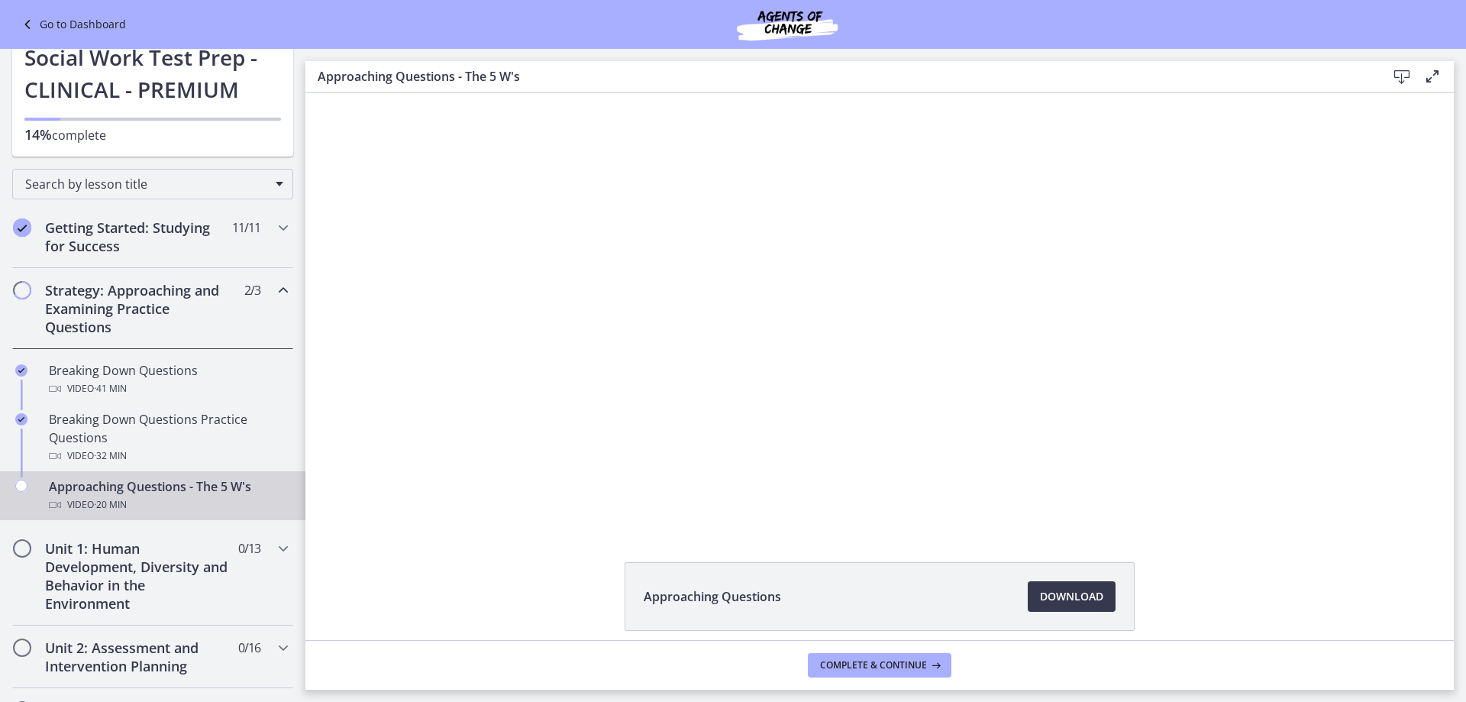
click at [274, 284] on icon "Chapters" at bounding box center [283, 290] width 18 height 18
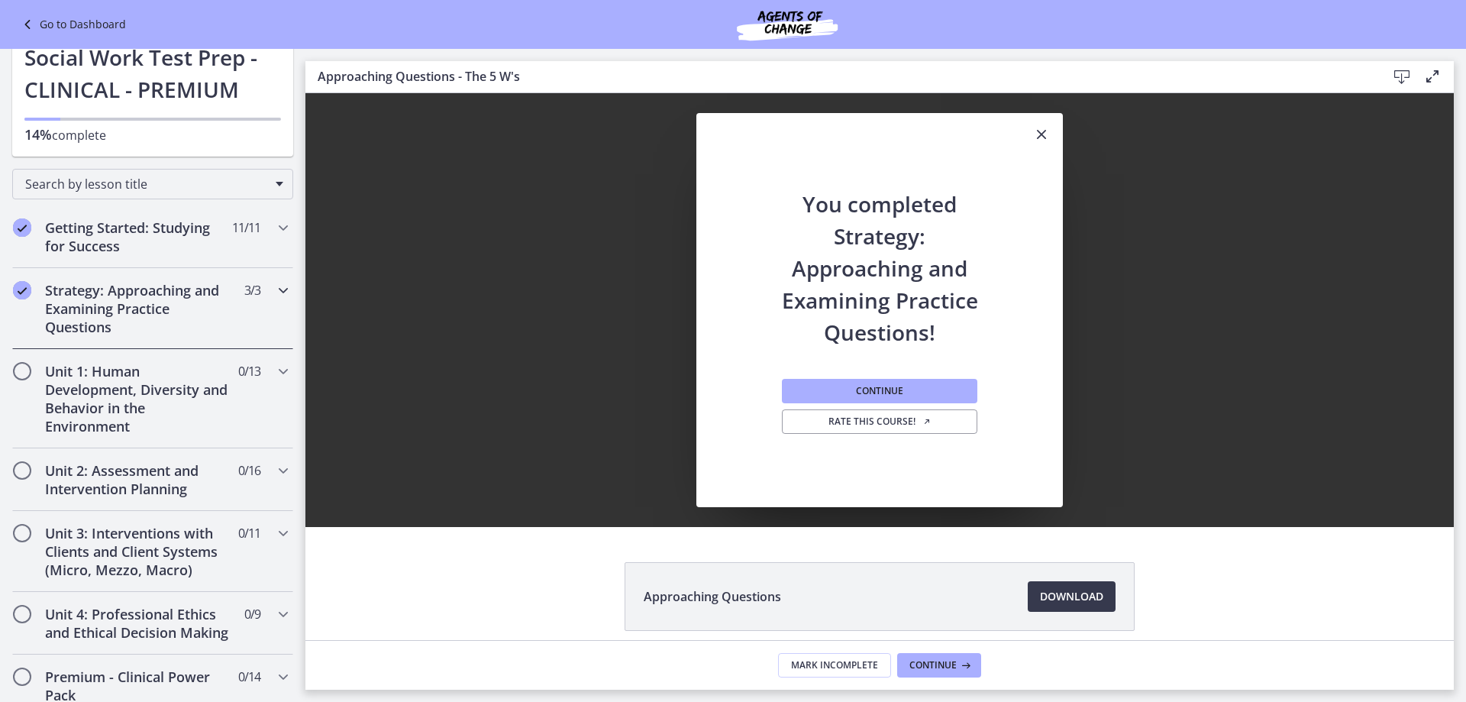
scroll to position [0, 0]
click at [857, 393] on span "Continue" at bounding box center [879, 391] width 47 height 12
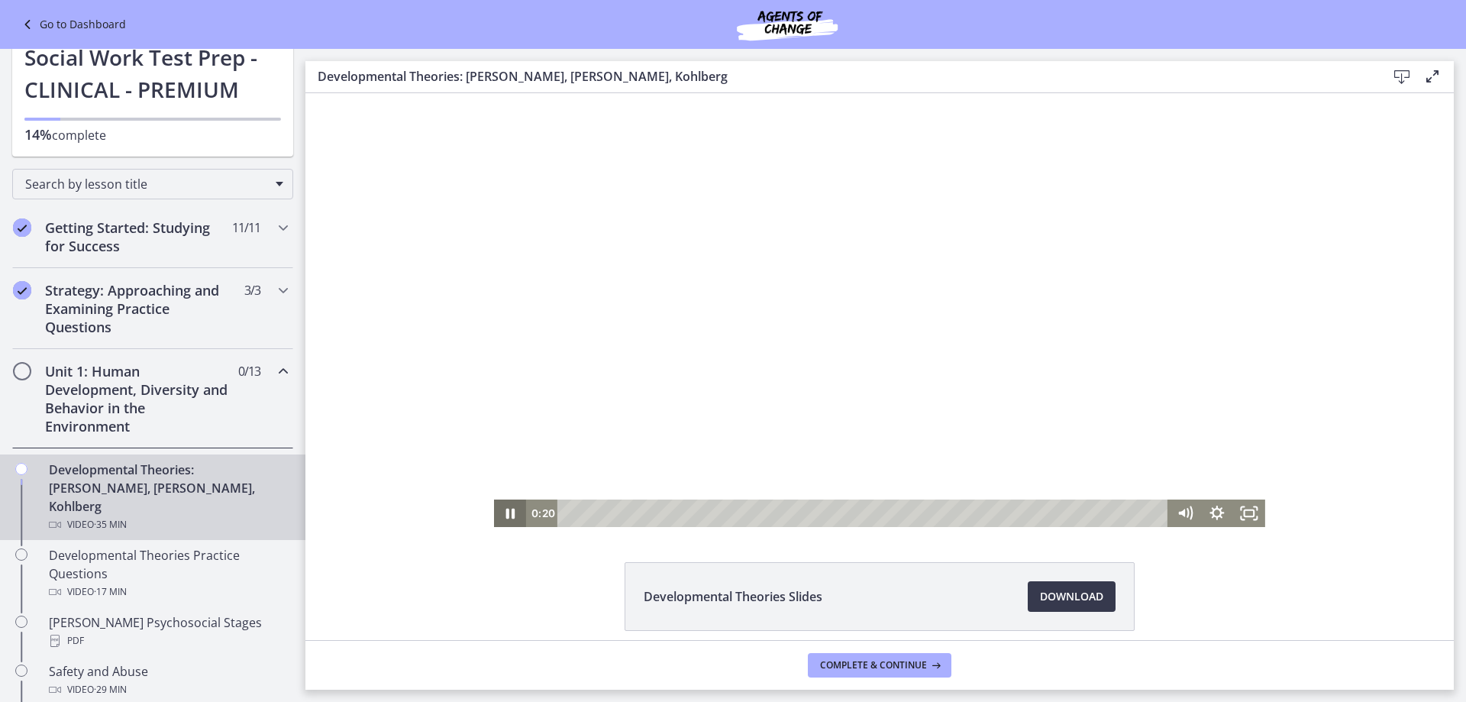
click at [505, 511] on icon "Pause" at bounding box center [510, 512] width 32 height 27
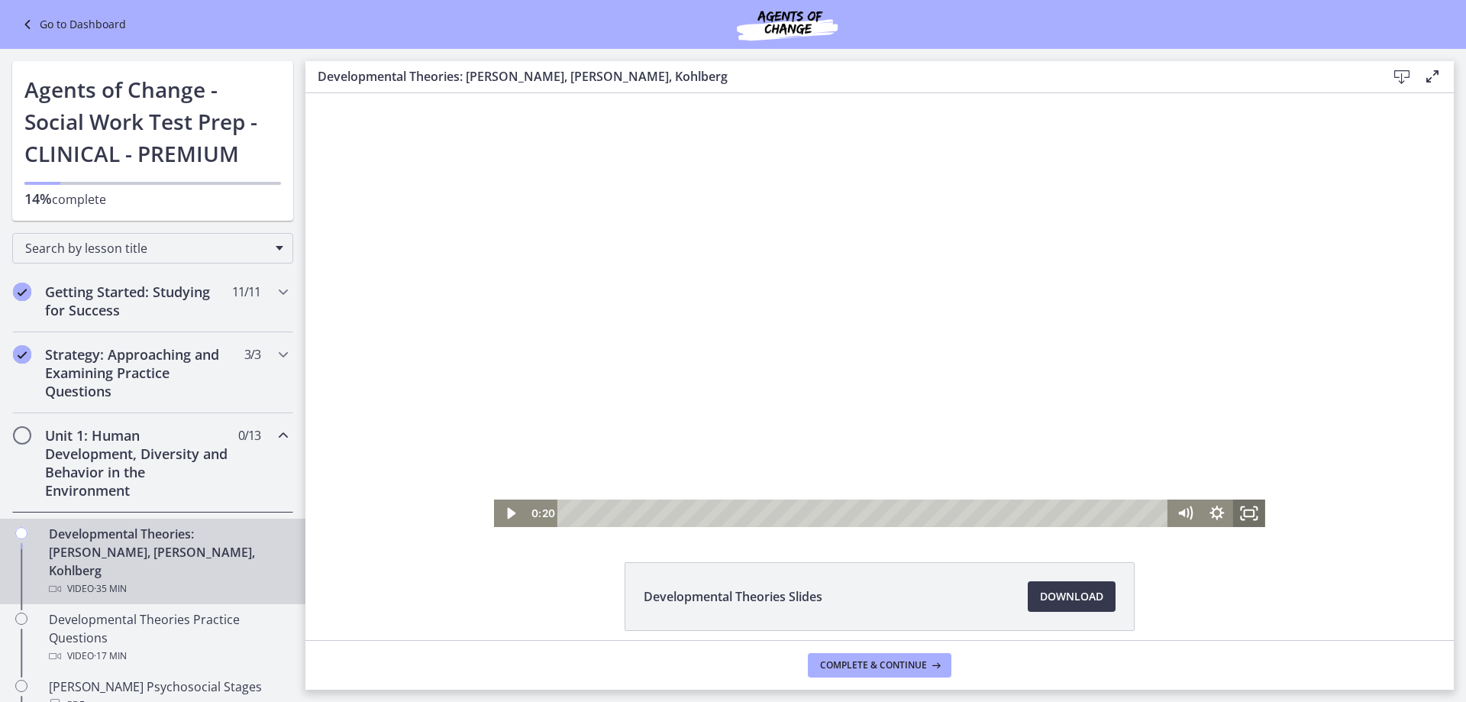
click at [1253, 512] on icon "Fullscreen" at bounding box center [1249, 512] width 32 height 27
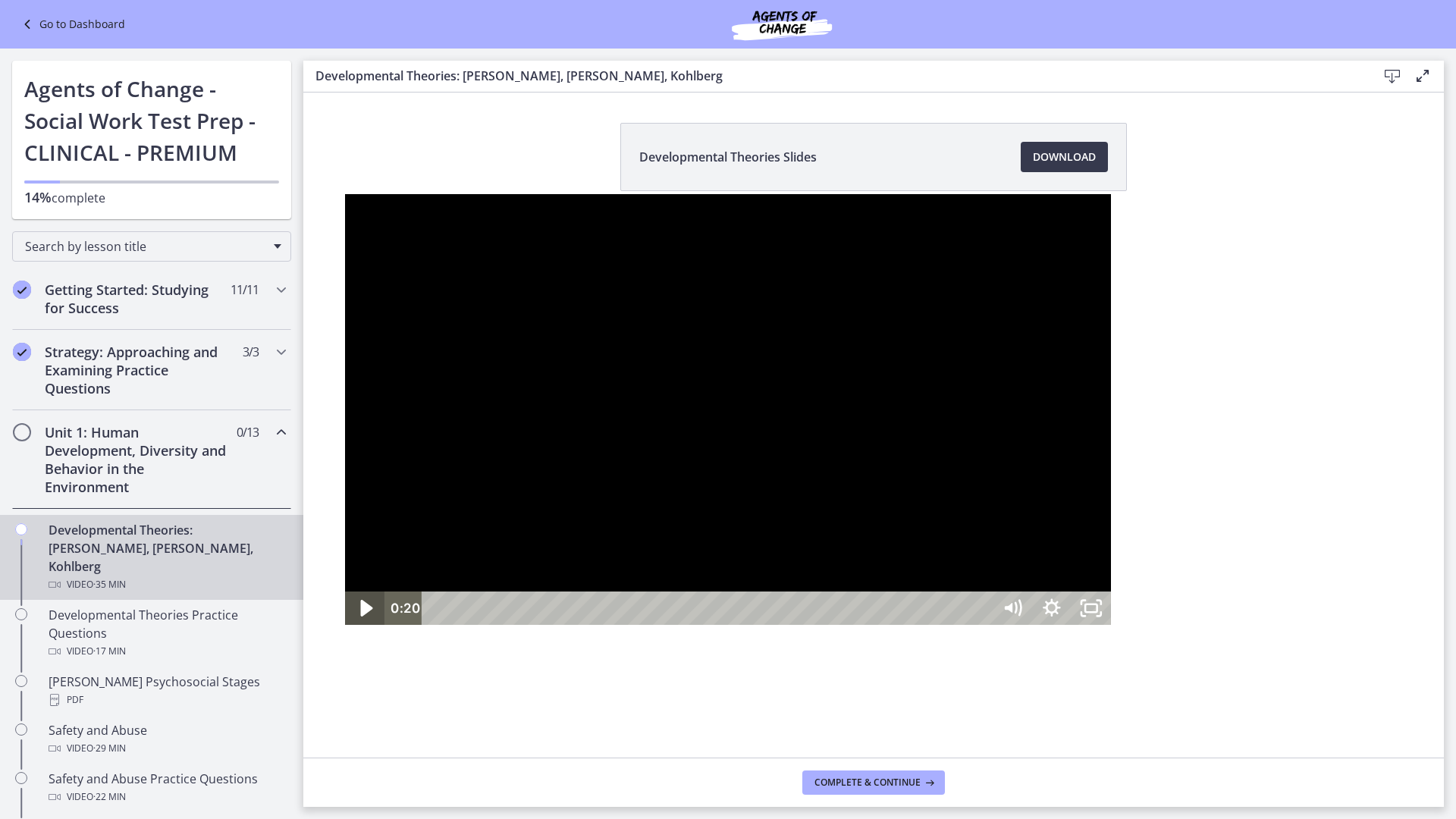
click at [361, 616] on icon "Play Video" at bounding box center [366, 608] width 12 height 17
click at [359, 616] on icon "Pause" at bounding box center [364, 608] width 13 height 15
click at [396, 624] on div at bounding box center [727, 409] width 766 height 431
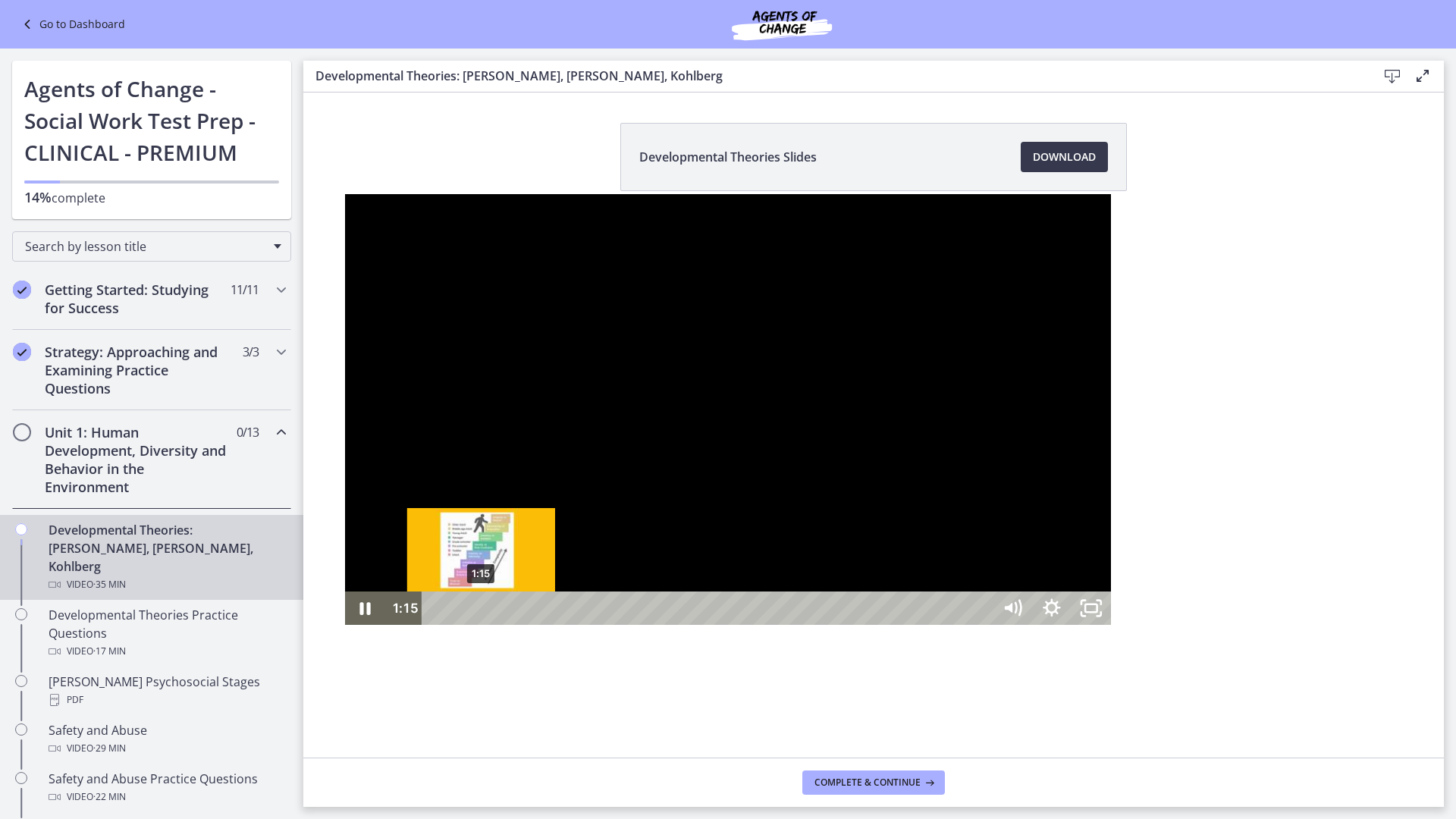
click at [437, 624] on div "1:15" at bounding box center [710, 609] width 546 height 34
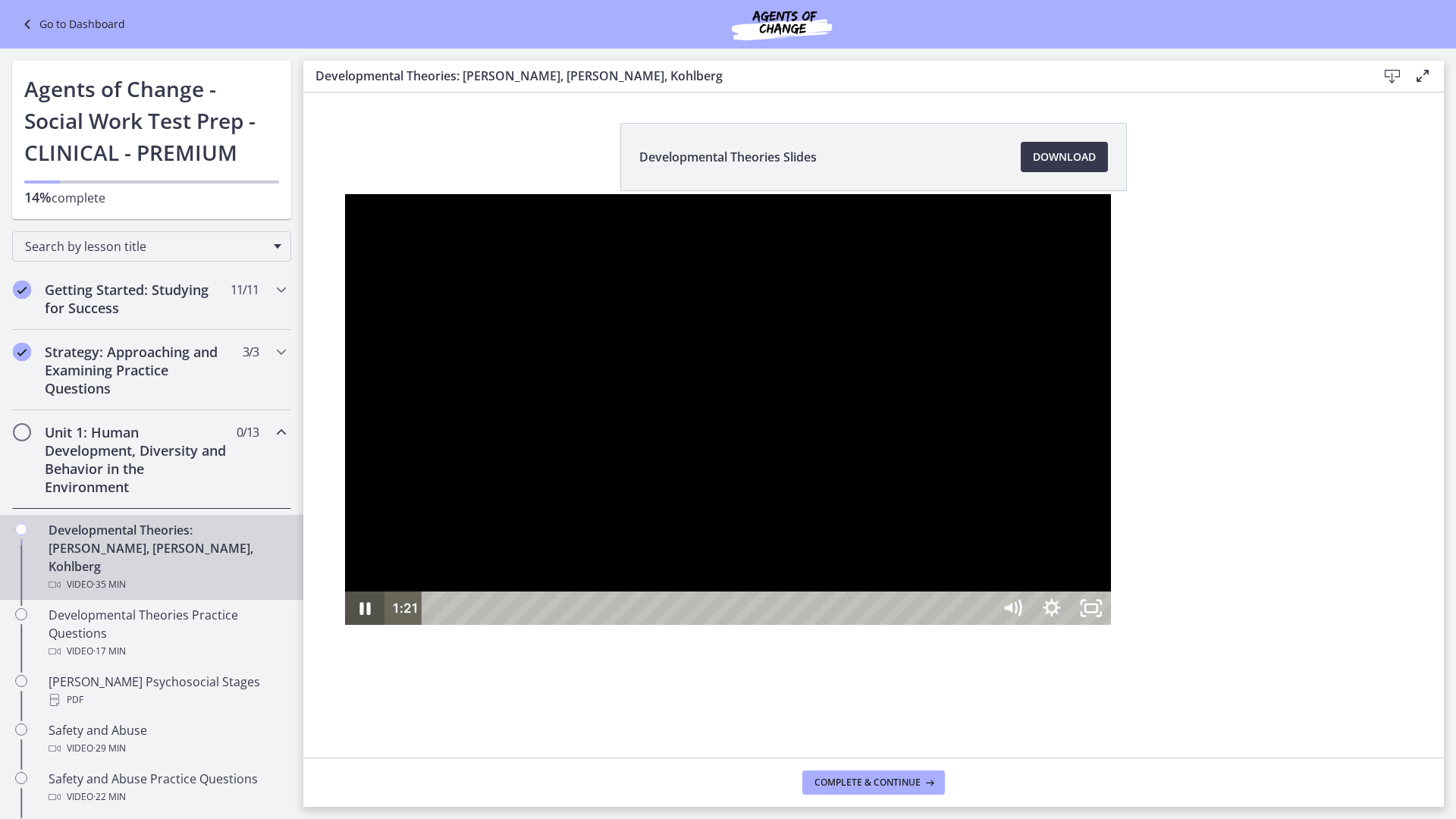
click at [361, 614] on icon "Pause" at bounding box center [365, 608] width 11 height 13
click at [1111, 624] on icon "Unfullscreen" at bounding box center [1092, 609] width 40 height 34
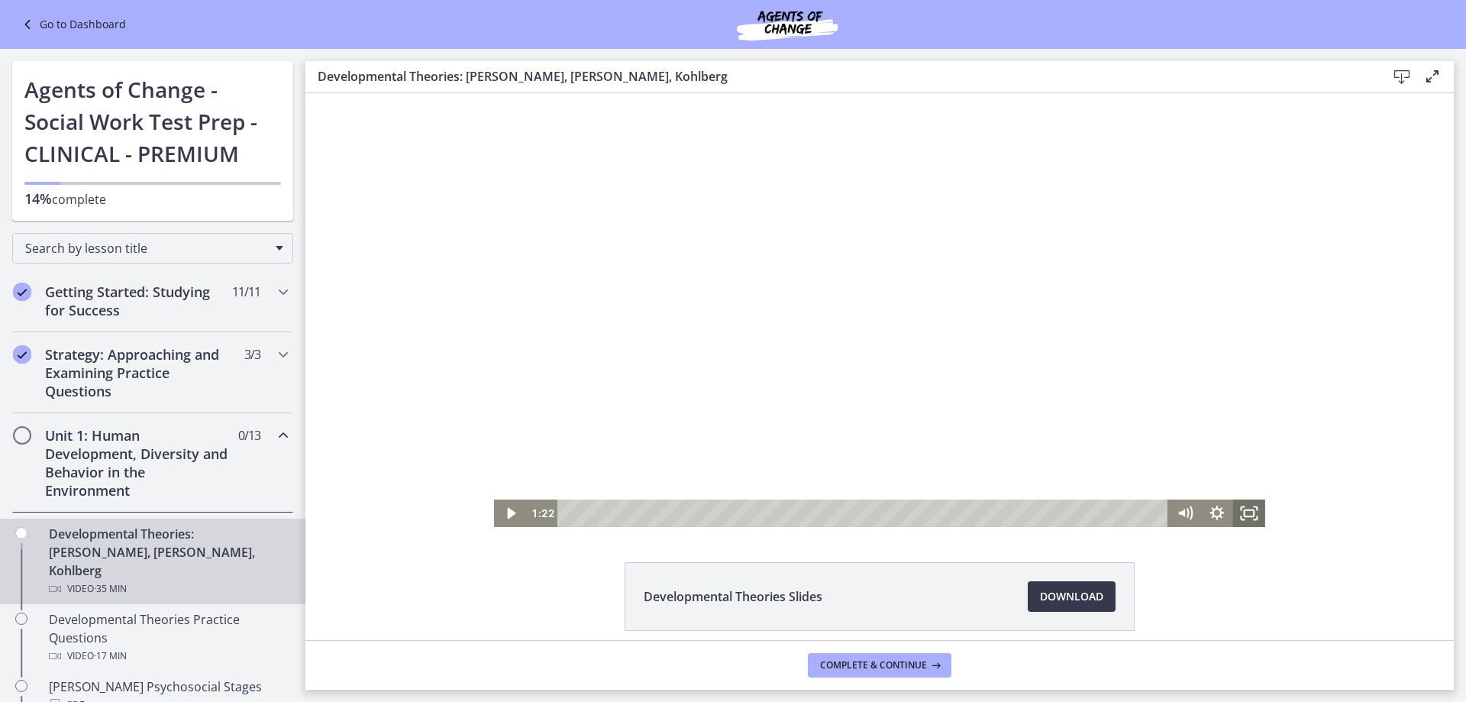
click at [1251, 515] on icon "Fullscreen" at bounding box center [1249, 512] width 32 height 27
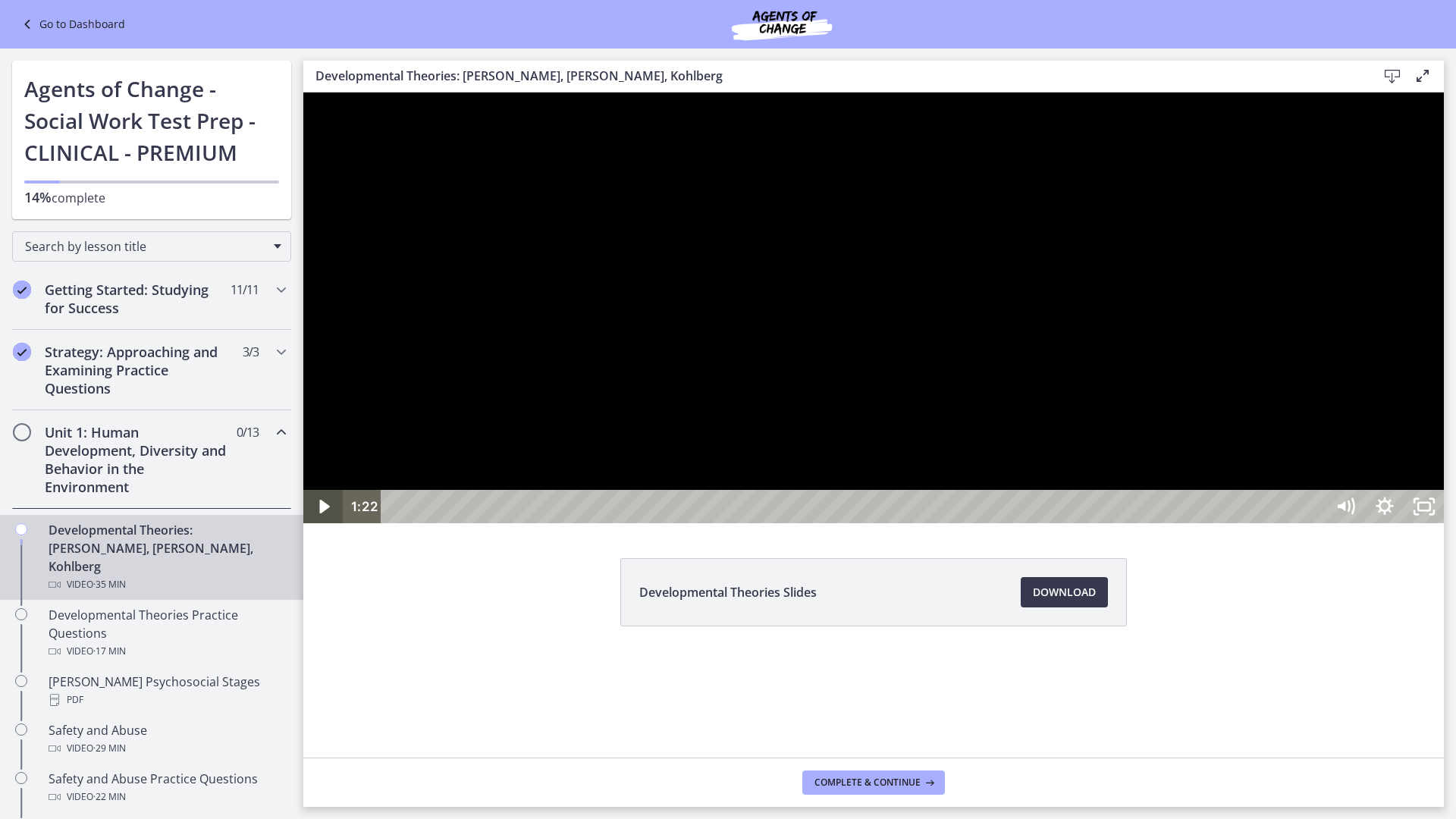
click at [329, 523] on icon "Play Video" at bounding box center [325, 506] width 40 height 34
click at [319, 513] on icon "Pause" at bounding box center [324, 506] width 11 height 13
click at [1444, 523] on icon "Unfullscreen" at bounding box center [1424, 506] width 40 height 34
